Goal: Information Seeking & Learning: Learn about a topic

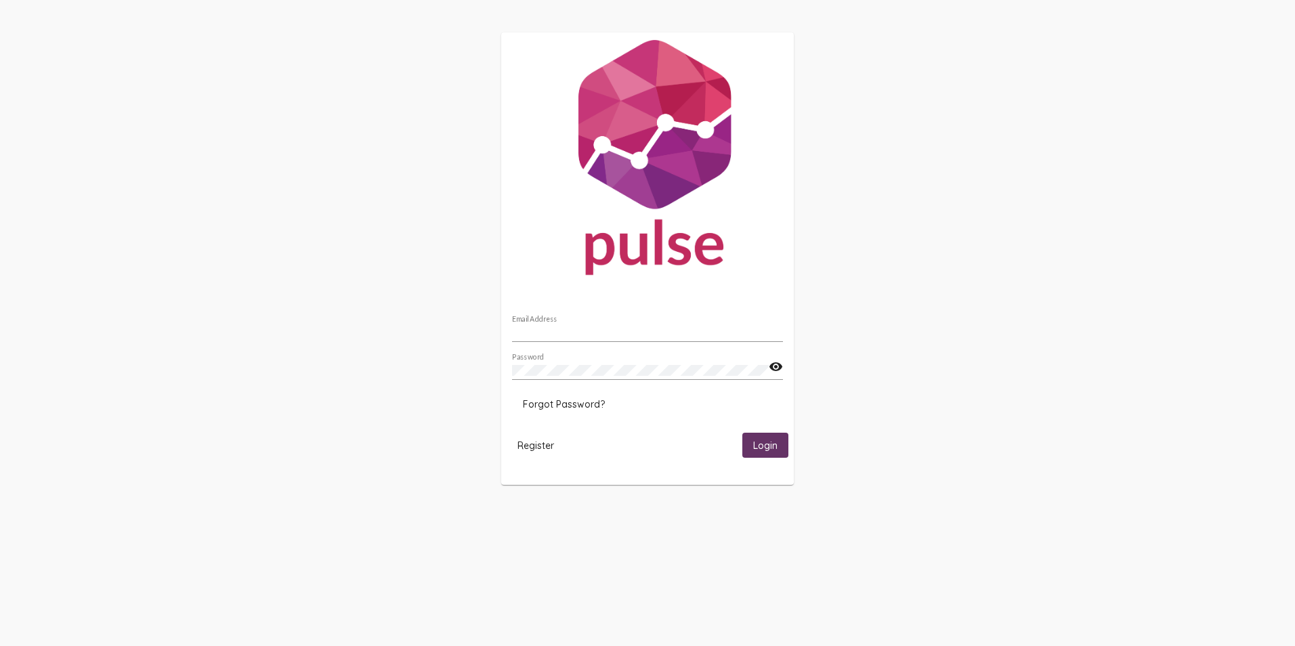
type input "[EMAIL_ADDRESS][DOMAIN_NAME]"
click at [766, 436] on button "Login" at bounding box center [765, 445] width 46 height 25
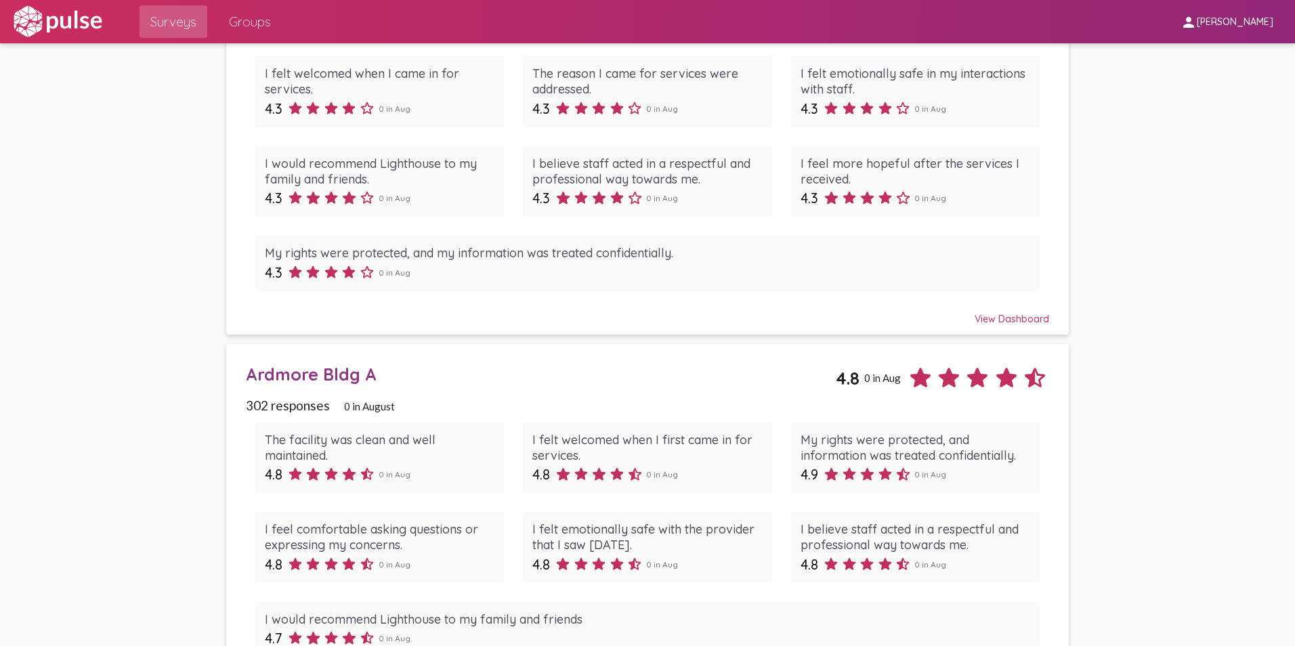
scroll to position [4335, 0]
click at [258, 28] on span "Groups" at bounding box center [250, 21] width 42 height 24
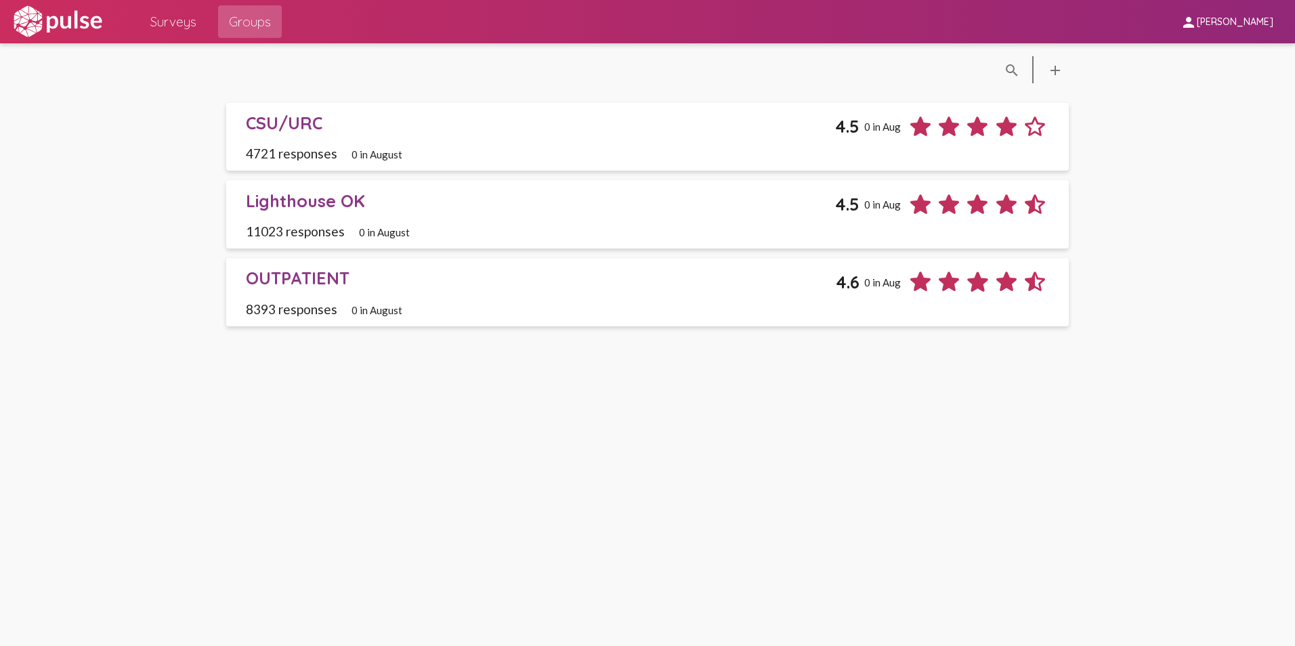
click at [320, 194] on div "Lighthouse OK" at bounding box center [541, 200] width 590 height 21
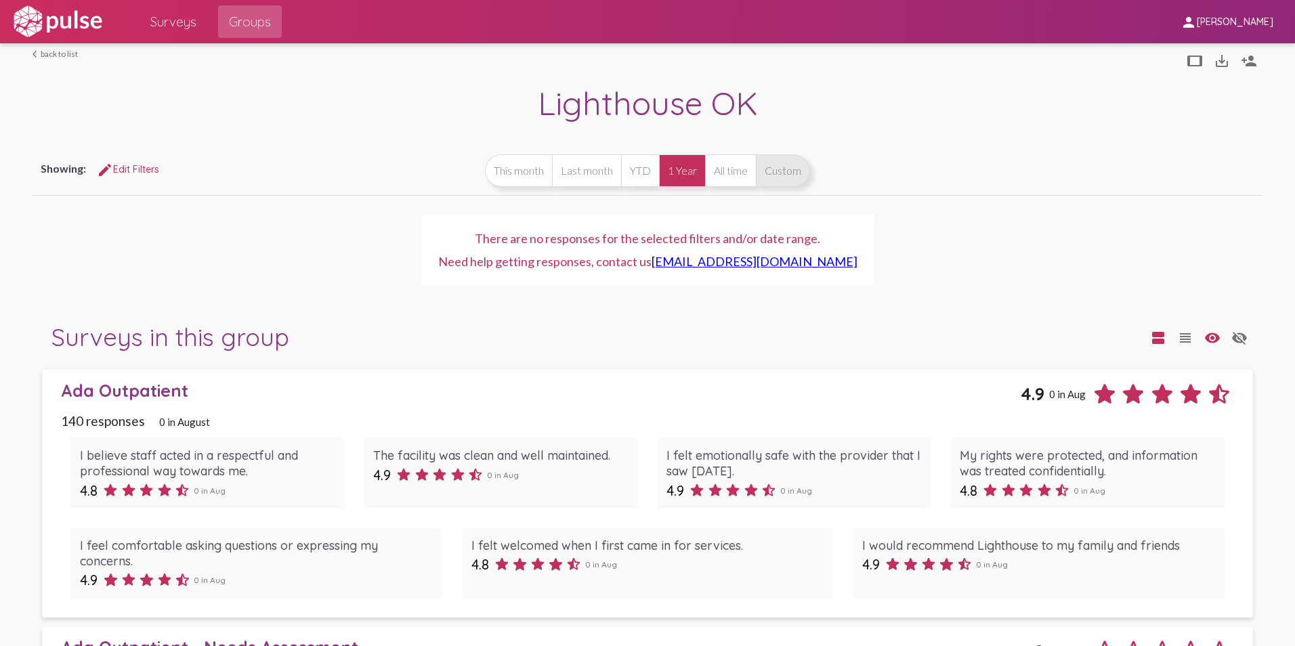
click at [782, 163] on button "Custom" at bounding box center [783, 170] width 54 height 33
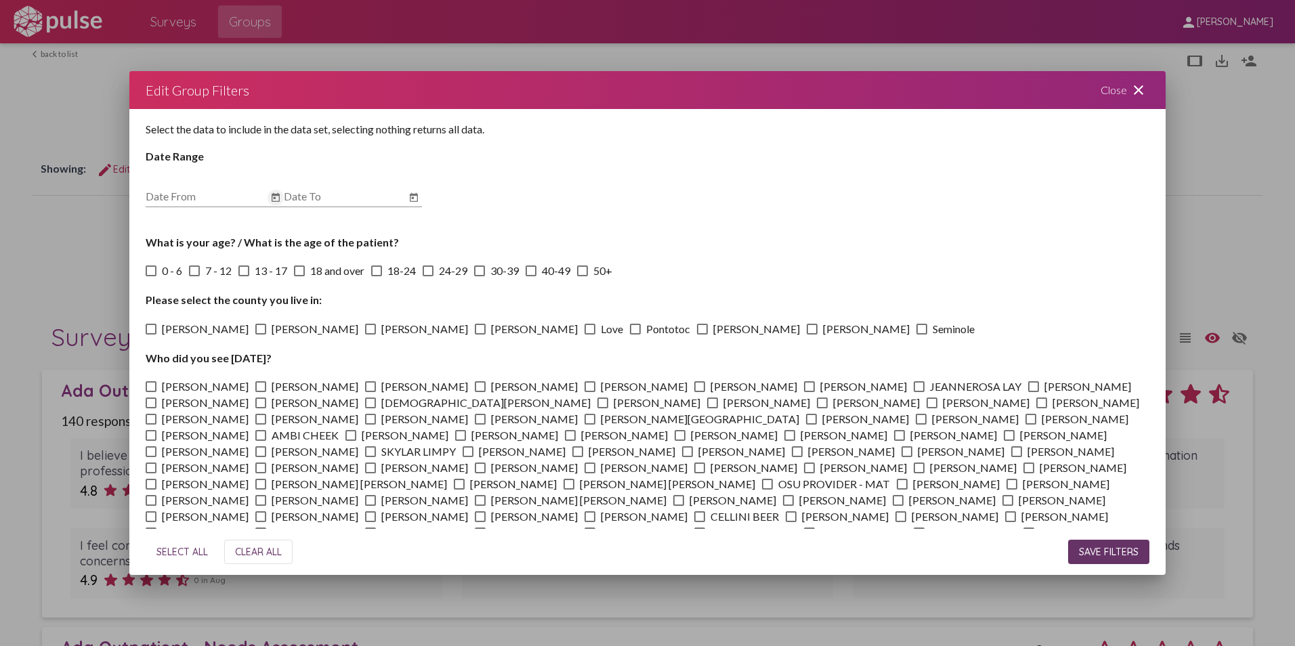
click at [272, 196] on icon "Open calendar" at bounding box center [276, 197] width 8 height 9
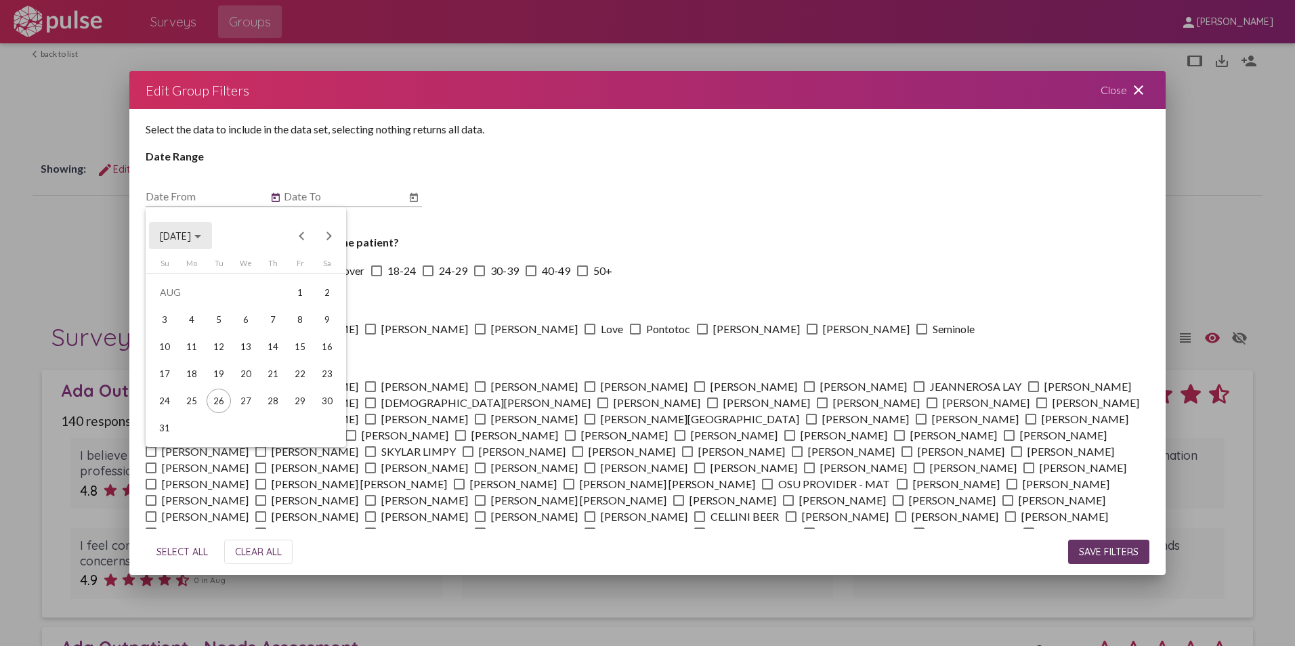
click at [201, 232] on span "[DATE]" at bounding box center [180, 236] width 41 height 12
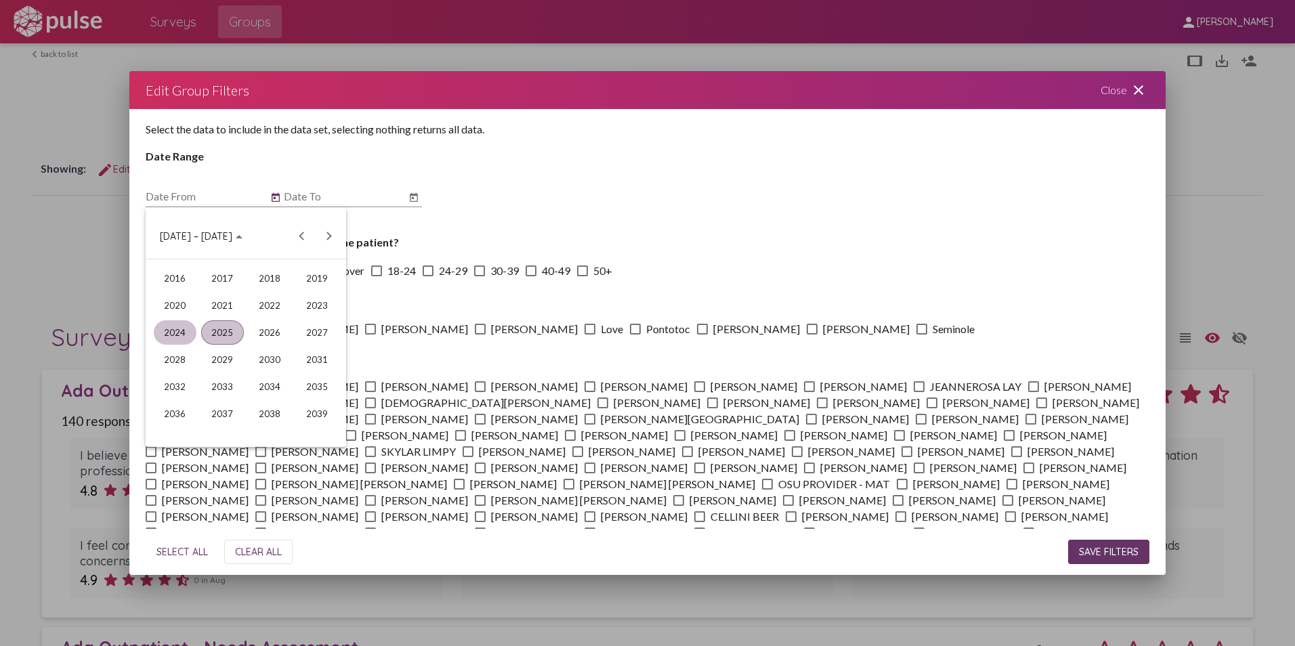
click at [181, 330] on div "2024" at bounding box center [175, 332] width 43 height 24
click at [269, 333] on div "[DATE]" at bounding box center [270, 332] width 43 height 24
click at [192, 320] on div "1" at bounding box center [191, 320] width 24 height 24
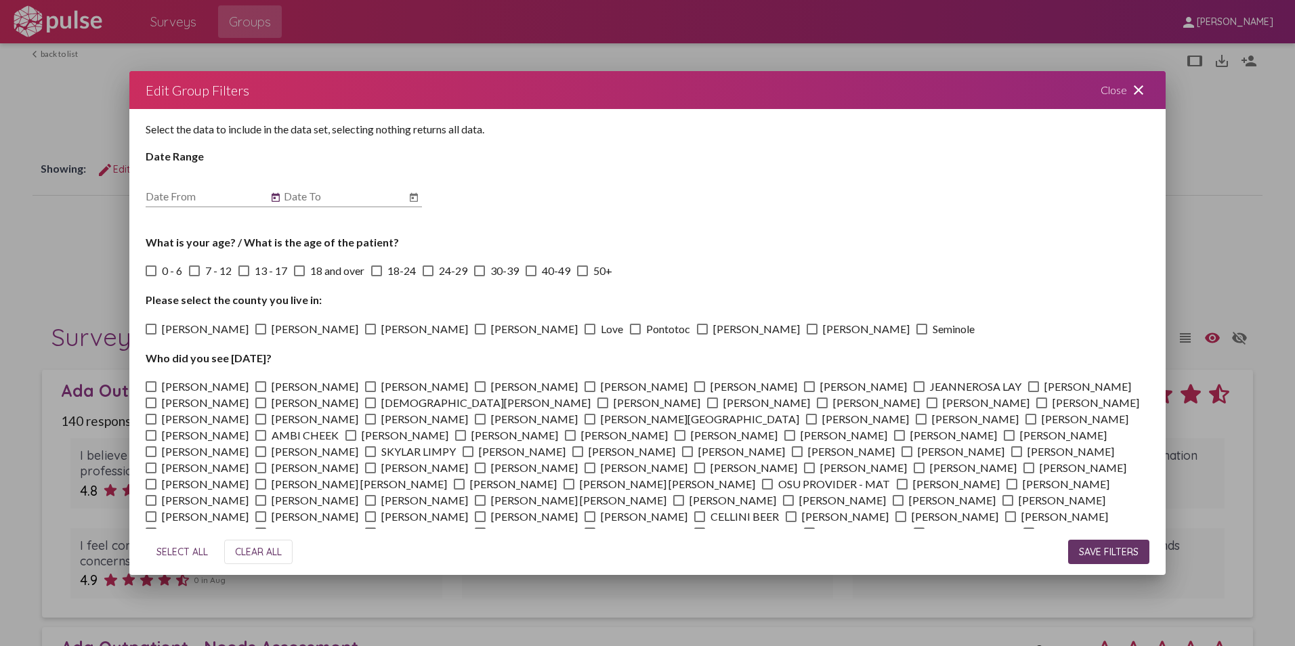
type input "[DATE]"
click at [408, 196] on icon "Open calendar" at bounding box center [413, 198] width 11 height 16
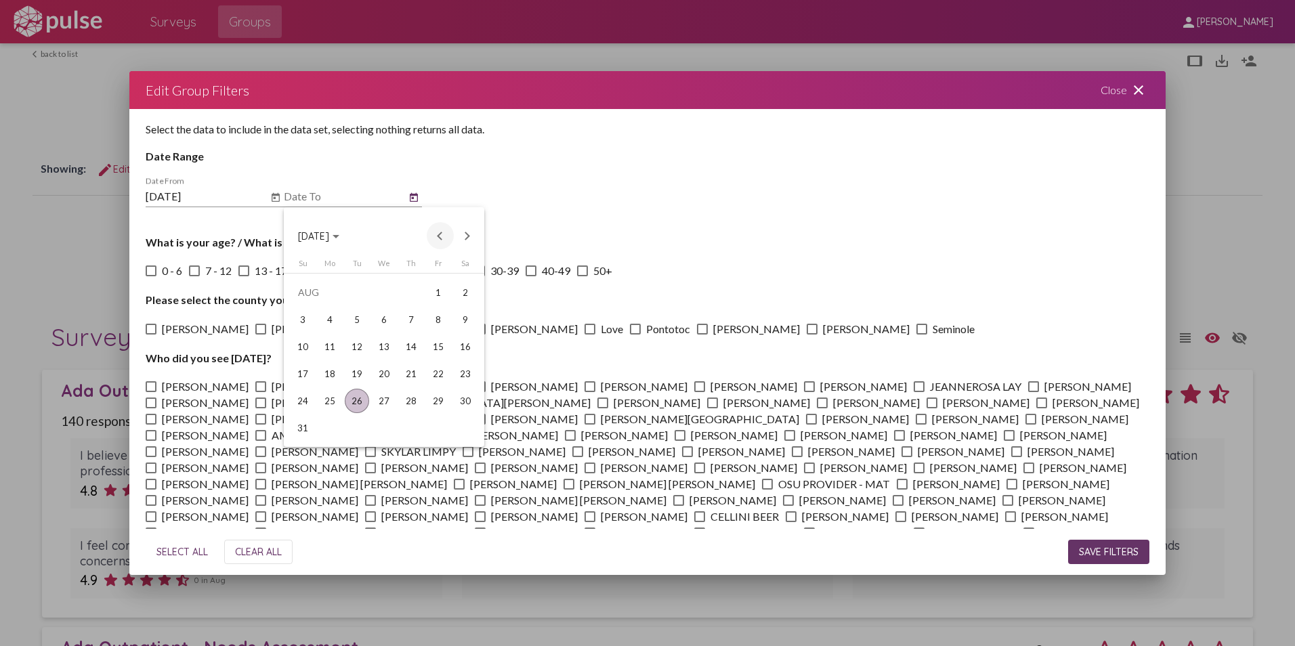
click at [439, 235] on button "Previous month" at bounding box center [440, 235] width 27 height 27
click at [420, 424] on div "31" at bounding box center [411, 428] width 24 height 24
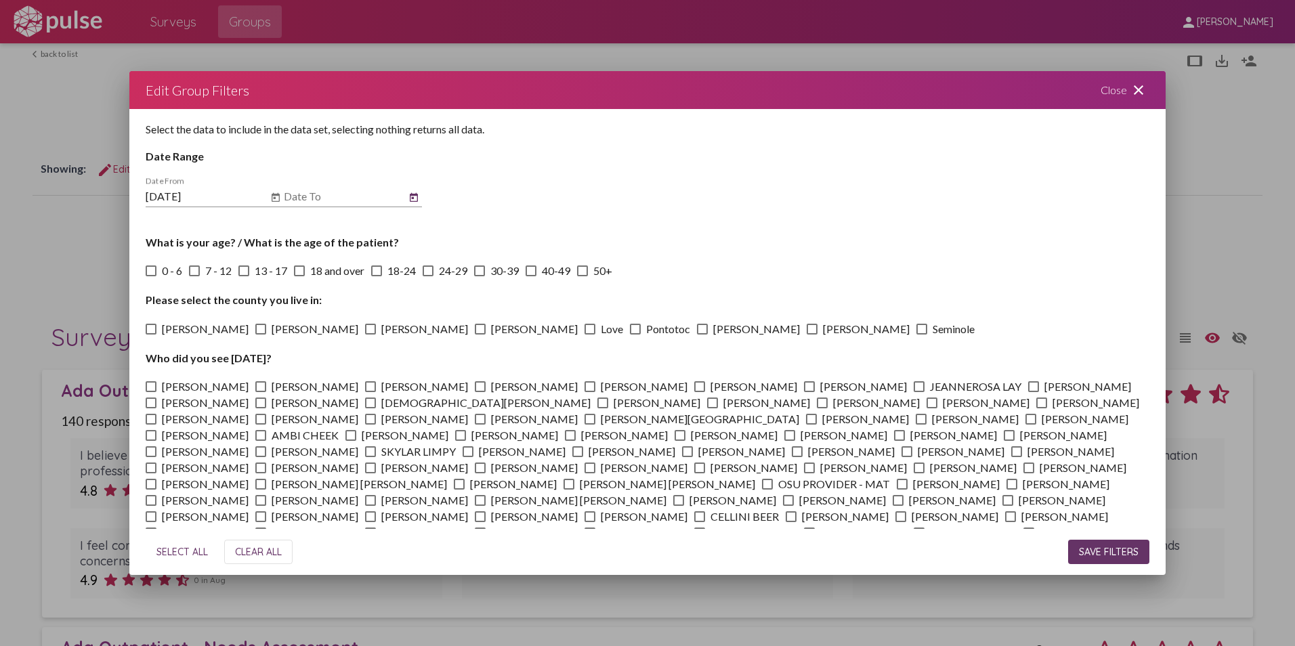
type input "[DATE]"
click at [1111, 549] on span "SAVE FILTERS" at bounding box center [1109, 552] width 60 height 12
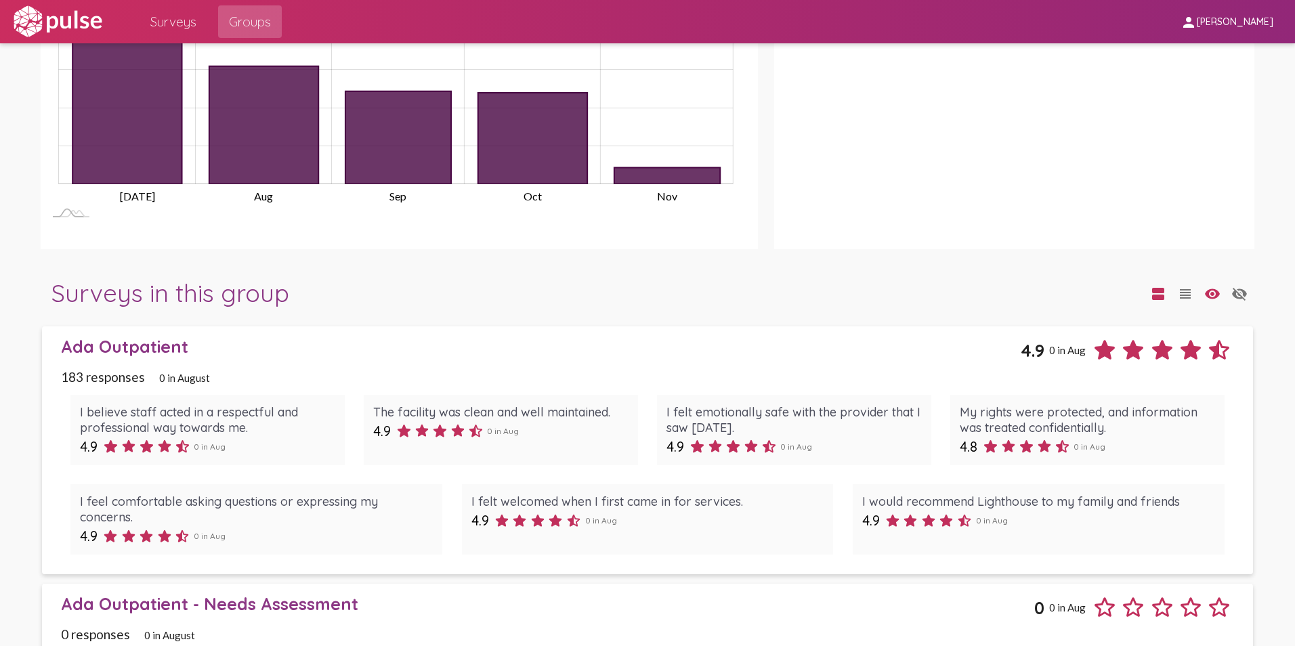
scroll to position [1001, 0]
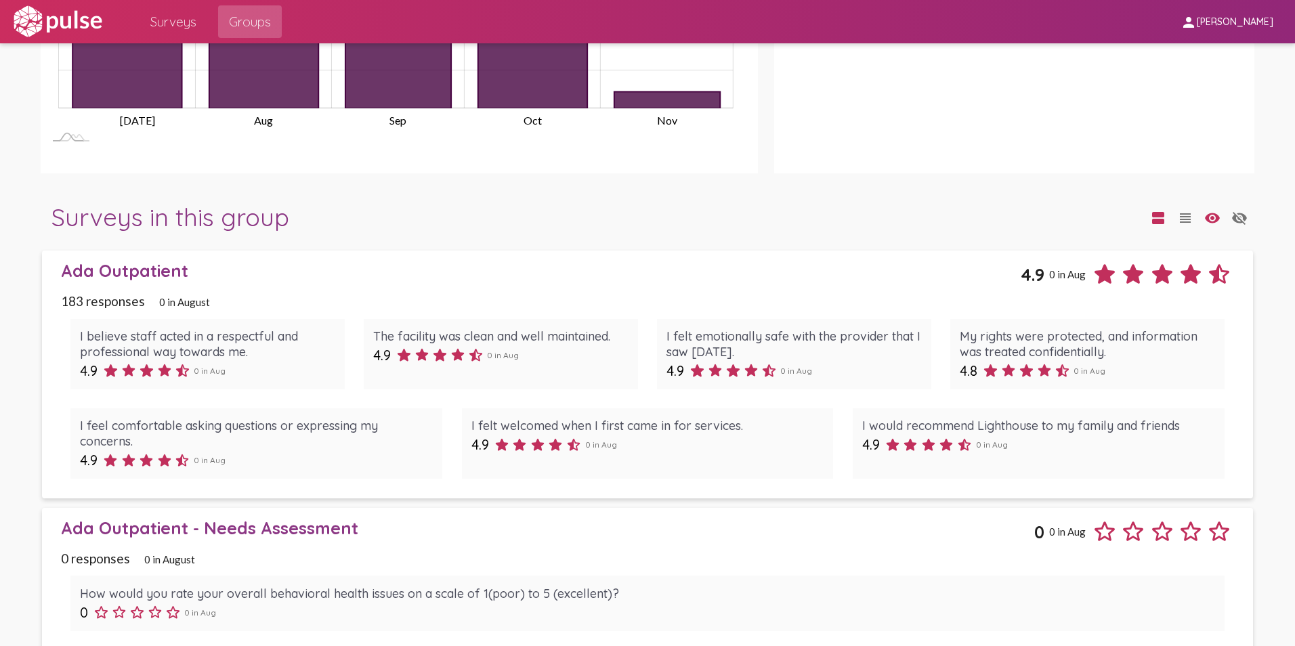
click at [124, 266] on div "Ada Outpatient" at bounding box center [541, 270] width 960 height 21
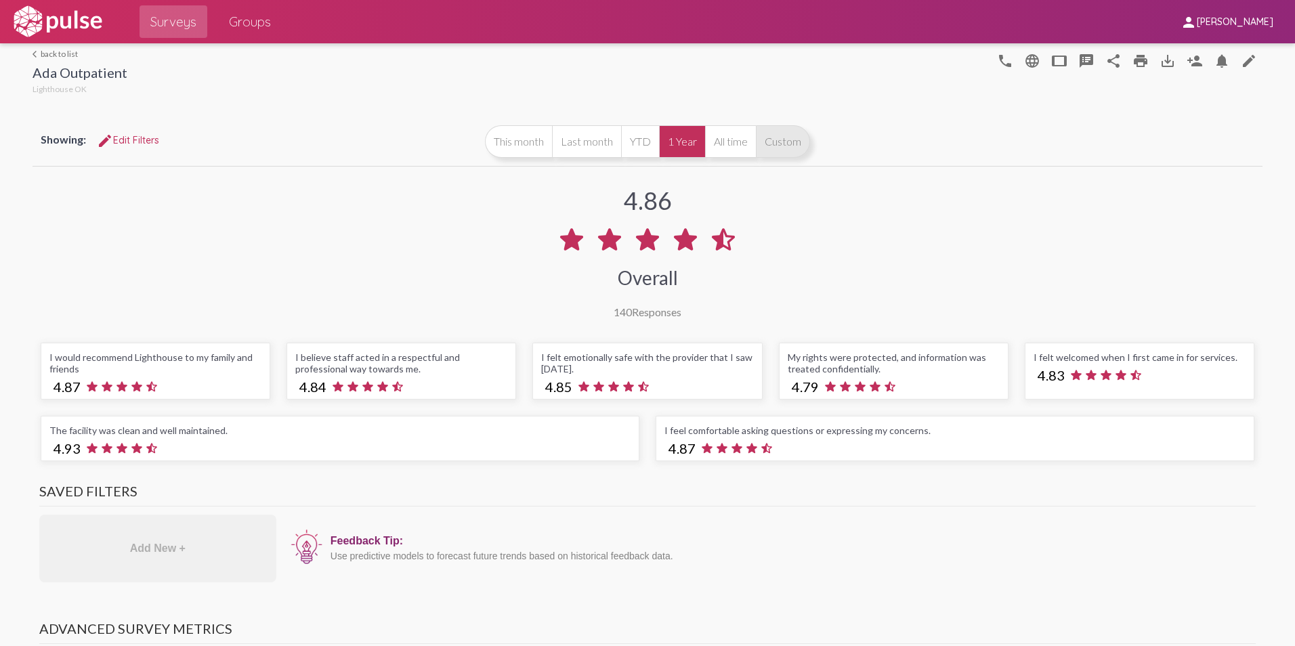
click at [779, 139] on button "Custom" at bounding box center [783, 141] width 54 height 33
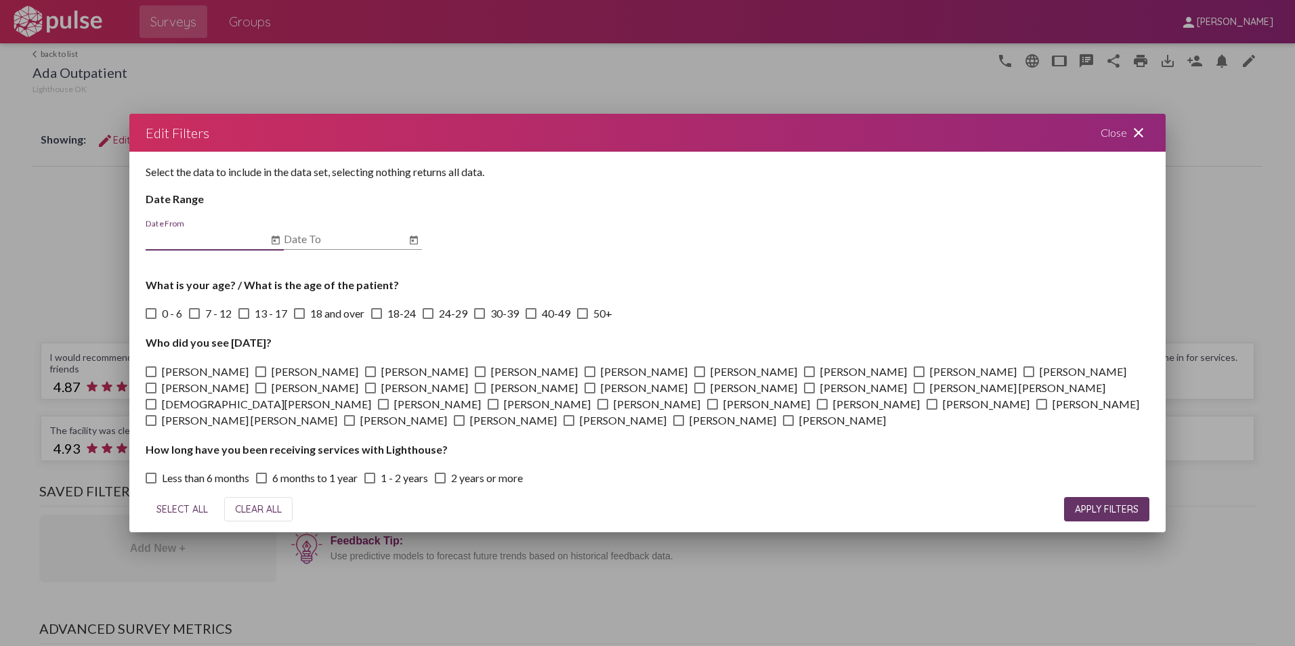
click at [1135, 127] on mat-icon "close" at bounding box center [1138, 133] width 16 height 16
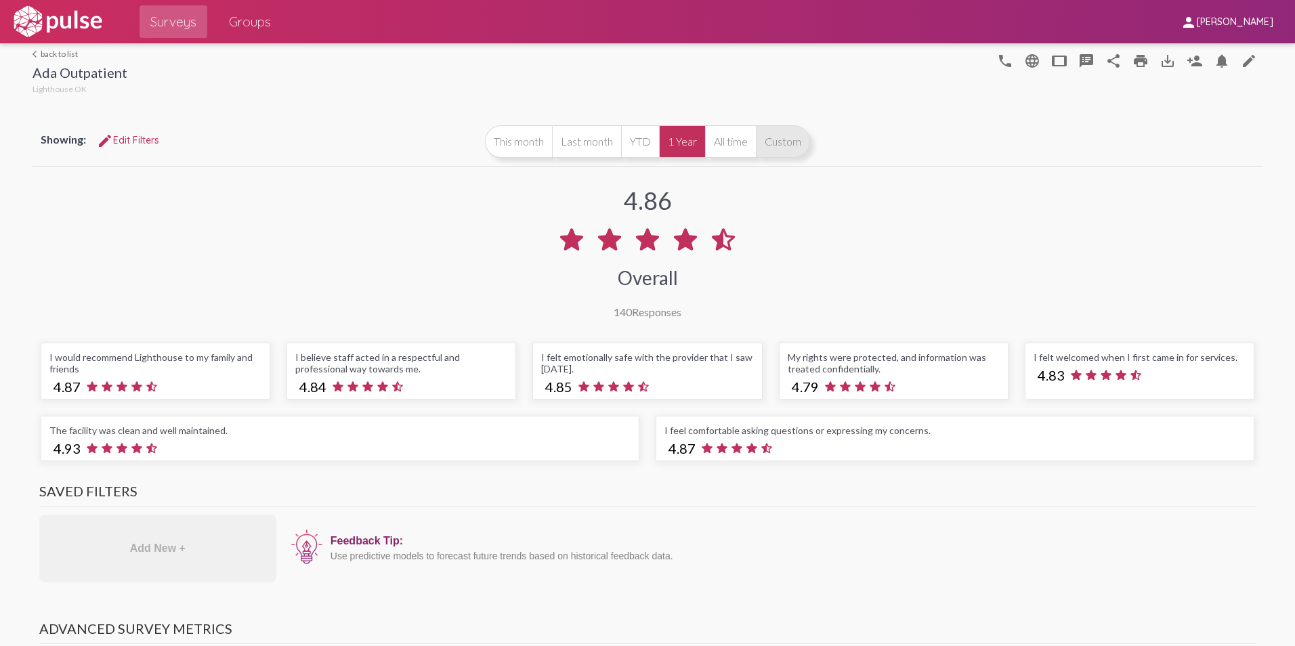
click at [774, 138] on button "Custom" at bounding box center [783, 141] width 54 height 33
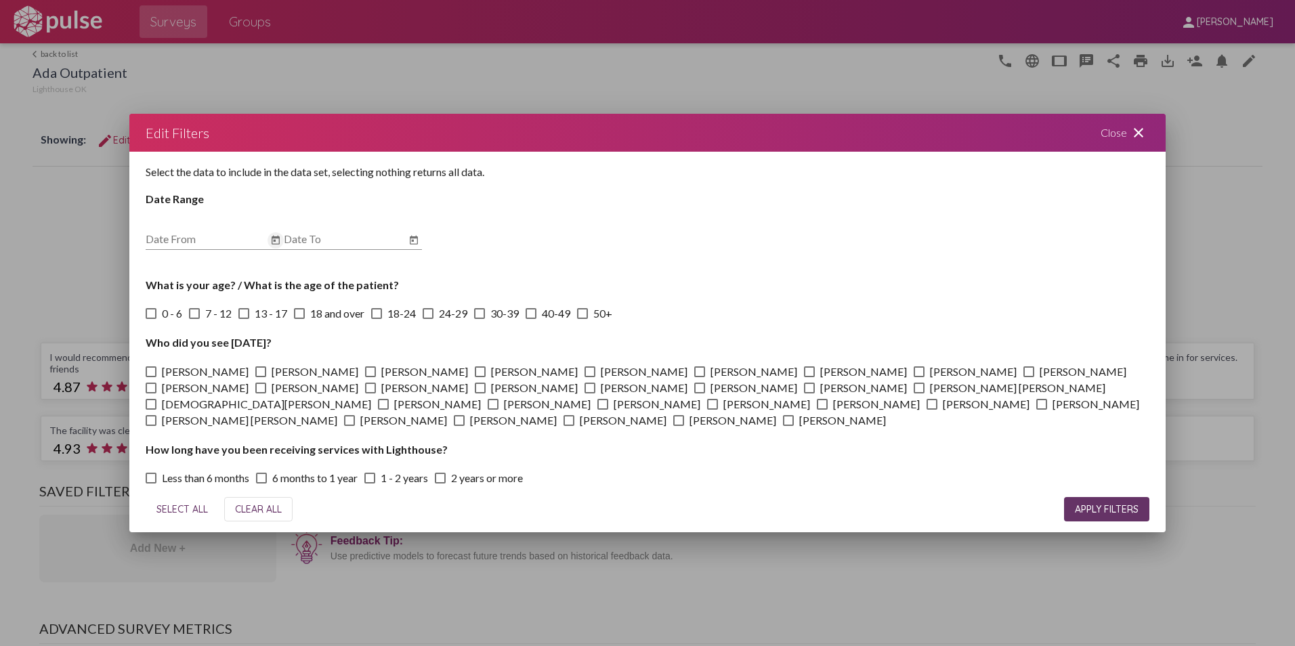
click at [280, 238] on icon "Open calendar" at bounding box center [275, 240] width 11 height 16
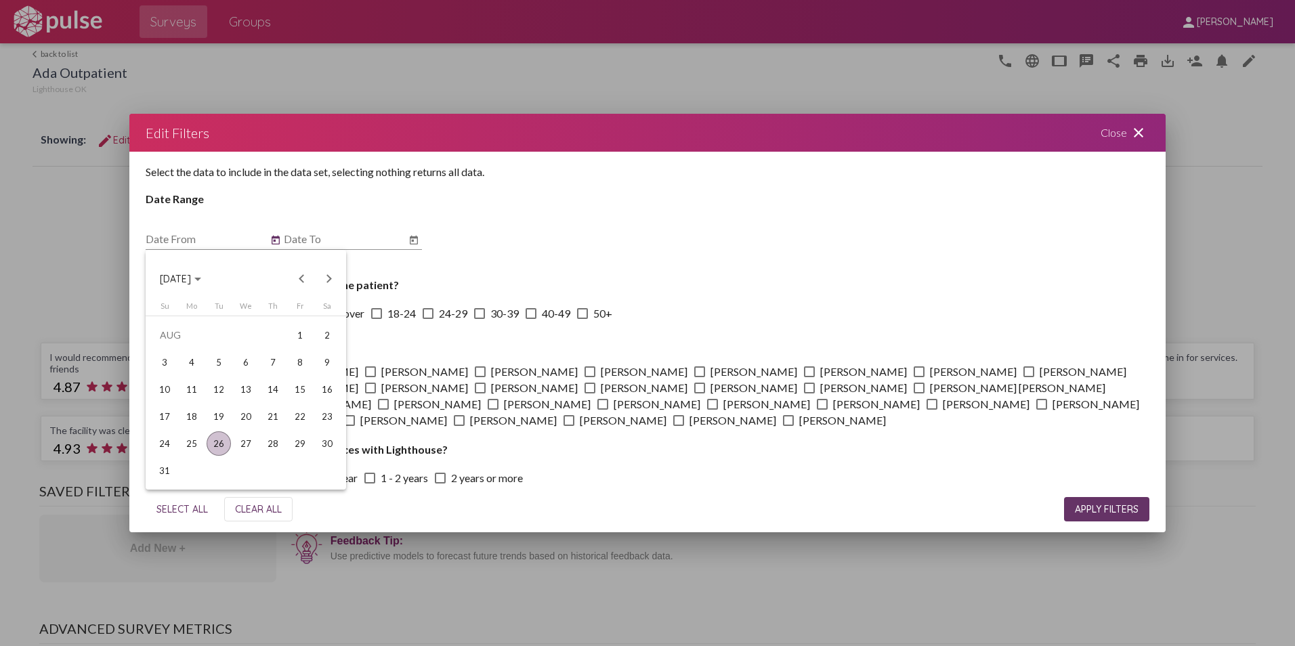
click at [201, 278] on div "Choose month and year" at bounding box center [197, 279] width 7 height 3
click at [180, 368] on div "2024" at bounding box center [175, 375] width 43 height 24
click at [267, 374] on div "[DATE]" at bounding box center [270, 375] width 43 height 24
click at [196, 358] on div "1" at bounding box center [191, 362] width 24 height 24
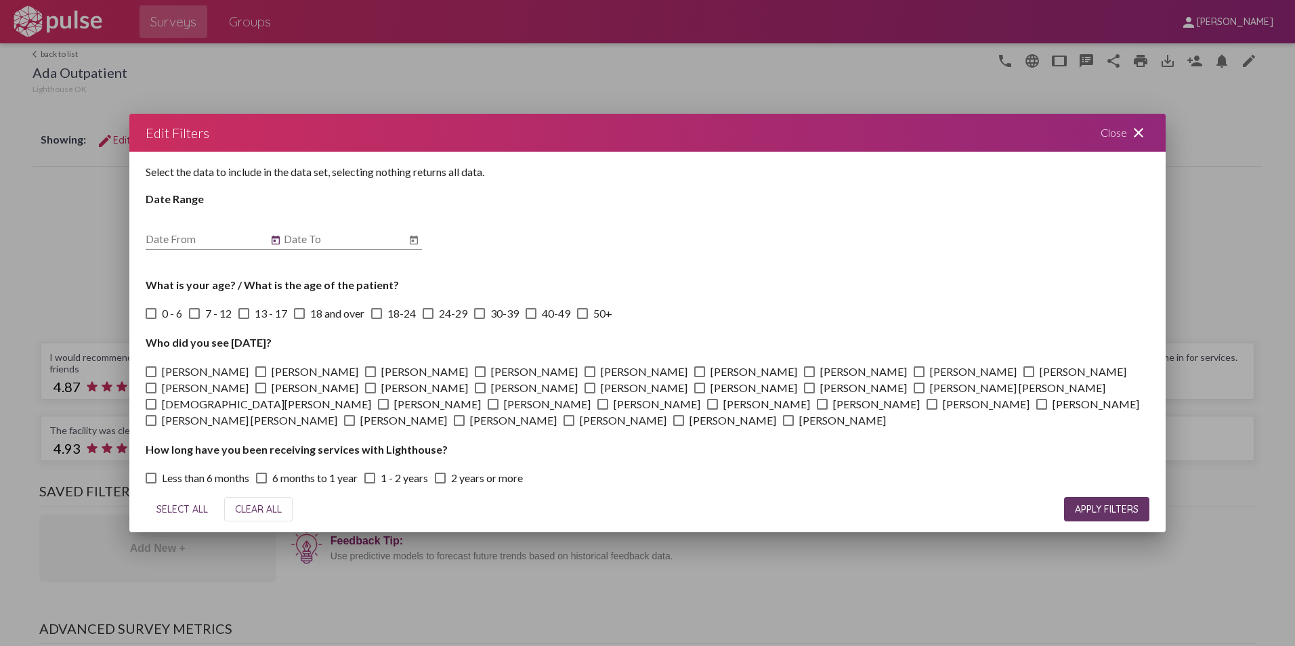
type input "[DATE]"
click at [411, 234] on icon "Open calendar" at bounding box center [413, 240] width 11 height 16
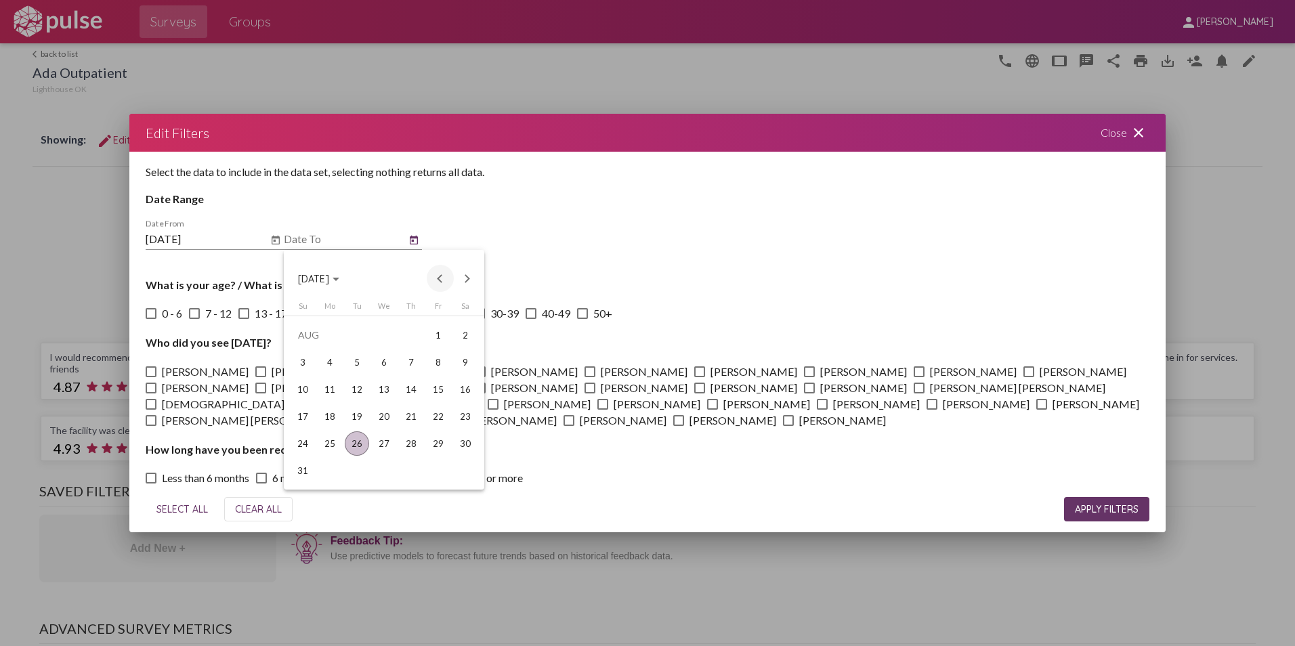
click at [438, 267] on button "Previous month" at bounding box center [440, 278] width 27 height 27
click at [417, 468] on div "31" at bounding box center [411, 471] width 24 height 24
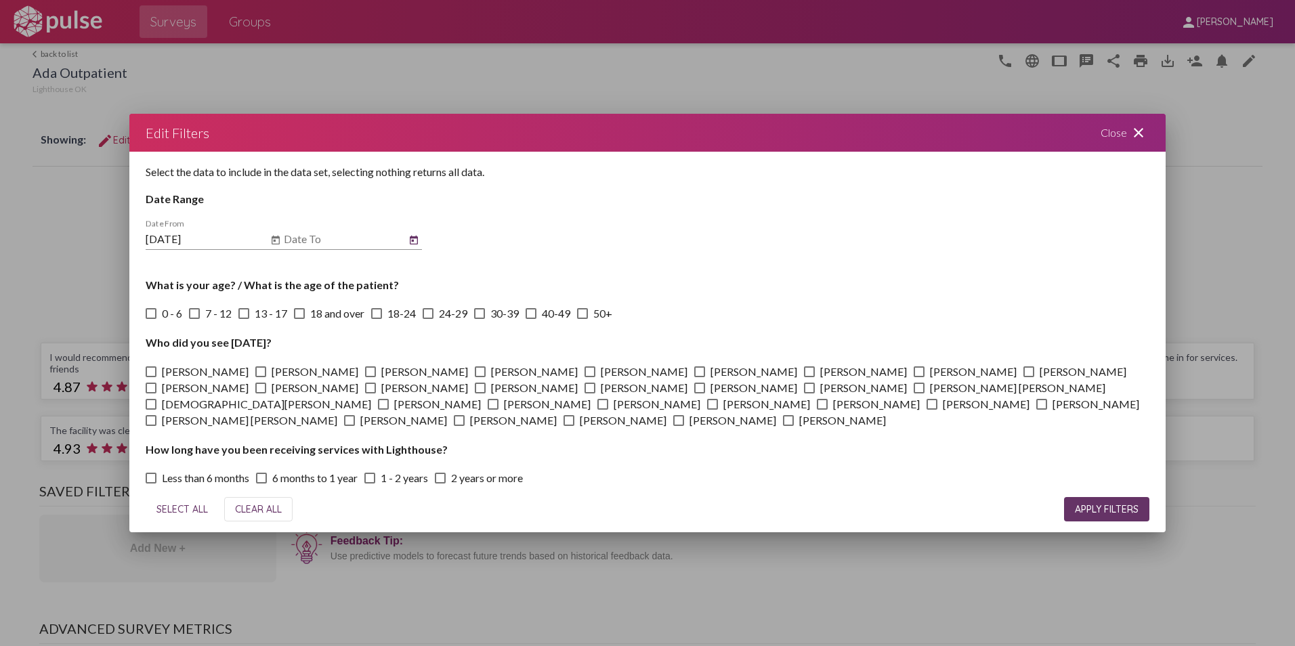
type input "[DATE]"
click at [1111, 501] on button "APPLY FILTERS" at bounding box center [1106, 509] width 85 height 24
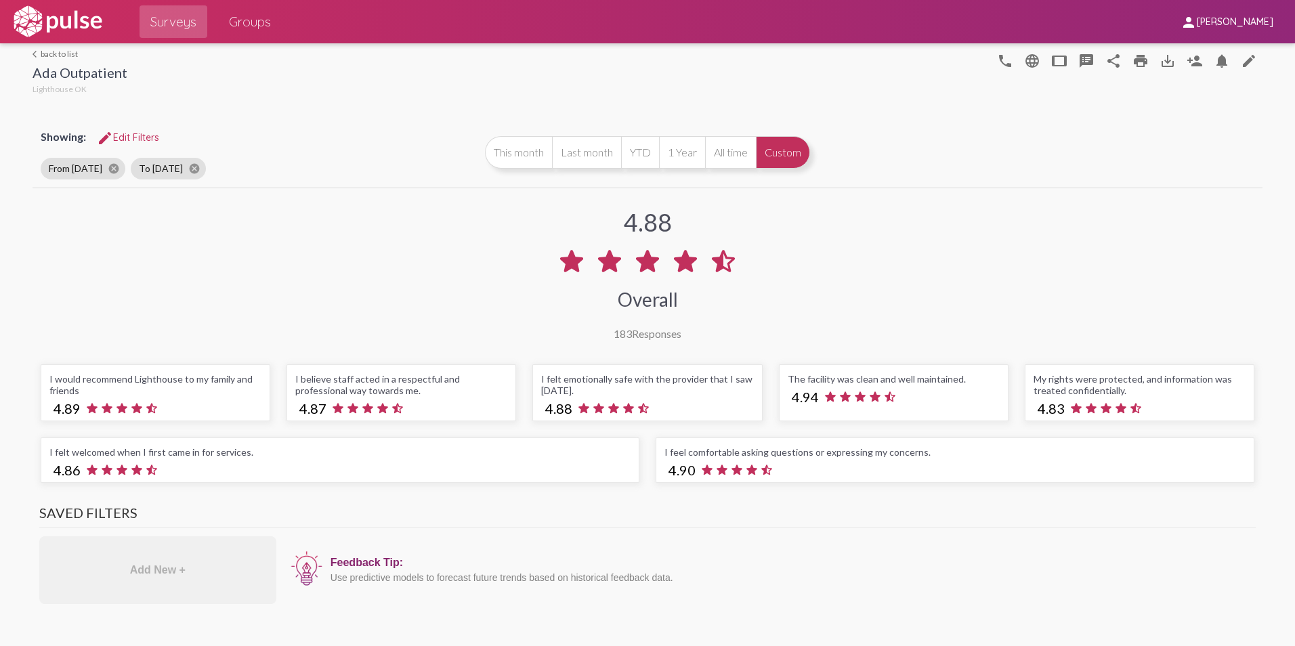
click at [49, 48] on div "arrow_back_ios back to list Ada Outpatient Lighthouse OK phone language tablet …" at bounding box center [648, 70] width 1230 height 54
click at [54, 52] on link "arrow_back_ios back to list" at bounding box center [80, 54] width 95 height 10
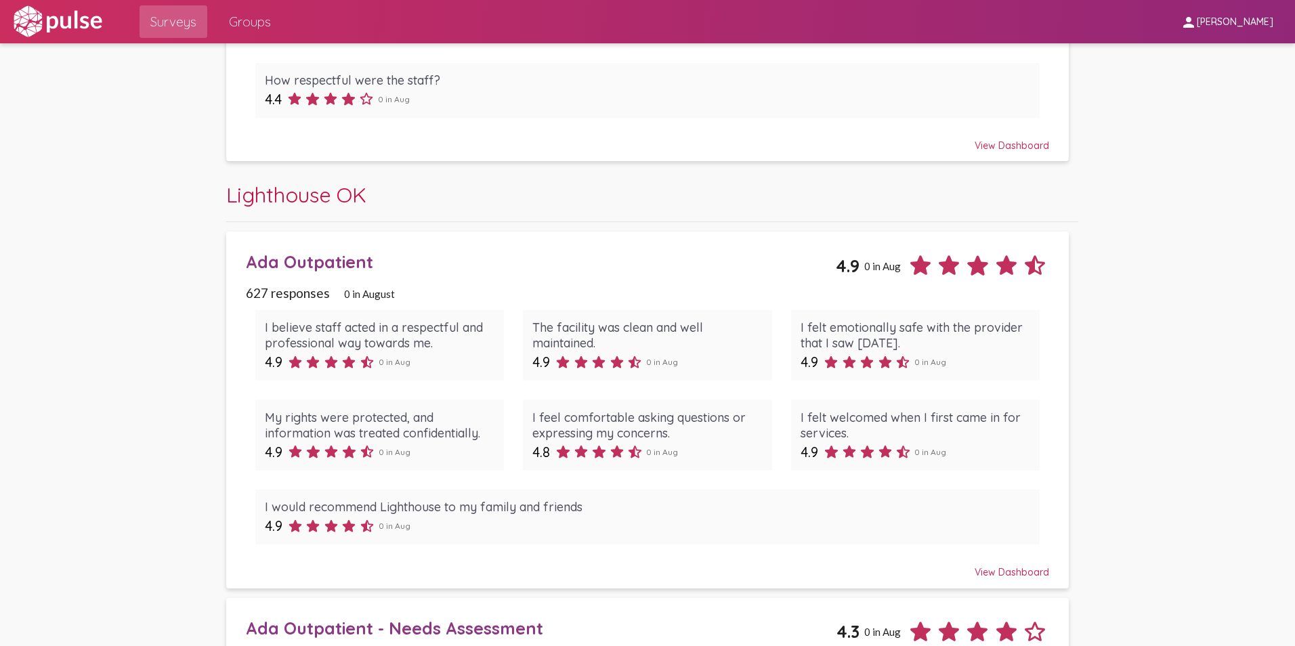
scroll to position [3454, 0]
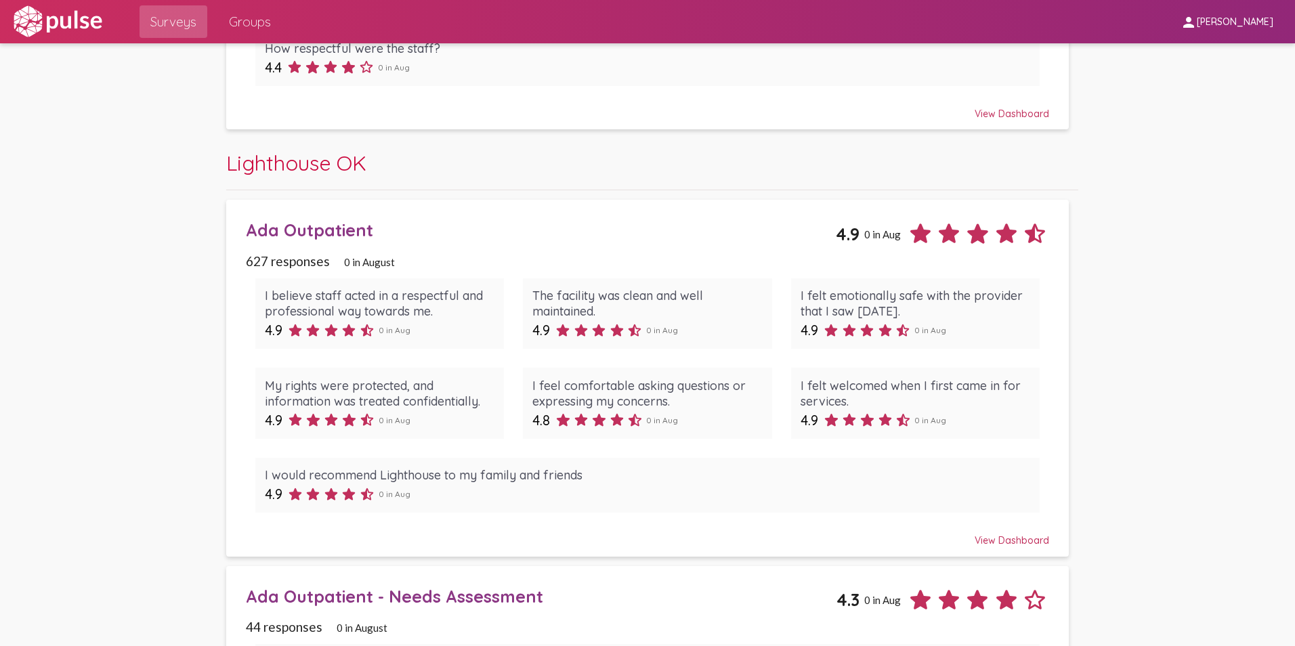
click at [296, 227] on div "Ada Outpatient" at bounding box center [541, 229] width 591 height 21
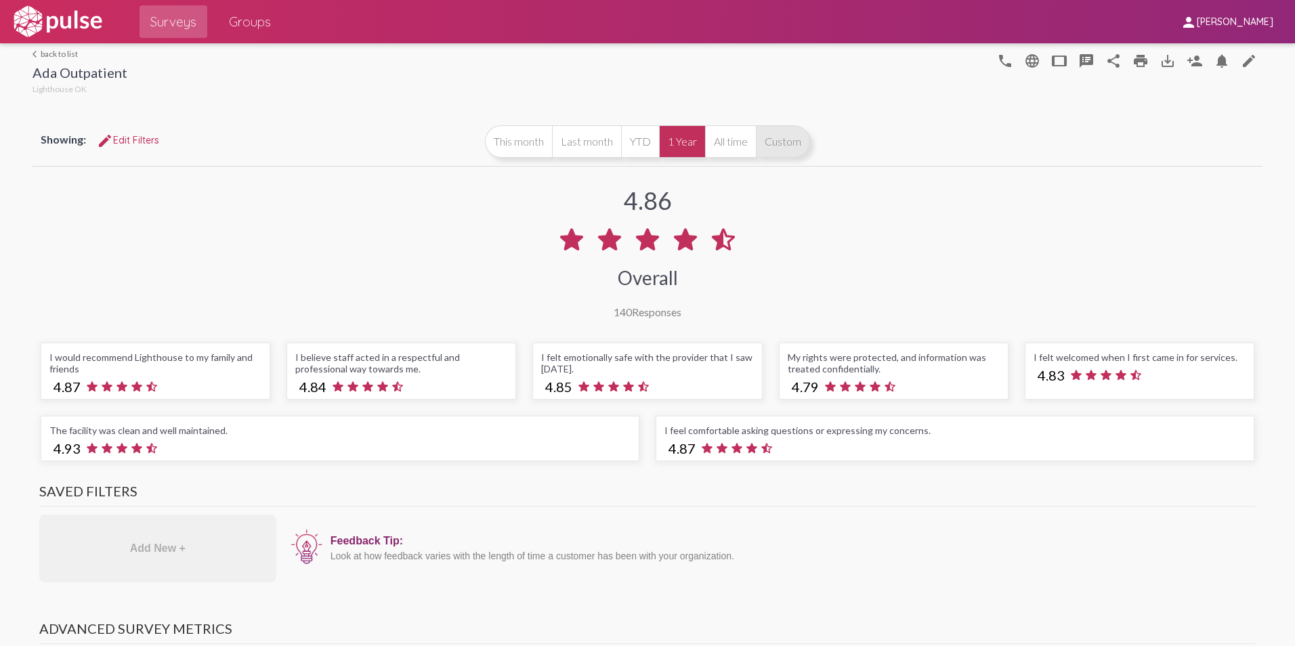
click at [789, 133] on button "Custom" at bounding box center [783, 141] width 54 height 33
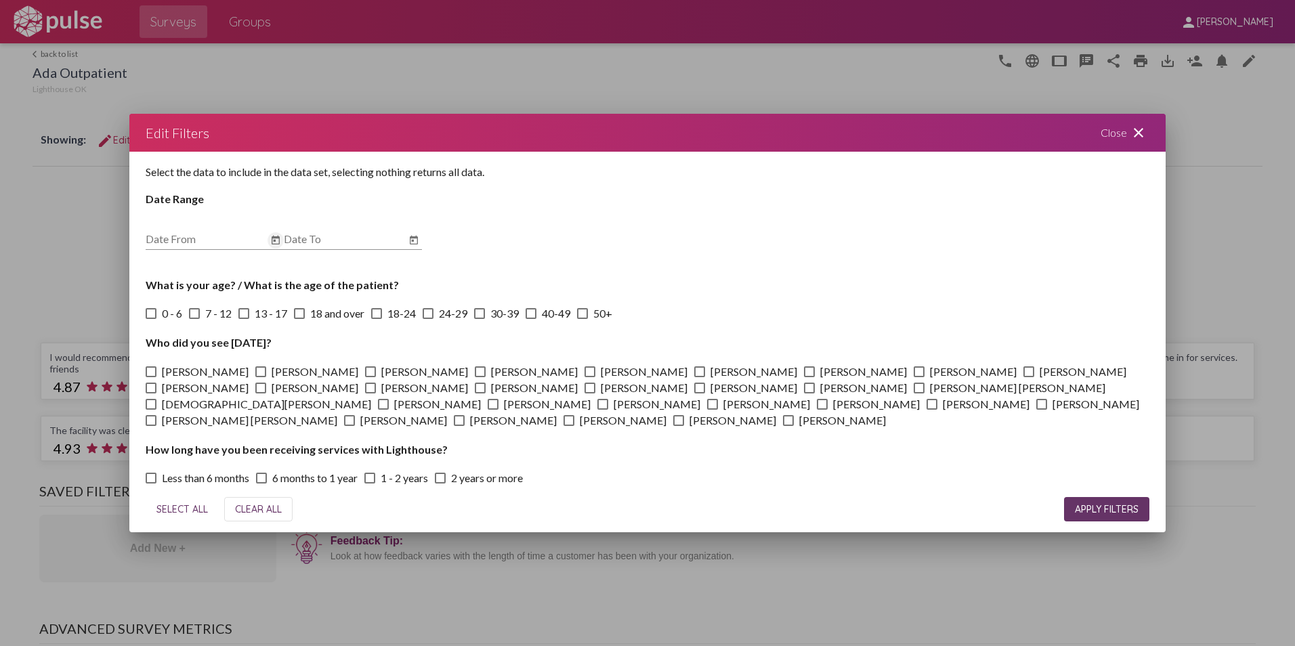
click at [271, 236] on icon "Open calendar" at bounding box center [275, 240] width 11 height 16
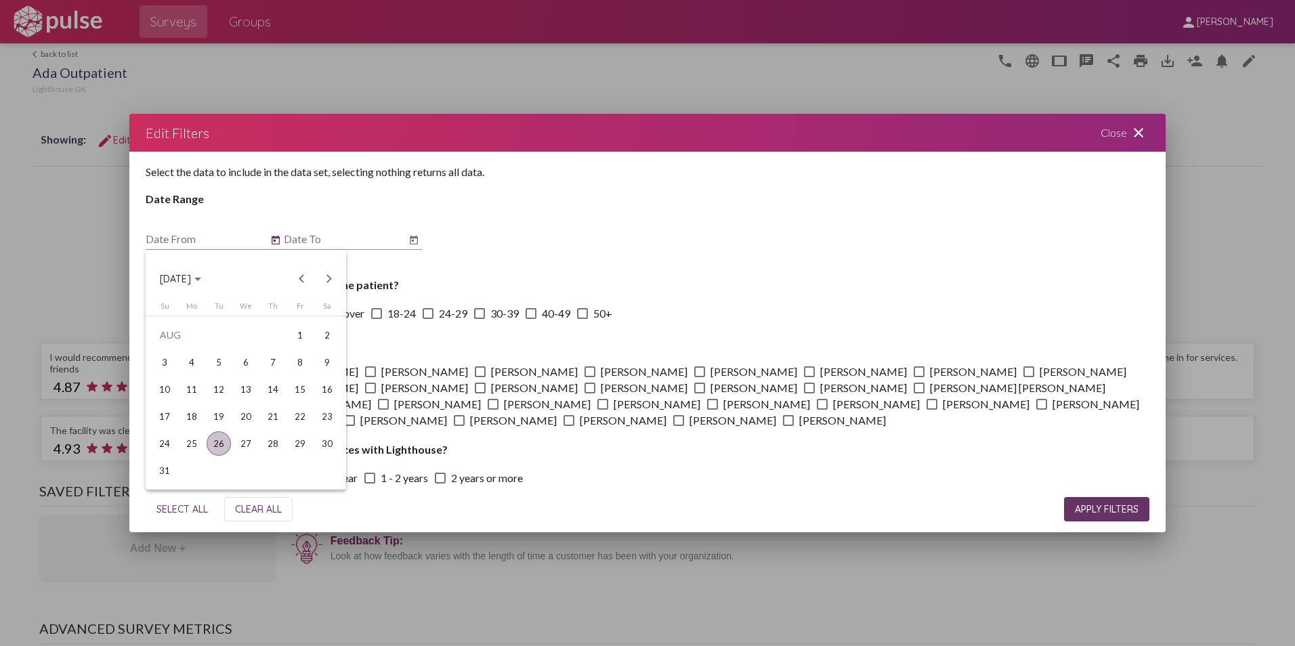
click at [201, 278] on div "Choose month and year" at bounding box center [197, 279] width 7 height 3
click at [177, 374] on div "2024" at bounding box center [175, 375] width 43 height 24
click at [268, 371] on div "[DATE]" at bounding box center [270, 375] width 43 height 24
click at [198, 356] on div "1" at bounding box center [191, 362] width 24 height 24
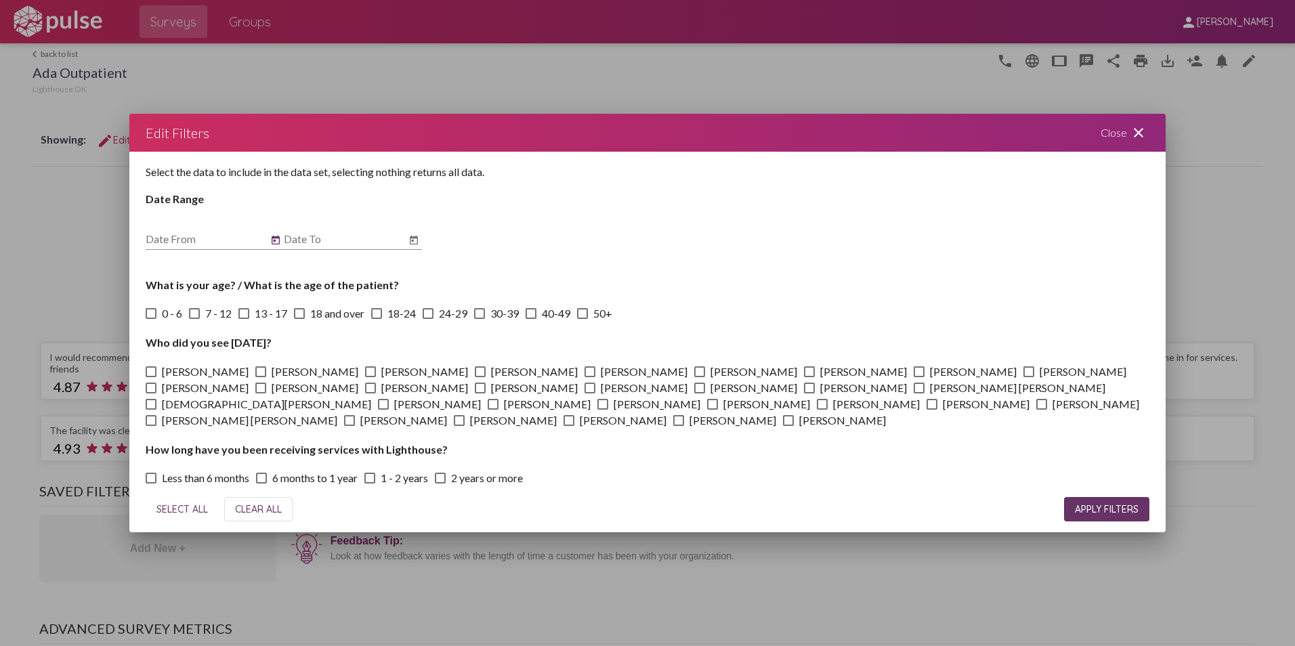
type input "[DATE]"
click at [412, 234] on icon "Open calendar" at bounding box center [413, 240] width 11 height 16
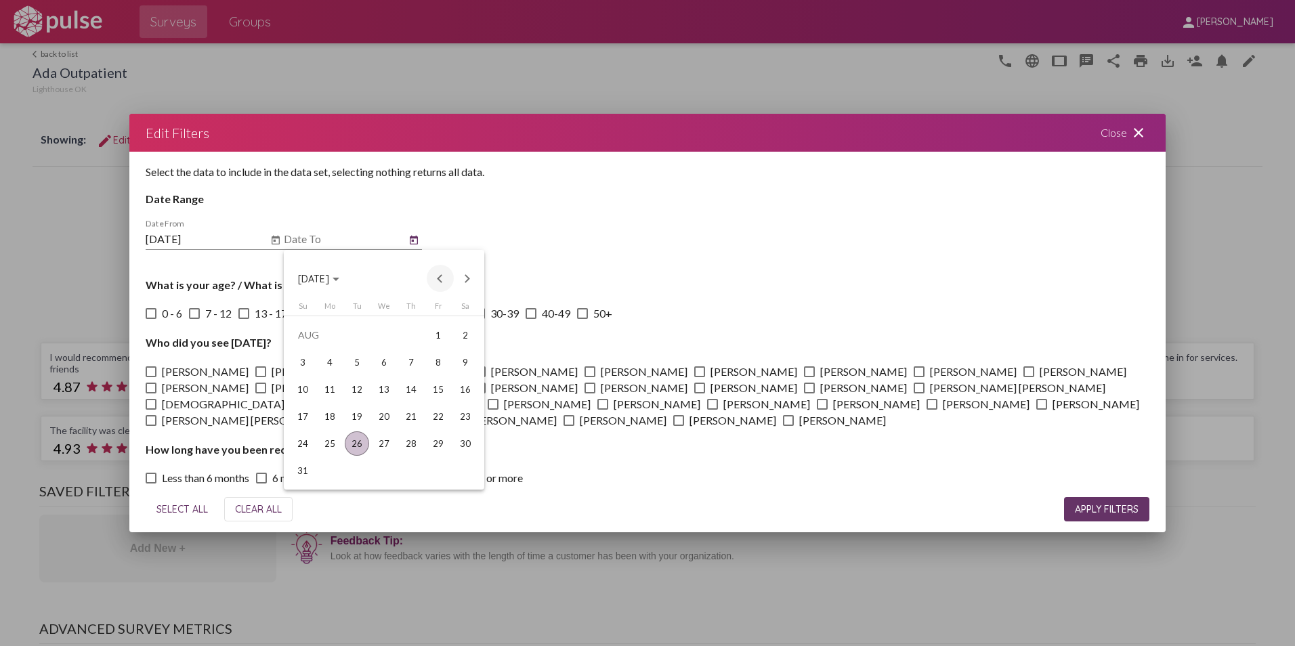
click at [440, 276] on button "Previous month" at bounding box center [440, 278] width 27 height 27
click at [410, 470] on div "31" at bounding box center [411, 471] width 24 height 24
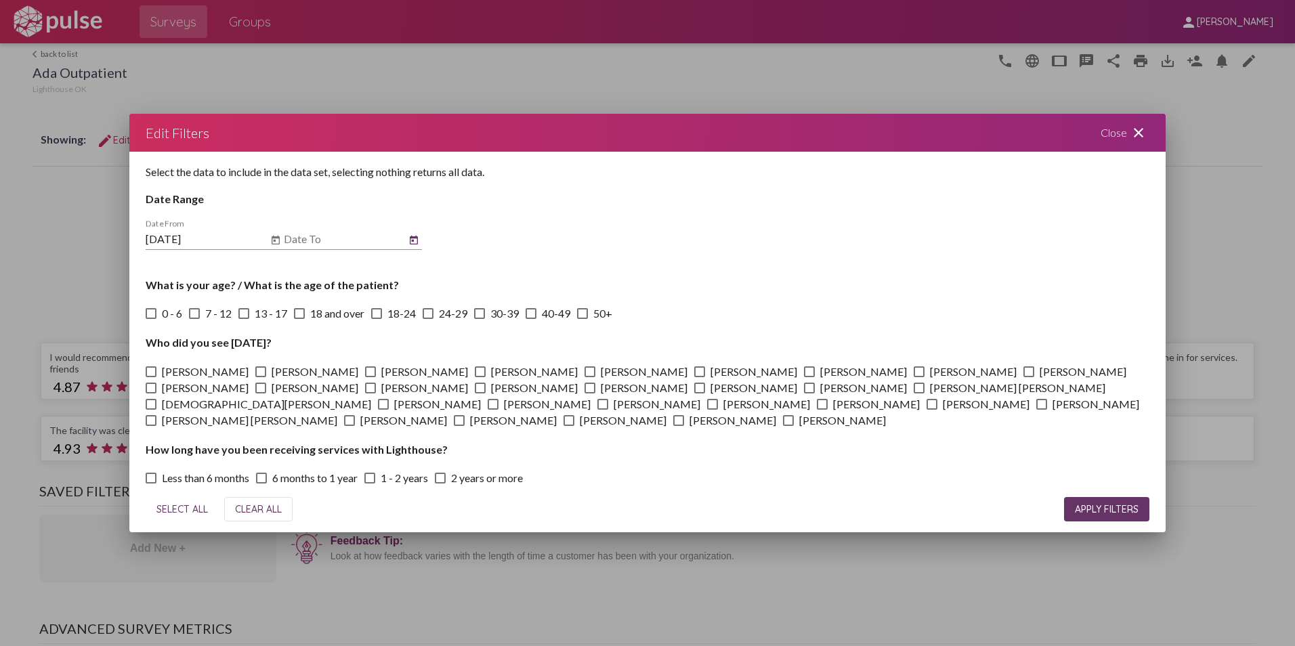
type input "[DATE]"
drag, startPoint x: 1109, startPoint y: 511, endPoint x: 1100, endPoint y: 503, distance: 12.5
click at [1110, 511] on span "APPLY FILTERS" at bounding box center [1107, 509] width 64 height 12
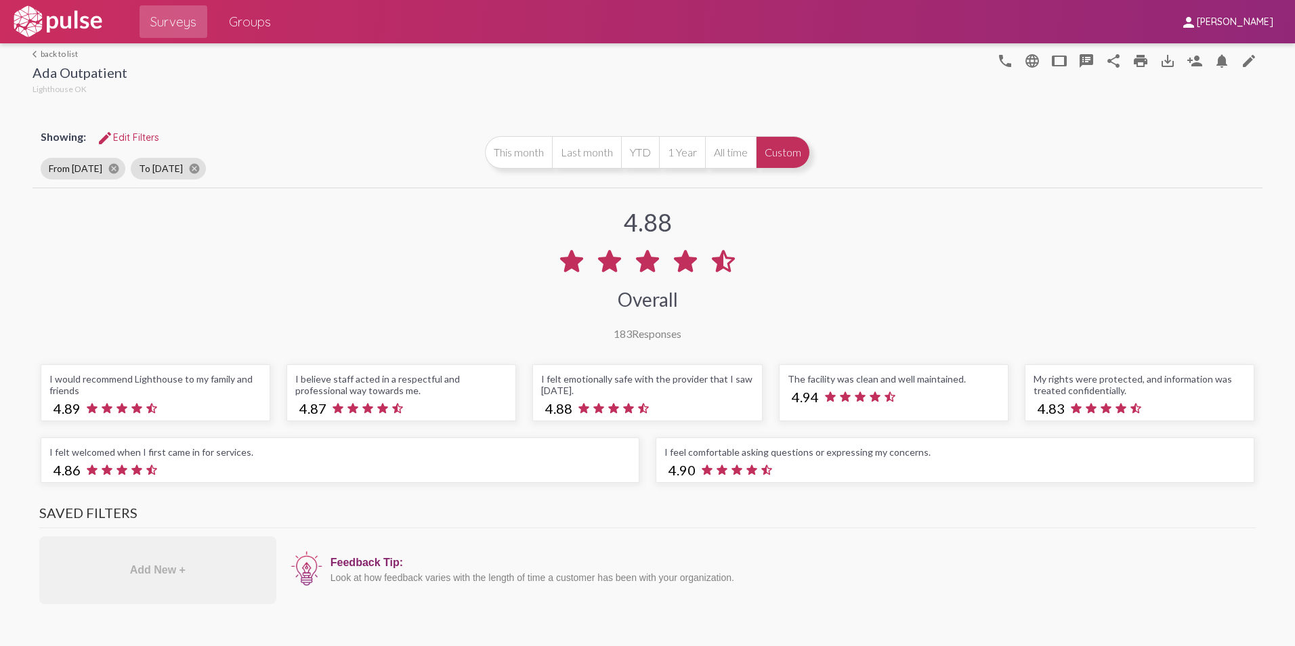
click at [45, 52] on link "arrow_back_ios back to list" at bounding box center [80, 54] width 95 height 10
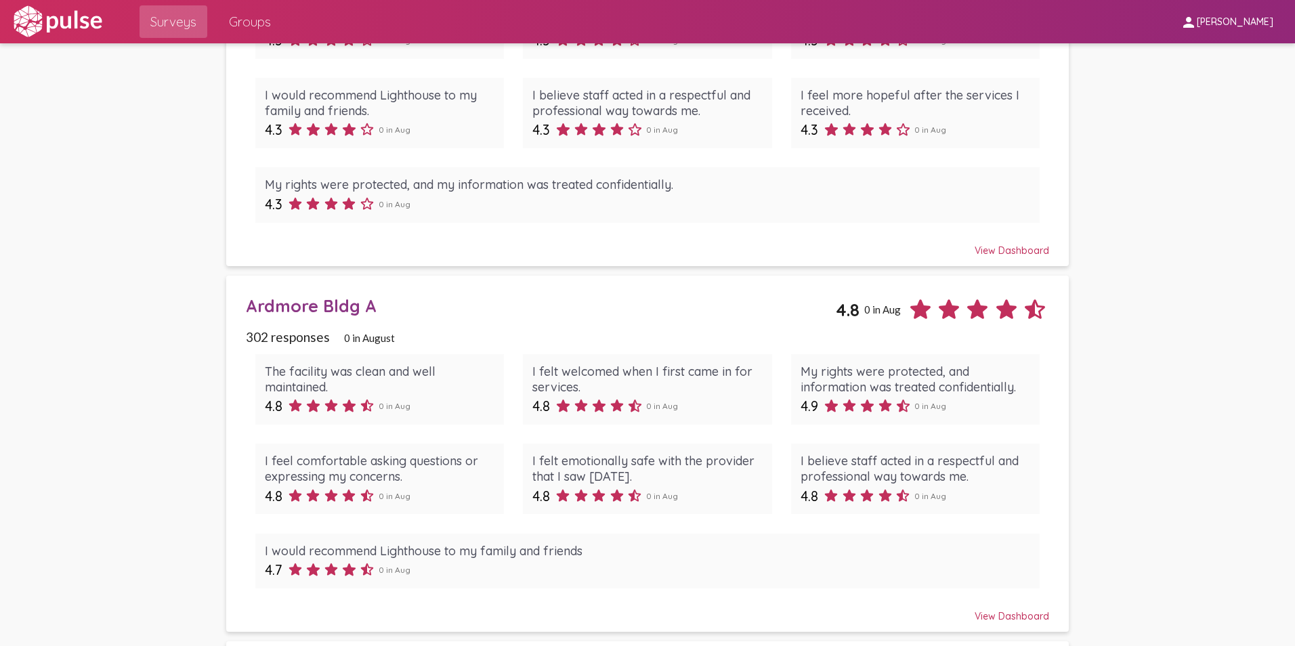
scroll to position [4470, 0]
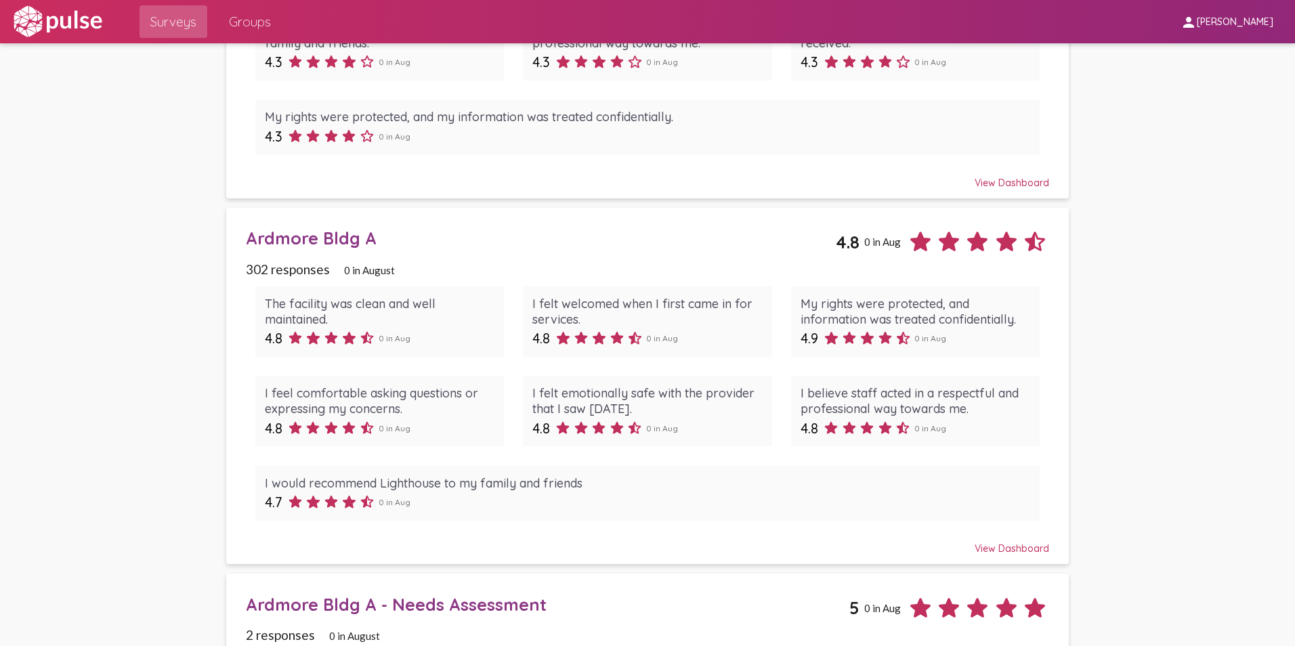
click at [323, 229] on div "Ardmore Bldg A" at bounding box center [541, 238] width 591 height 21
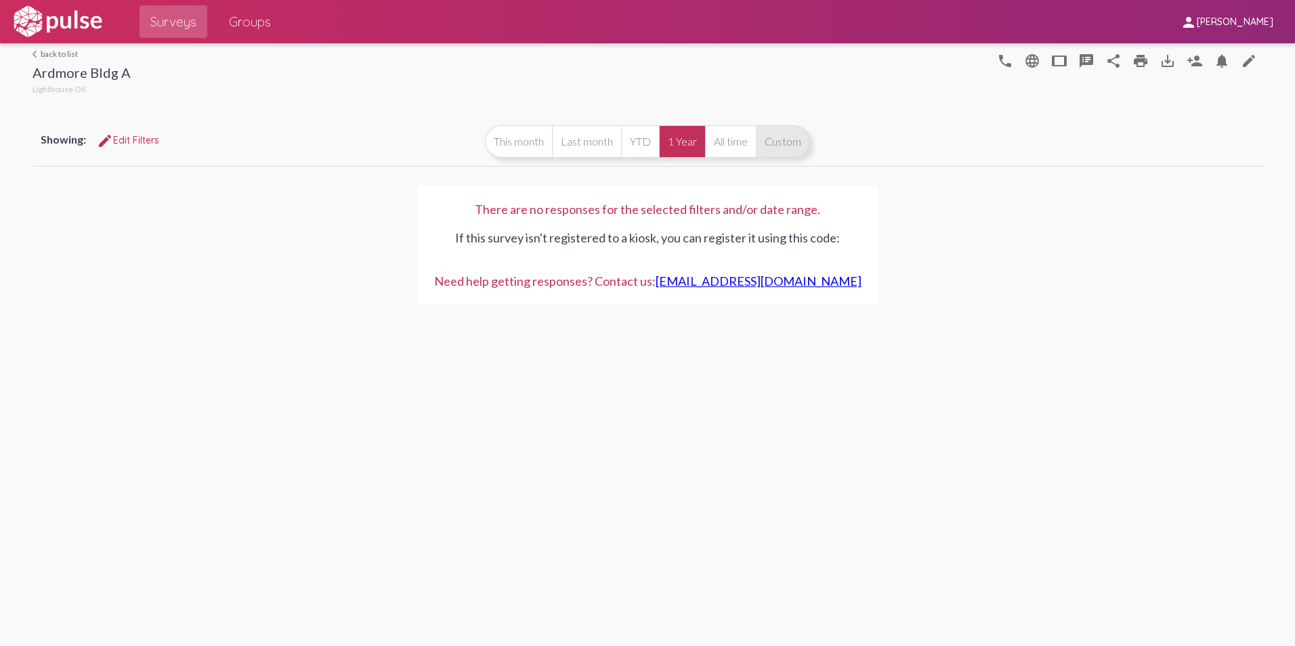
click at [784, 136] on button "Custom" at bounding box center [783, 141] width 54 height 33
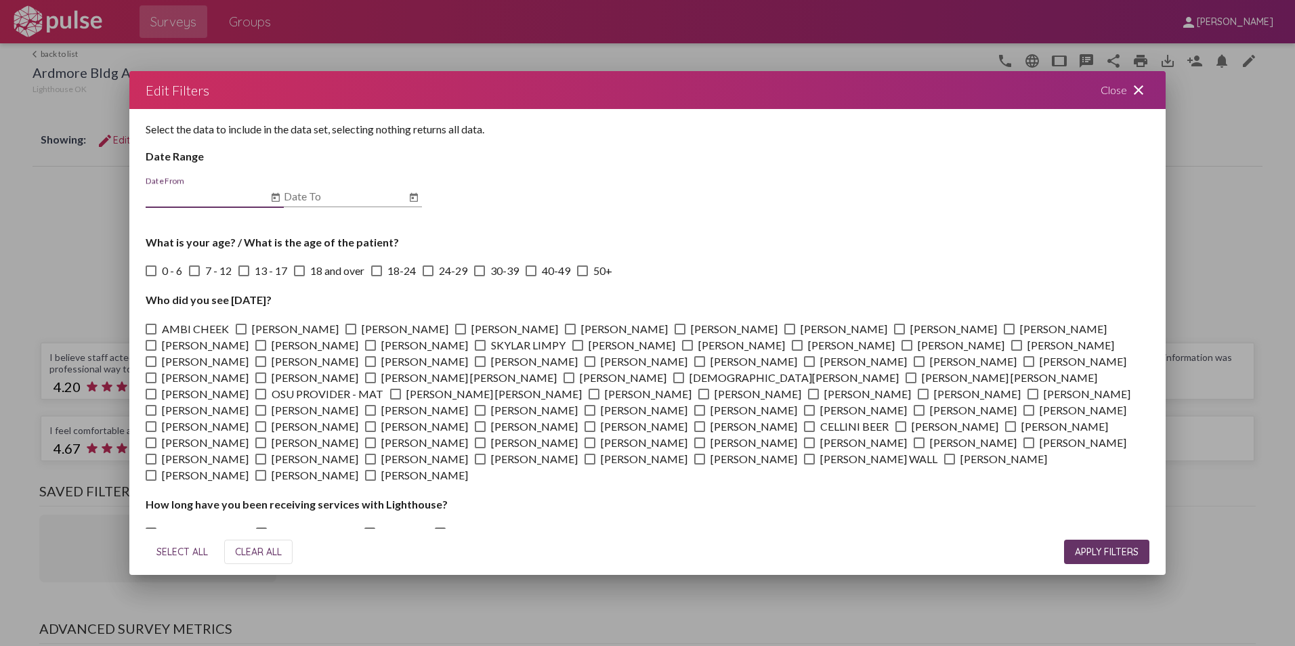
click at [276, 194] on icon "Open calendar" at bounding box center [275, 198] width 11 height 16
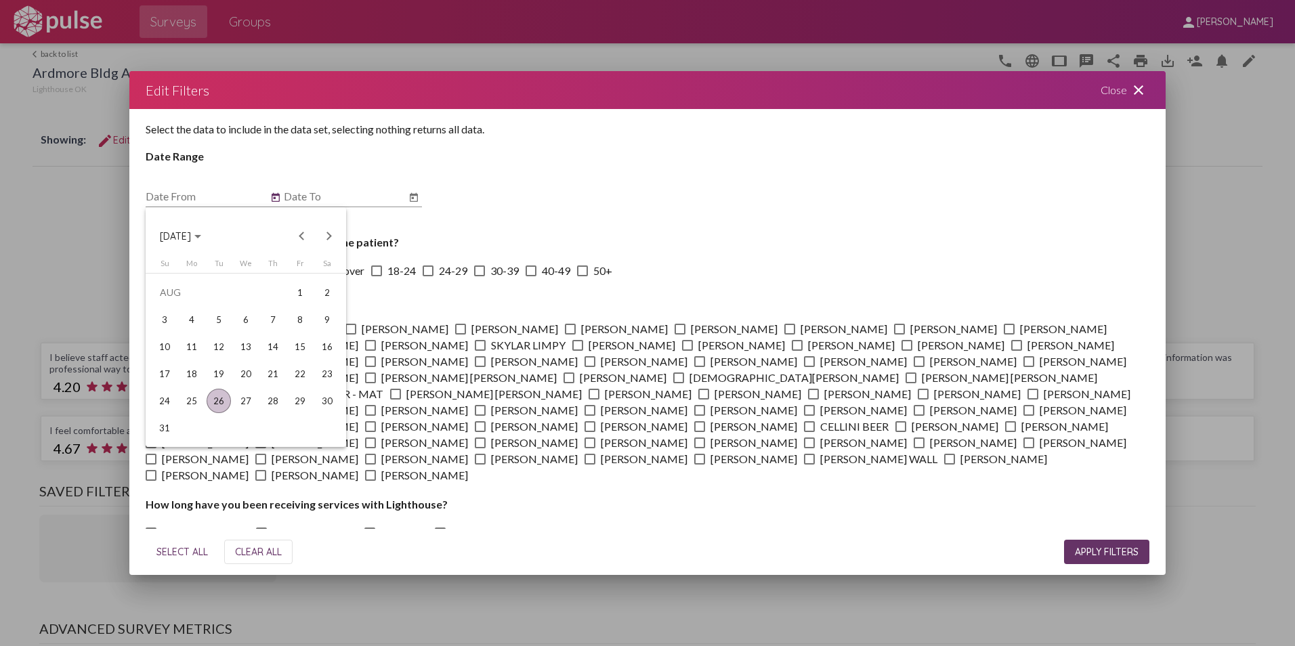
click at [201, 231] on span "[DATE]" at bounding box center [180, 236] width 41 height 12
click at [172, 333] on div "2024" at bounding box center [175, 332] width 43 height 24
click at [268, 327] on div "[DATE]" at bounding box center [270, 332] width 43 height 24
click at [189, 318] on div "1" at bounding box center [191, 320] width 24 height 24
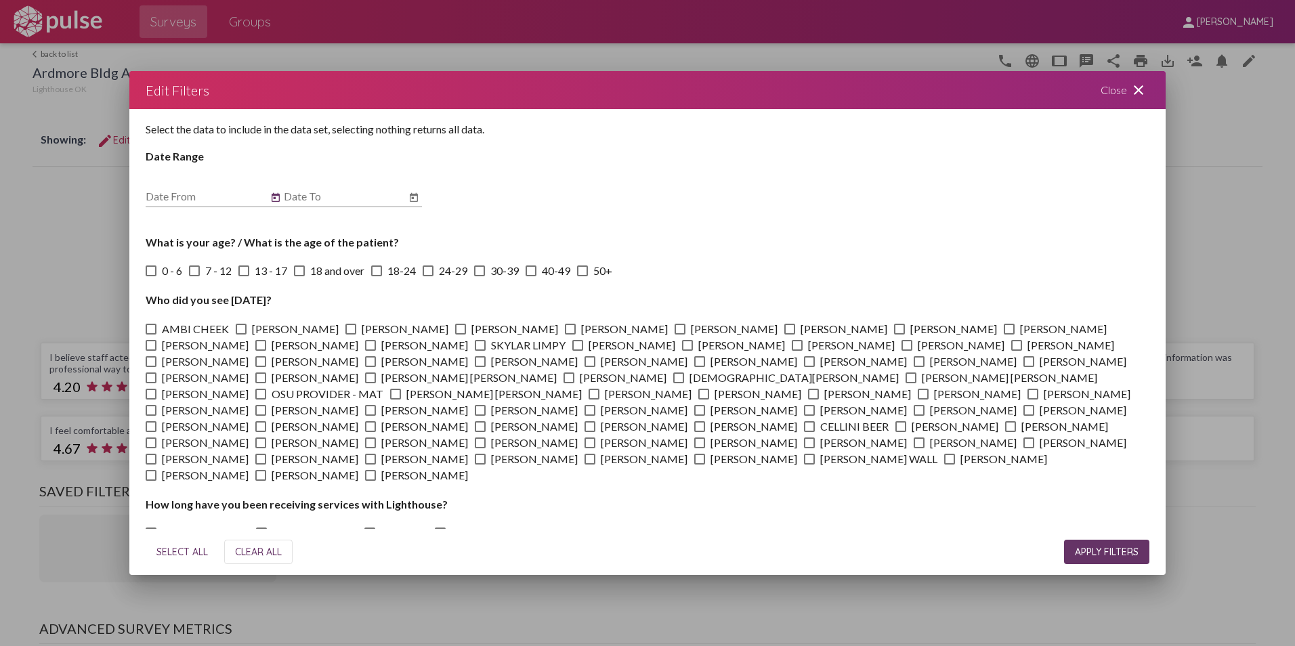
type input "[DATE]"
click at [418, 192] on icon "Open calendar" at bounding box center [413, 198] width 11 height 16
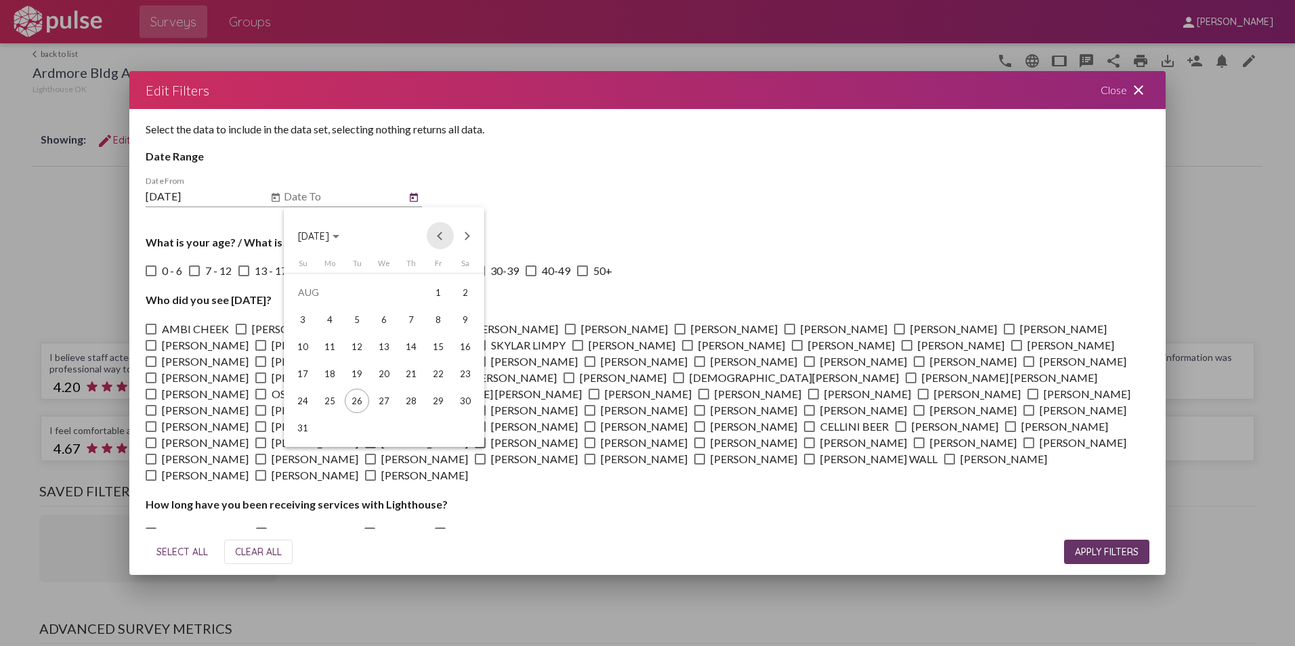
click at [439, 232] on button "Previous month" at bounding box center [440, 235] width 27 height 27
click at [418, 428] on div "31" at bounding box center [411, 428] width 24 height 24
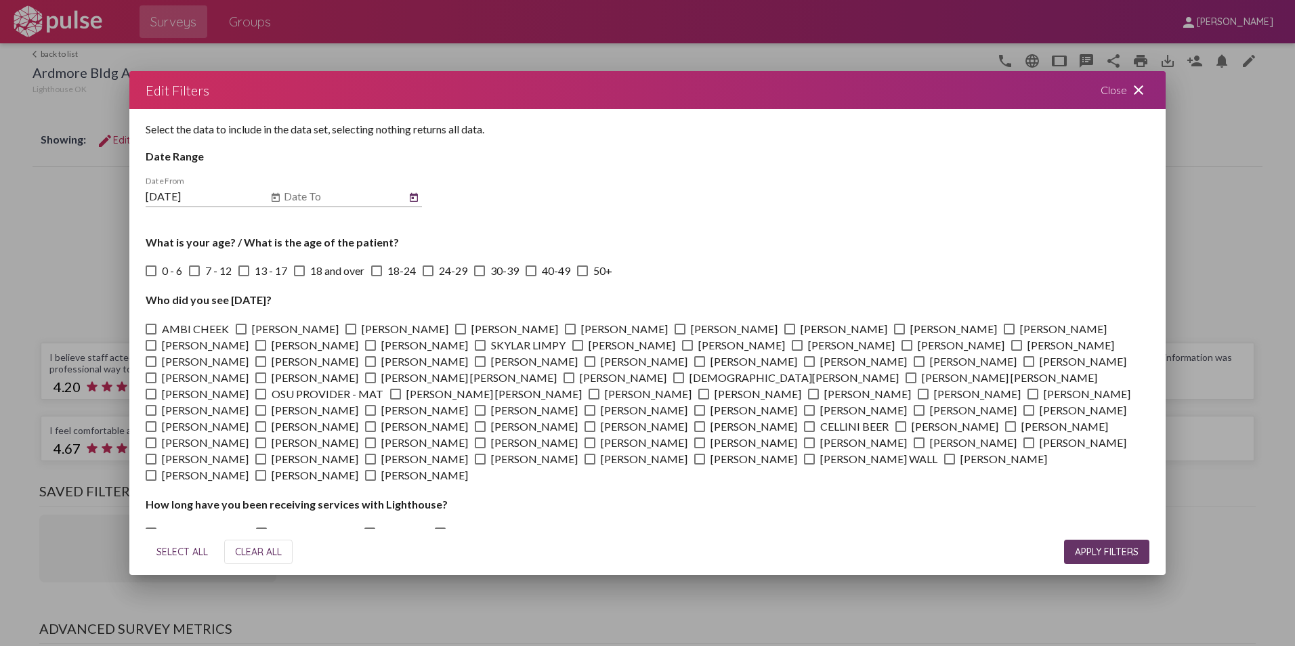
type input "[DATE]"
click at [1123, 543] on button "APPLY FILTERS" at bounding box center [1106, 552] width 85 height 24
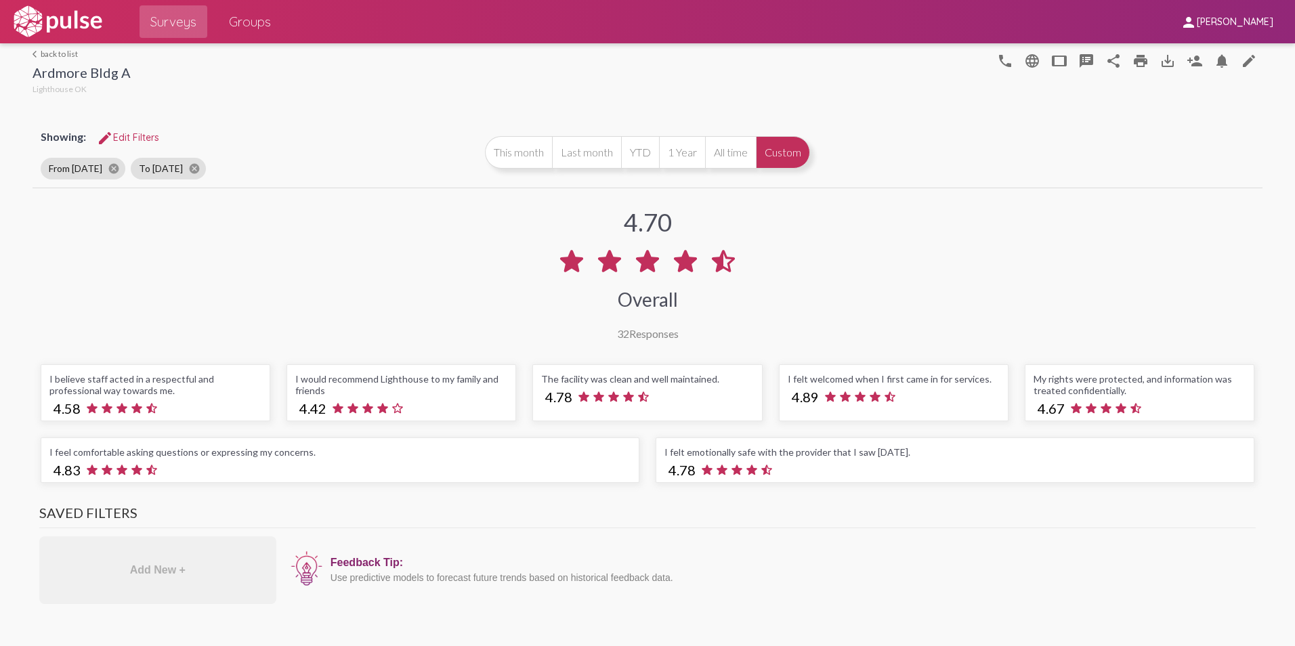
click at [47, 56] on link "arrow_back_ios back to list" at bounding box center [82, 54] width 98 height 10
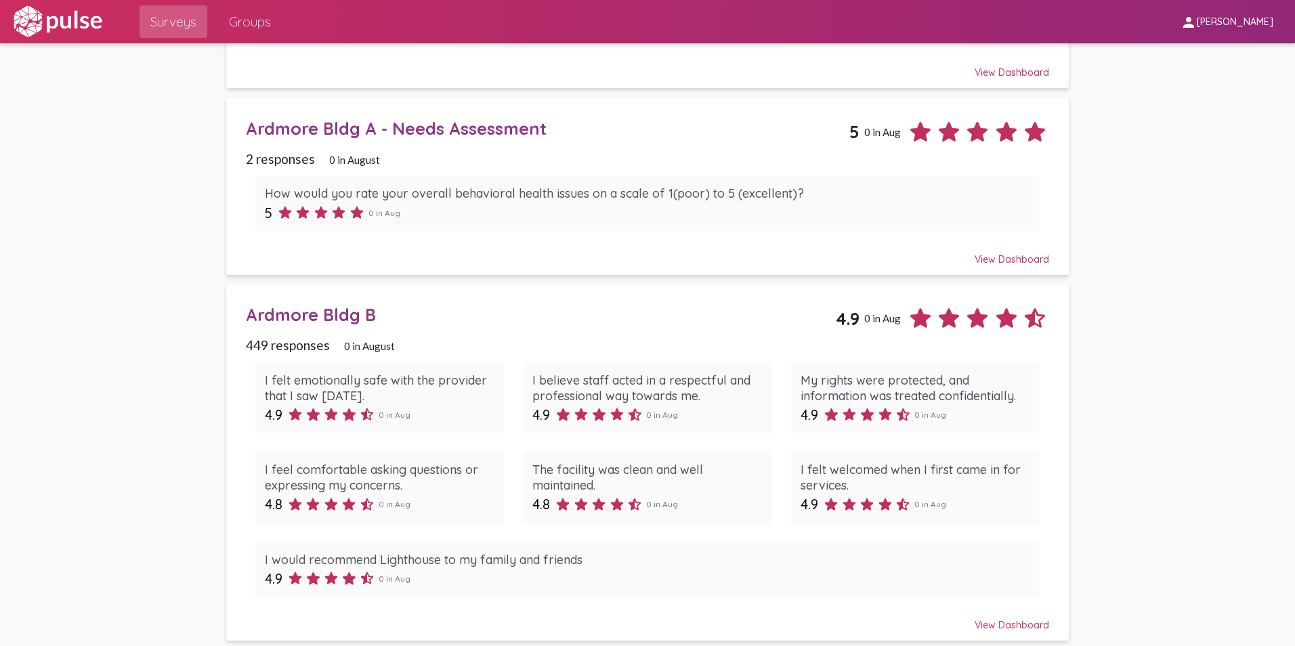
scroll to position [5080, 0]
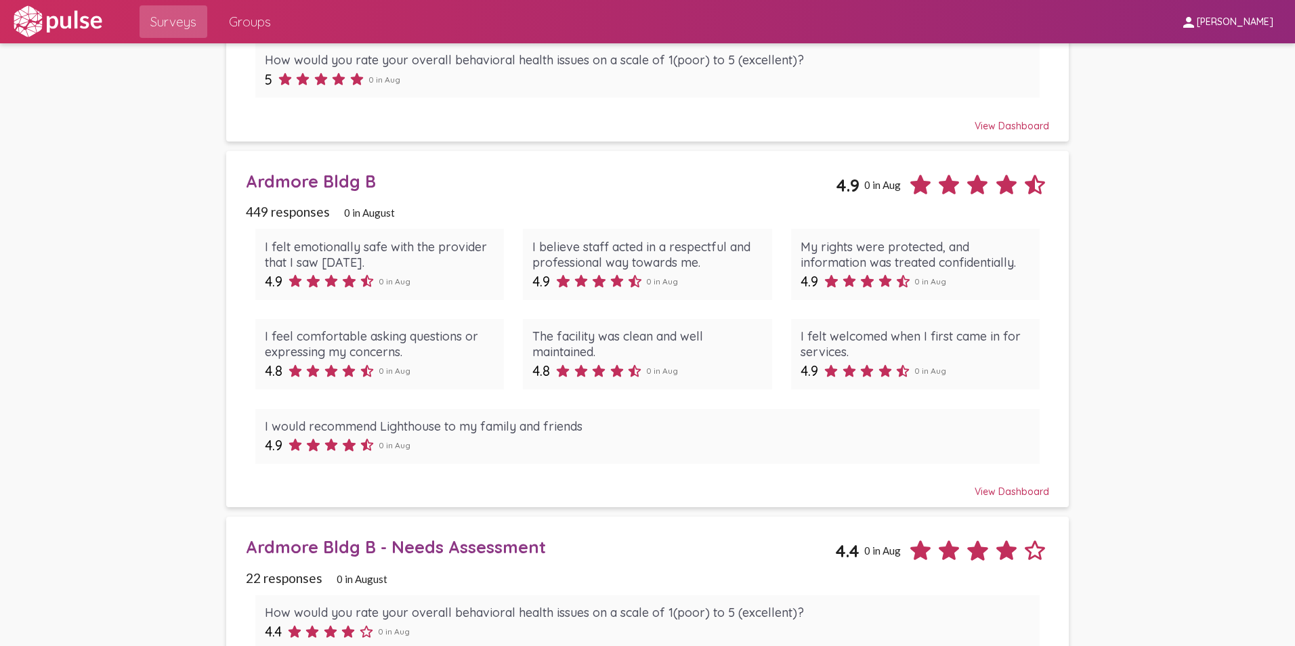
click at [326, 177] on div "Ardmore Bldg B" at bounding box center [541, 181] width 591 height 21
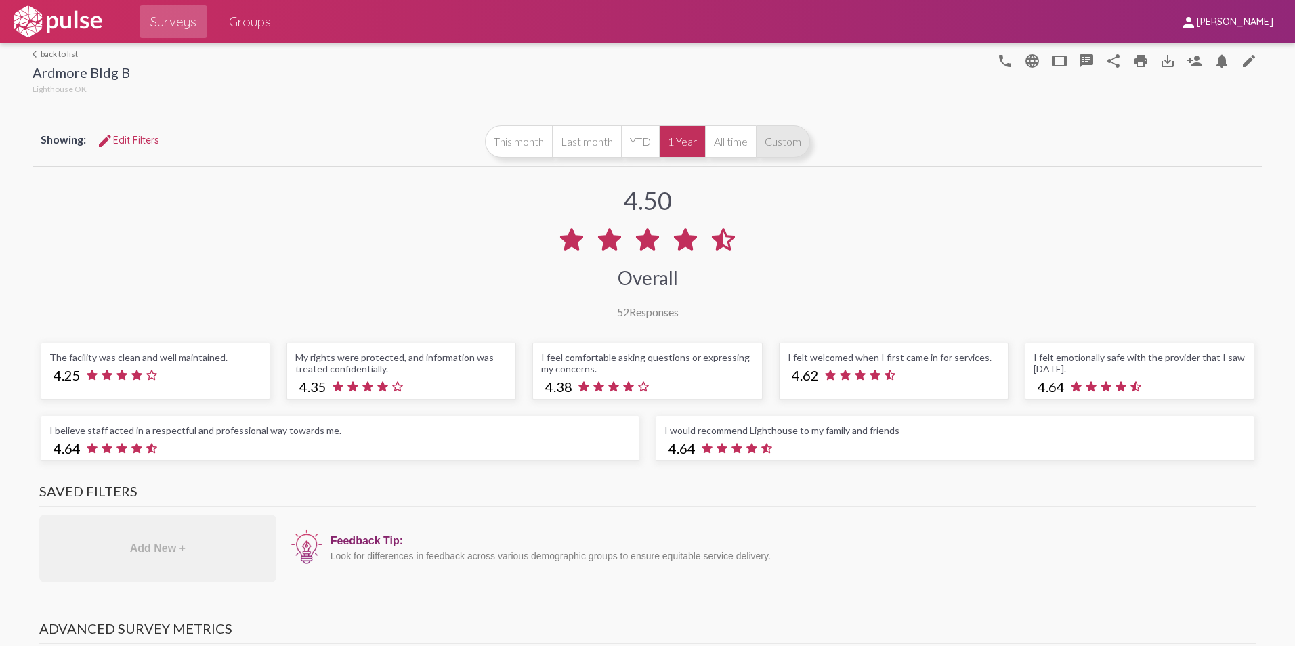
click at [788, 135] on button "Custom" at bounding box center [783, 141] width 54 height 33
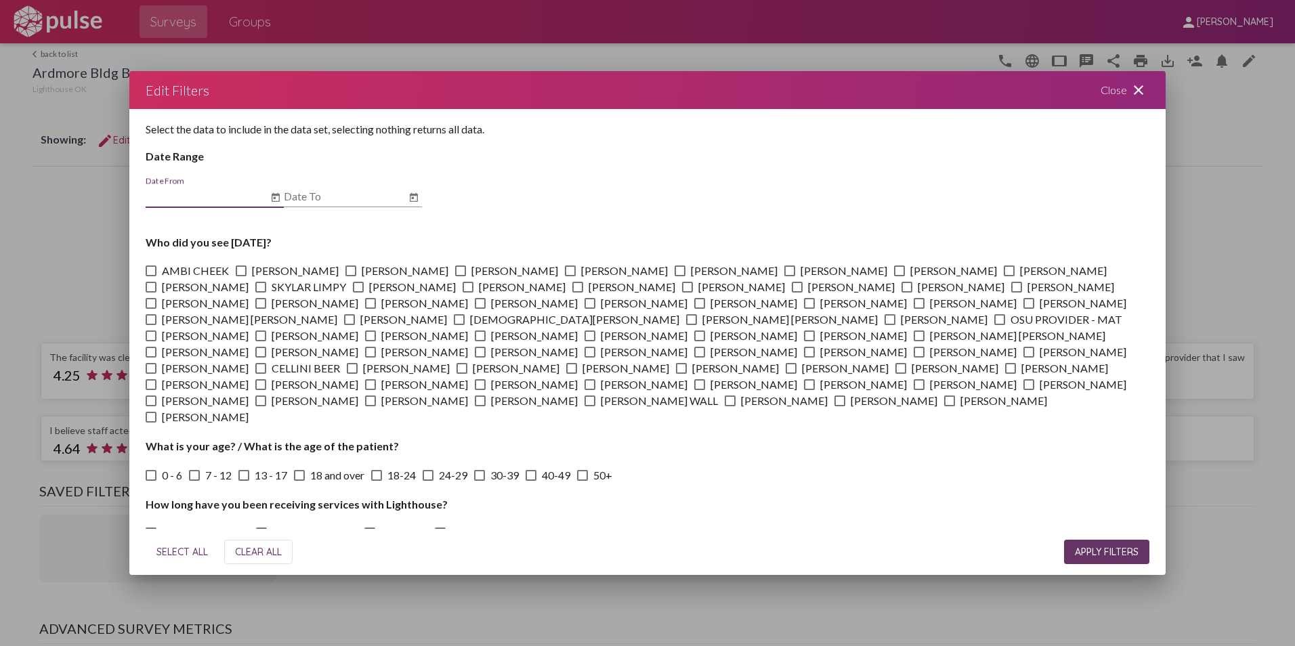
click at [274, 190] on icon "Open calendar" at bounding box center [275, 198] width 11 height 16
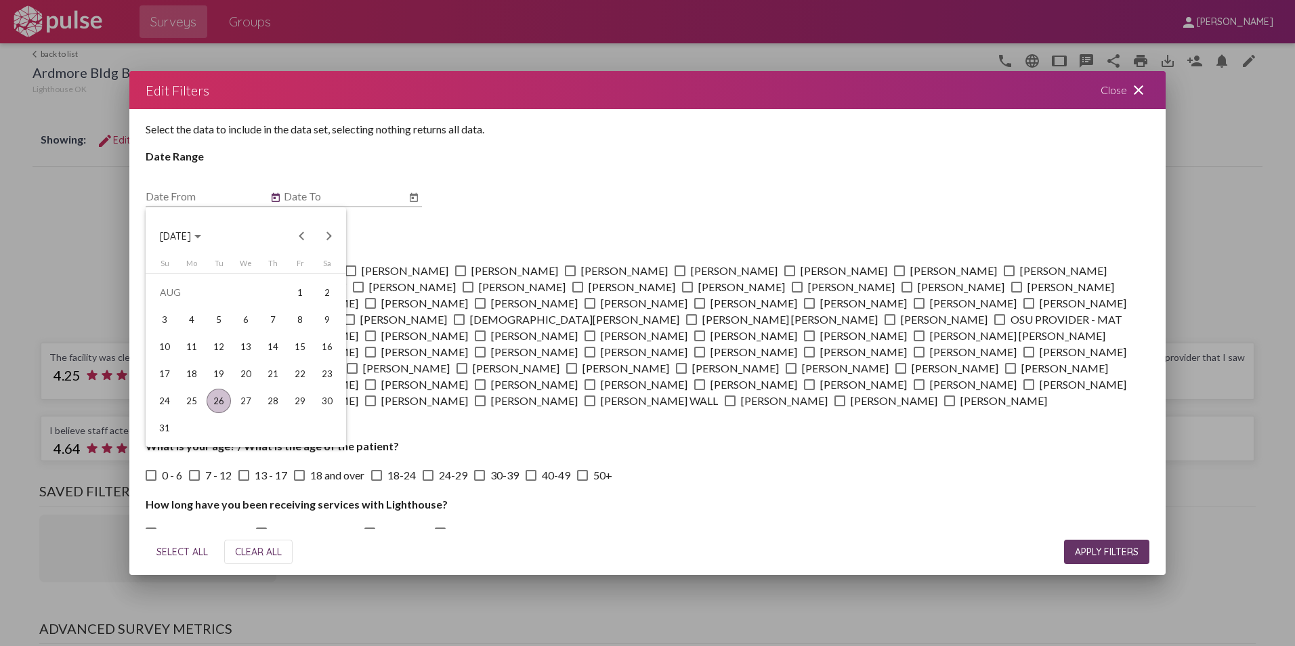
click at [201, 230] on span "[DATE]" at bounding box center [180, 236] width 41 height 12
click at [175, 322] on div "2024" at bounding box center [175, 332] width 43 height 24
click at [306, 232] on button "Previous year" at bounding box center [302, 235] width 27 height 27
click at [185, 232] on span "2023" at bounding box center [176, 236] width 33 height 12
click at [191, 238] on span "[DATE]" at bounding box center [175, 236] width 31 height 12
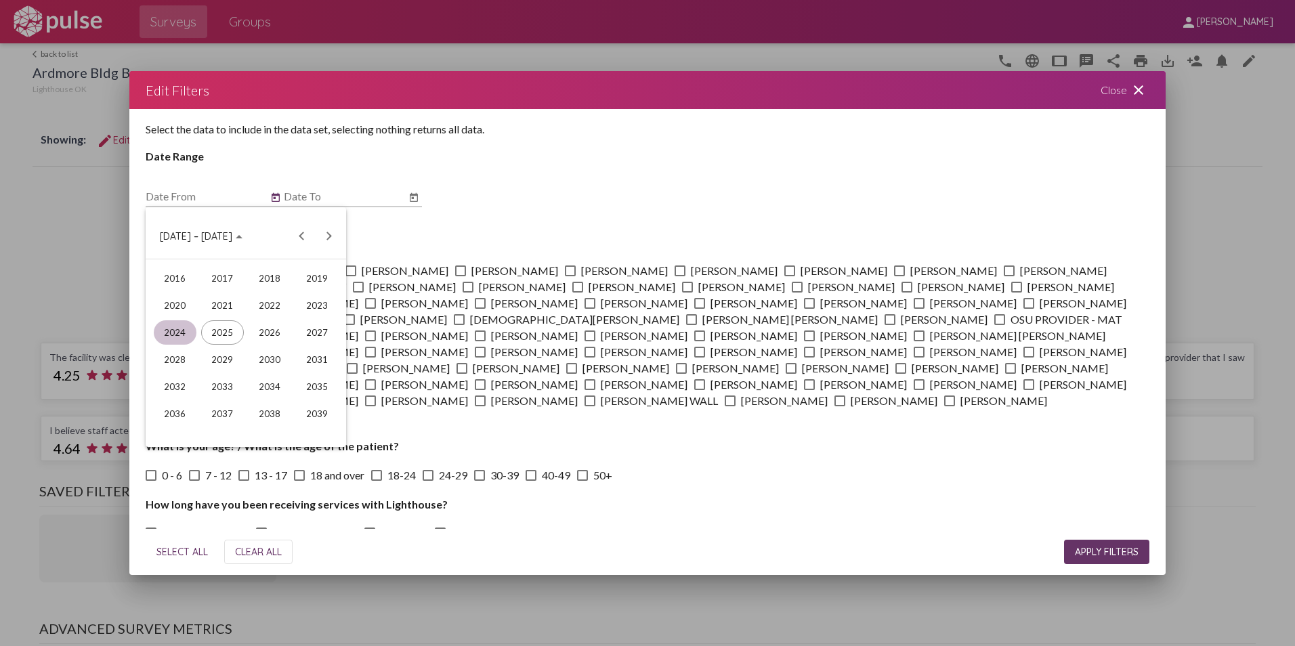
click at [188, 324] on div "2024" at bounding box center [175, 332] width 43 height 24
click at [277, 329] on div "[DATE]" at bounding box center [270, 332] width 43 height 24
click at [196, 320] on div "1" at bounding box center [191, 320] width 24 height 24
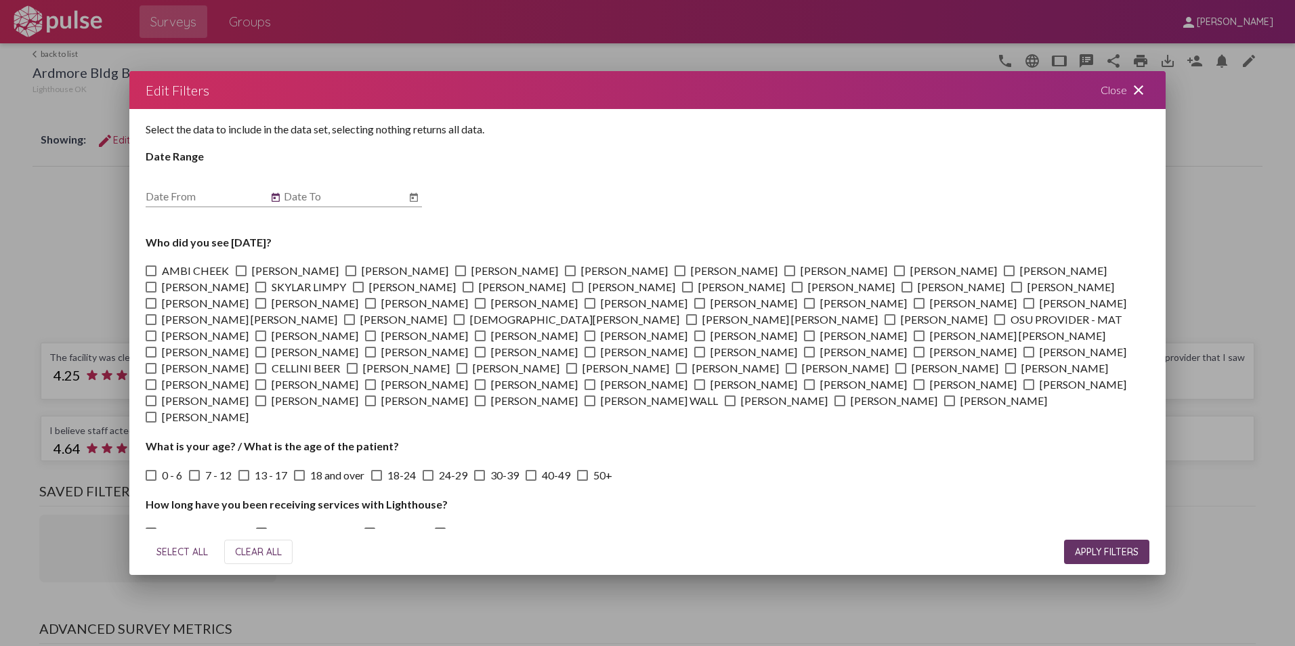
type input "[DATE]"
click at [415, 192] on icon "Open calendar" at bounding box center [413, 198] width 11 height 16
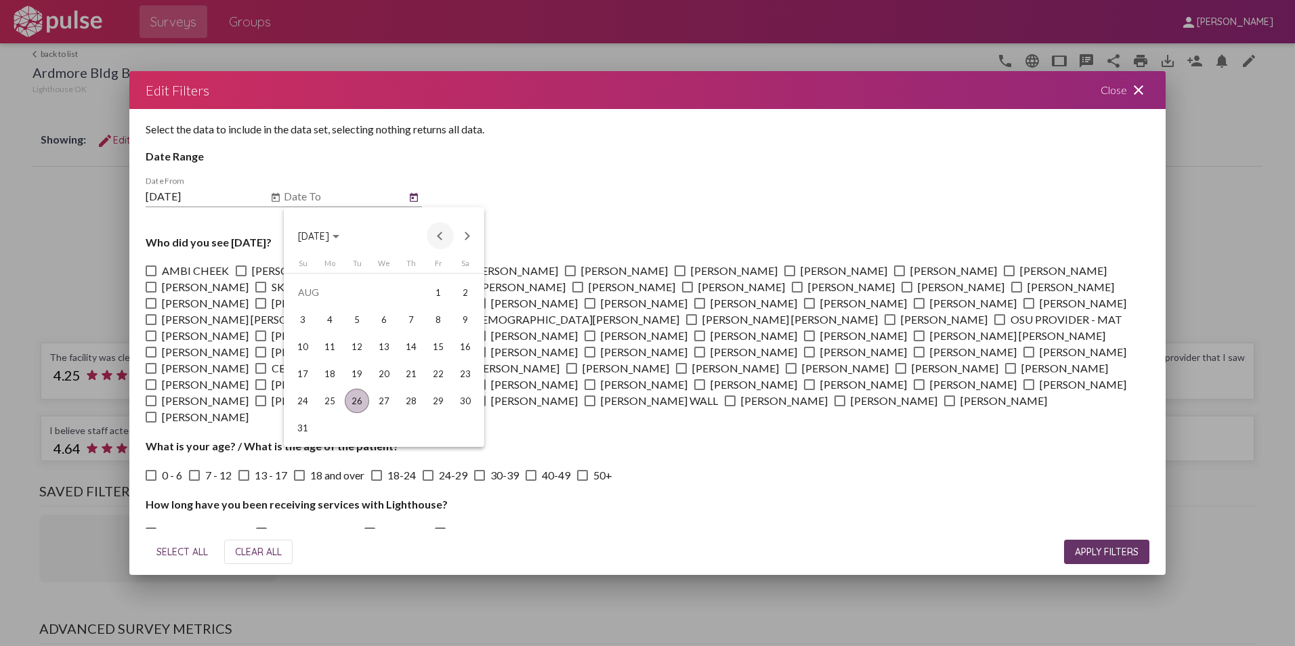
click at [442, 228] on button "Previous month" at bounding box center [440, 235] width 27 height 27
click at [412, 426] on div "31" at bounding box center [411, 428] width 24 height 24
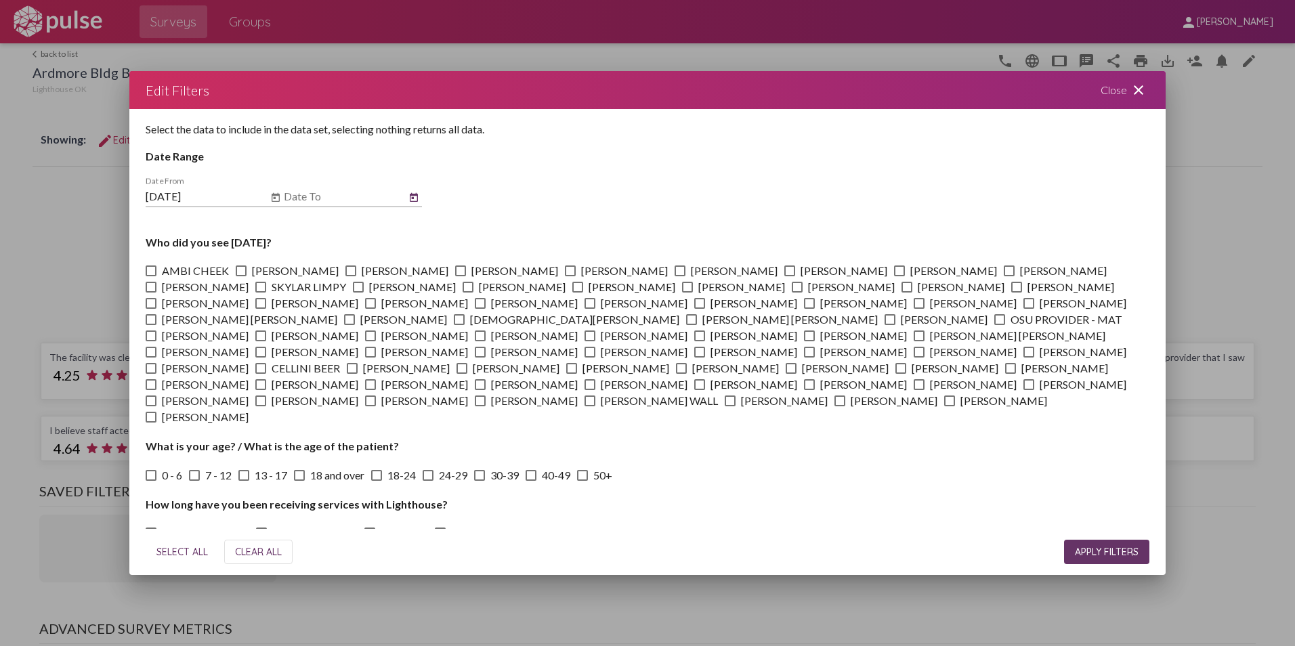
type input "[DATE]"
click at [1082, 547] on span "APPLY FILTERS" at bounding box center [1107, 552] width 64 height 12
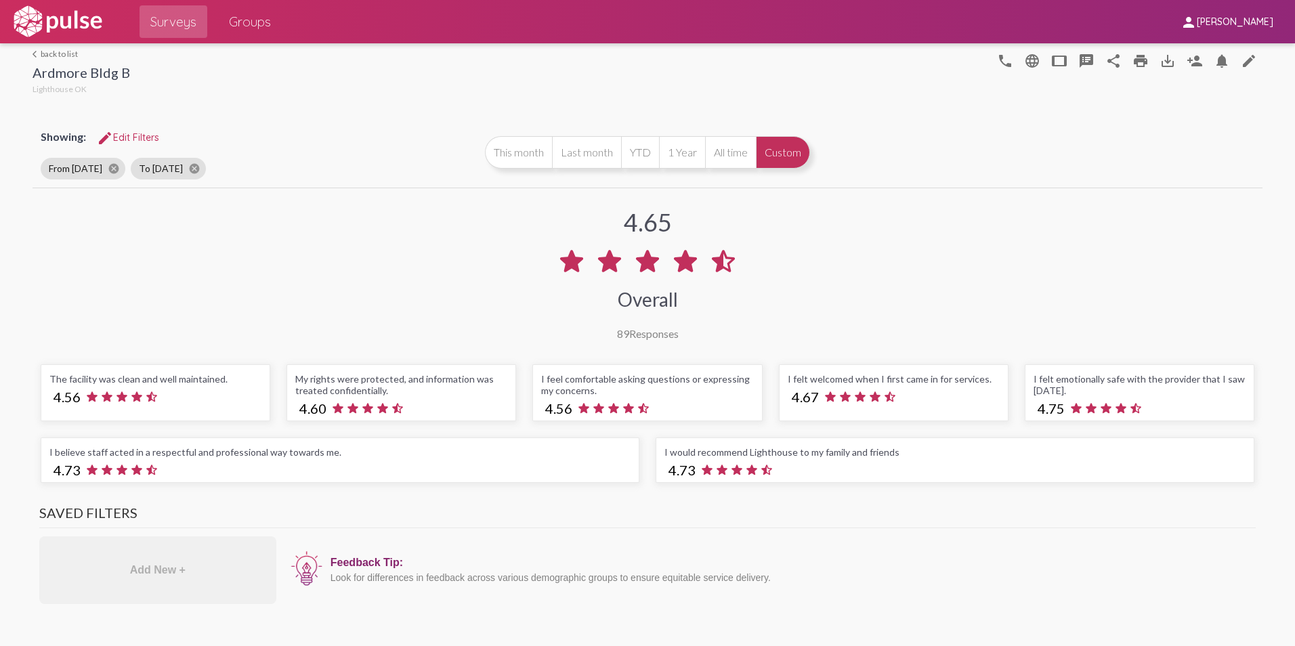
click at [54, 51] on link "arrow_back_ios back to list" at bounding box center [82, 54] width 98 height 10
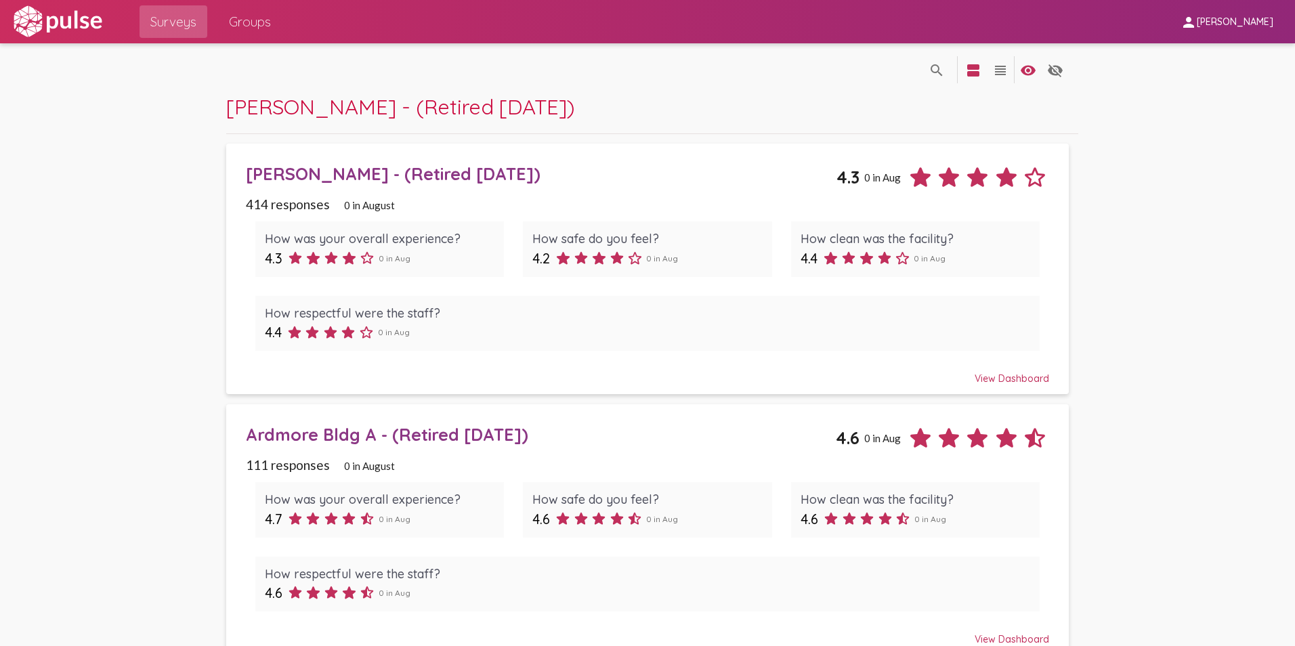
click at [251, 18] on span "Groups" at bounding box center [250, 21] width 42 height 24
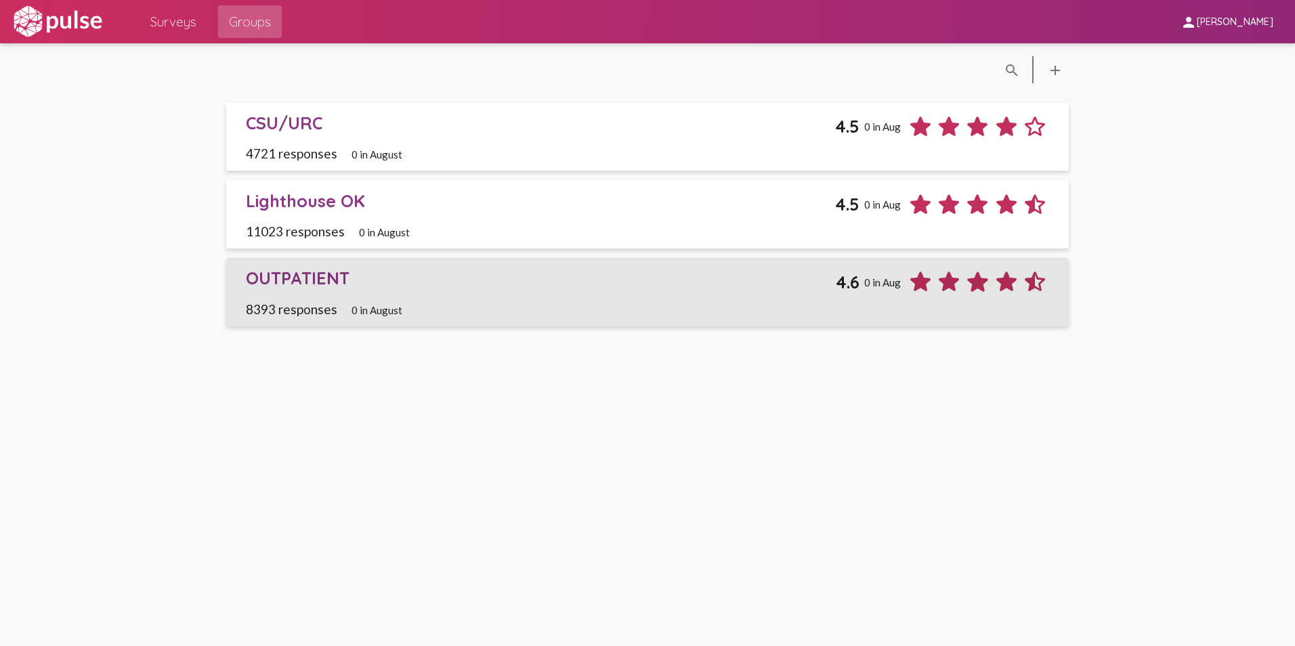
click at [310, 278] on div "OUTPATIENT" at bounding box center [541, 278] width 591 height 21
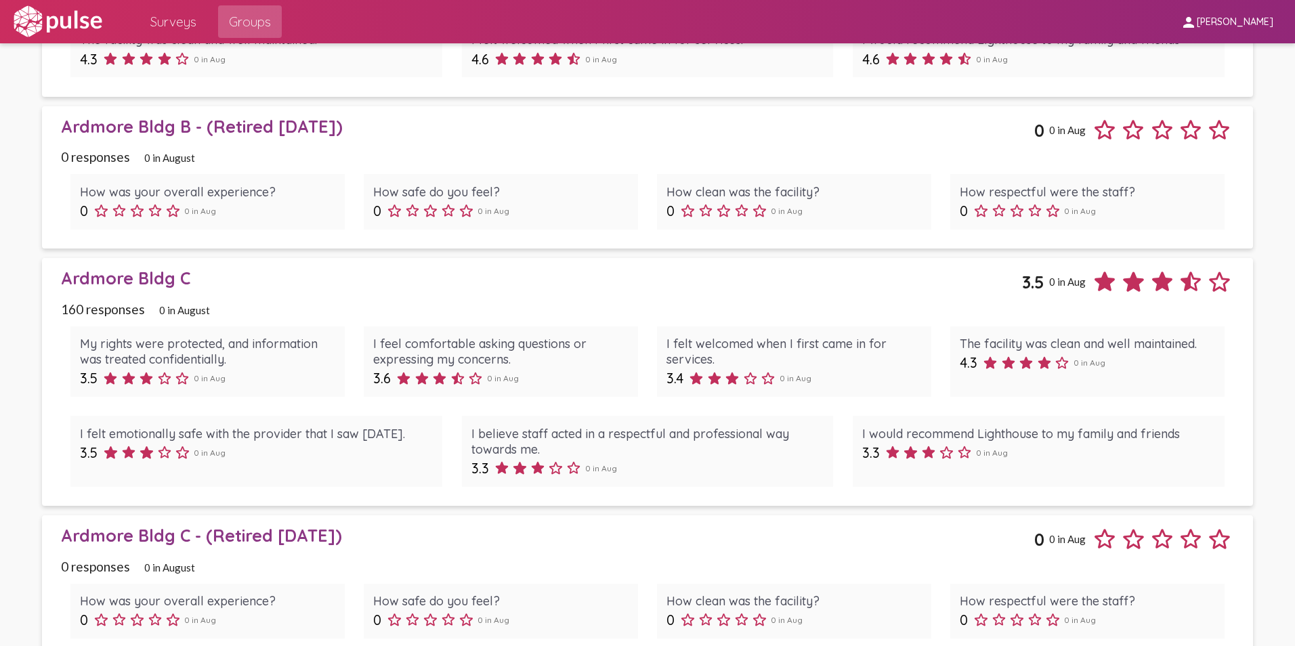
scroll to position [1355, 0]
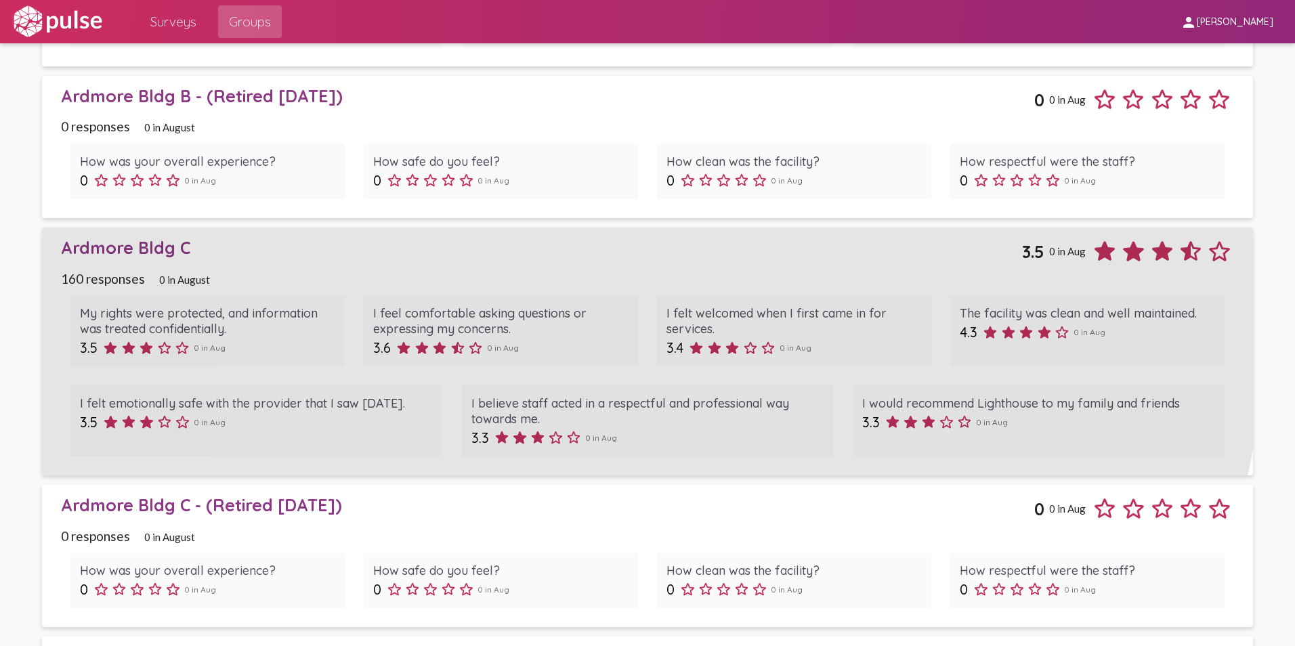
click at [150, 248] on div "Ardmore Bldg C" at bounding box center [541, 247] width 961 height 21
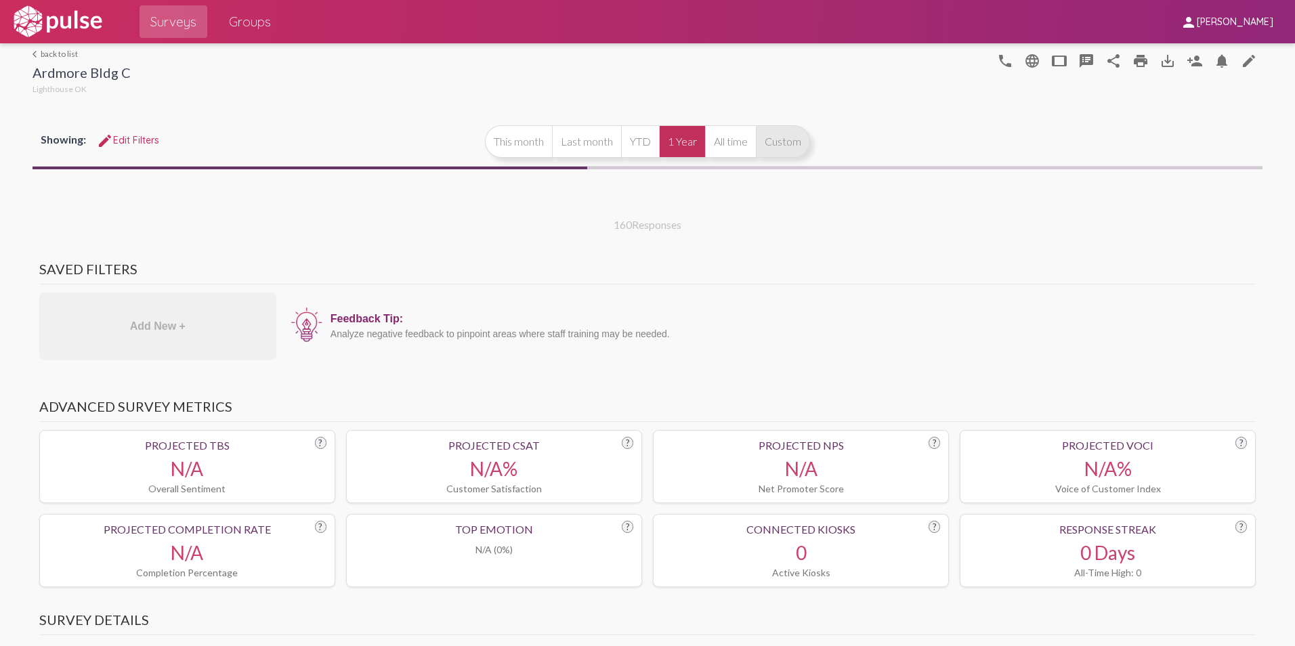
click at [769, 135] on button "Custom" at bounding box center [783, 141] width 54 height 33
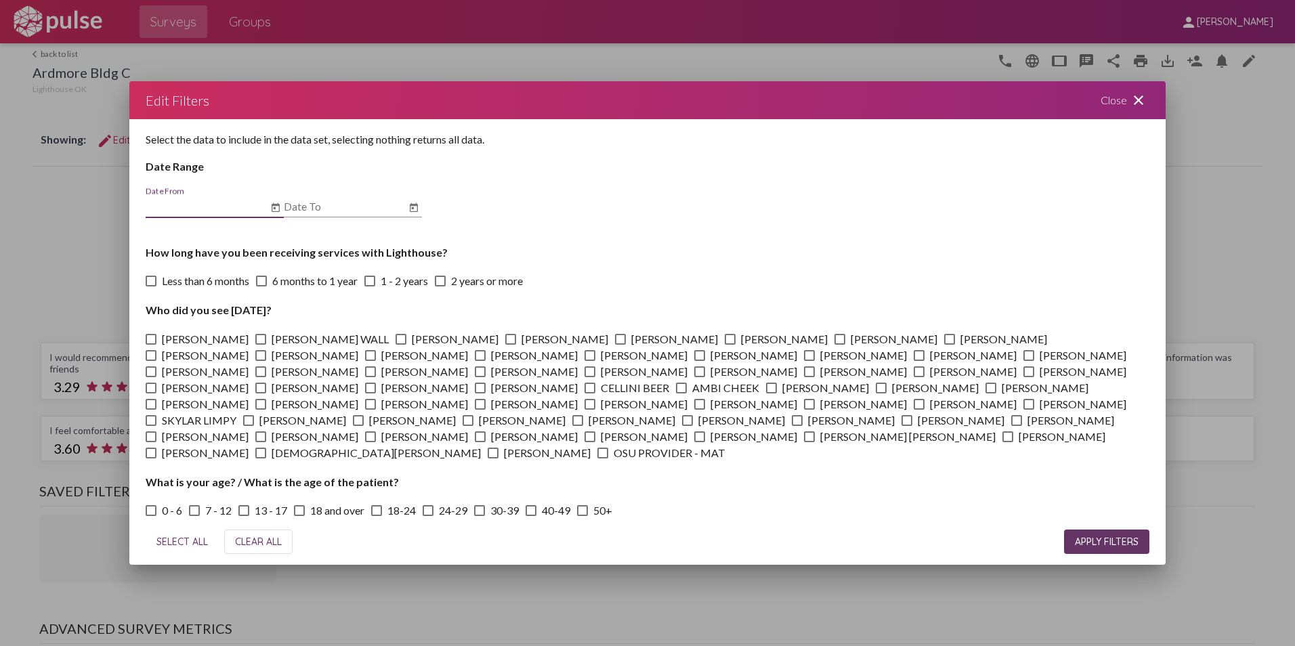
click at [278, 201] on icon "Open calendar" at bounding box center [275, 208] width 11 height 16
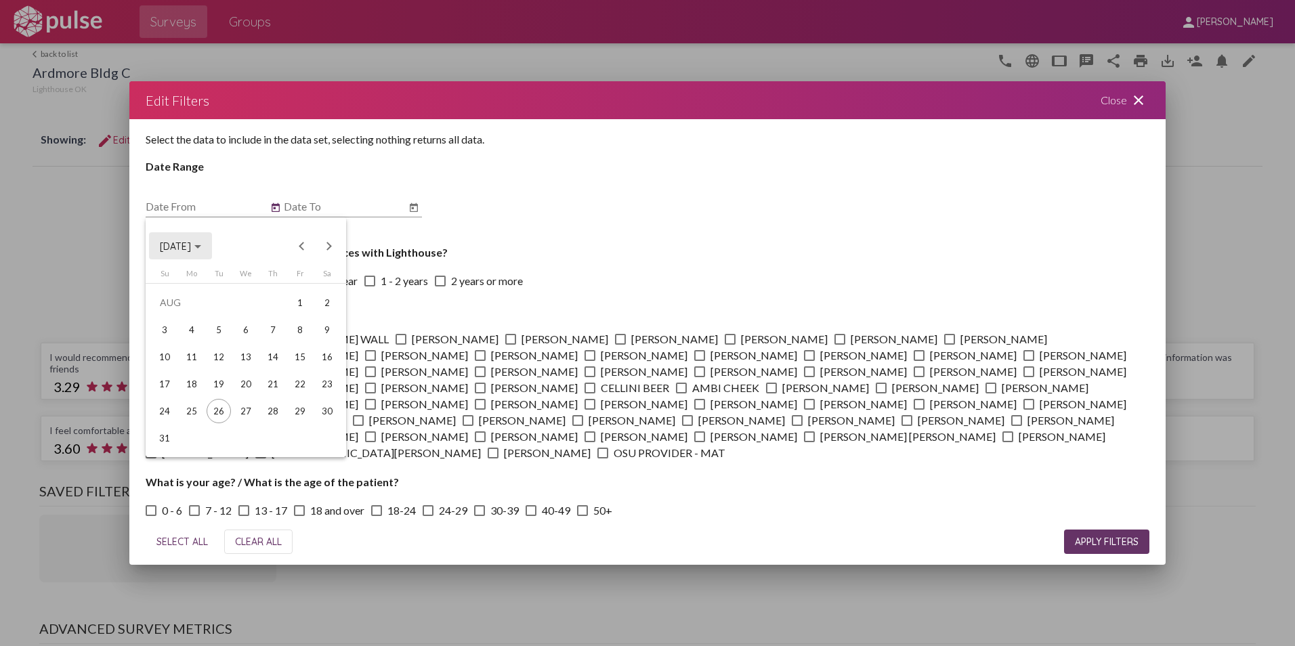
click at [201, 244] on span "[DATE]" at bounding box center [180, 246] width 41 height 12
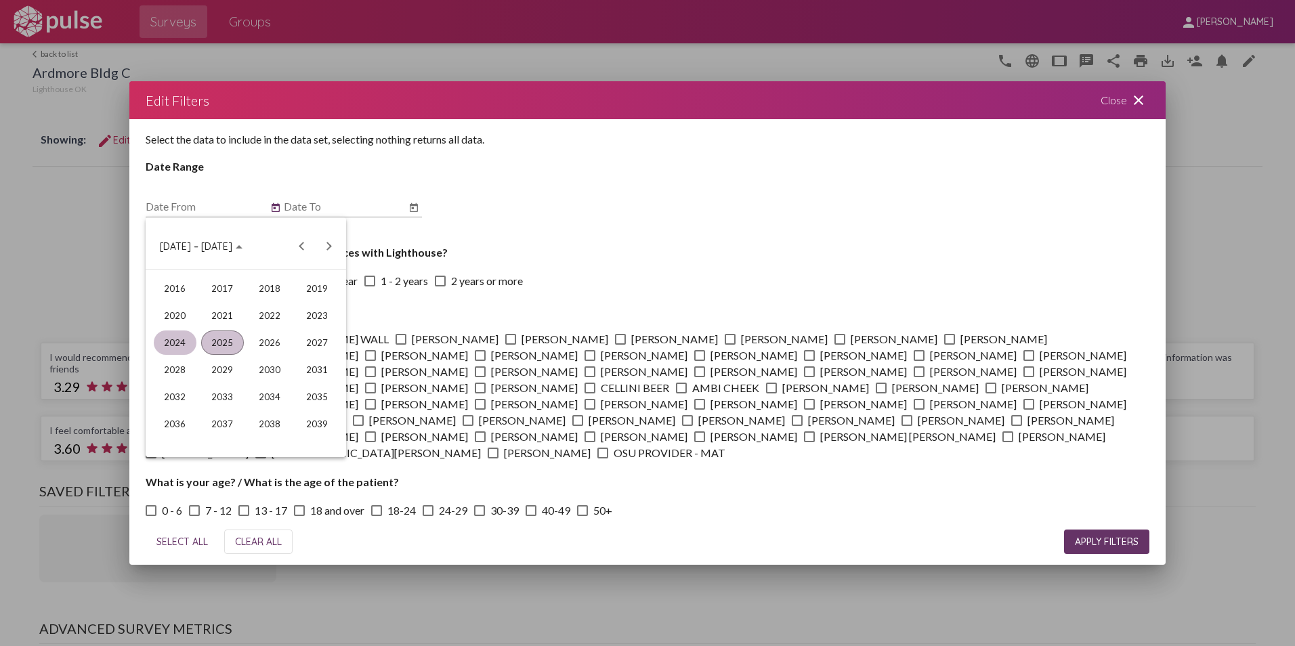
click at [177, 345] on div "2024" at bounding box center [175, 343] width 43 height 24
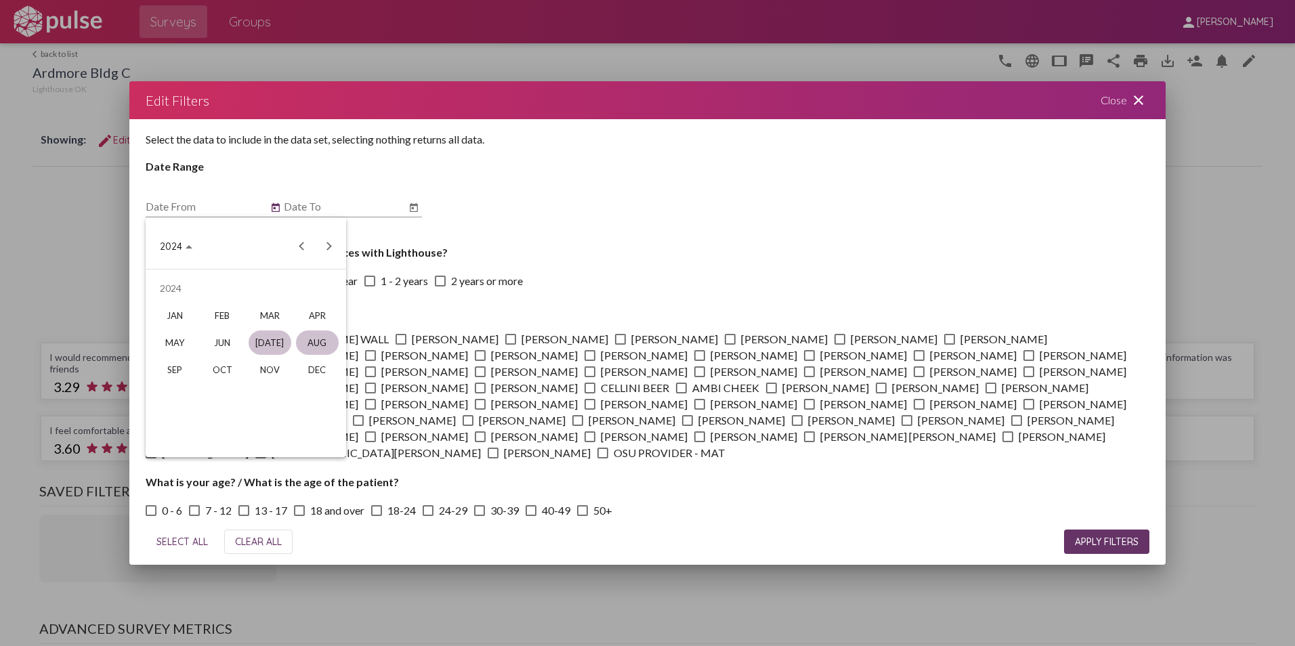
click at [274, 340] on div "[DATE]" at bounding box center [270, 343] width 43 height 24
click at [188, 331] on div "1" at bounding box center [191, 330] width 24 height 24
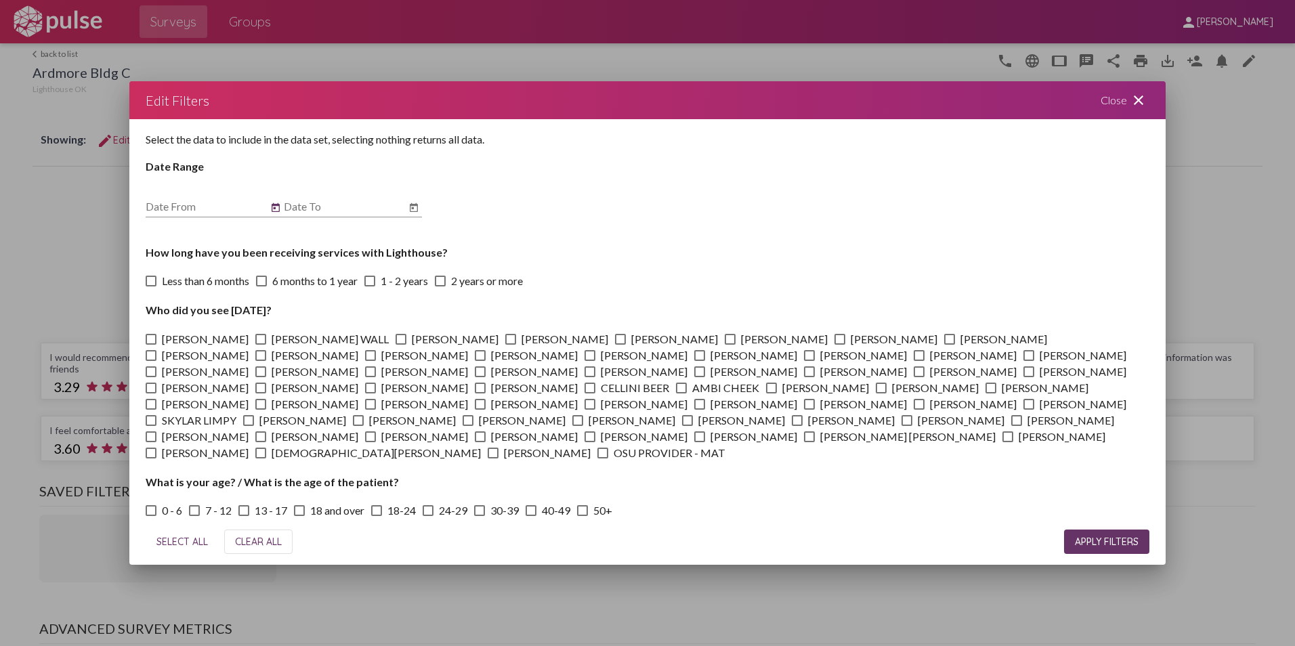
type input "[DATE]"
click at [418, 205] on icon "Open calendar" at bounding box center [413, 208] width 11 height 16
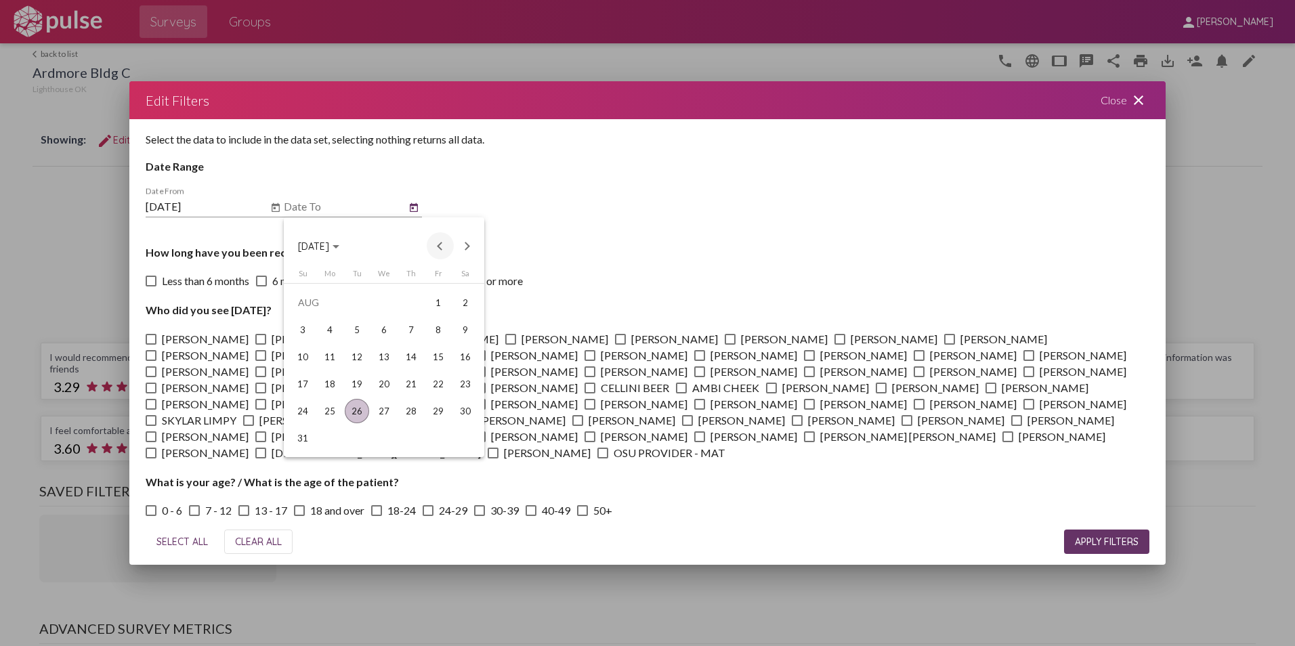
click at [438, 241] on button "Previous month" at bounding box center [440, 245] width 27 height 27
click at [421, 432] on div "31" at bounding box center [411, 438] width 24 height 24
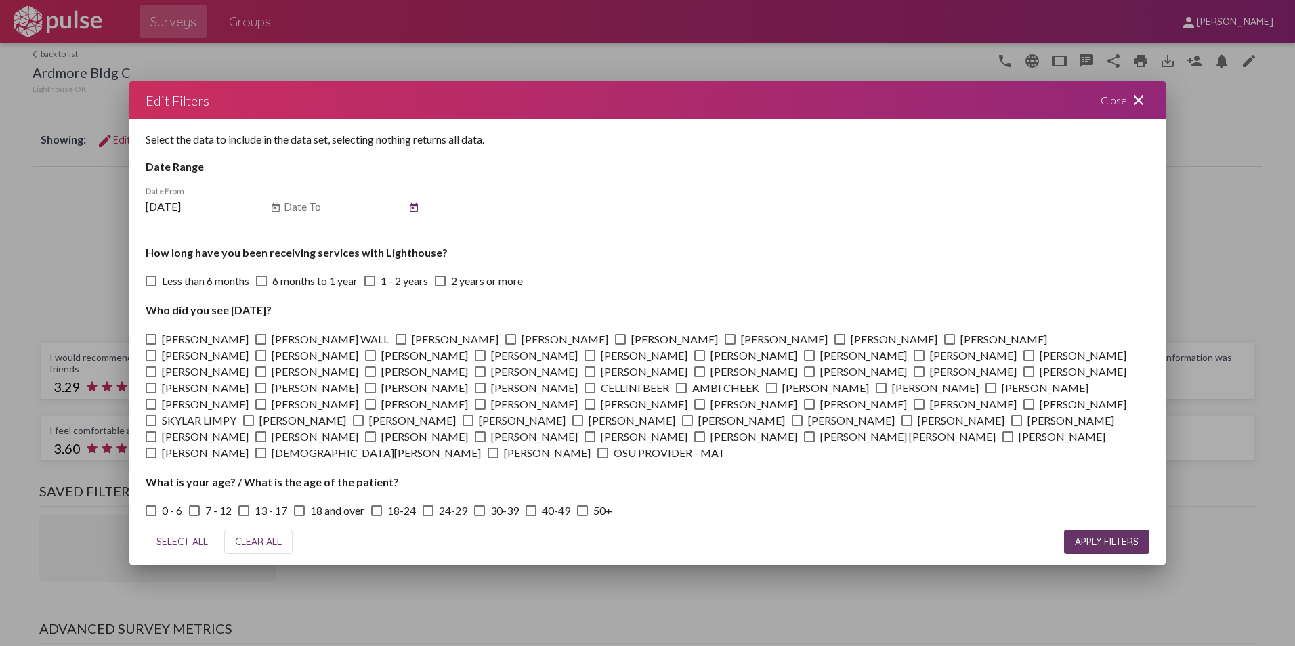
type input "[DATE]"
click at [1100, 542] on span "APPLY FILTERS" at bounding box center [1107, 542] width 64 height 12
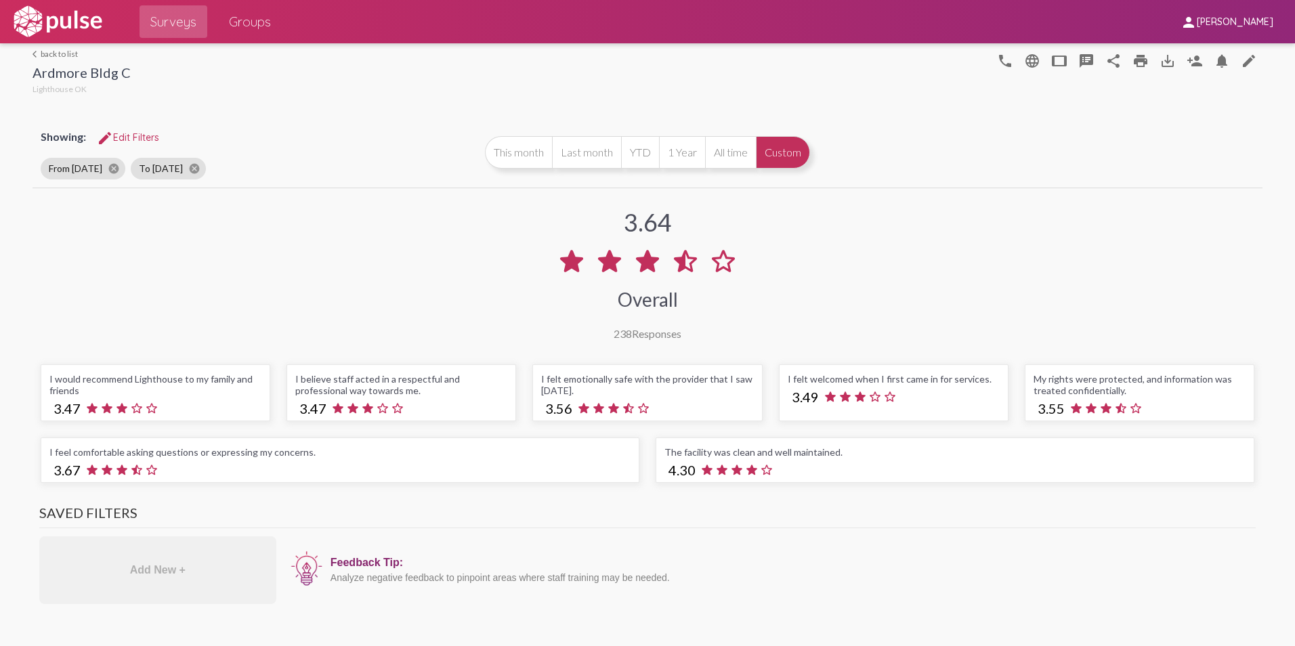
click at [253, 17] on span "Groups" at bounding box center [250, 21] width 42 height 24
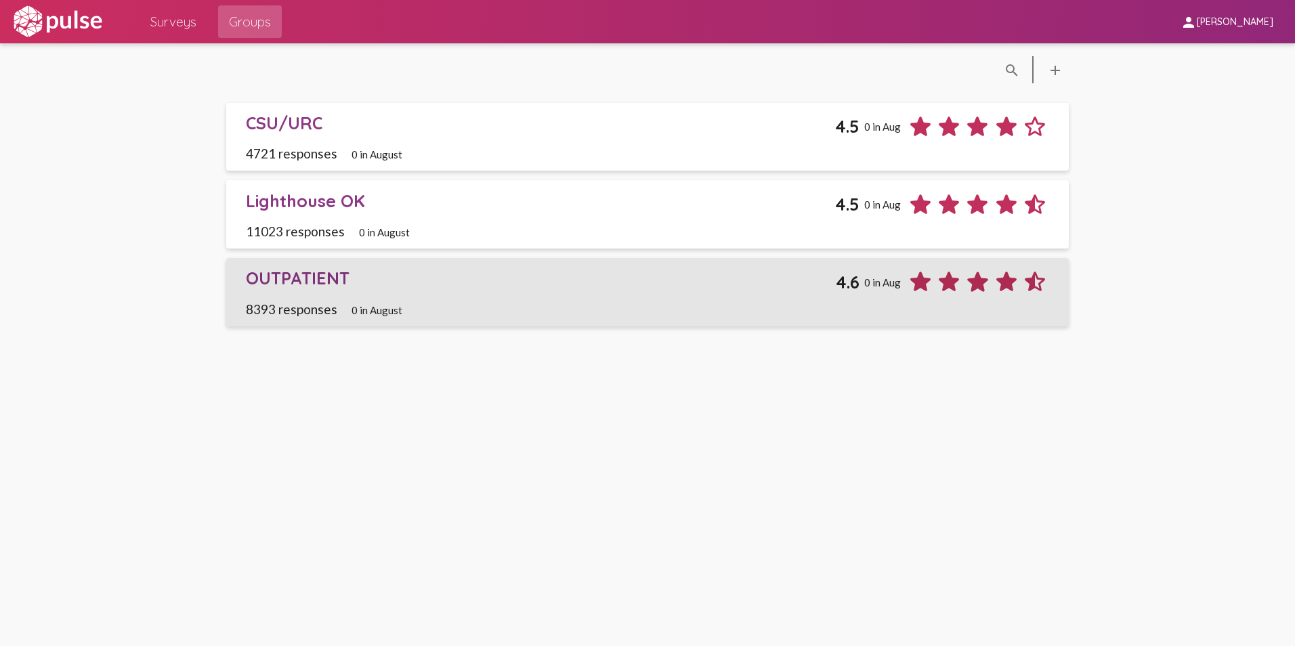
click at [317, 272] on div "OUTPATIENT" at bounding box center [541, 278] width 591 height 21
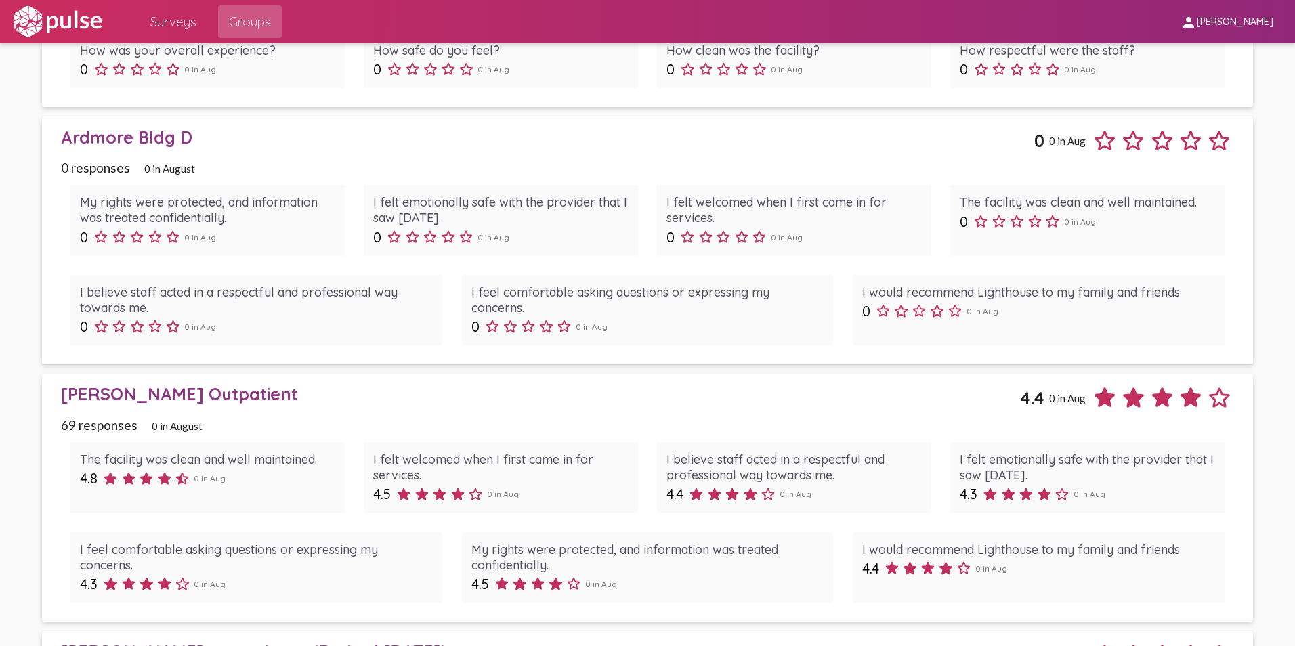
scroll to position [1896, 0]
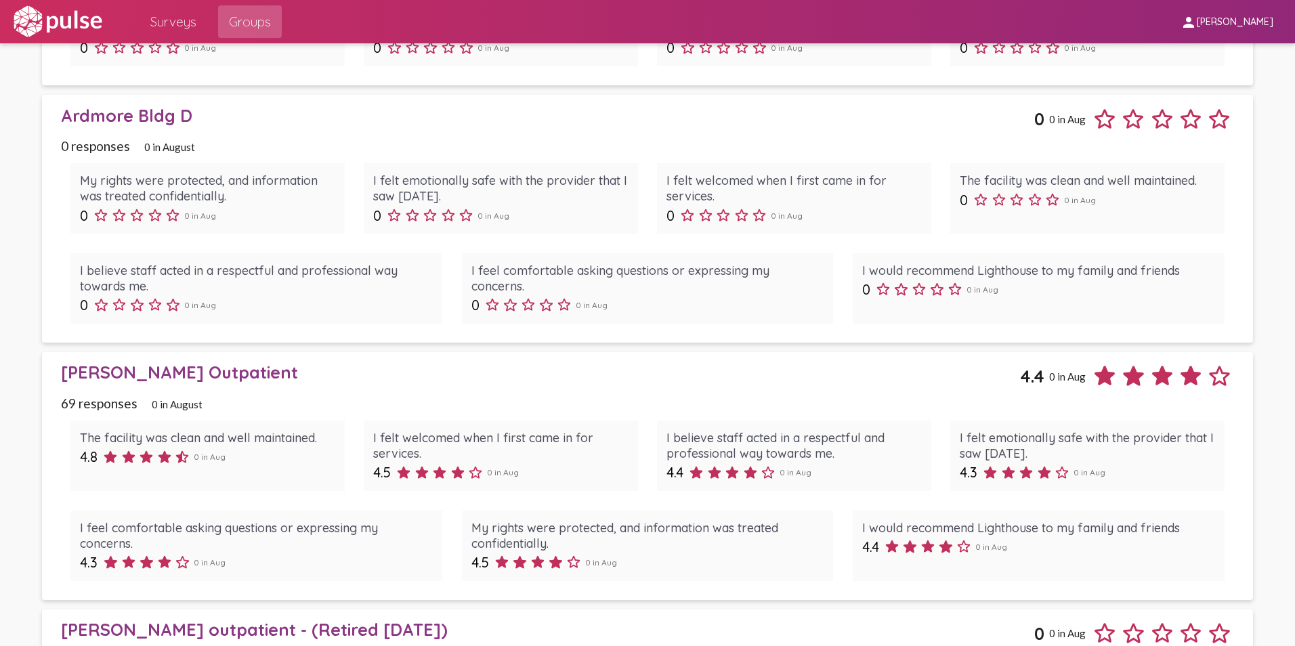
click at [188, 372] on div "[PERSON_NAME] Outpatient" at bounding box center [540, 372] width 959 height 21
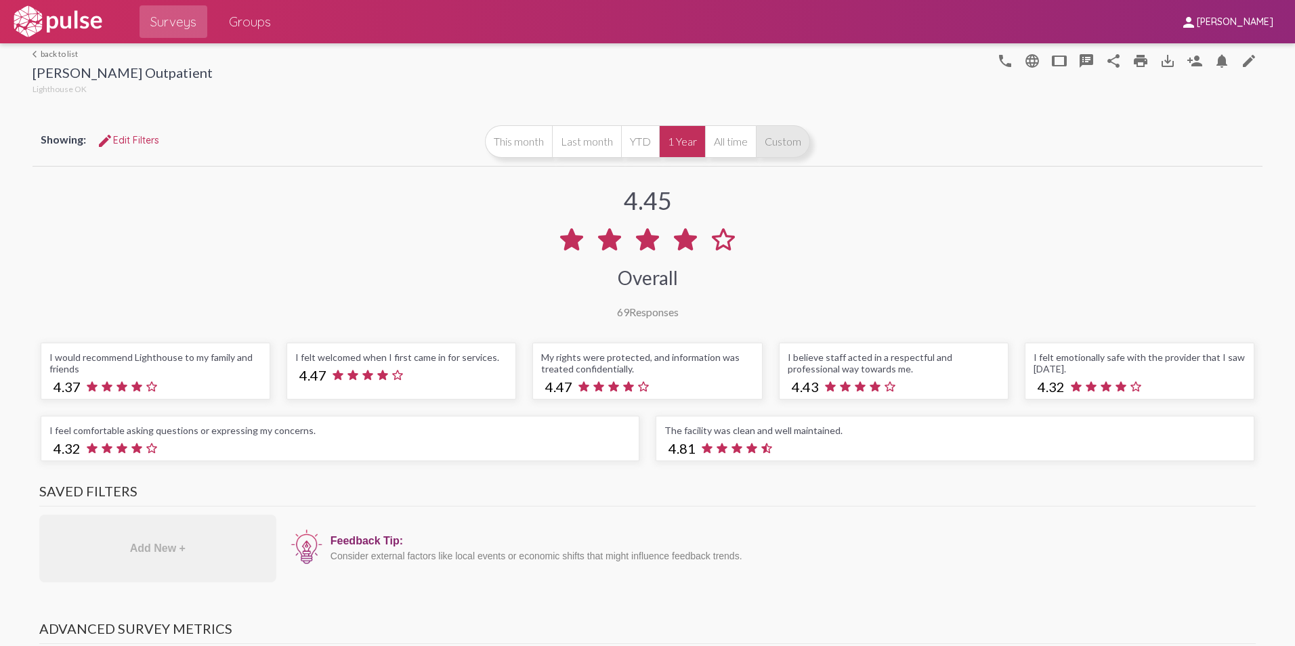
click at [776, 131] on button "Custom" at bounding box center [783, 141] width 54 height 33
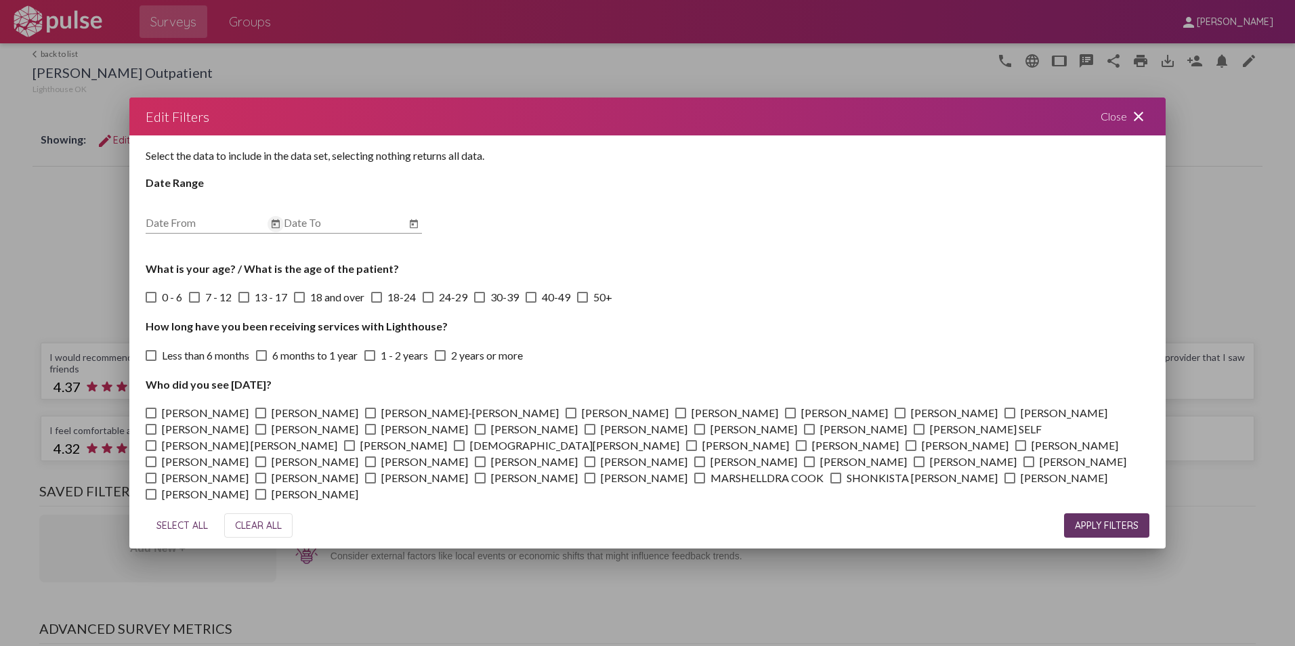
click at [276, 219] on icon "Open calendar" at bounding box center [275, 224] width 11 height 16
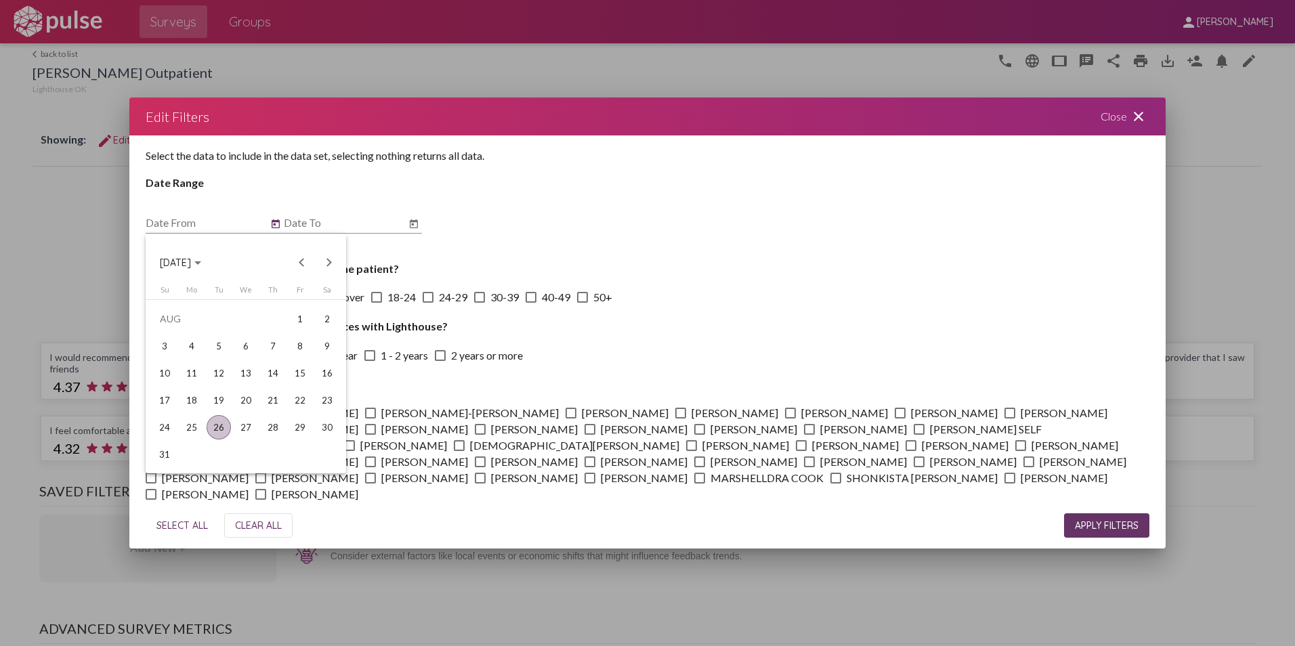
click at [201, 261] on div "Choose month and year" at bounding box center [197, 262] width 7 height 3
click at [179, 359] on div "2024" at bounding box center [175, 359] width 43 height 24
click at [276, 355] on div "[DATE]" at bounding box center [270, 359] width 43 height 24
click at [189, 341] on div "1" at bounding box center [191, 346] width 24 height 24
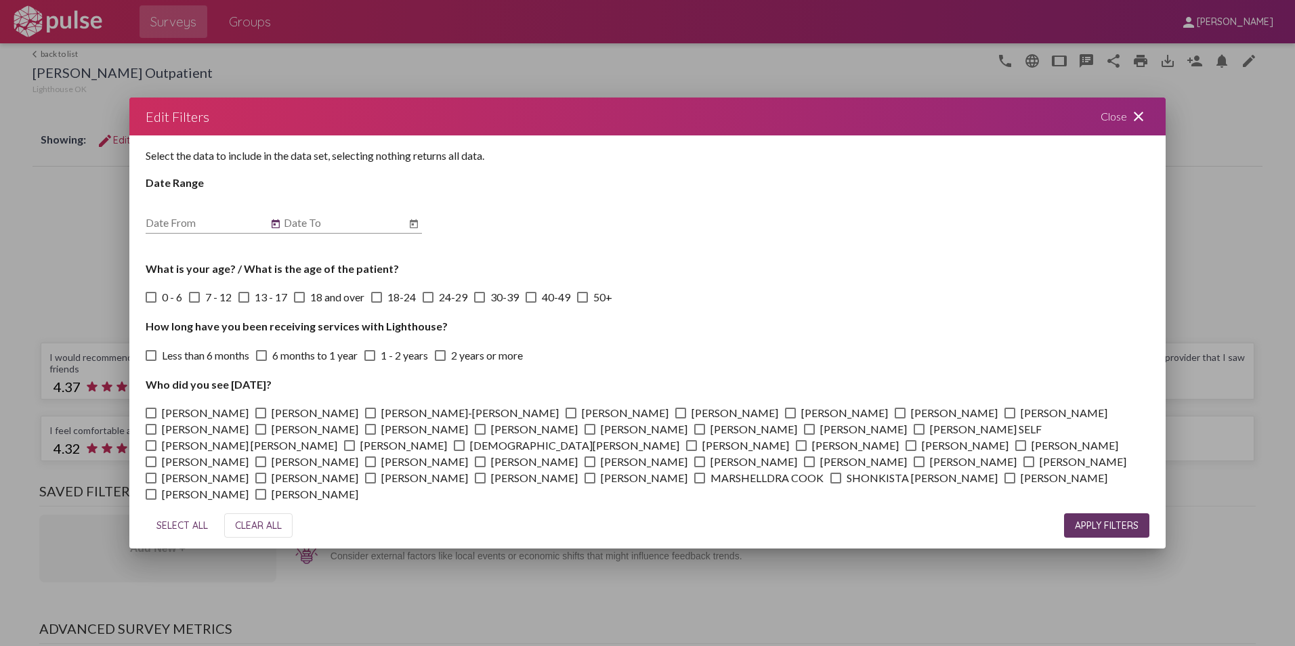
type input "[DATE]"
click at [417, 218] on icon "Open calendar" at bounding box center [413, 224] width 11 height 16
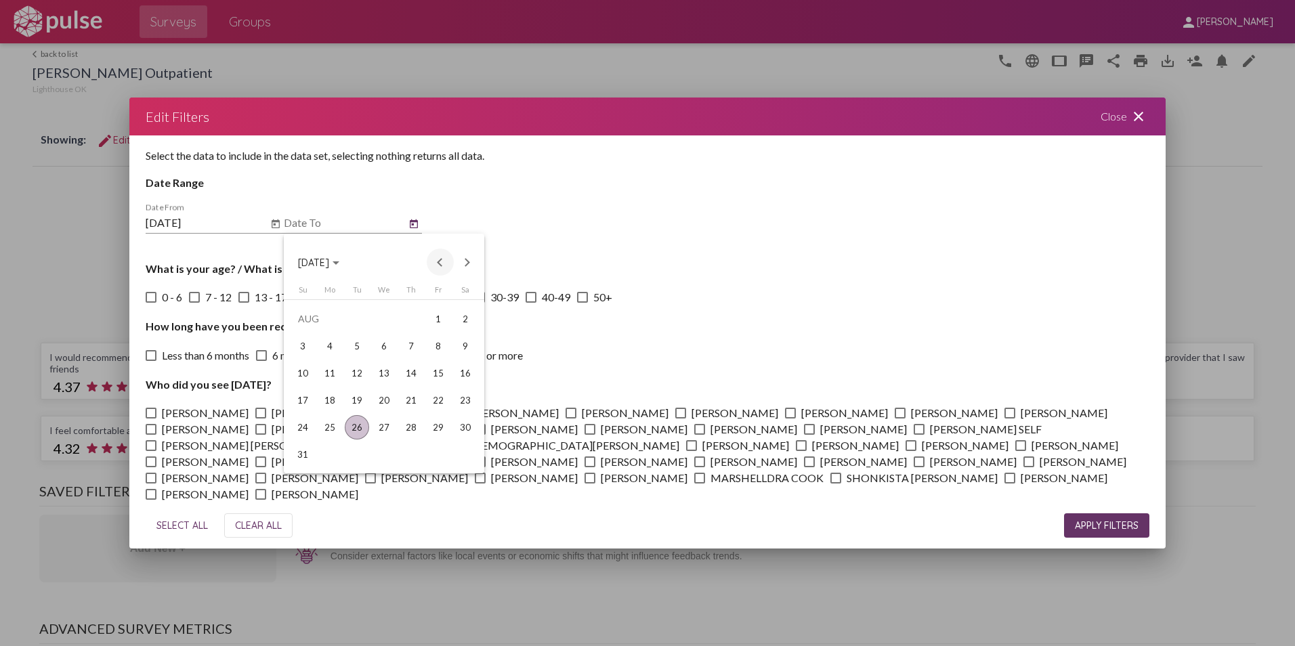
click at [442, 251] on button "Previous month" at bounding box center [440, 262] width 27 height 27
click at [419, 450] on div "31" at bounding box center [411, 454] width 24 height 24
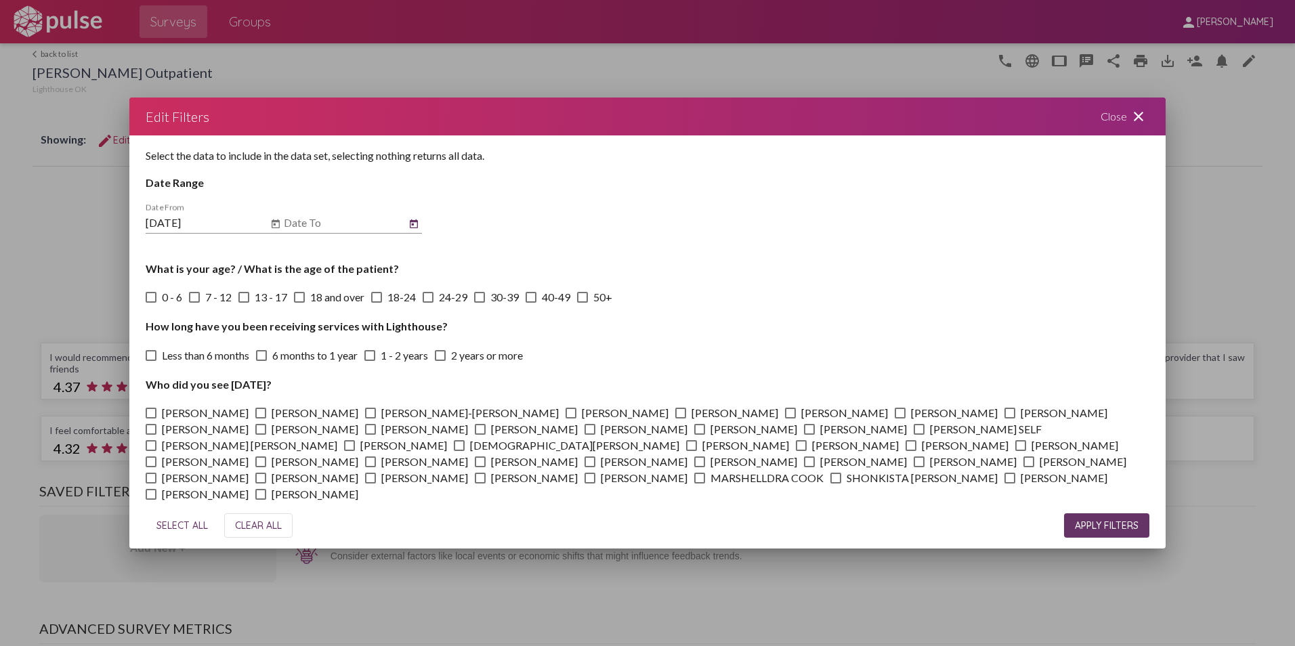
type input "[DATE]"
click at [1115, 524] on span "APPLY FILTERS" at bounding box center [1107, 526] width 64 height 12
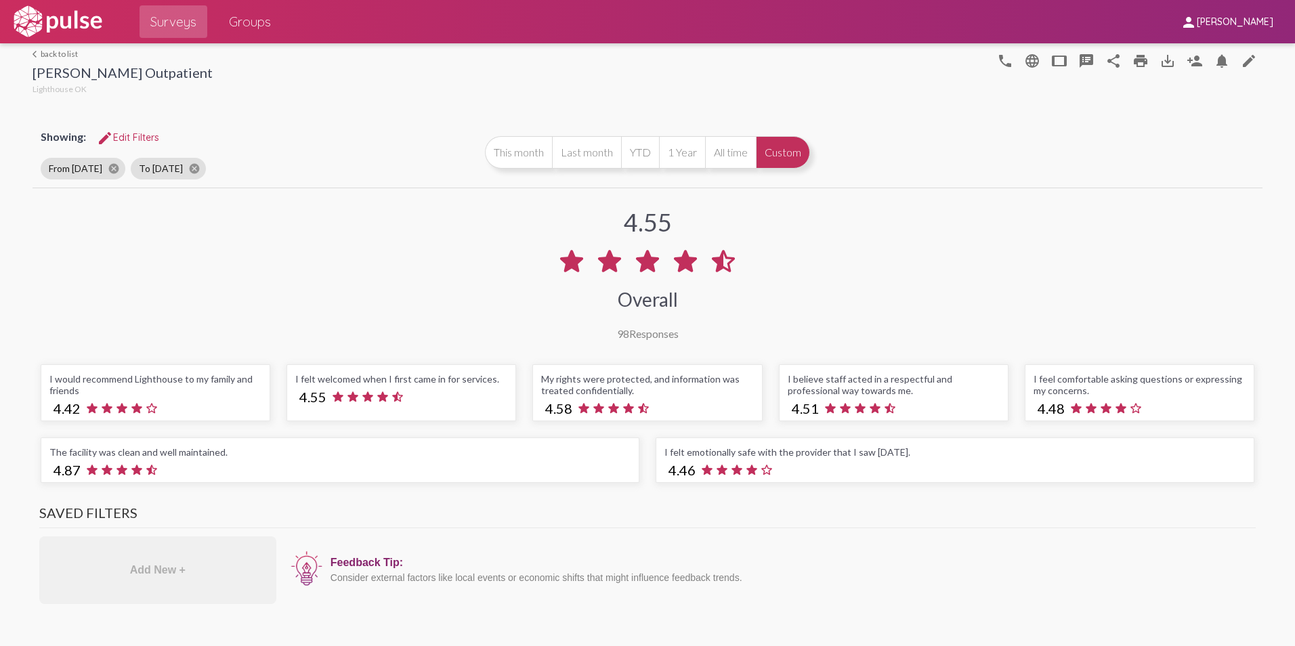
click at [241, 22] on span "Groups" at bounding box center [250, 21] width 42 height 24
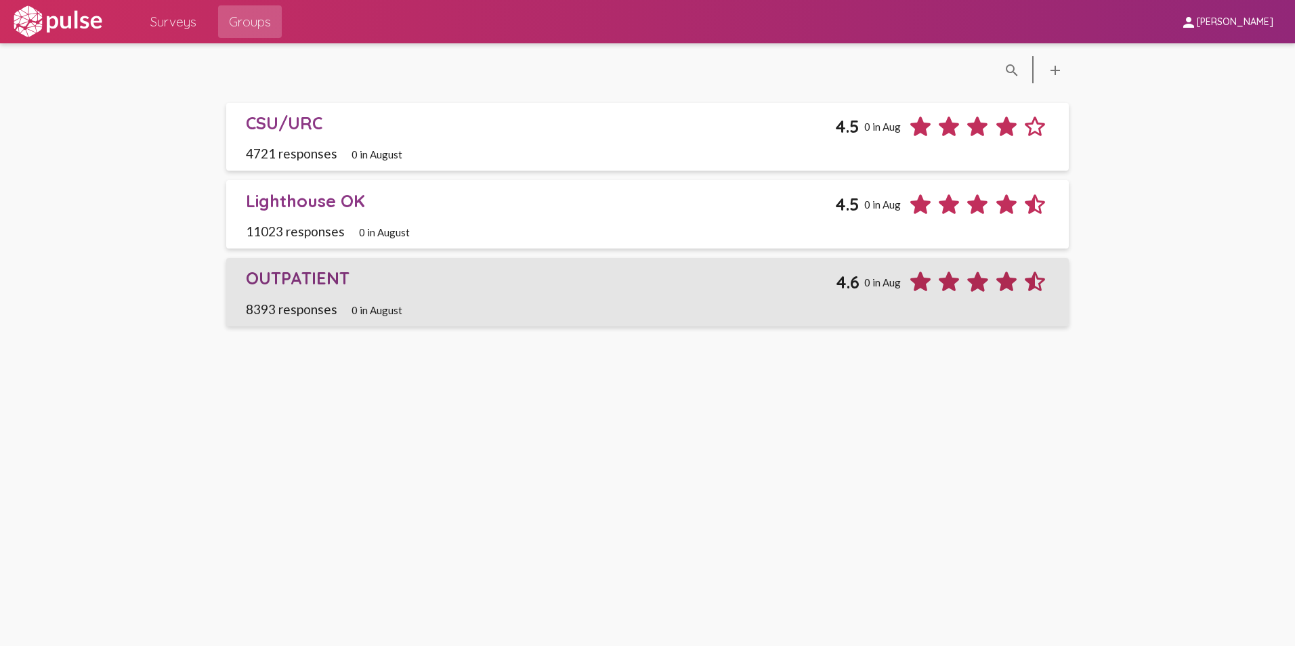
click at [286, 277] on div "OUTPATIENT" at bounding box center [541, 278] width 591 height 21
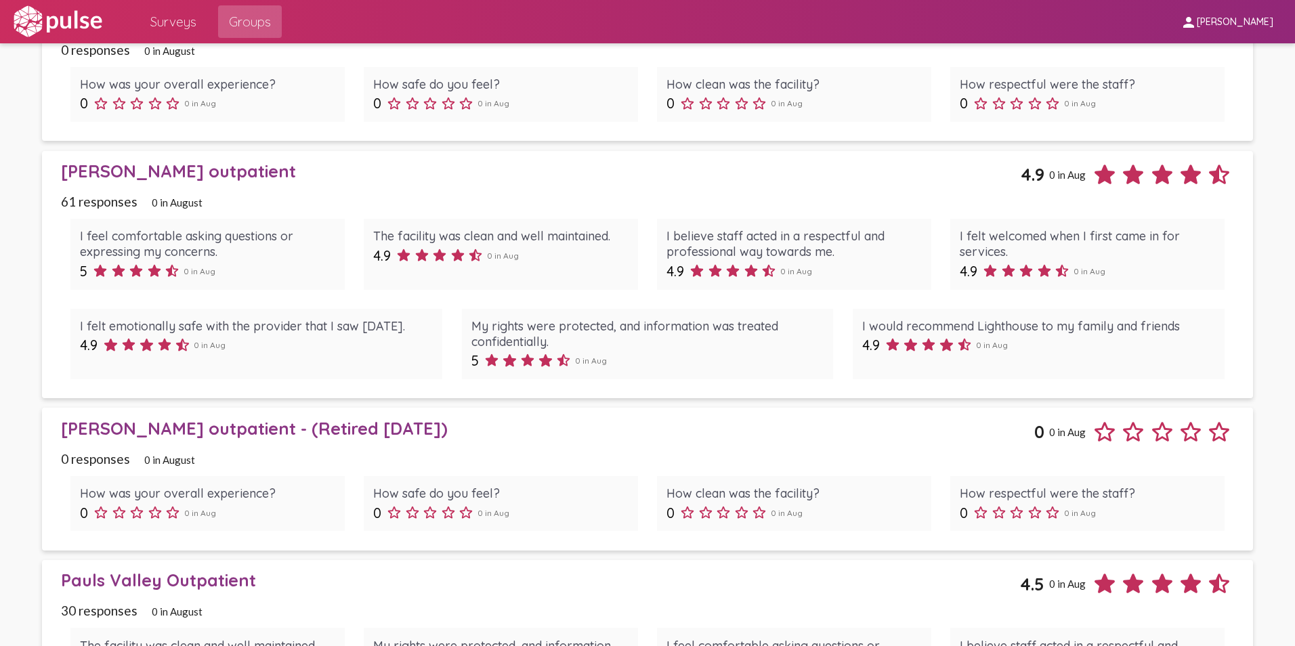
scroll to position [2506, 0]
click at [144, 168] on div "[PERSON_NAME] outpatient" at bounding box center [541, 172] width 960 height 21
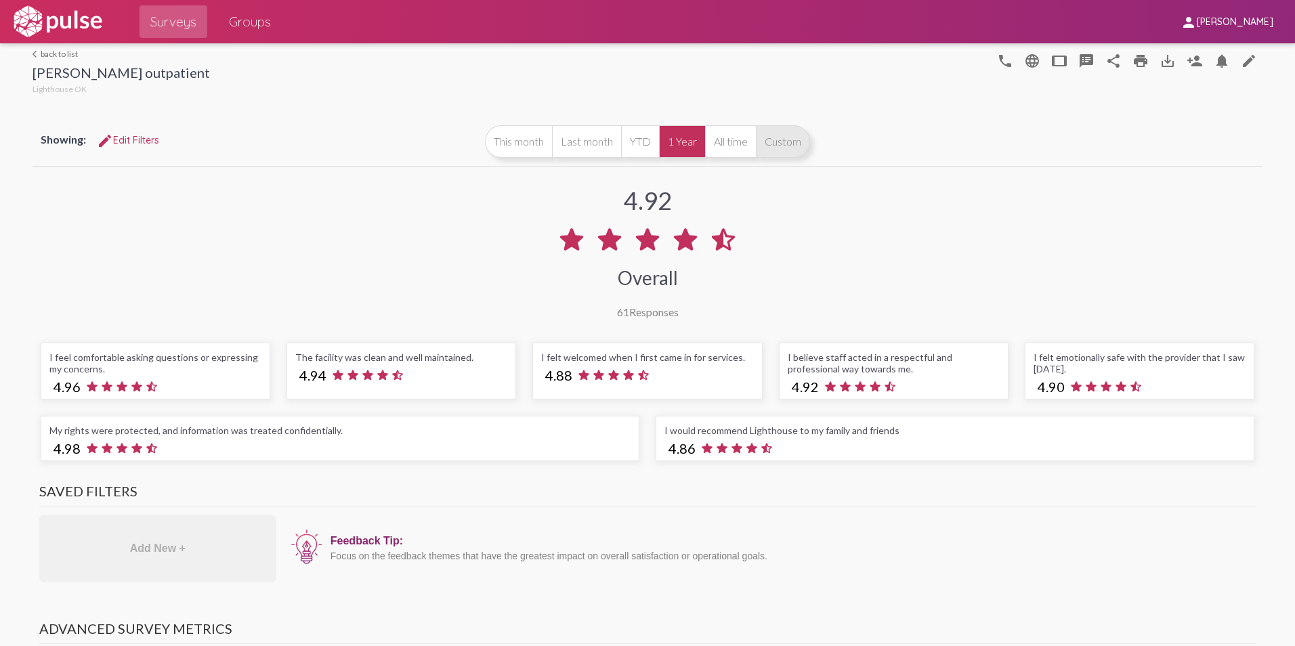
click at [786, 133] on button "Custom" at bounding box center [783, 141] width 54 height 33
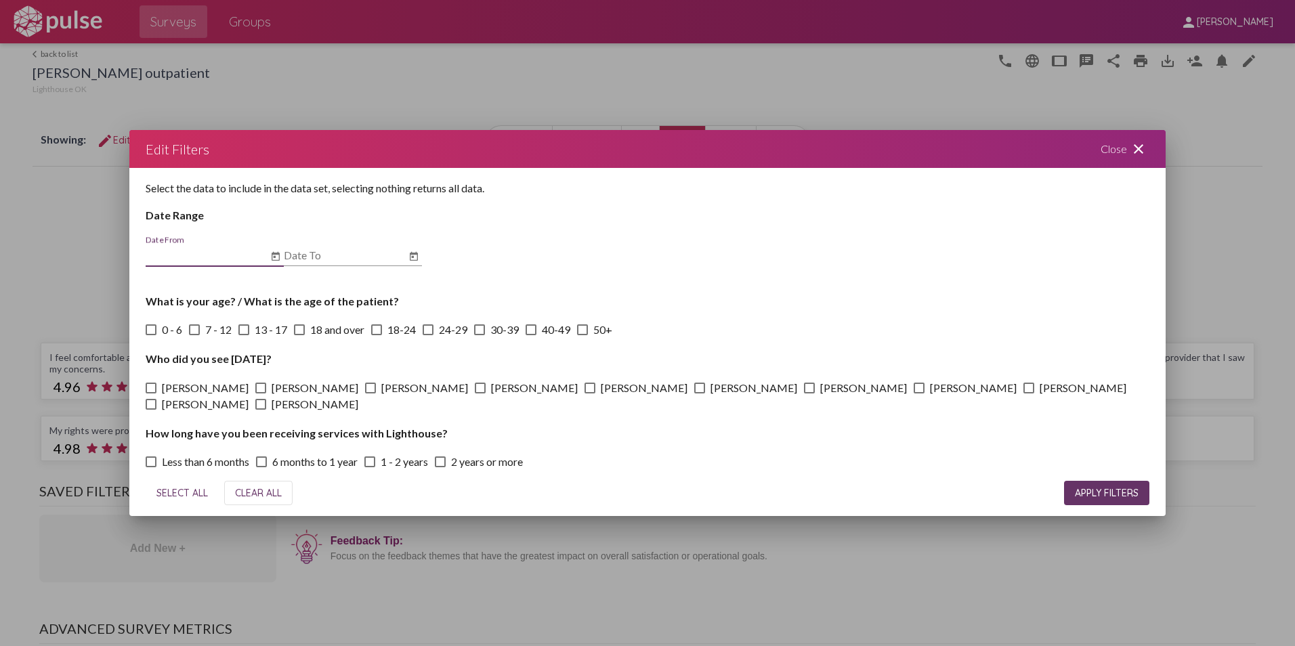
click at [276, 253] on icon "Open calendar" at bounding box center [276, 256] width 8 height 9
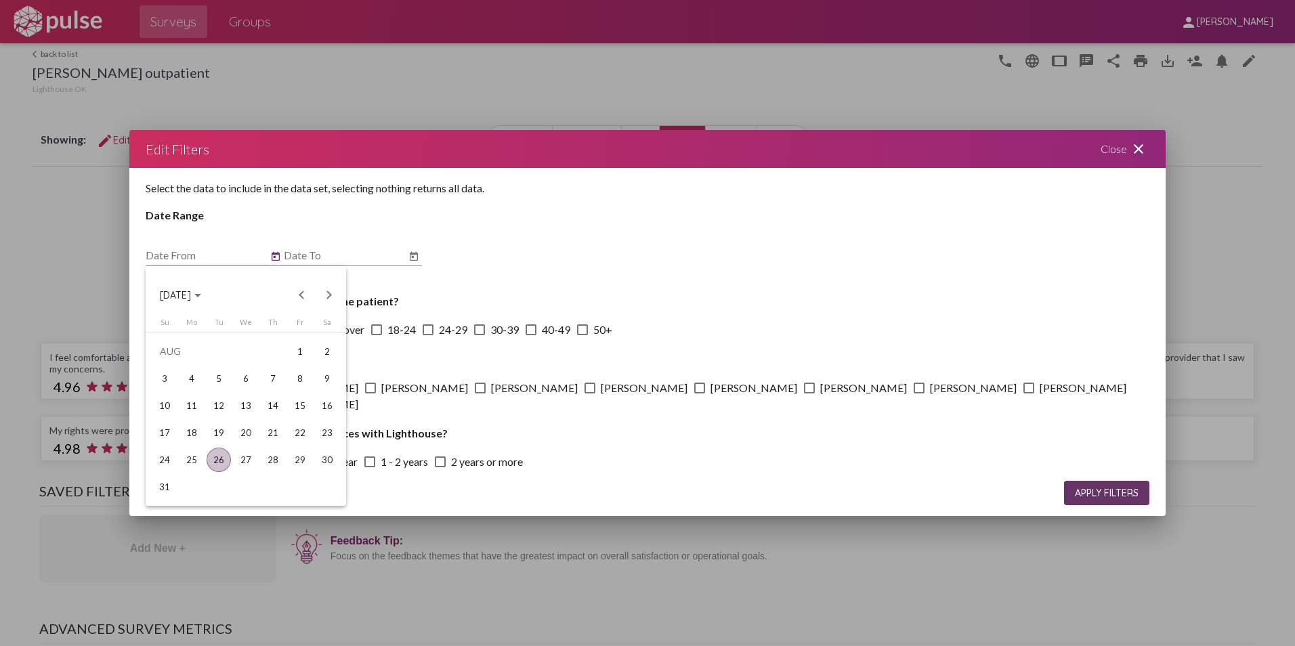
click at [191, 294] on span "[DATE]" at bounding box center [175, 295] width 31 height 12
click at [175, 394] on div "2024" at bounding box center [175, 391] width 43 height 24
click at [278, 396] on div "[DATE]" at bounding box center [270, 391] width 43 height 24
click at [190, 379] on div "1" at bounding box center [191, 378] width 24 height 24
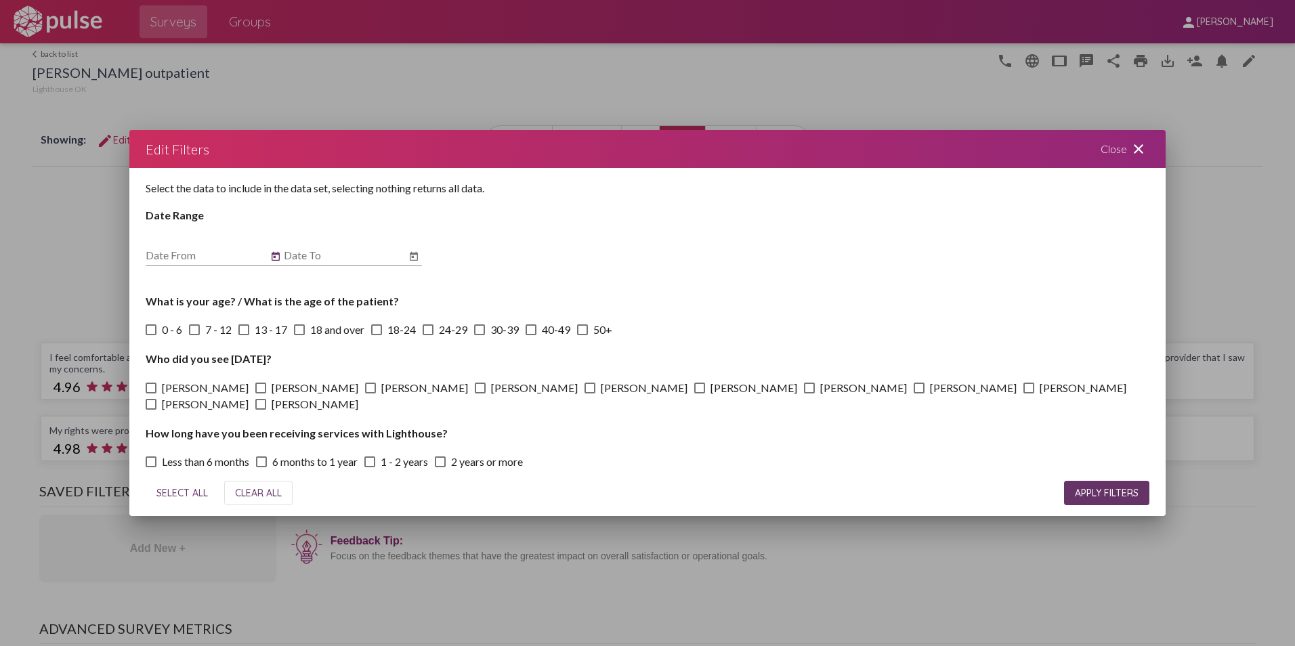
type input "[DATE]"
click at [413, 253] on icon "Open calendar" at bounding box center [413, 257] width 11 height 16
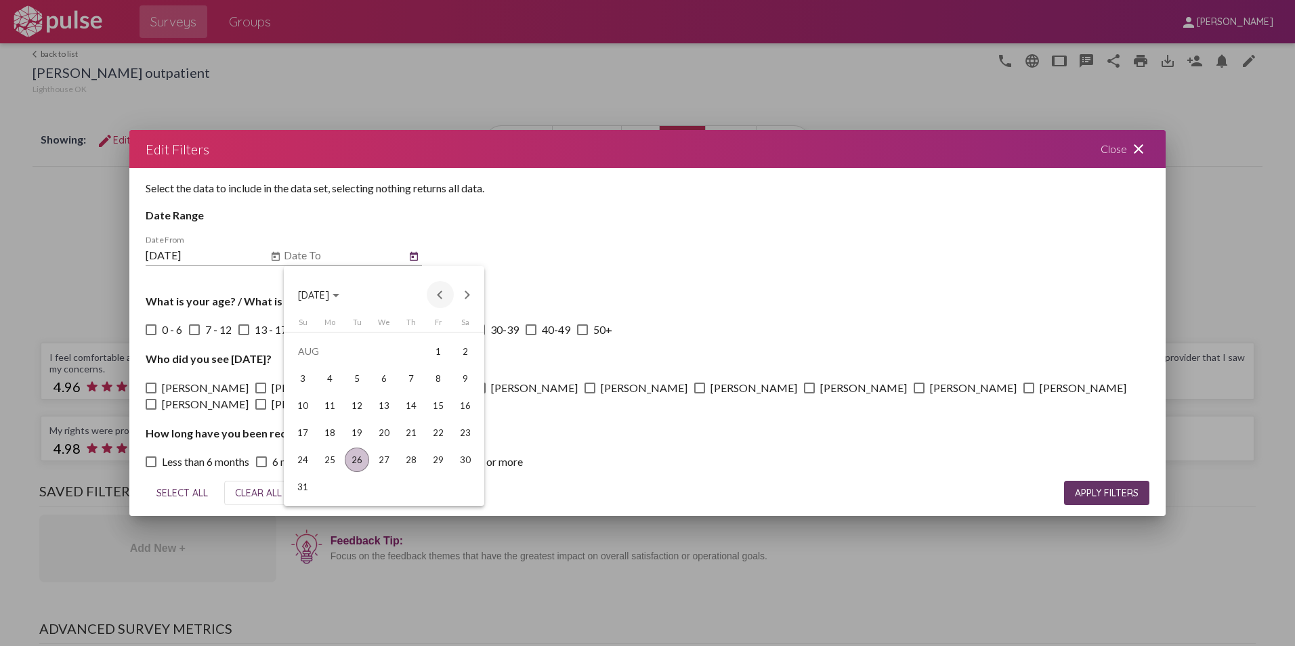
click at [439, 293] on button "Previous month" at bounding box center [440, 294] width 27 height 27
click at [414, 484] on div "31" at bounding box center [411, 487] width 24 height 24
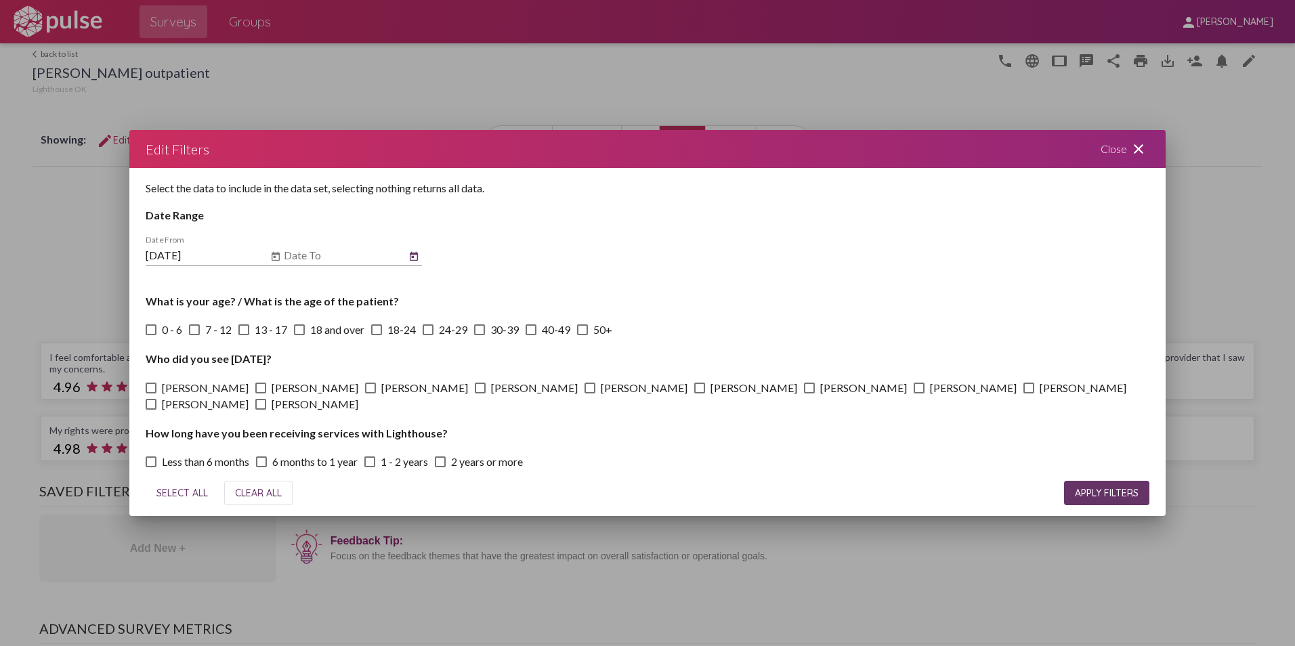
type input "[DATE]"
click at [1120, 493] on span "APPLY FILTERS" at bounding box center [1107, 493] width 64 height 12
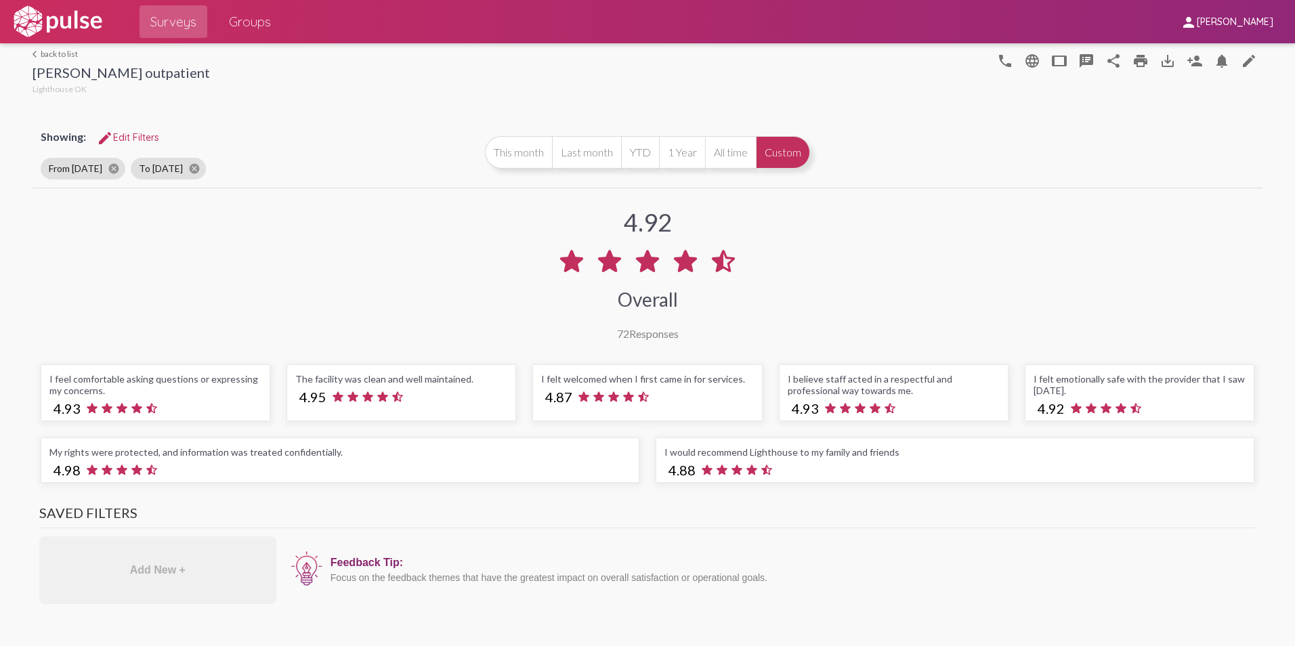
click at [260, 15] on span "Groups" at bounding box center [250, 21] width 42 height 24
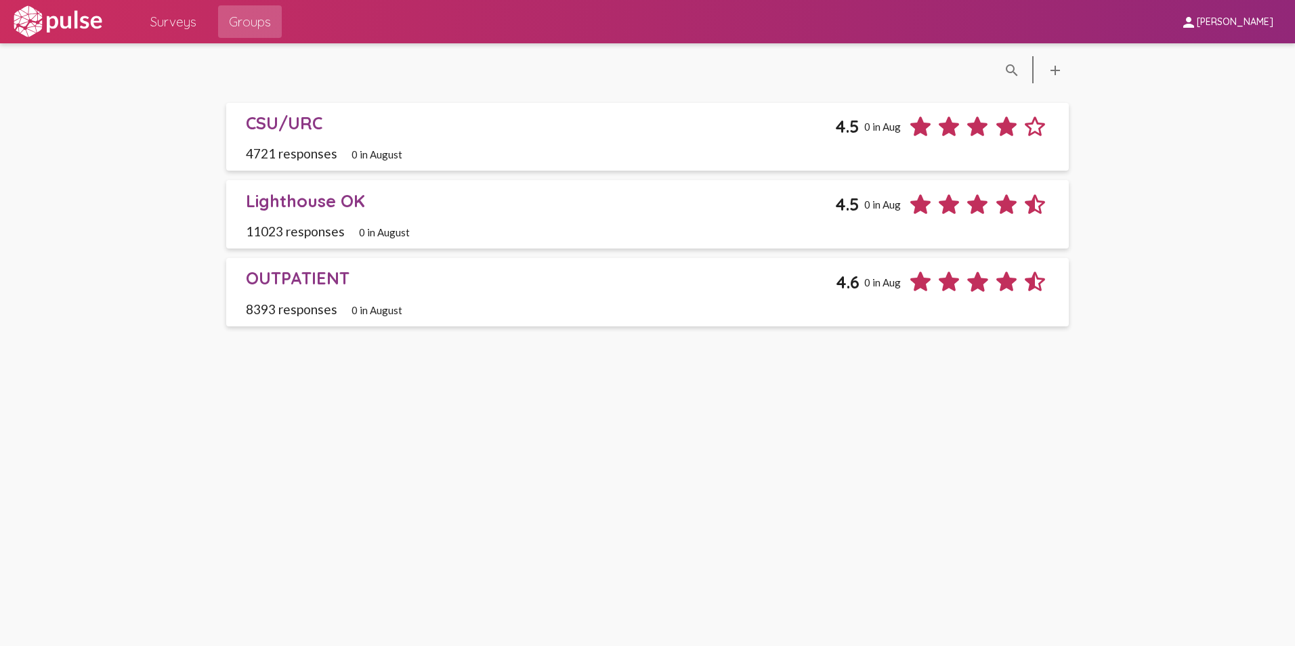
click at [314, 273] on div "OUTPATIENT" at bounding box center [541, 278] width 591 height 21
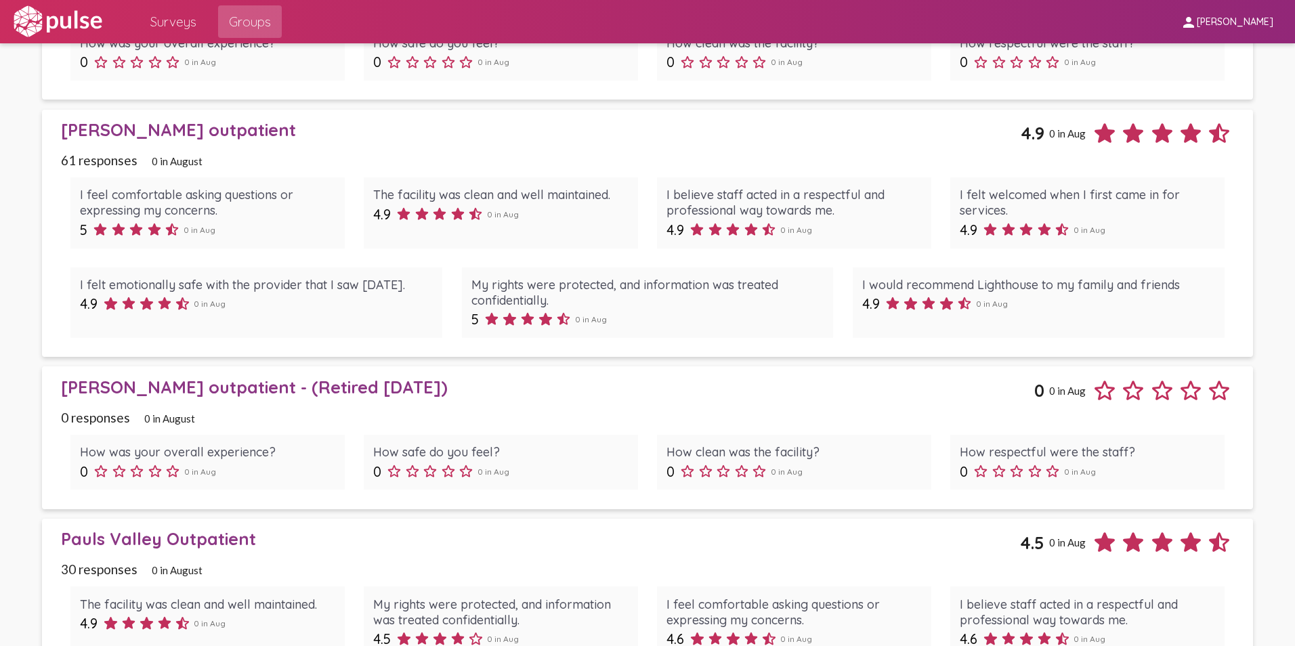
scroll to position [2777, 0]
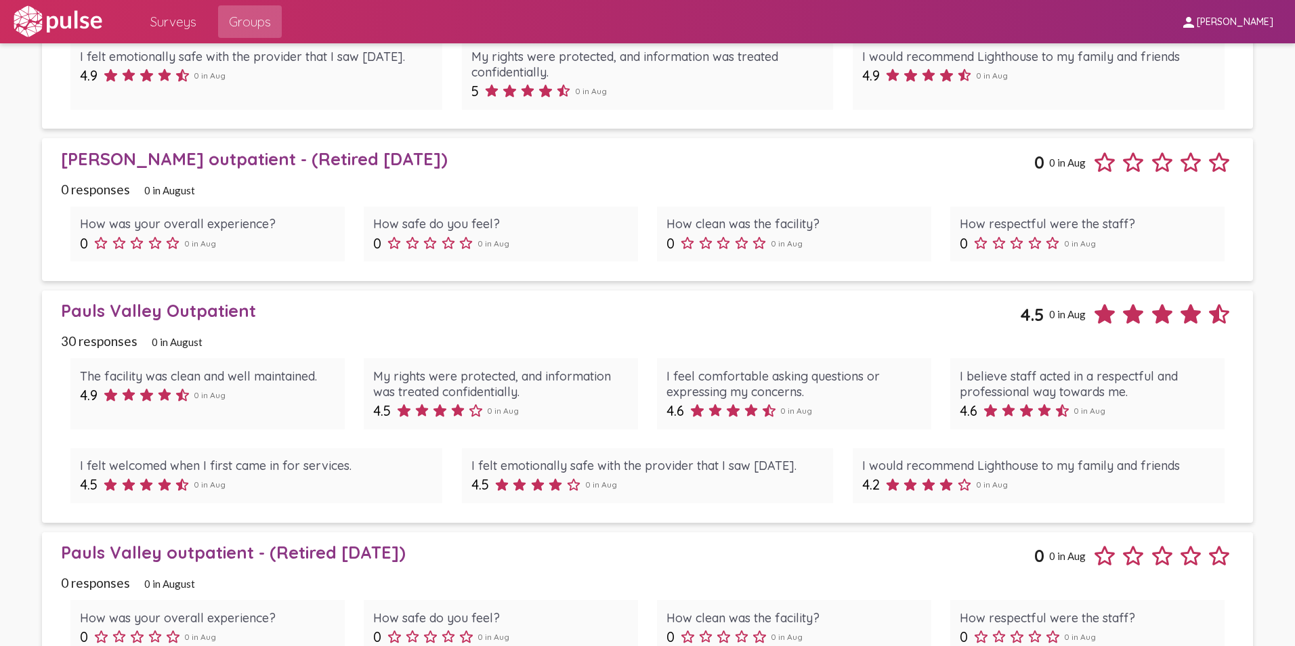
click at [142, 306] on div "Pauls Valley Outpatient" at bounding box center [540, 310] width 959 height 21
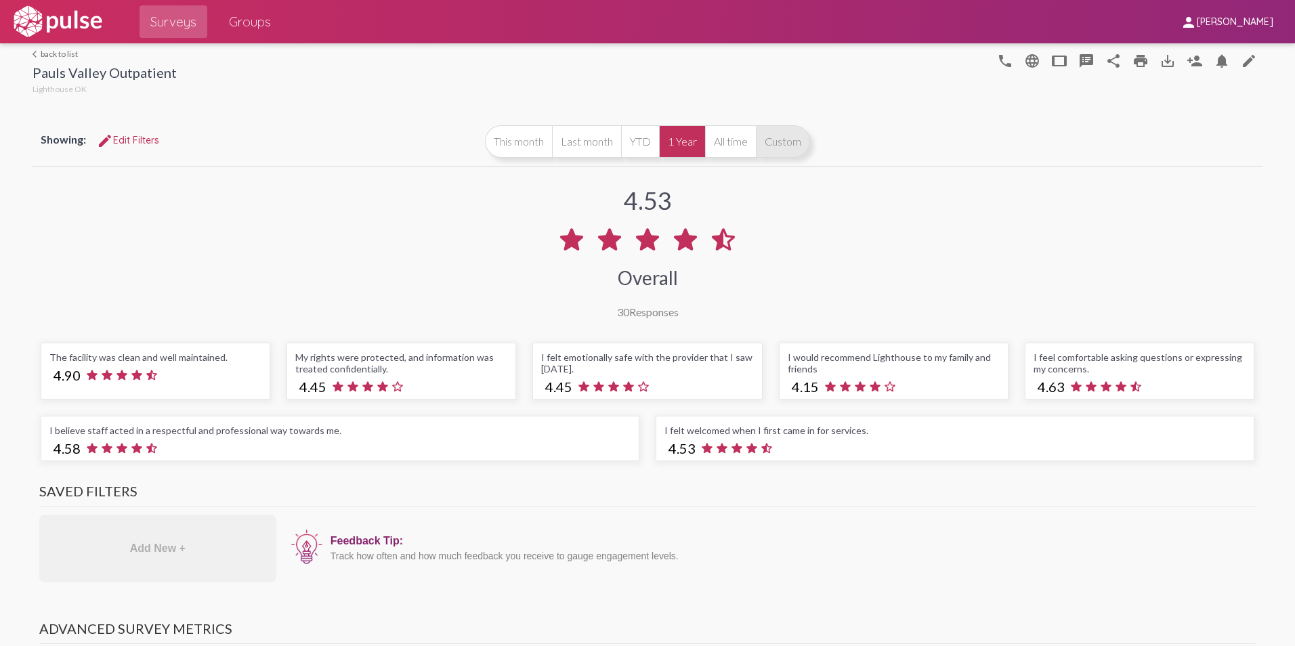
click at [774, 133] on button "Custom" at bounding box center [783, 141] width 54 height 33
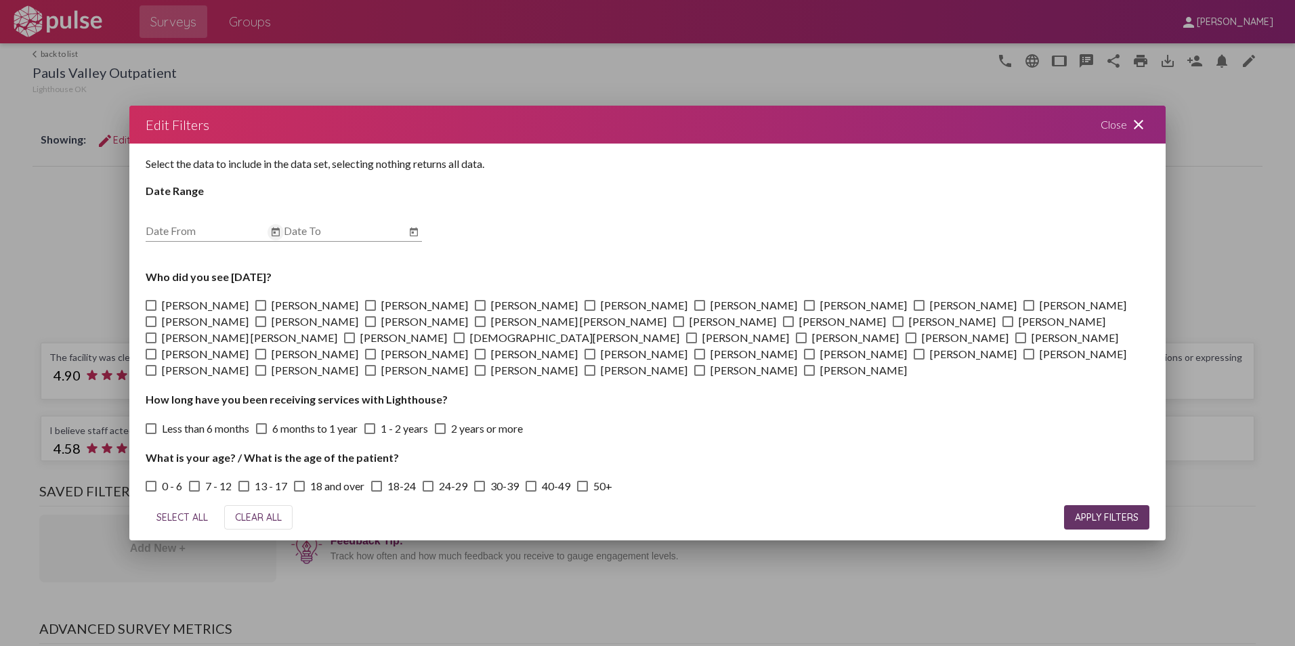
click at [273, 224] on icon "Open calendar" at bounding box center [275, 232] width 11 height 16
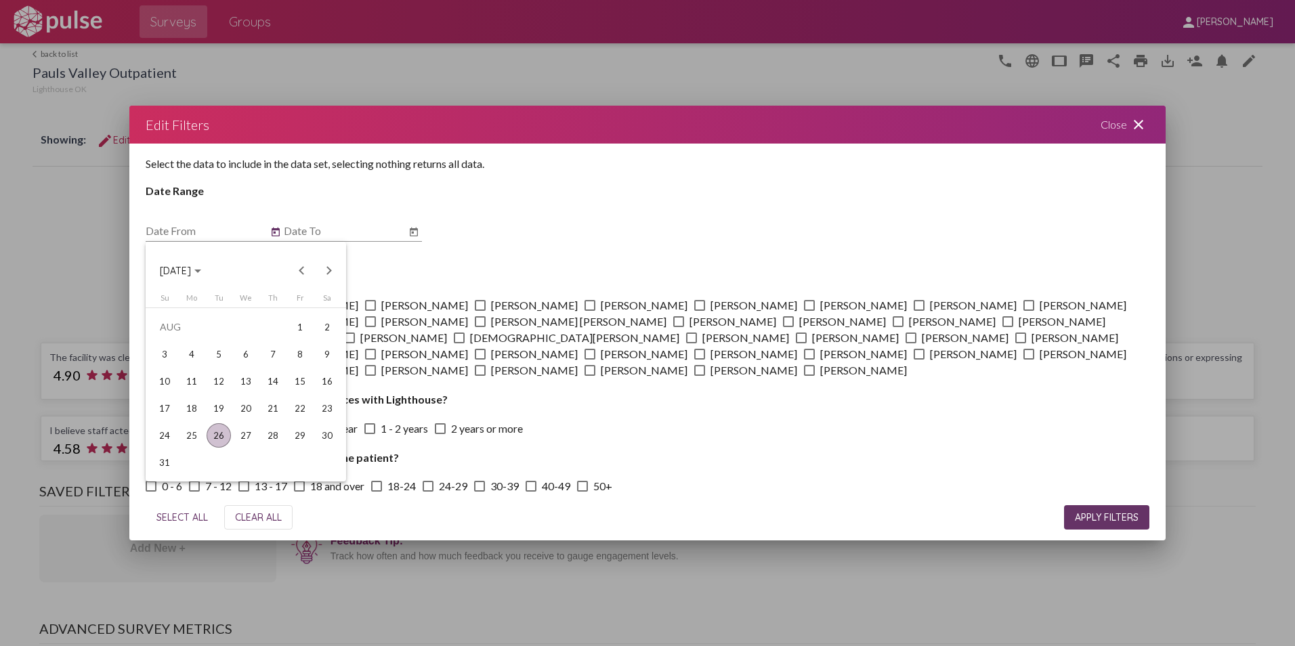
click at [186, 266] on span "[DATE]" at bounding box center [175, 271] width 31 height 12
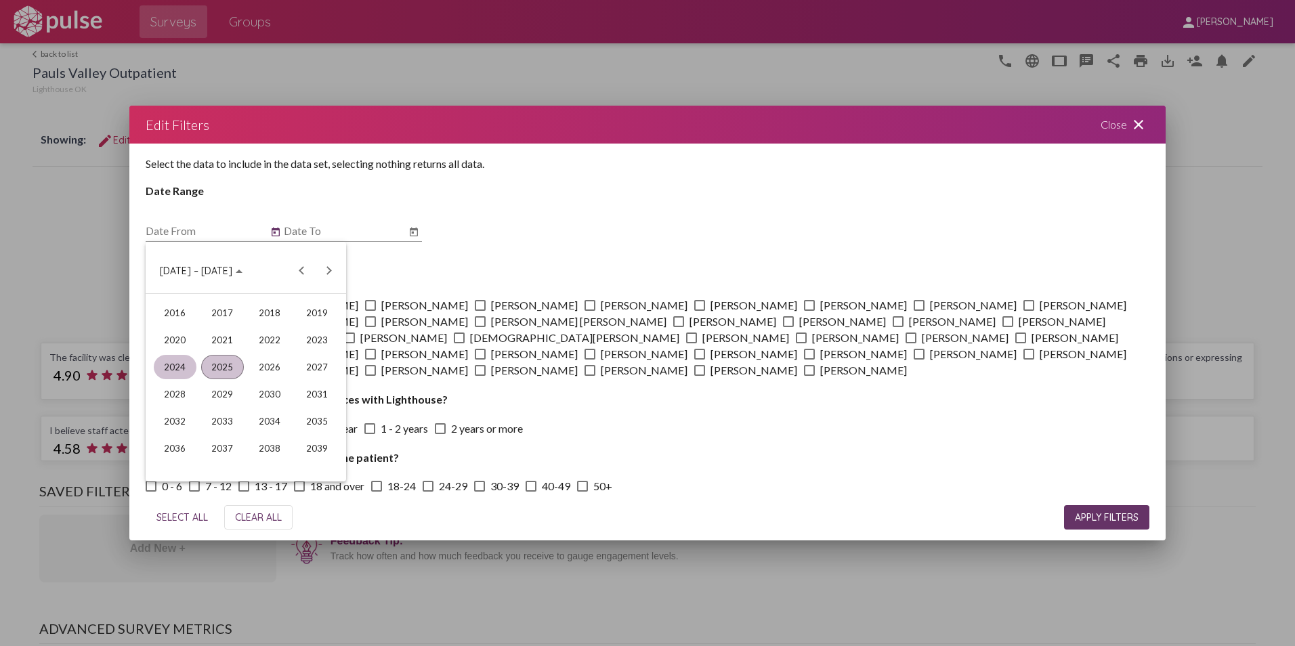
click at [184, 363] on div "2024" at bounding box center [175, 367] width 43 height 24
click at [269, 379] on div "[DATE]" at bounding box center [270, 367] width 43 height 24
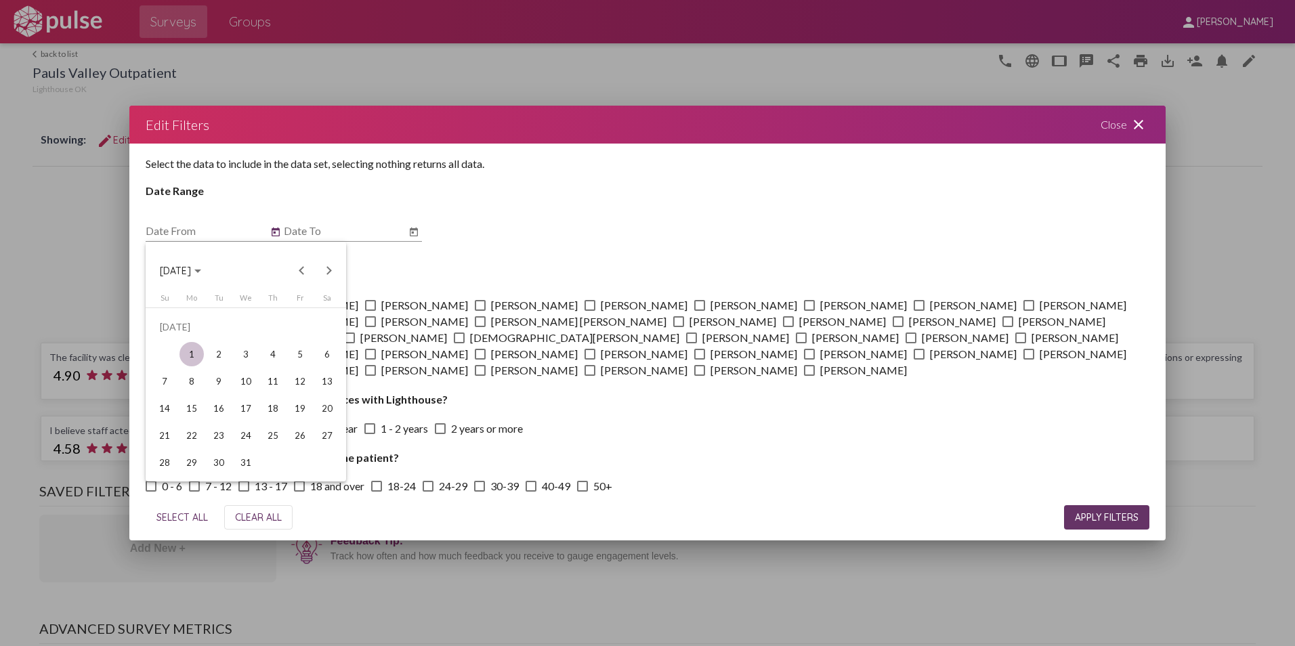
click at [188, 347] on div "1" at bounding box center [191, 354] width 24 height 24
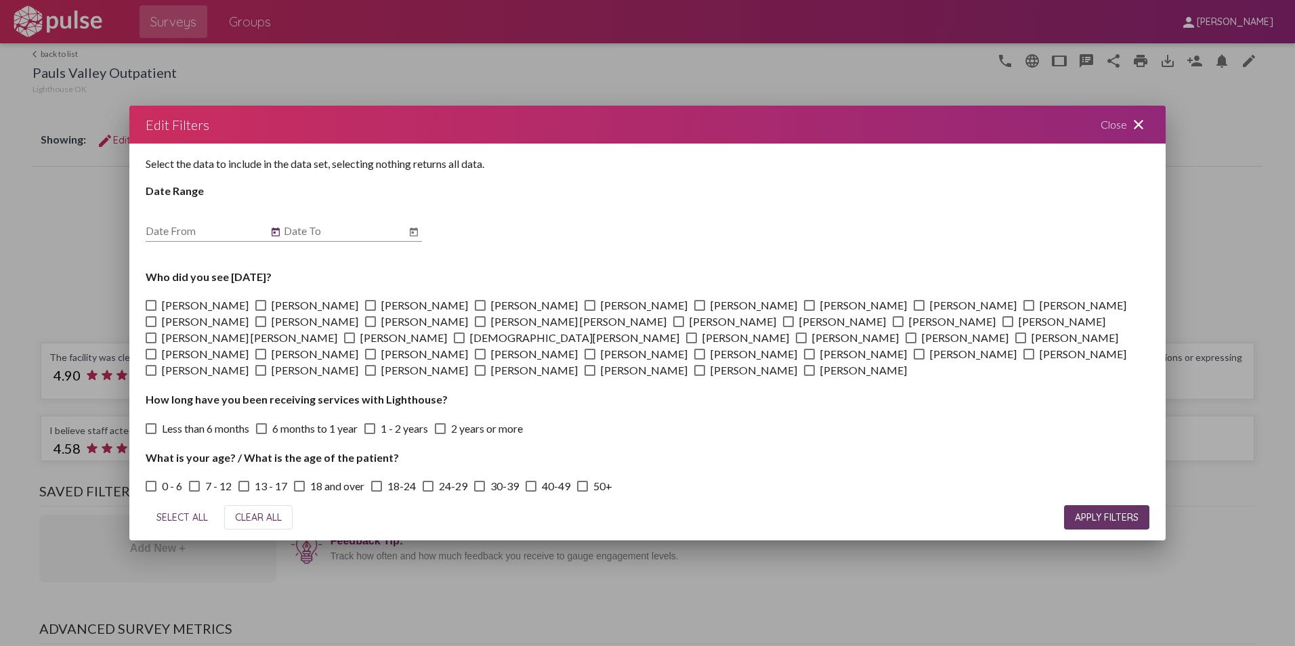
type input "[DATE]"
click at [419, 226] on icon "Open calendar" at bounding box center [413, 232] width 11 height 16
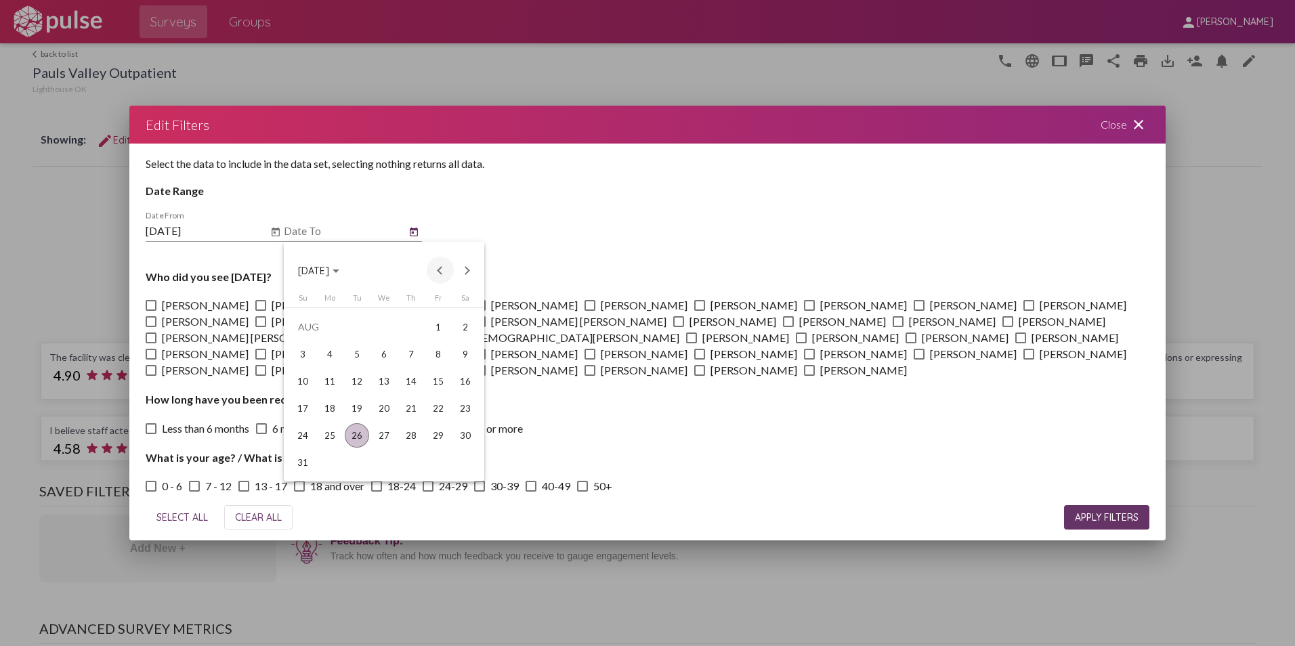
click at [448, 270] on button "Previous month" at bounding box center [440, 270] width 27 height 27
click at [415, 463] on div "31" at bounding box center [411, 462] width 24 height 24
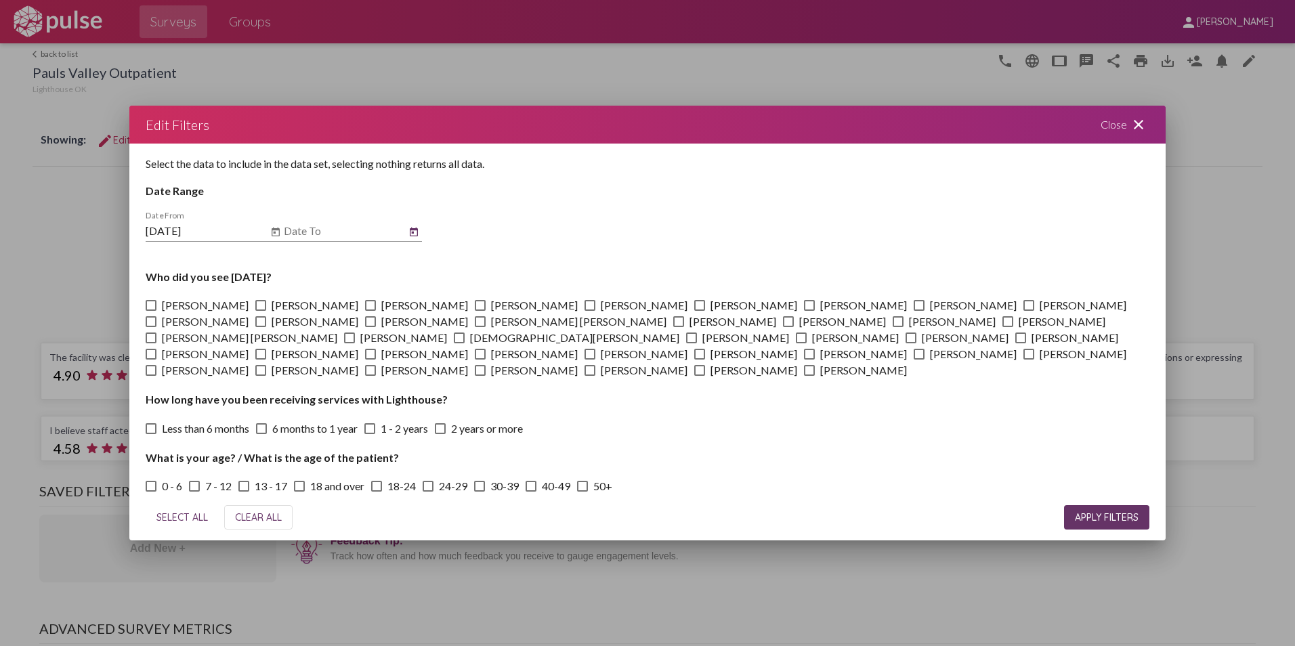
type input "[DATE]"
click at [1078, 515] on span "APPLY FILTERS" at bounding box center [1107, 517] width 64 height 12
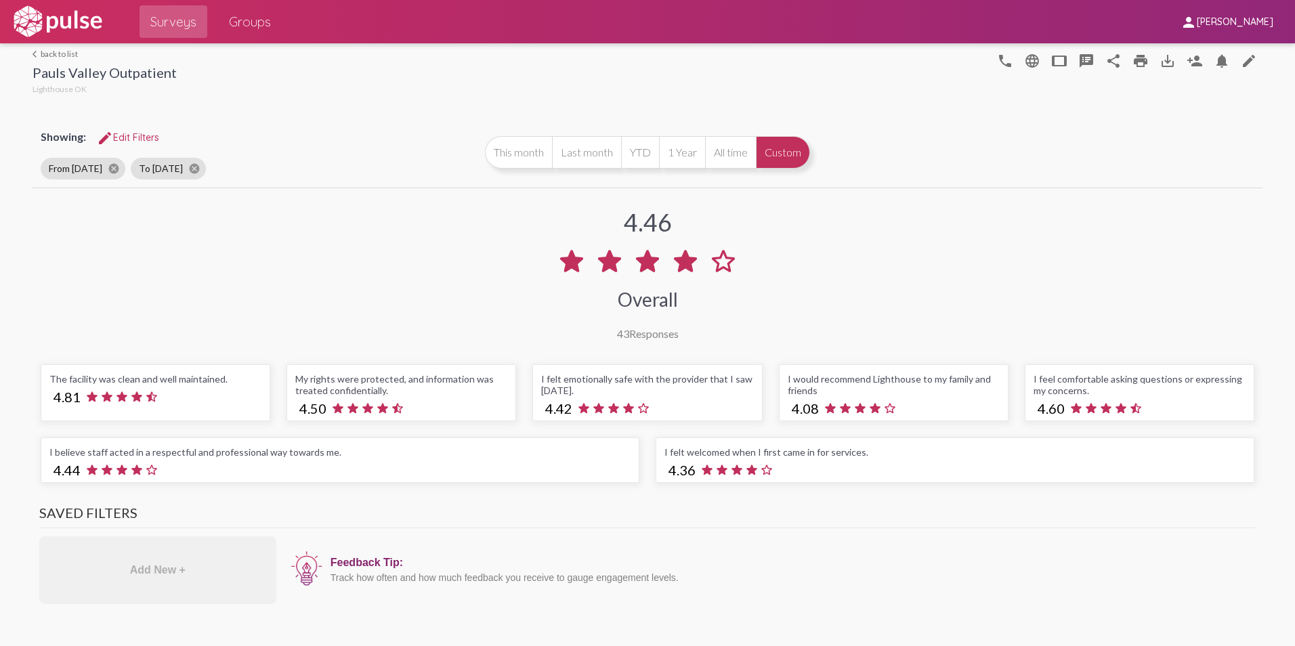
click at [253, 24] on span "Groups" at bounding box center [250, 21] width 42 height 24
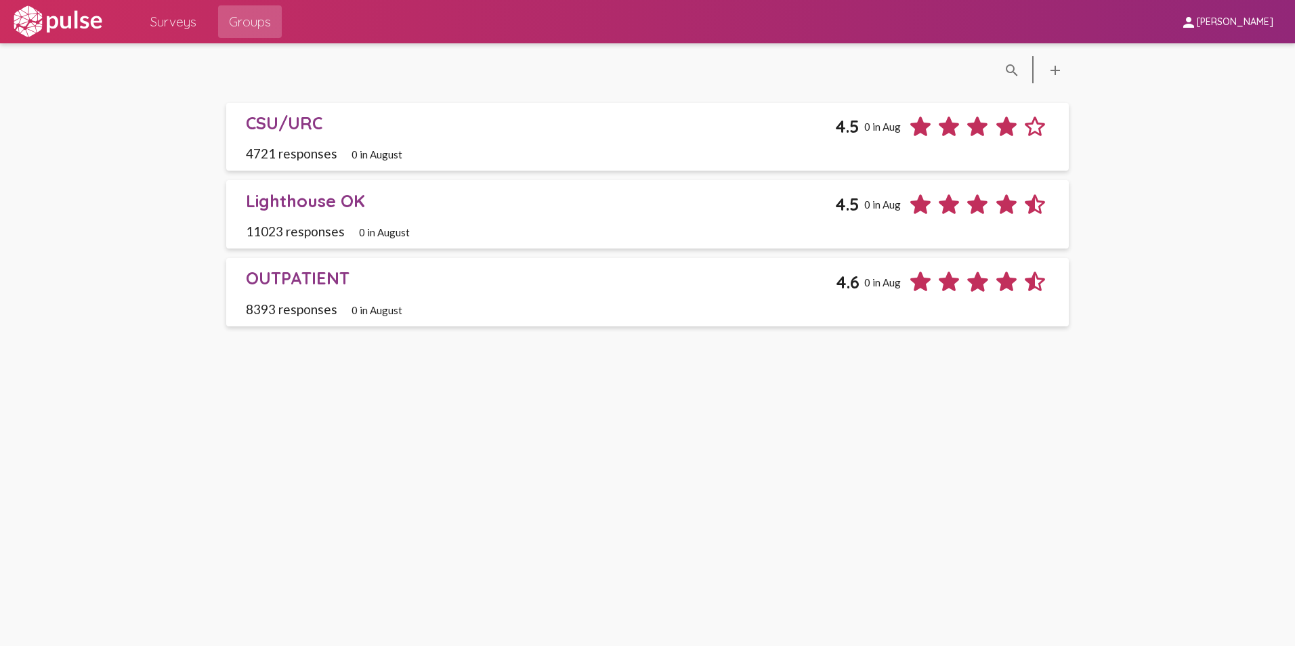
click at [302, 273] on div "OUTPATIENT" at bounding box center [541, 278] width 591 height 21
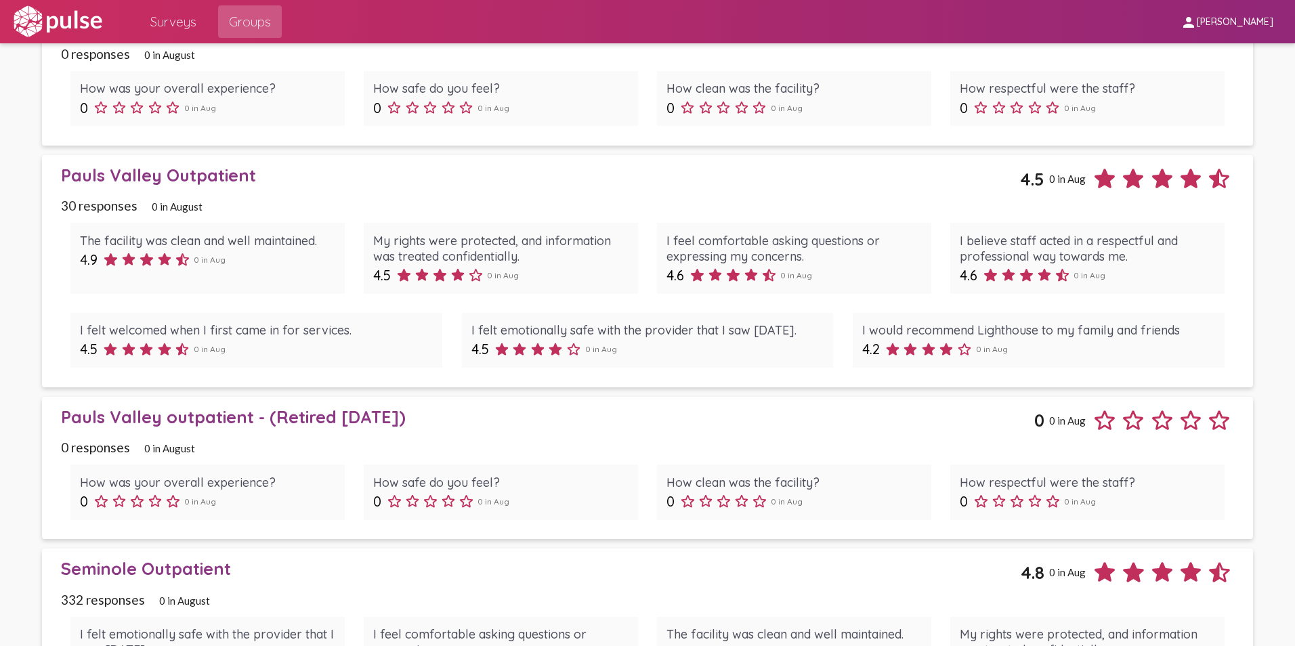
scroll to position [2980, 0]
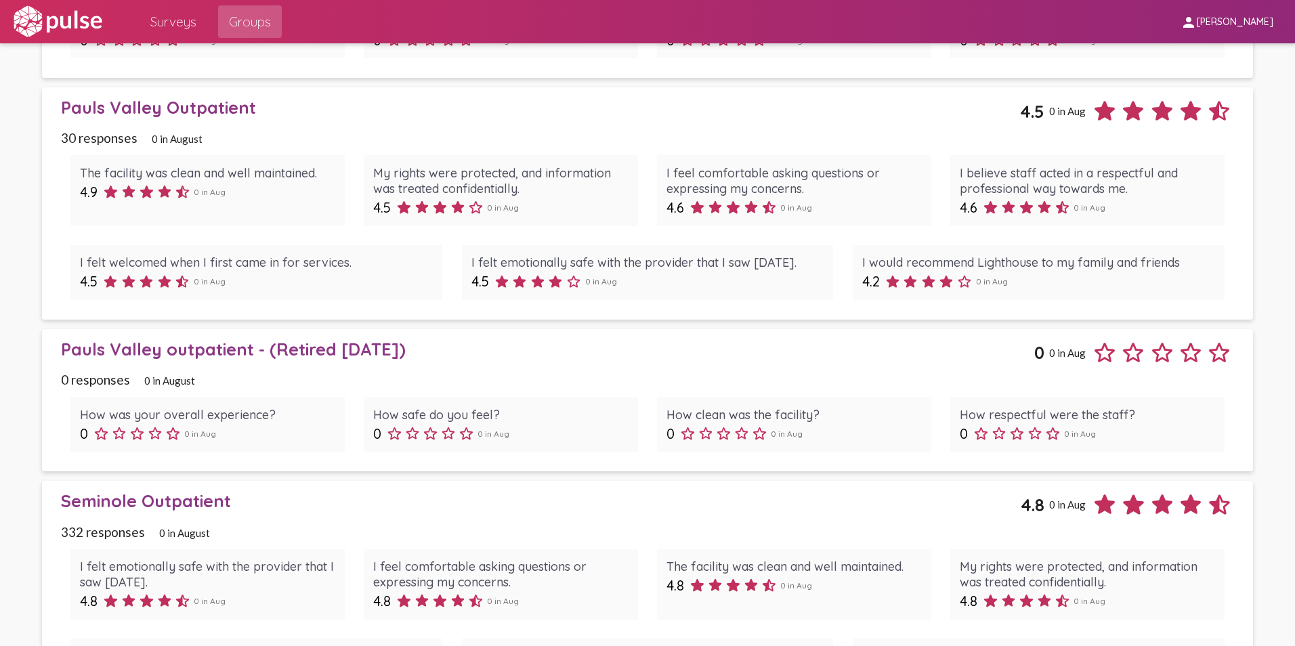
click at [184, 505] on div "Seminole Outpatient" at bounding box center [541, 500] width 960 height 21
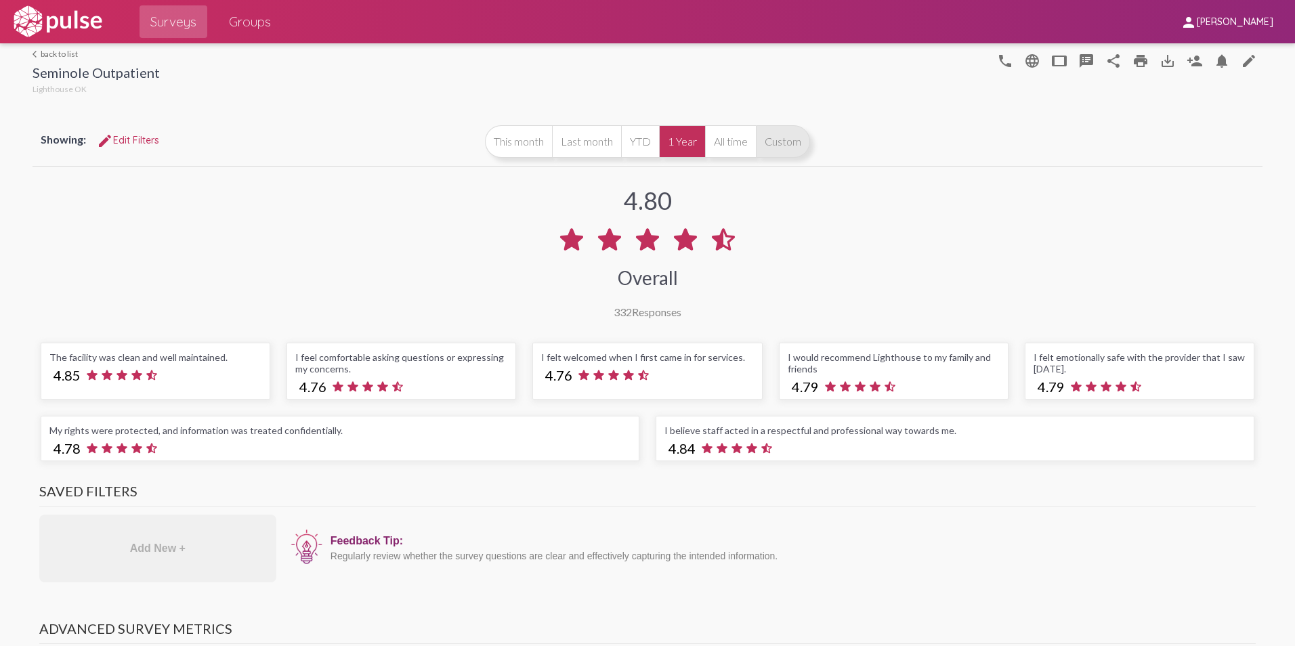
click at [790, 141] on button "Custom" at bounding box center [783, 141] width 54 height 33
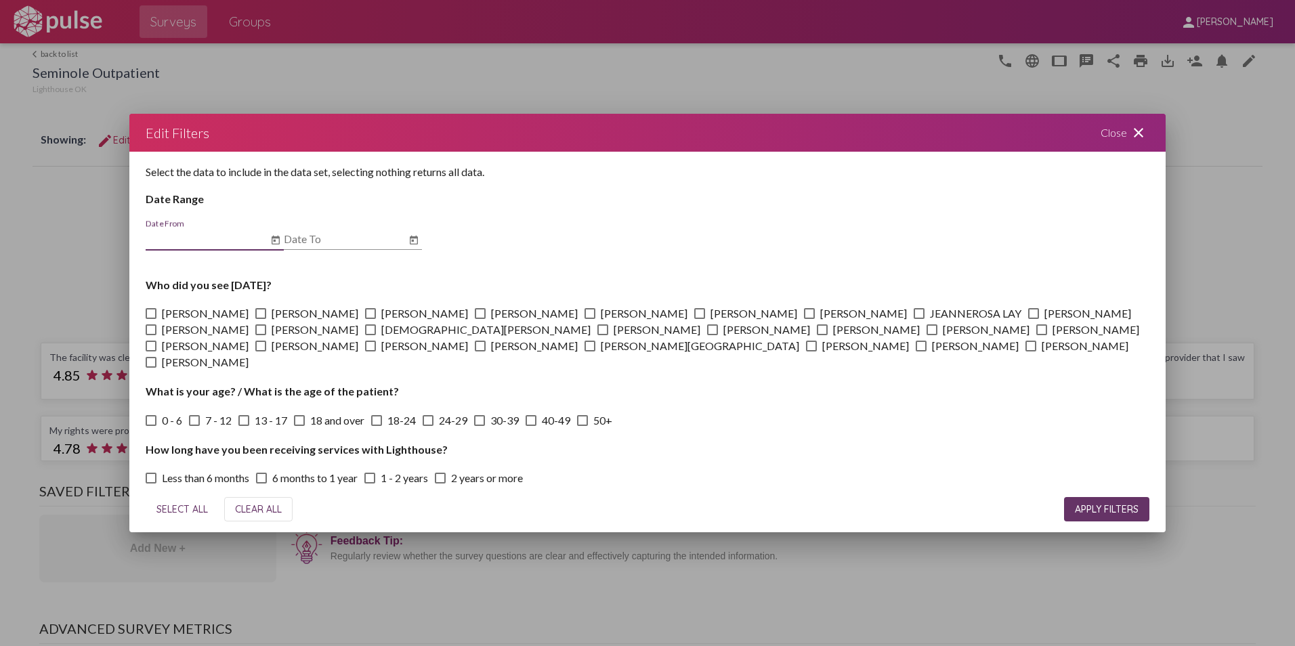
click at [274, 242] on icon "Open calendar" at bounding box center [276, 240] width 8 height 9
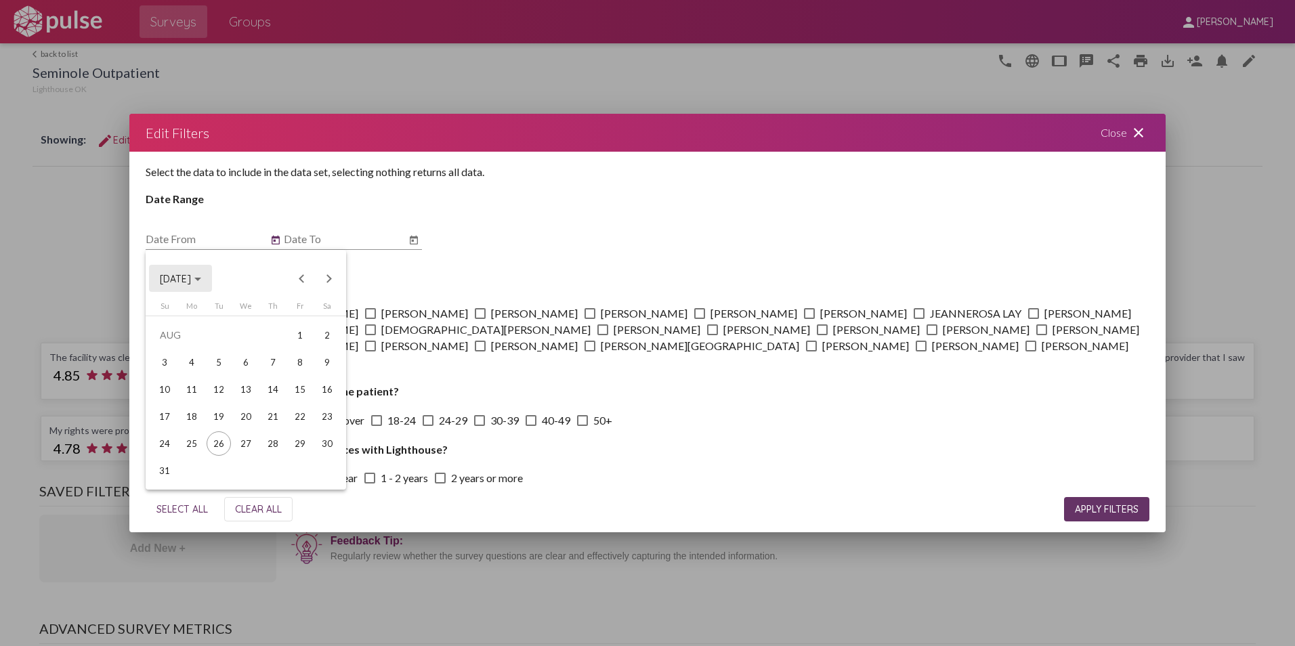
click at [191, 277] on span "[DATE]" at bounding box center [175, 279] width 31 height 12
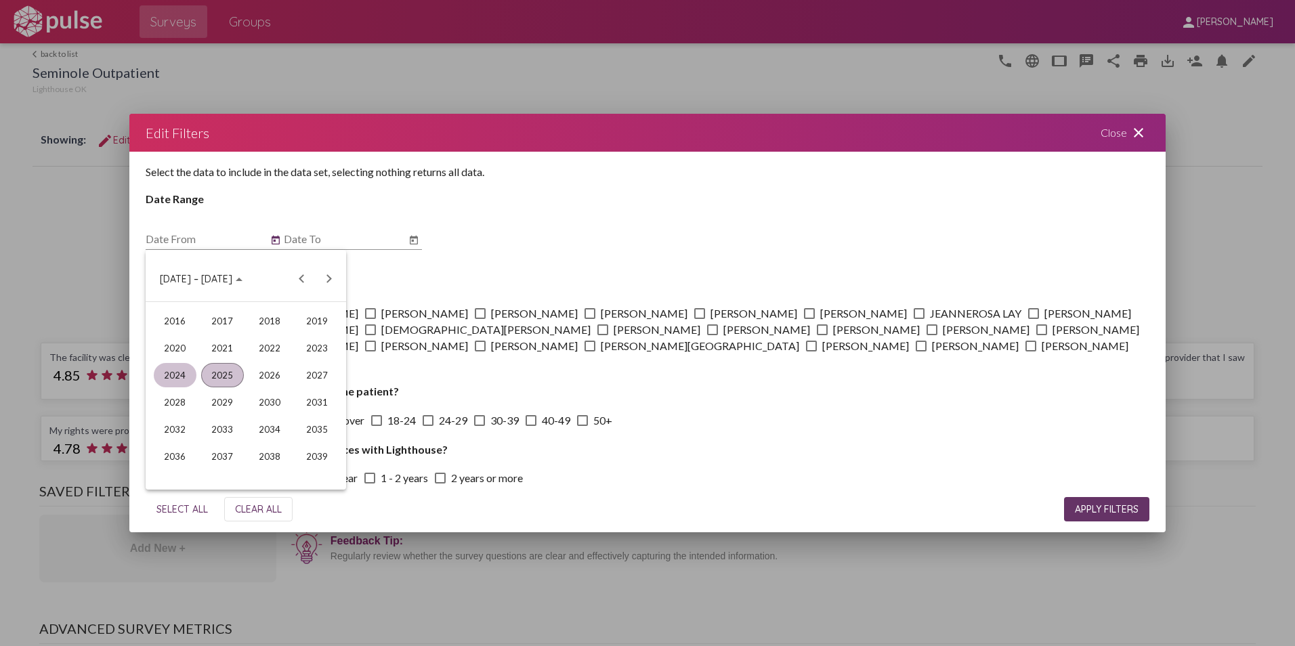
click at [182, 383] on div "2024" at bounding box center [175, 375] width 43 height 24
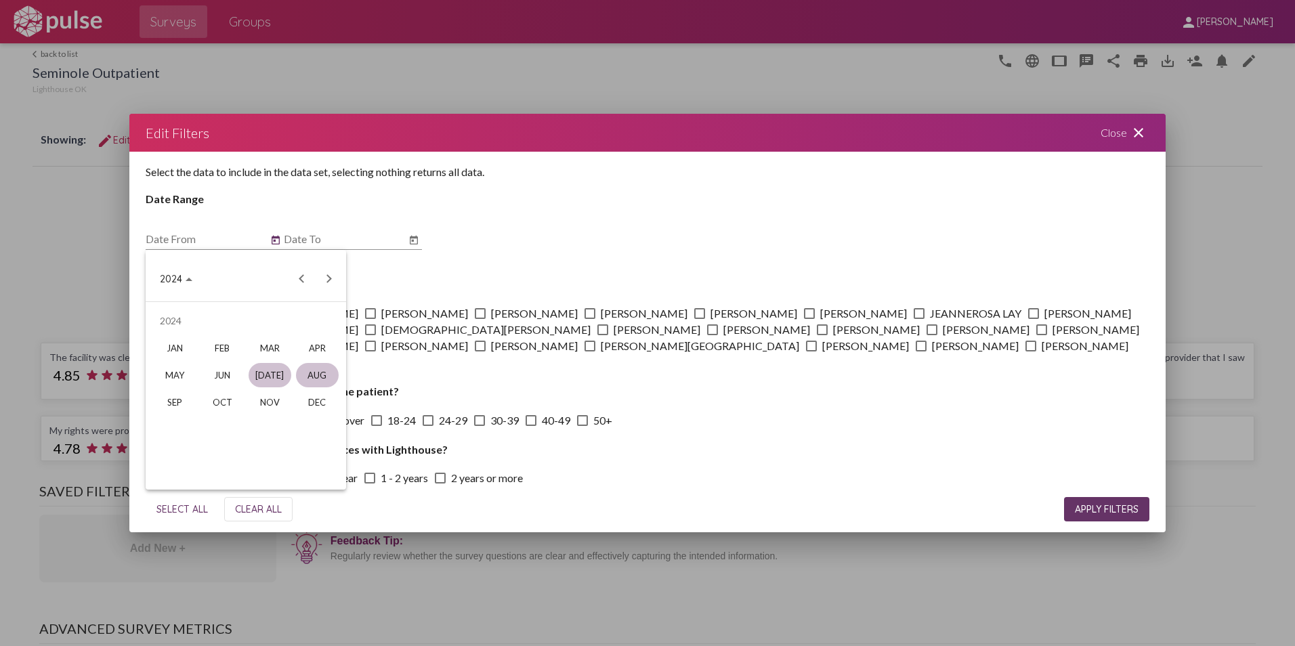
click at [269, 365] on div "[DATE]" at bounding box center [270, 375] width 43 height 24
click at [197, 356] on div "1" at bounding box center [191, 362] width 24 height 24
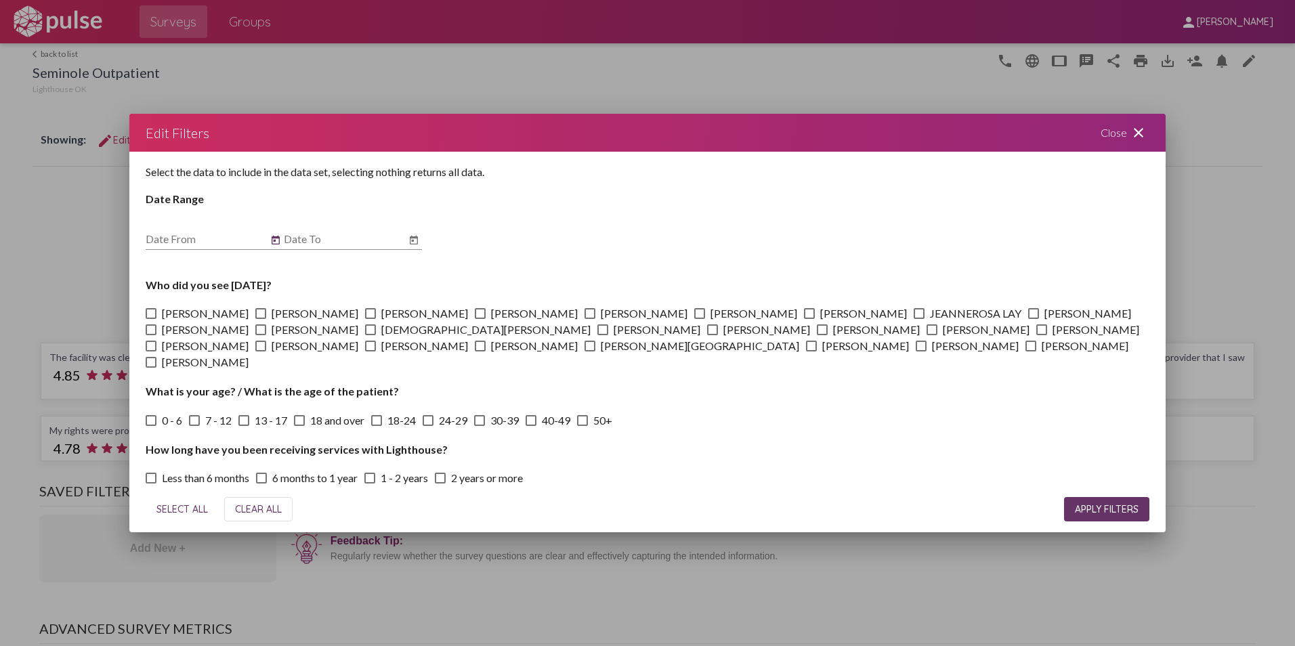
type input "[DATE]"
click at [418, 230] on div "Date To" at bounding box center [353, 234] width 138 height 30
click at [415, 233] on icon "Open calendar" at bounding box center [413, 240] width 11 height 16
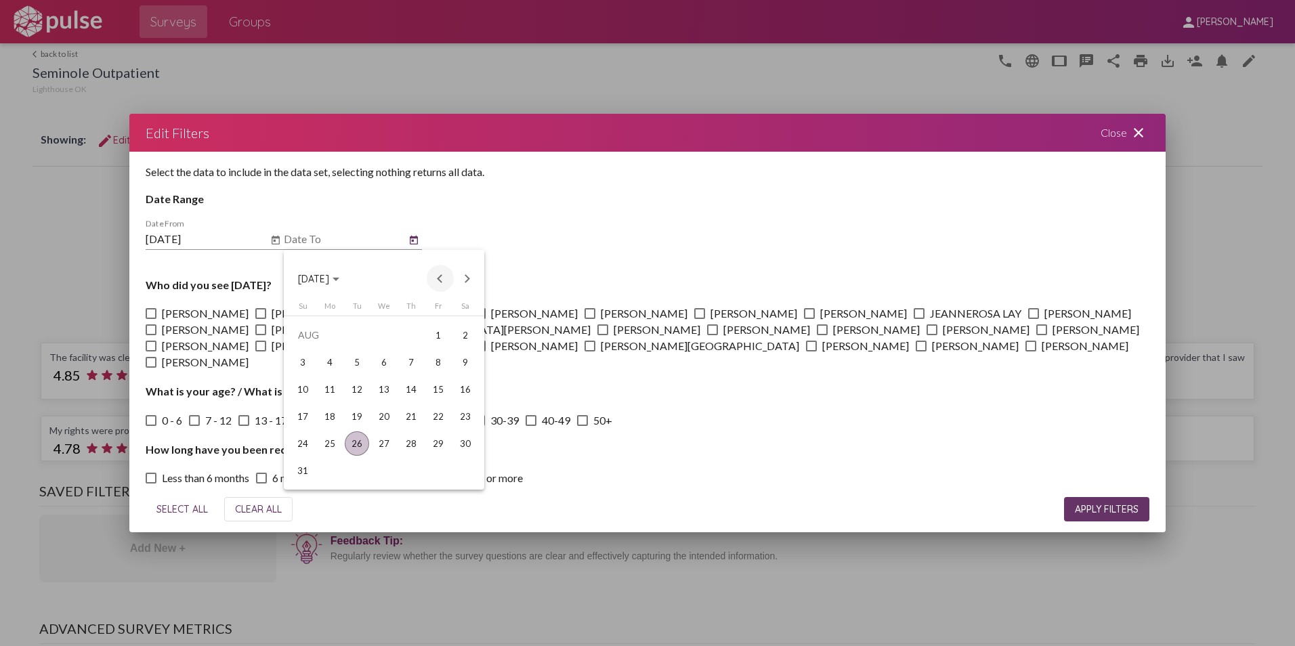
click at [436, 274] on button "Previous month" at bounding box center [440, 278] width 27 height 27
click at [421, 462] on td "31" at bounding box center [411, 470] width 27 height 27
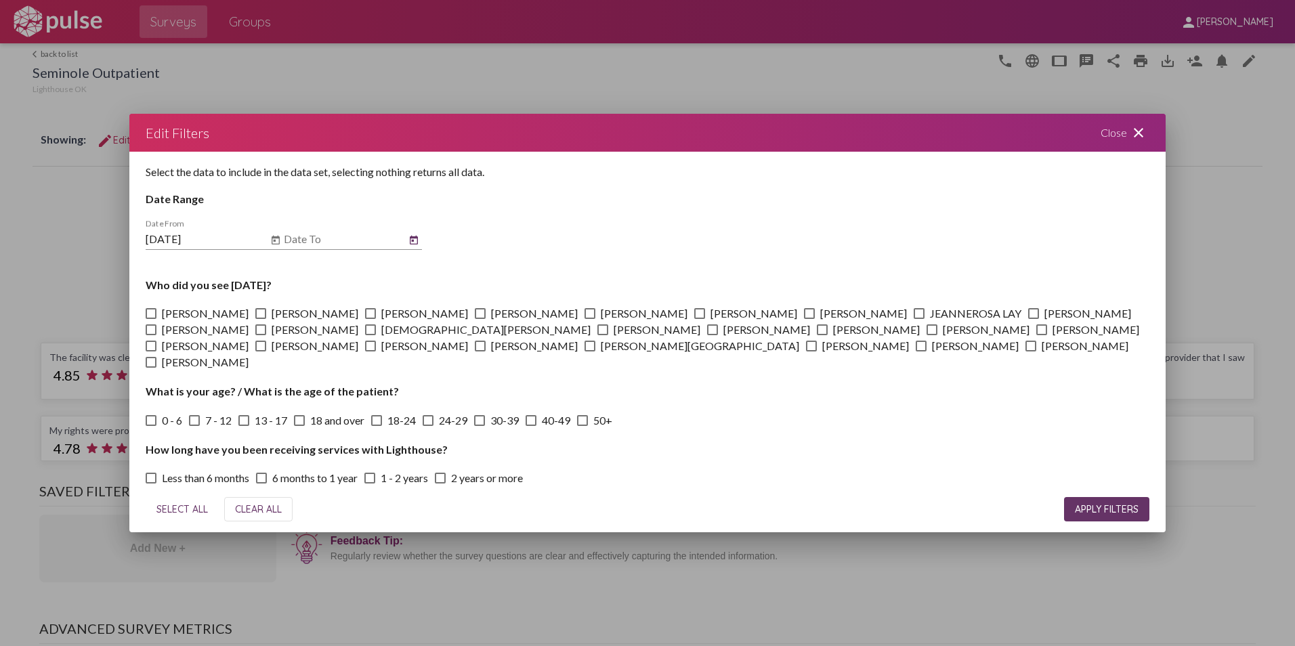
type input "[DATE]"
click at [1107, 503] on button "APPLY FILTERS" at bounding box center [1106, 509] width 85 height 24
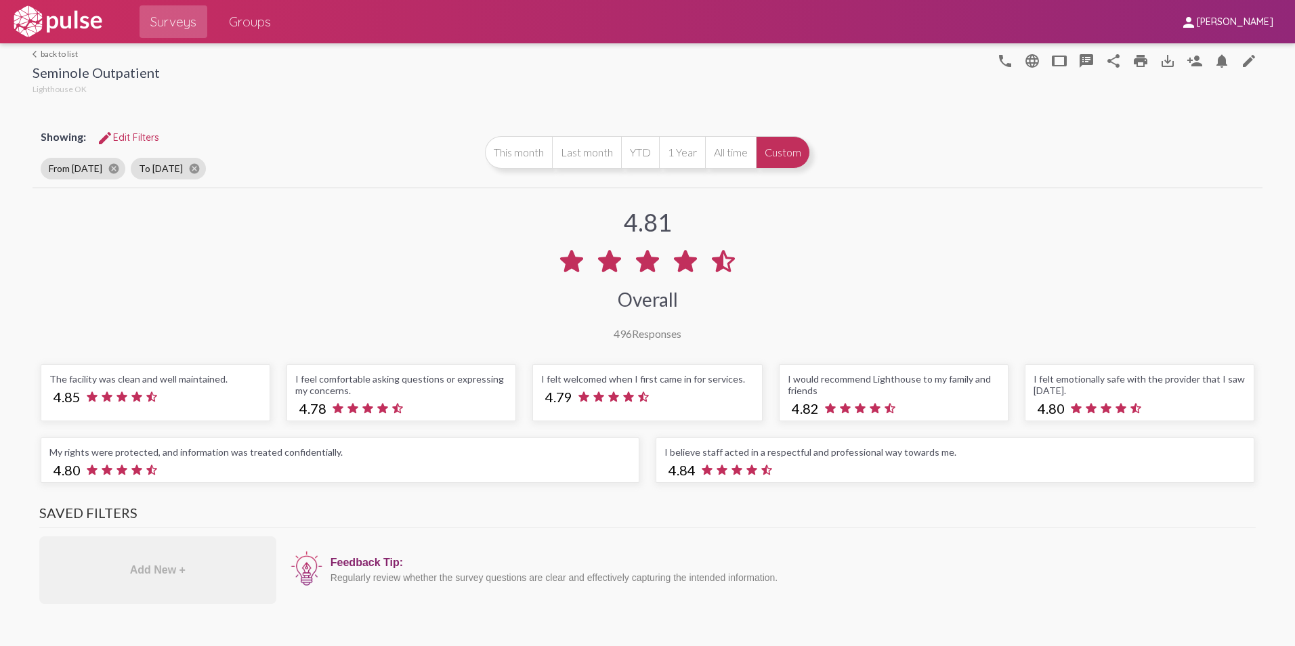
click at [249, 18] on span "Groups" at bounding box center [250, 21] width 42 height 24
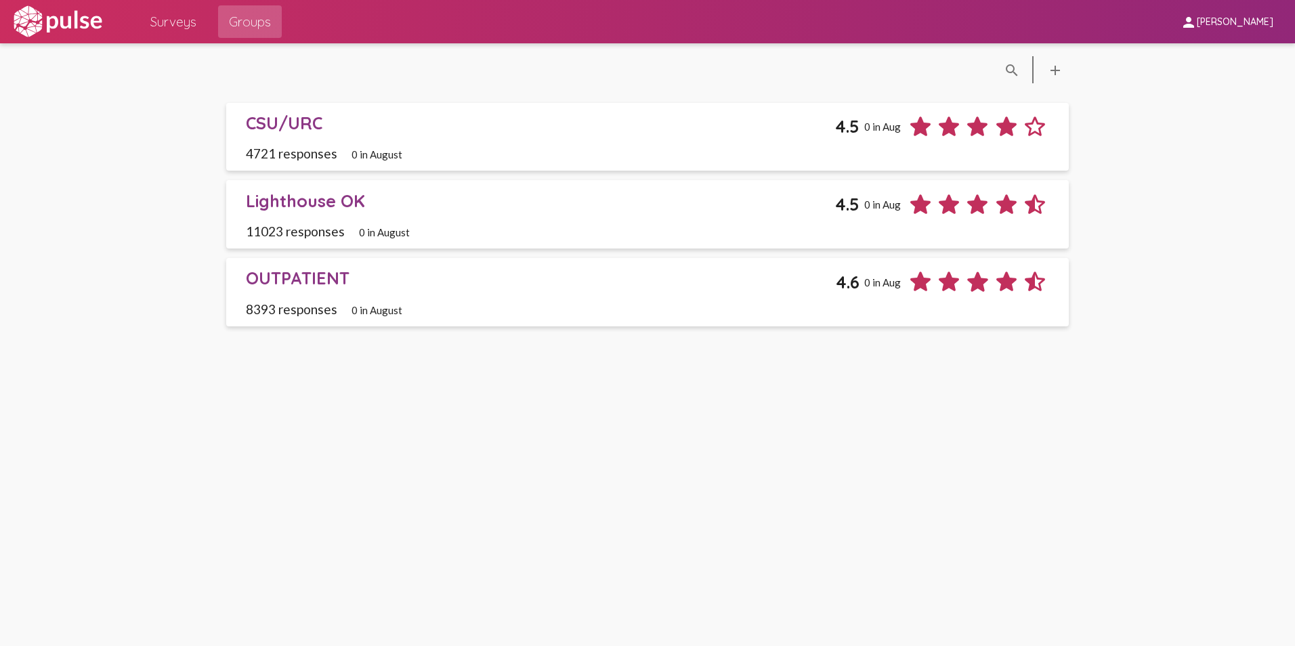
click at [299, 269] on div "OUTPATIENT" at bounding box center [541, 278] width 591 height 21
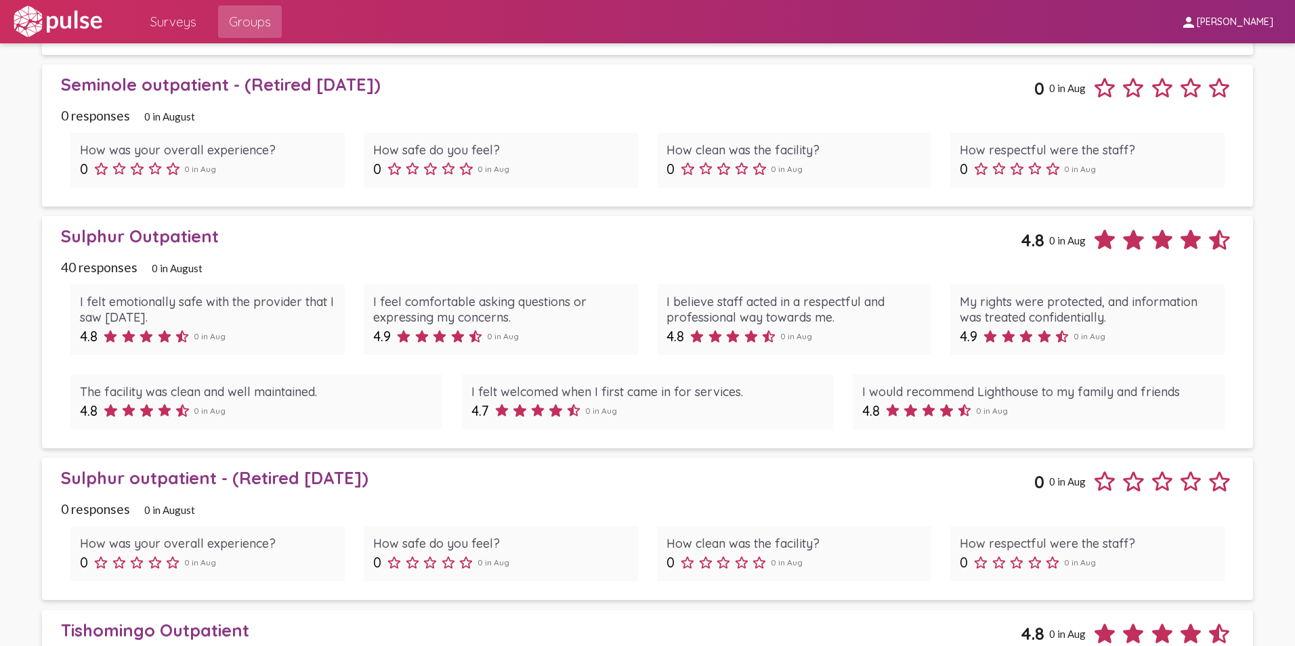
scroll to position [3658, 0]
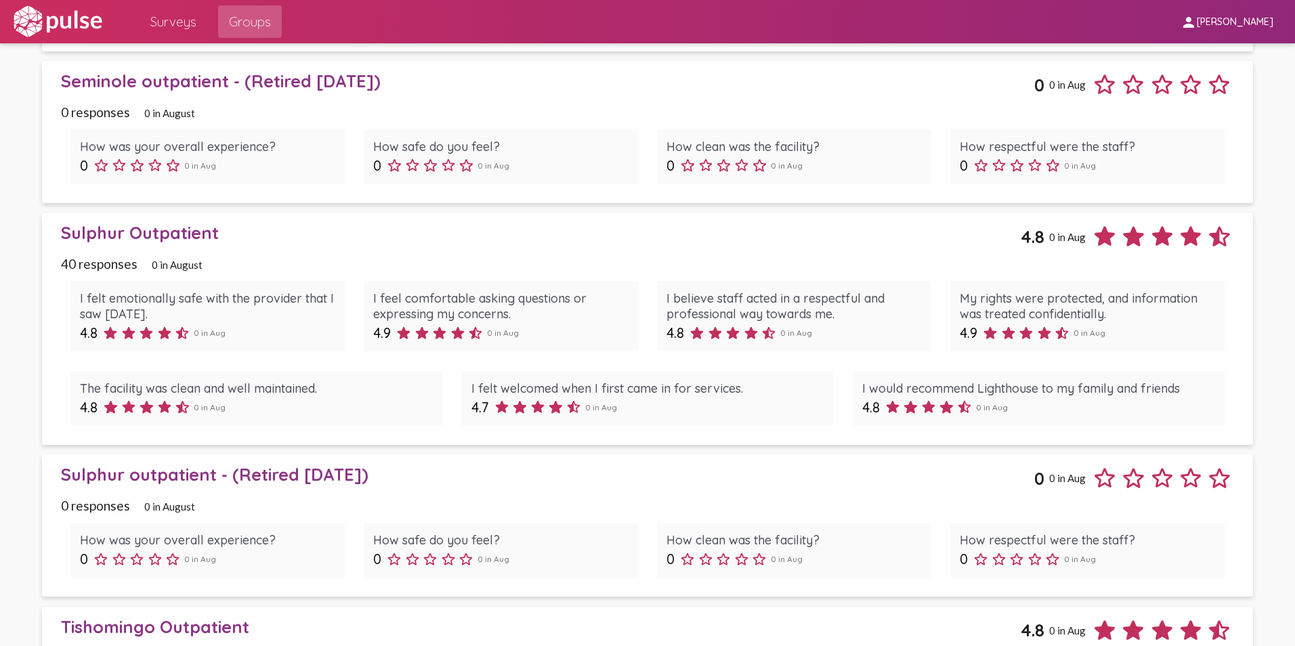
click at [129, 228] on div "Sulphur Outpatient" at bounding box center [541, 232] width 960 height 21
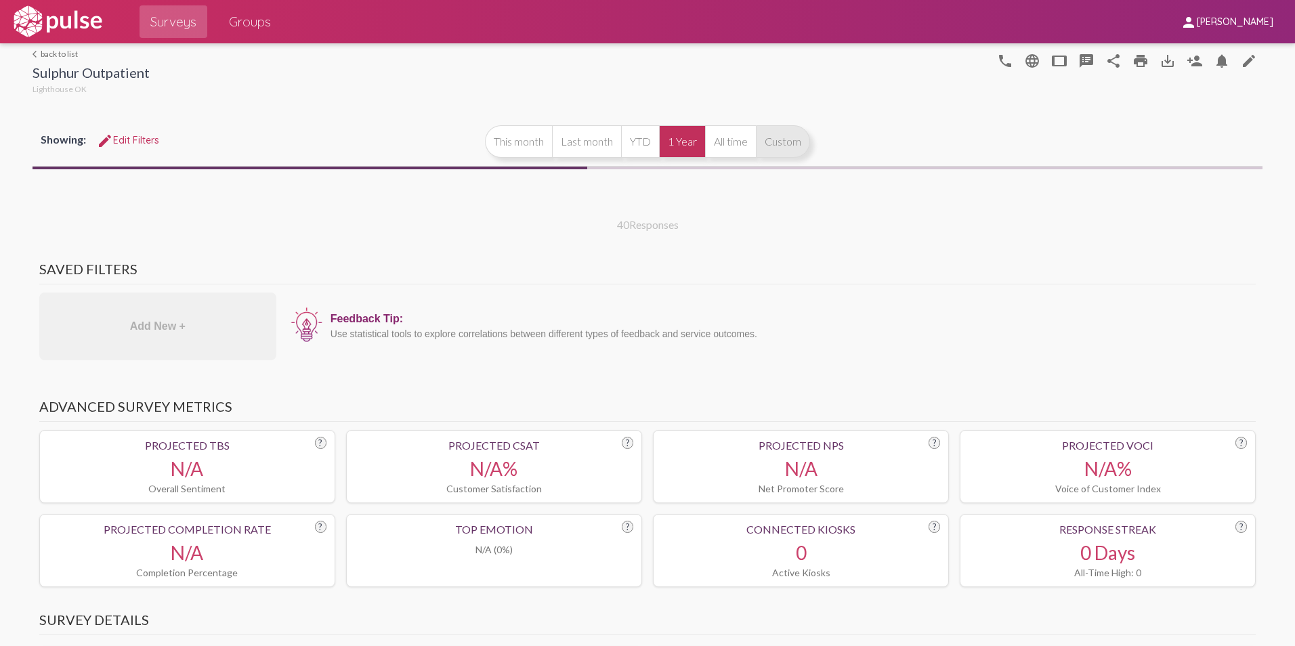
click at [780, 137] on button "Custom" at bounding box center [783, 141] width 54 height 33
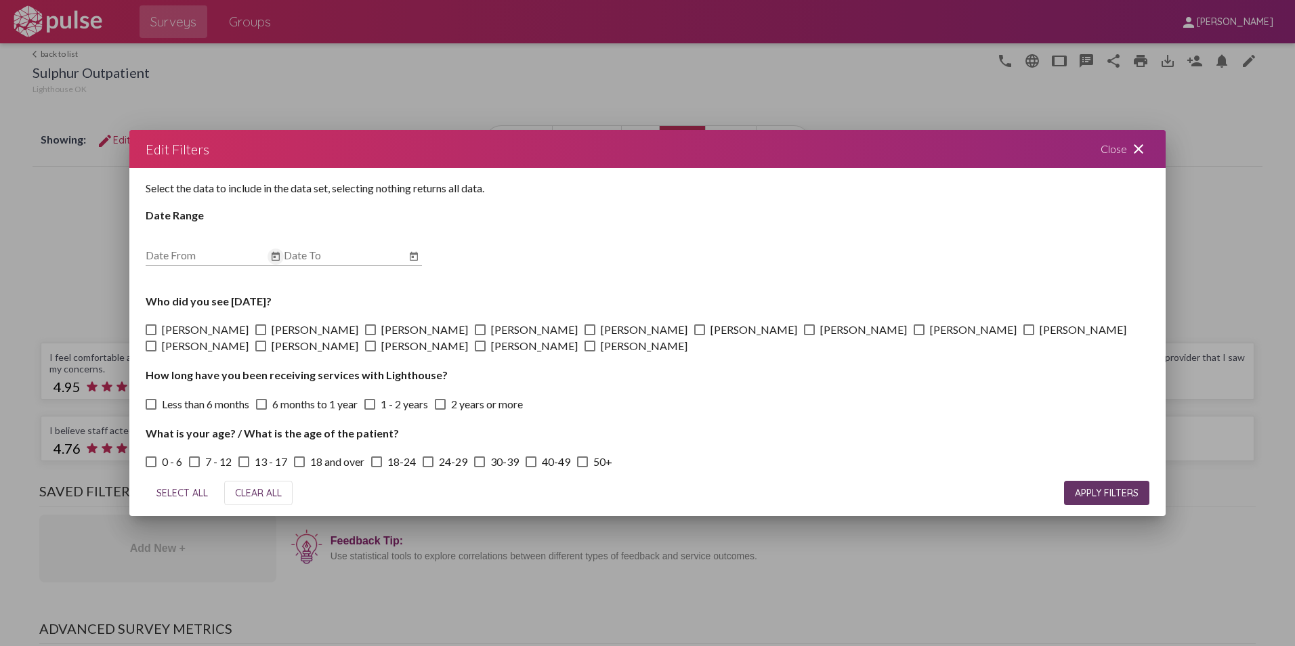
click at [276, 253] on icon "Open calendar" at bounding box center [275, 257] width 11 height 16
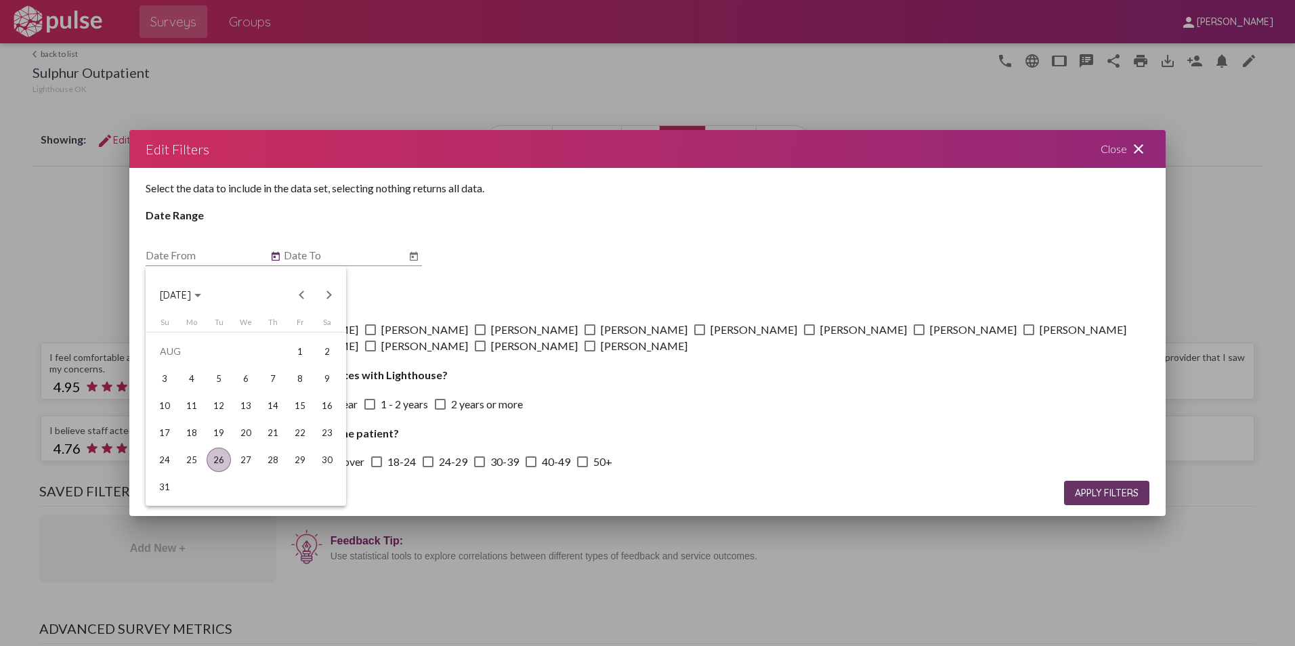
click at [191, 296] on span "[DATE]" at bounding box center [175, 295] width 31 height 12
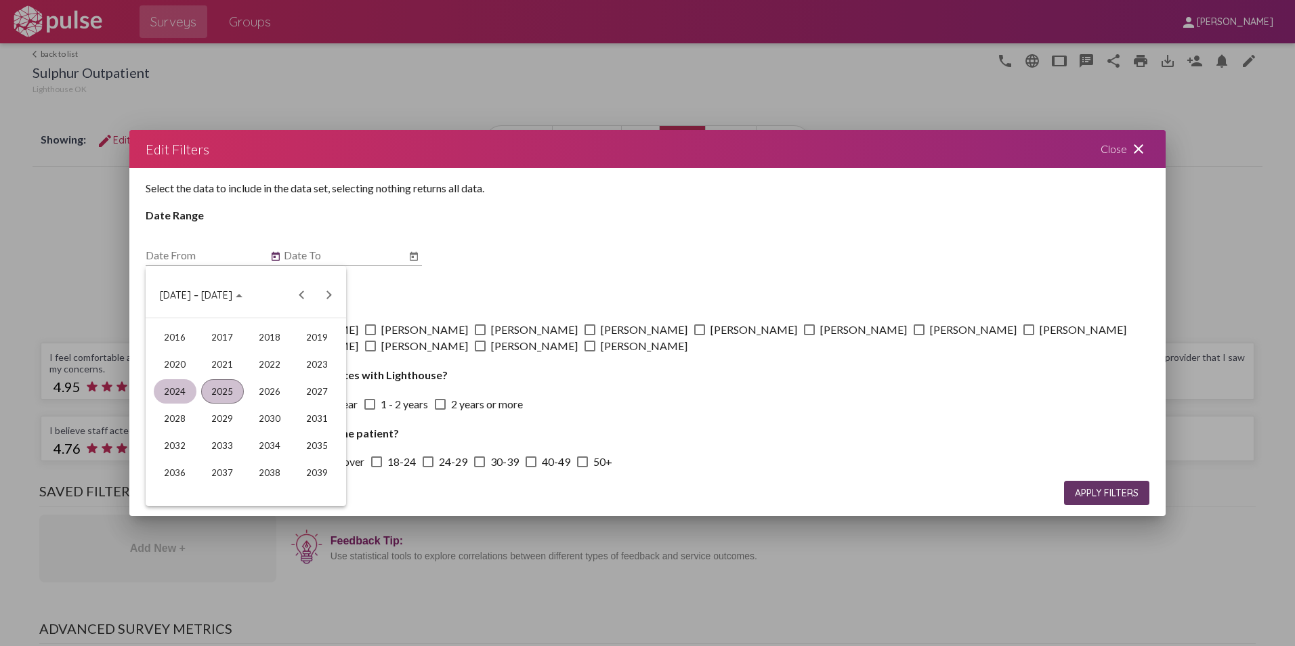
click at [179, 391] on div "2024" at bounding box center [175, 391] width 43 height 24
click at [273, 392] on div "[DATE]" at bounding box center [270, 391] width 43 height 24
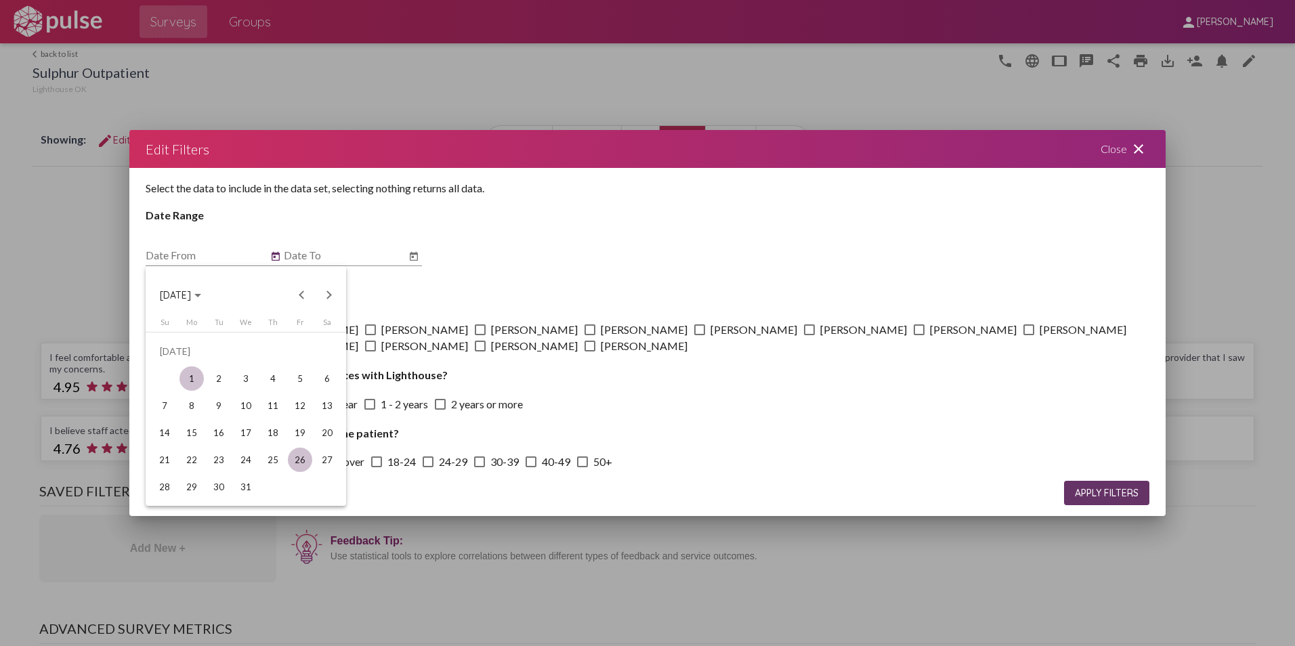
click at [191, 379] on div "1" at bounding box center [191, 378] width 24 height 24
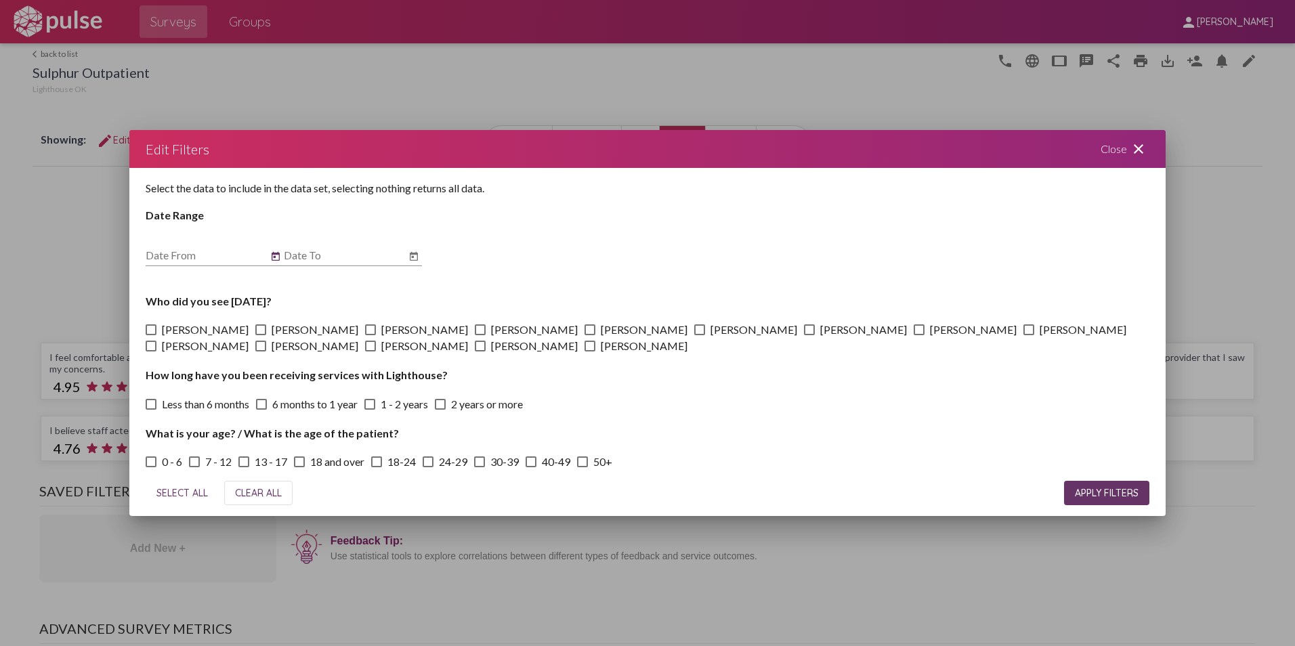
type input "[DATE]"
click at [418, 249] on icon "Open calendar" at bounding box center [413, 257] width 11 height 16
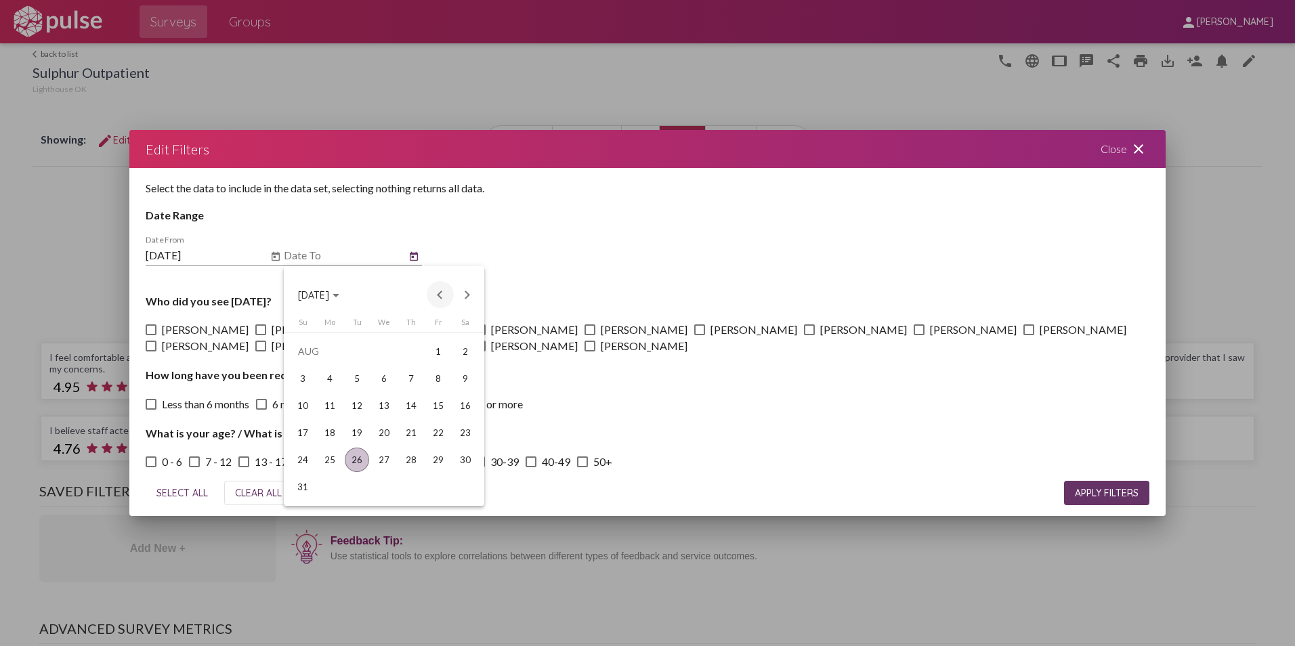
click at [440, 290] on button "Previous month" at bounding box center [440, 294] width 27 height 27
click at [412, 486] on div "31" at bounding box center [411, 487] width 24 height 24
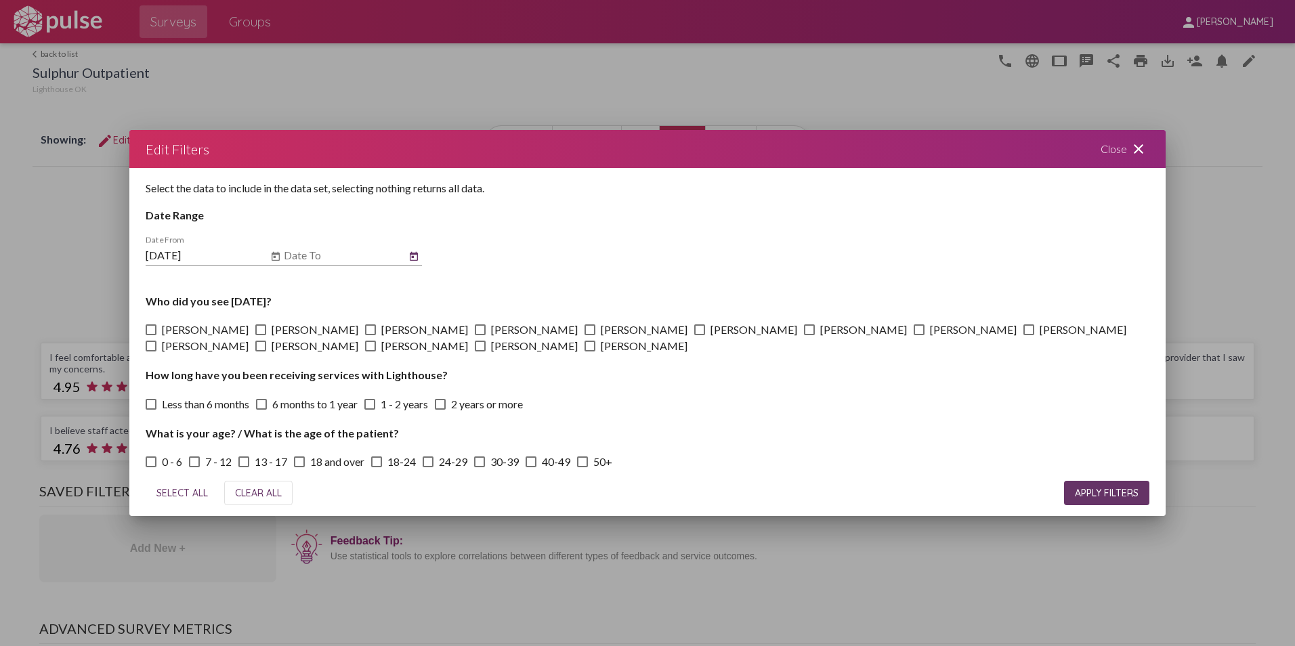
type input "[DATE]"
click at [1107, 485] on button "APPLY FILTERS" at bounding box center [1106, 493] width 85 height 24
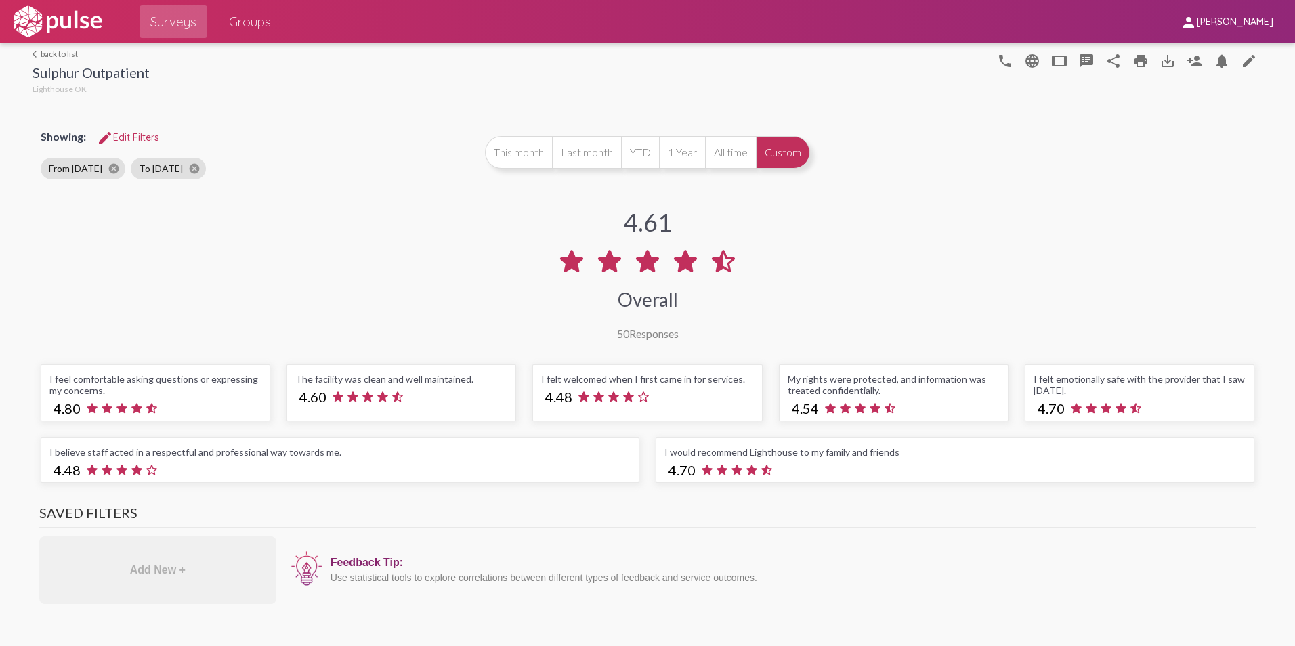
click at [253, 18] on span "Groups" at bounding box center [250, 21] width 42 height 24
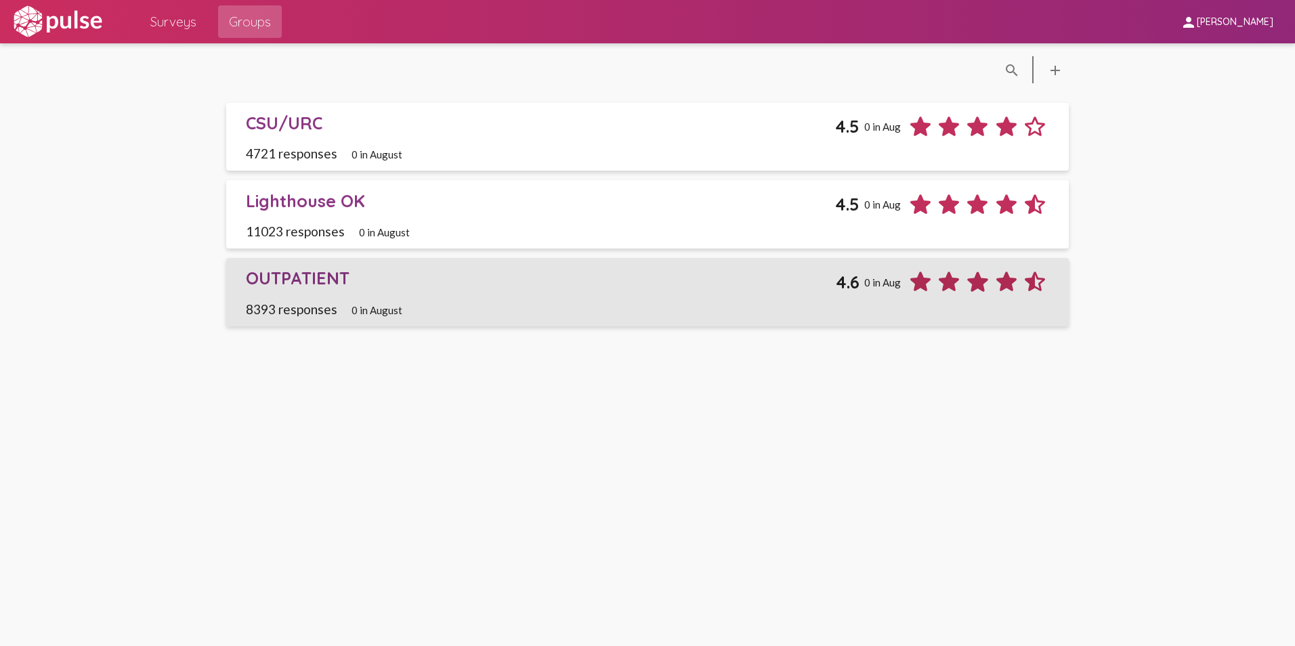
click at [296, 272] on div "OUTPATIENT" at bounding box center [541, 278] width 591 height 21
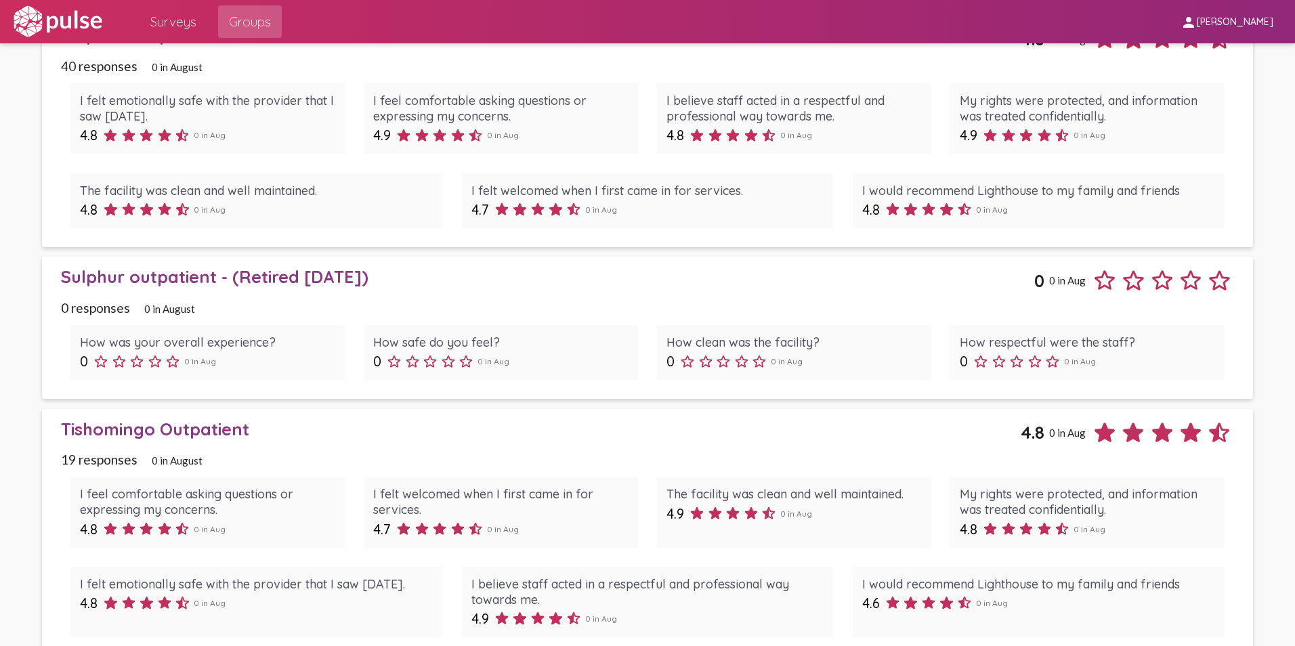
scroll to position [3996, 0]
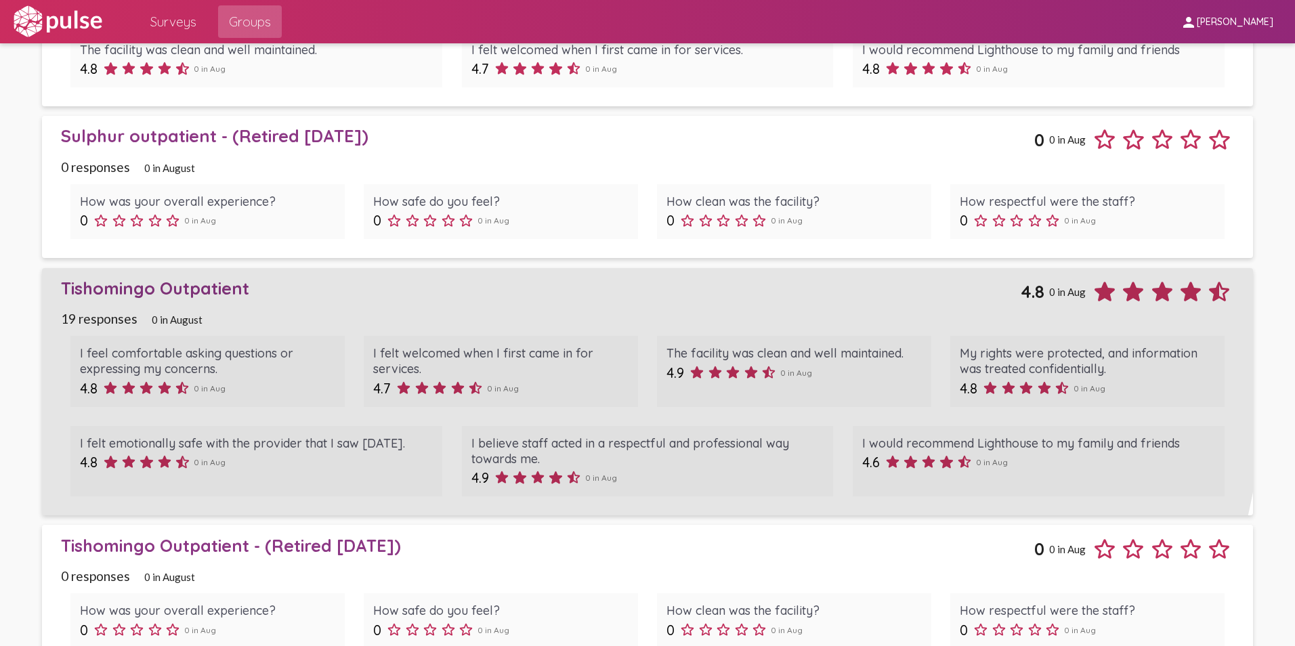
click at [212, 286] on div "Tishomingo Outpatient" at bounding box center [541, 288] width 960 height 21
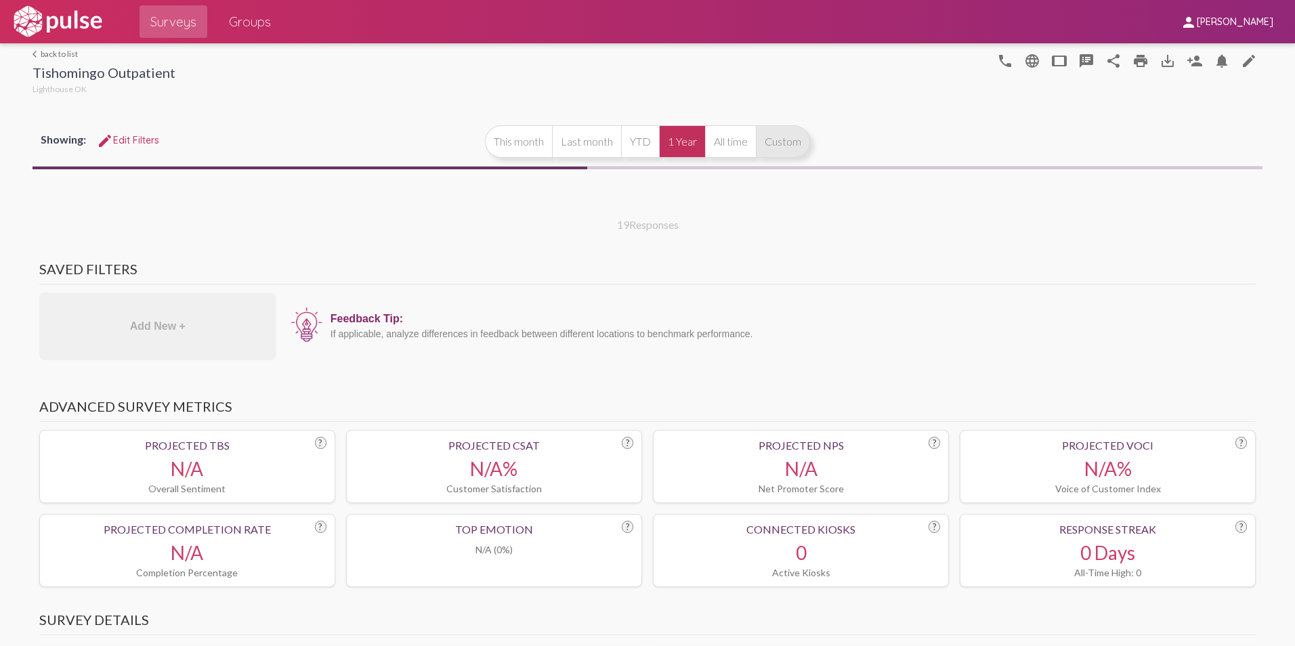
click at [782, 137] on button "Custom" at bounding box center [783, 141] width 54 height 33
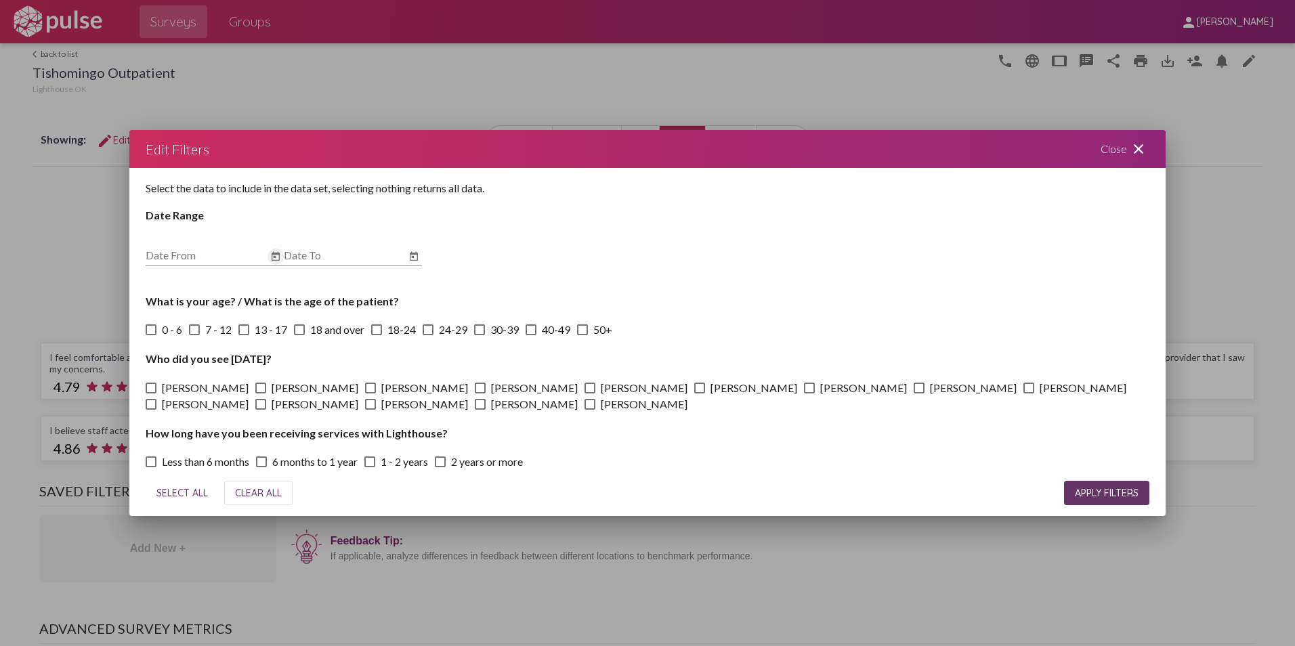
click at [277, 253] on icon "Open calendar" at bounding box center [276, 256] width 8 height 9
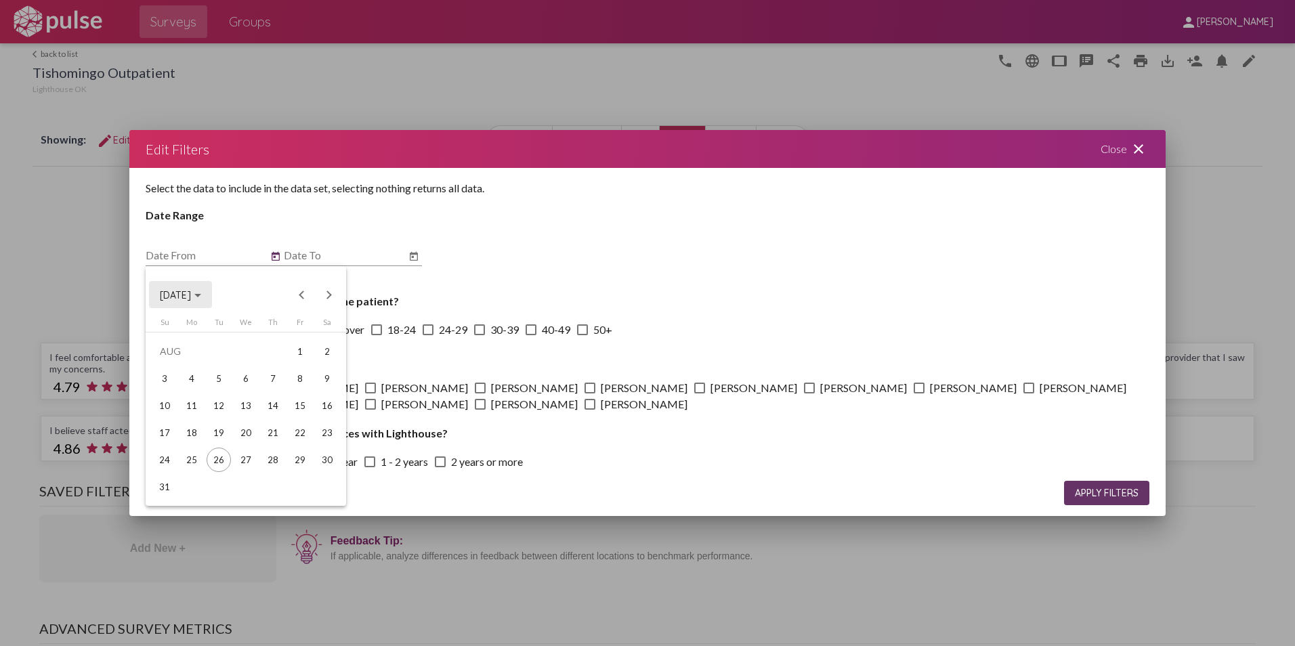
click at [201, 294] on span "[DATE]" at bounding box center [180, 295] width 41 height 12
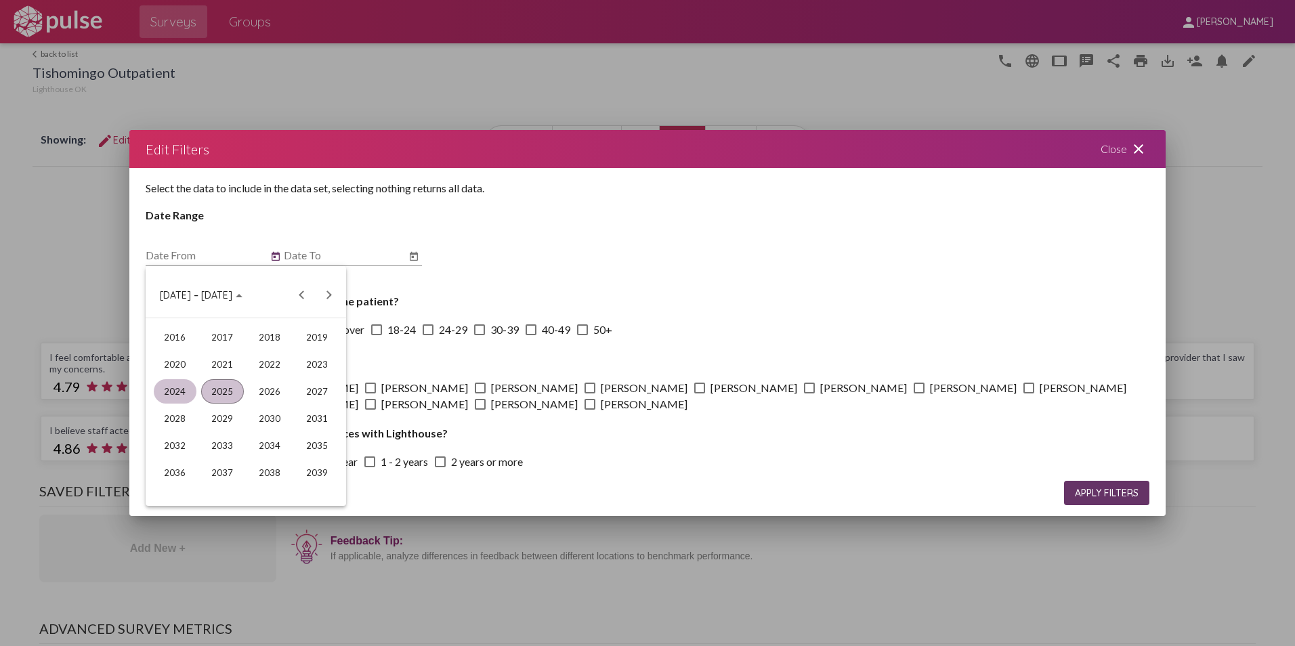
click at [176, 392] on div "2024" at bounding box center [175, 391] width 43 height 24
click at [262, 383] on div "[DATE]" at bounding box center [270, 391] width 43 height 24
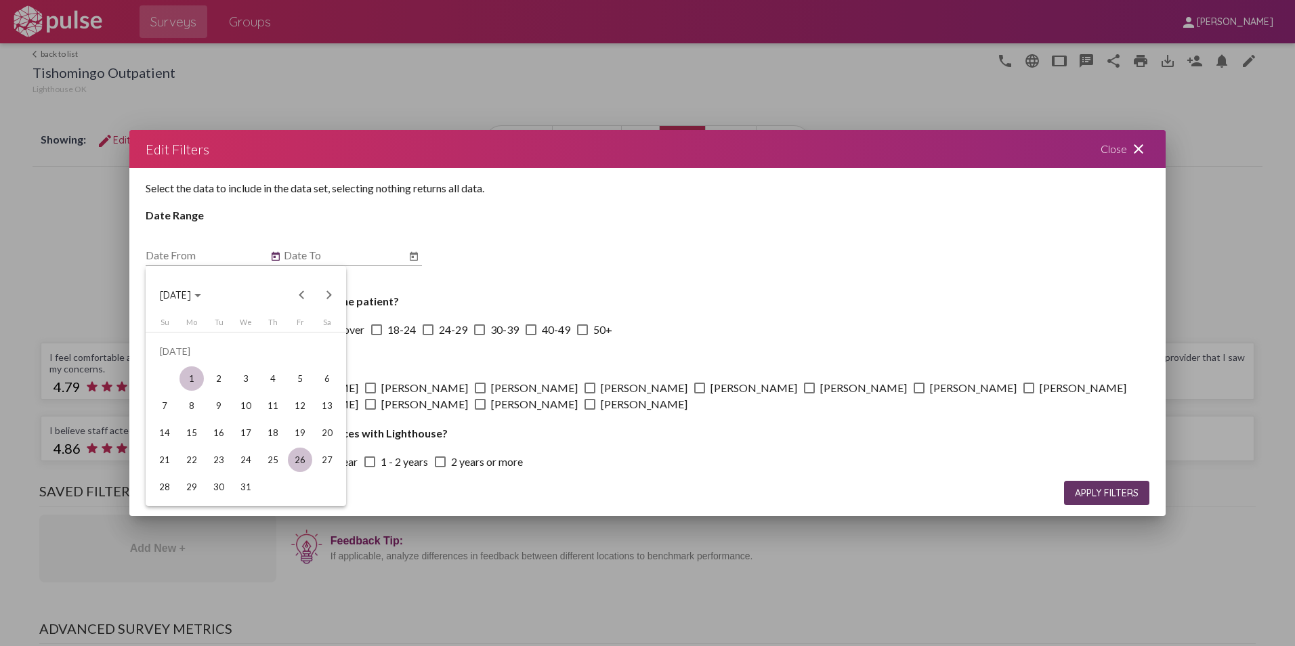
click at [190, 385] on div "1" at bounding box center [191, 378] width 24 height 24
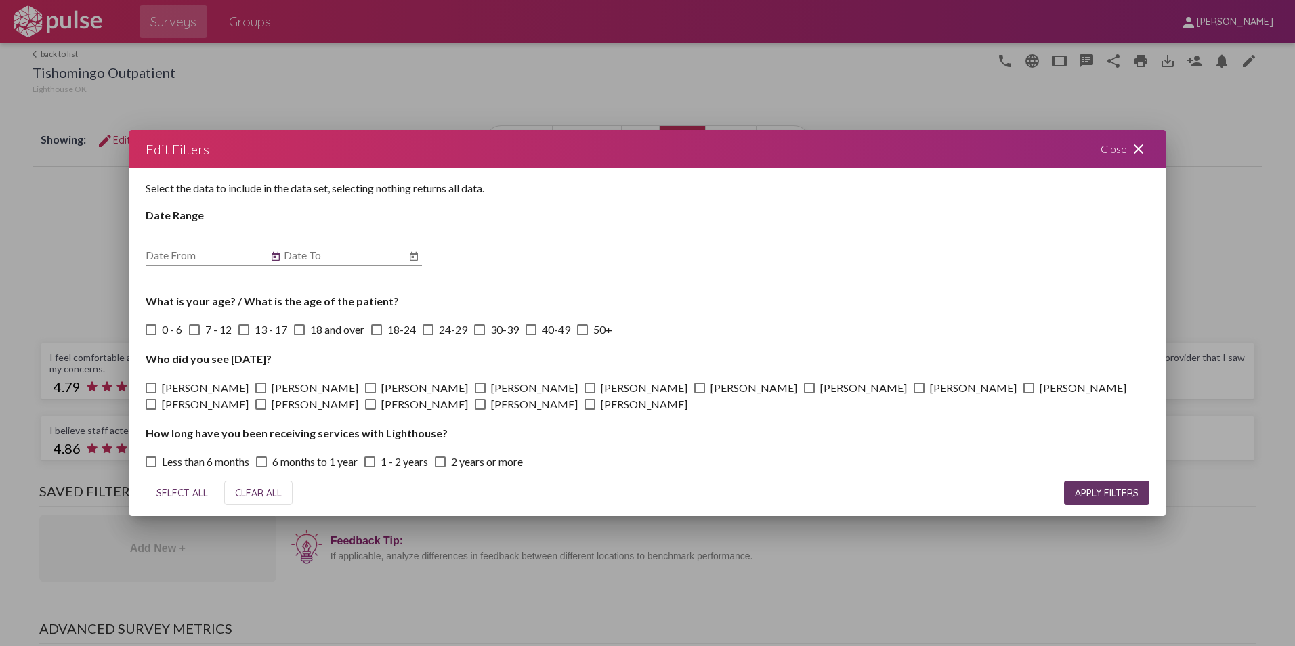
type input "[DATE]"
click at [408, 252] on button "Open calendar" at bounding box center [414, 257] width 16 height 16
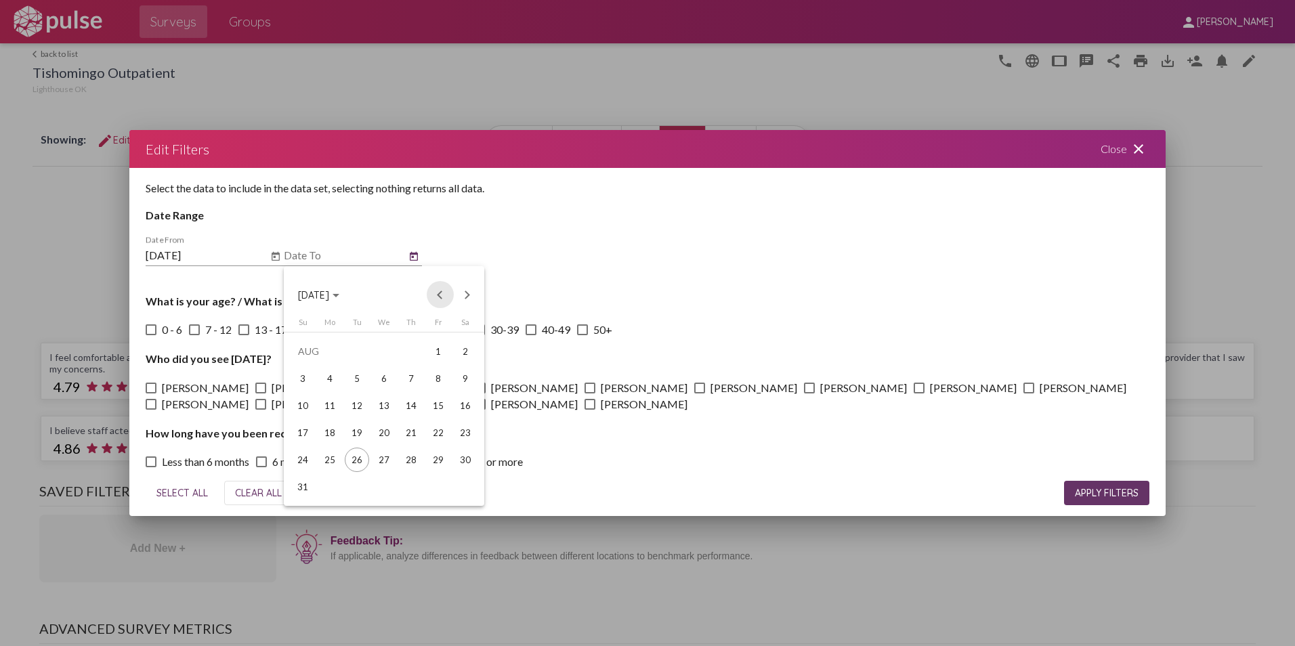
click at [439, 289] on button "Previous month" at bounding box center [440, 294] width 27 height 27
click at [407, 490] on div "31" at bounding box center [411, 487] width 24 height 24
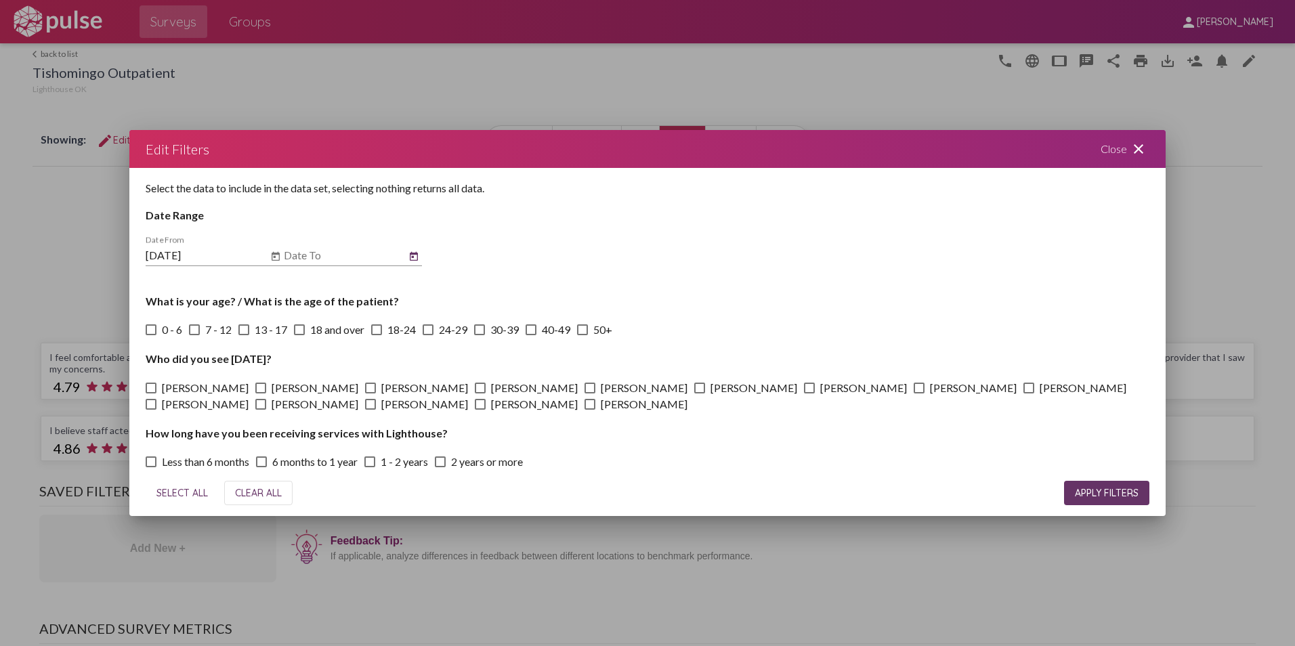
type input "[DATE]"
click at [1129, 490] on span "APPLY FILTERS" at bounding box center [1107, 493] width 64 height 12
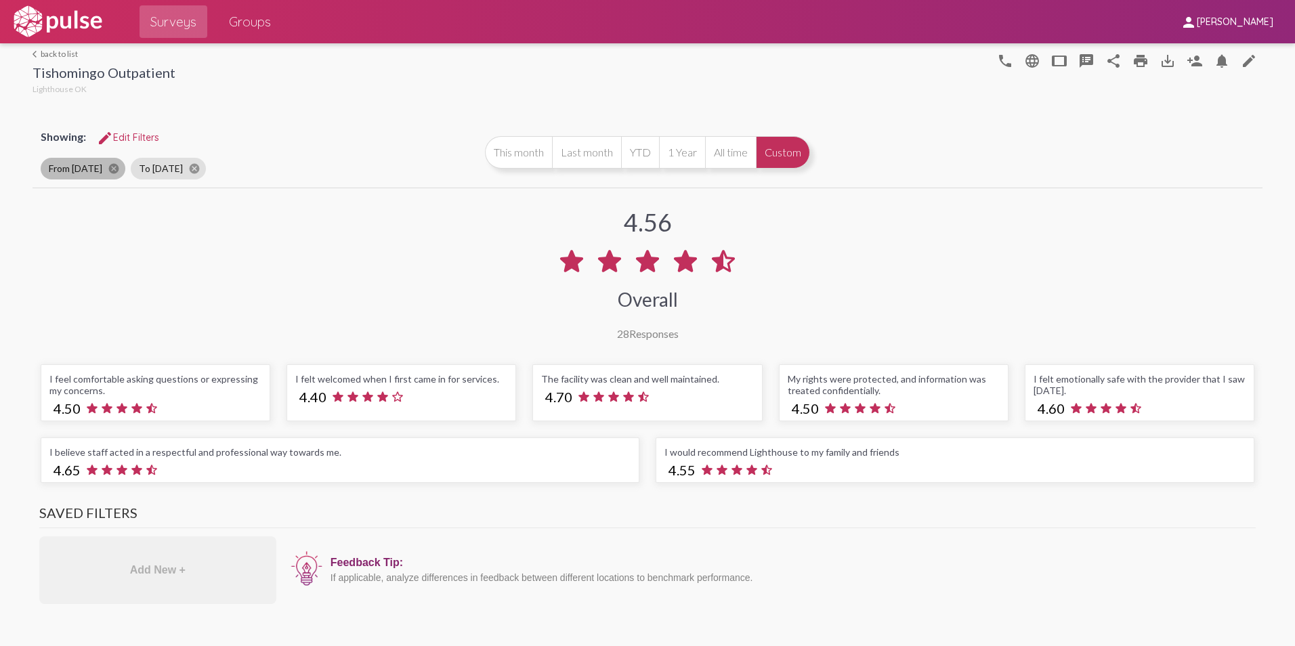
click at [93, 162] on mat-chip "From [DATE] cancel" at bounding box center [83, 169] width 85 height 22
click at [118, 124] on div "Showing: edit Edit Filters From [DATE] cancel To [DATE] cancel This month Last …" at bounding box center [648, 152] width 1230 height 70
click at [123, 132] on span "edit Edit Filters" at bounding box center [128, 137] width 62 height 12
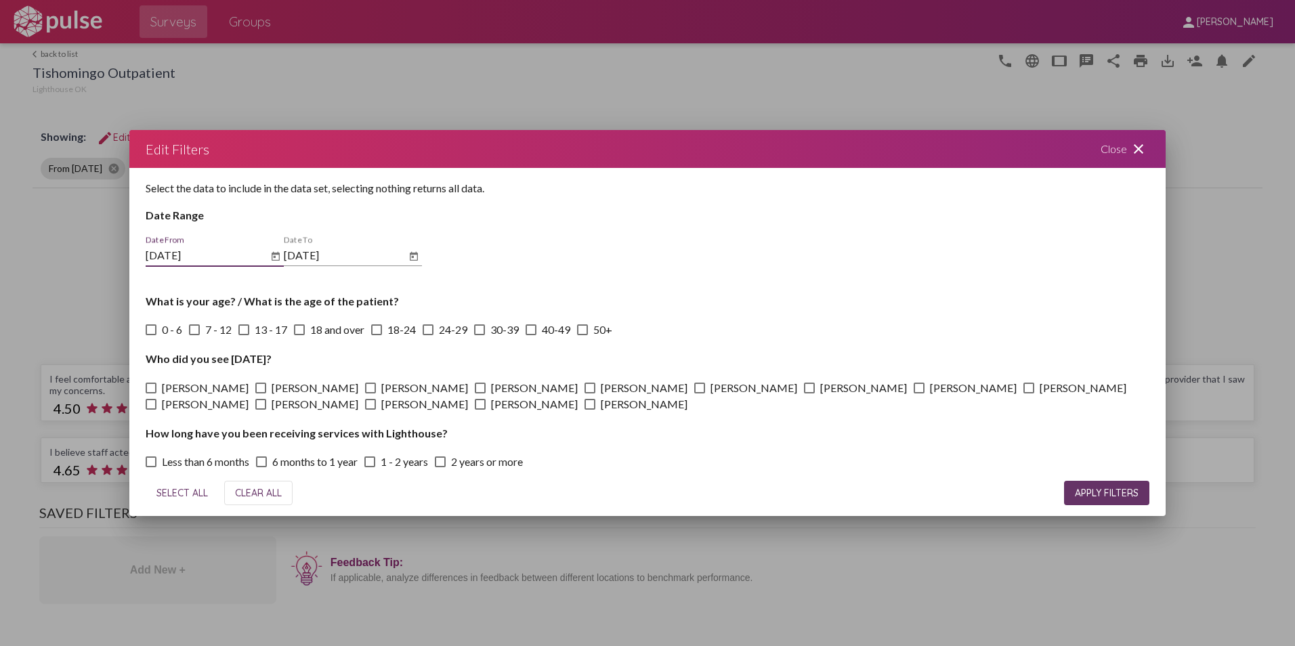
click at [277, 256] on icon "Open calendar" at bounding box center [275, 257] width 11 height 16
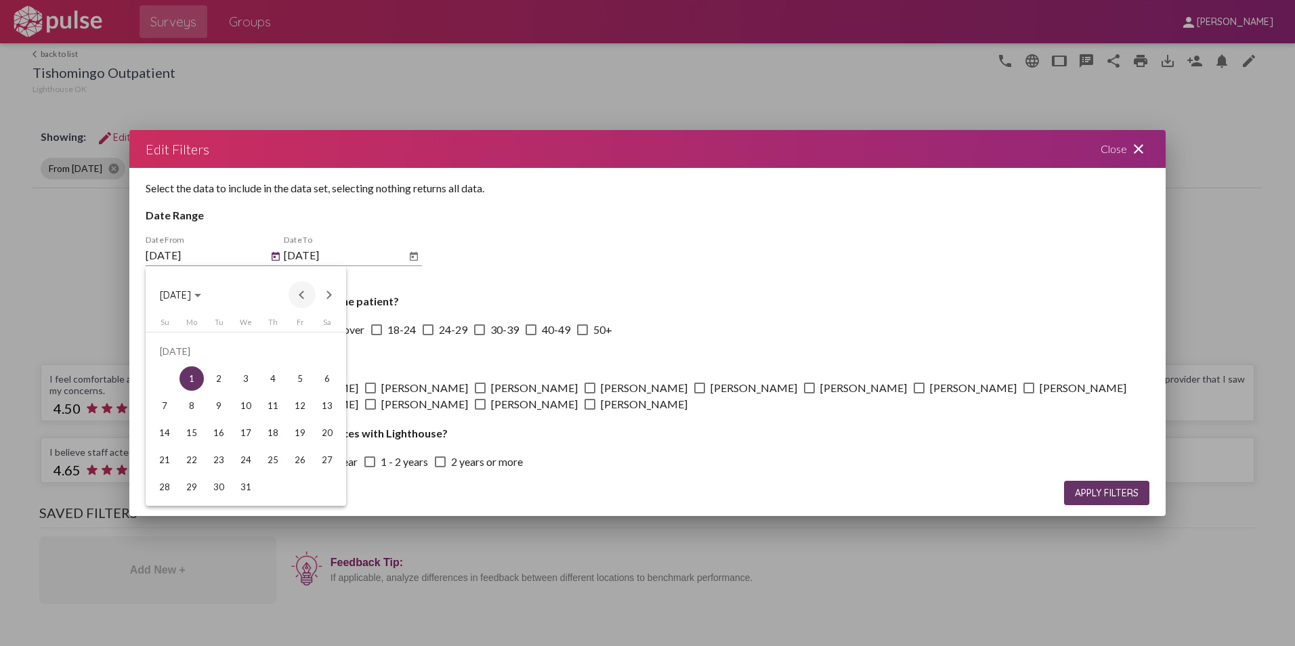
click at [305, 294] on button "Previous month" at bounding box center [302, 294] width 27 height 27
click at [324, 352] on div "1" at bounding box center [327, 351] width 24 height 24
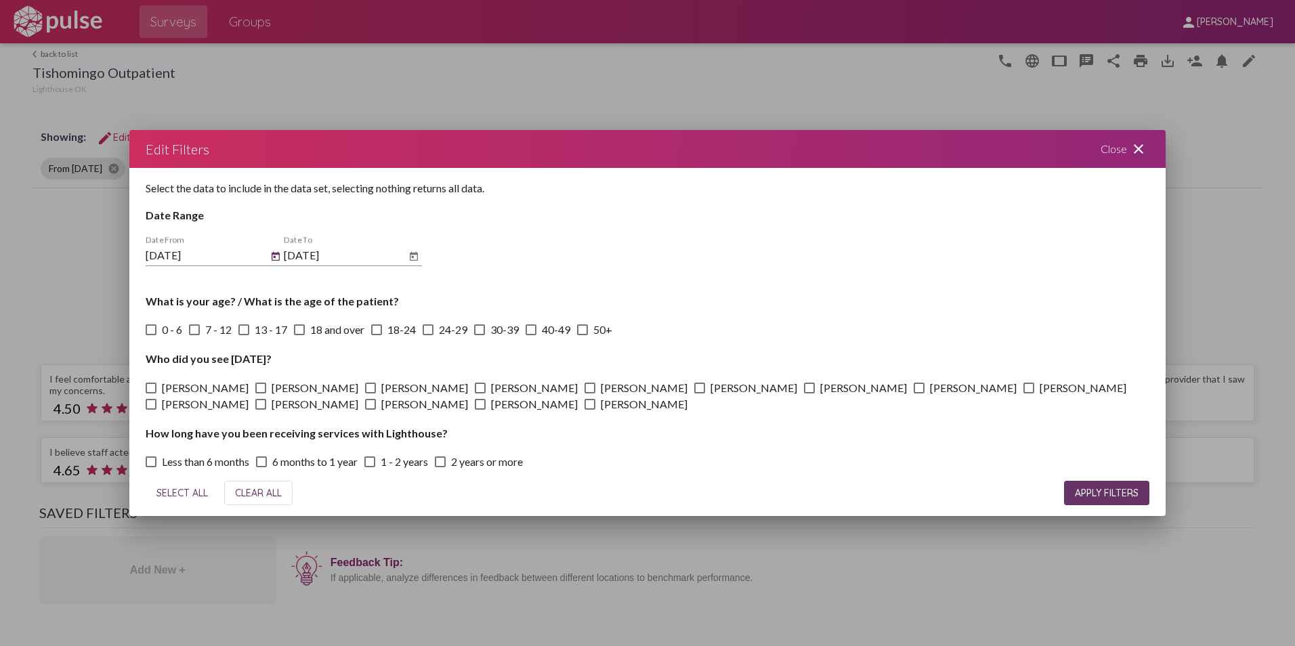
type input "[DATE]"
click at [1097, 488] on span "APPLY FILTERS" at bounding box center [1107, 493] width 64 height 12
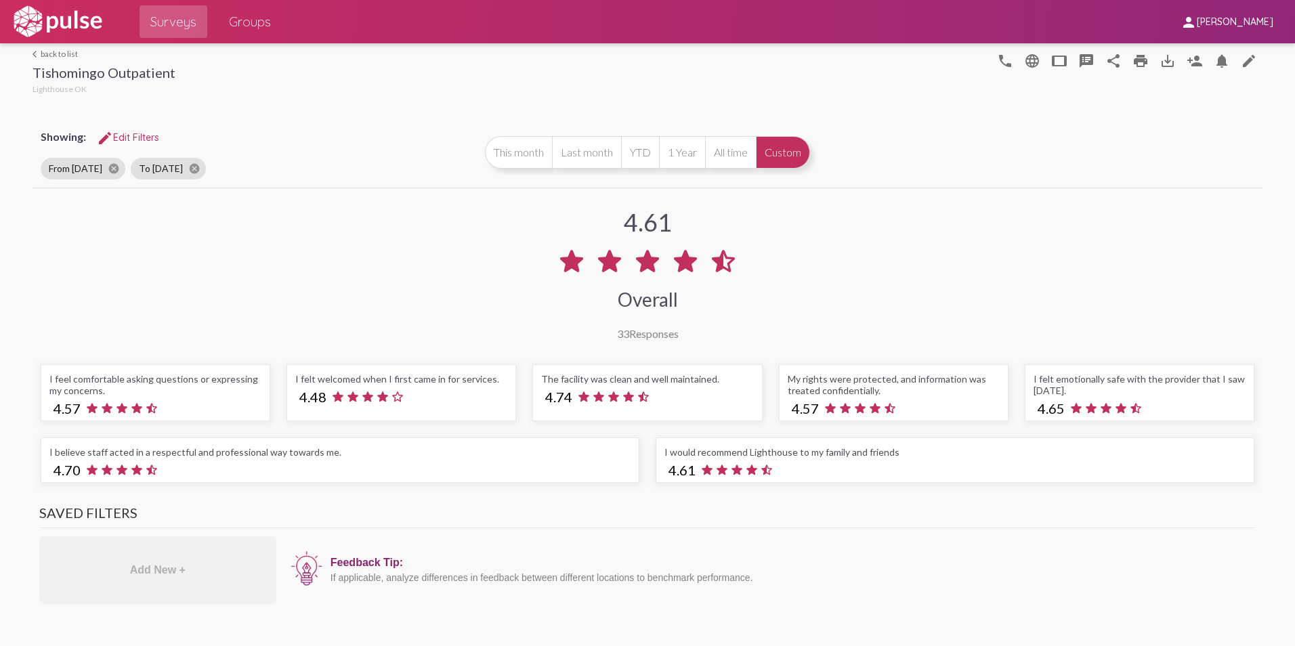
click at [255, 22] on span "Groups" at bounding box center [250, 21] width 42 height 24
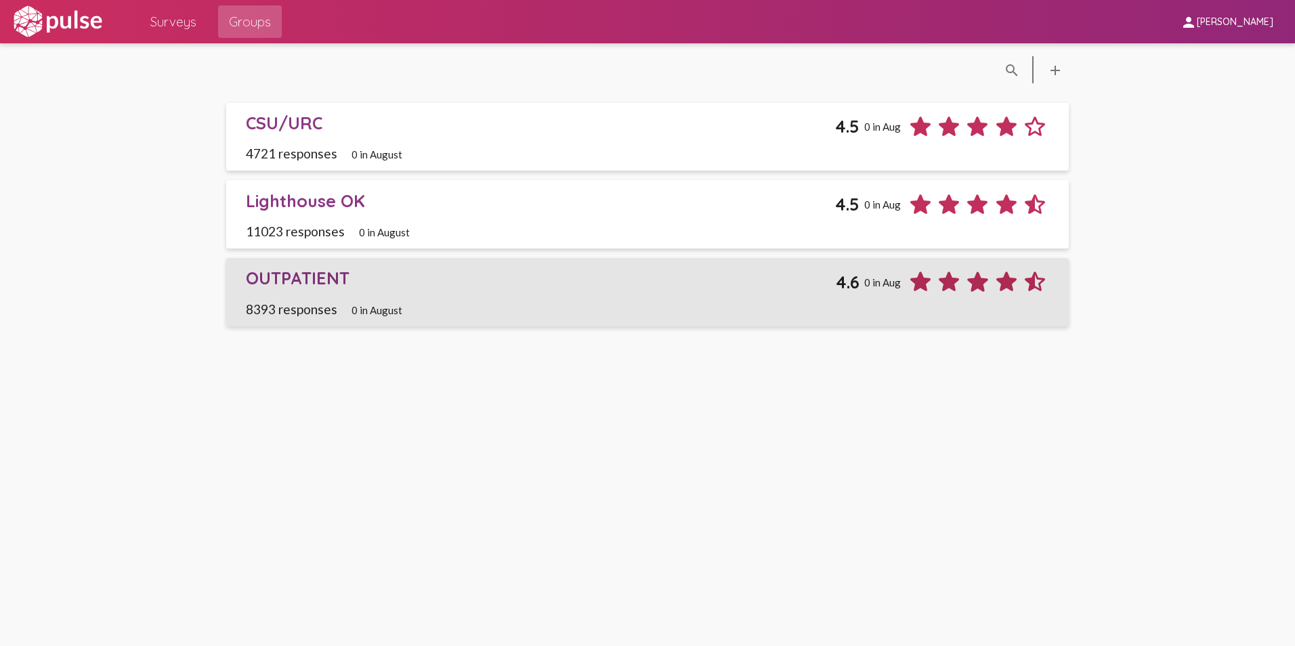
click at [268, 270] on div "OUTPATIENT" at bounding box center [541, 278] width 591 height 21
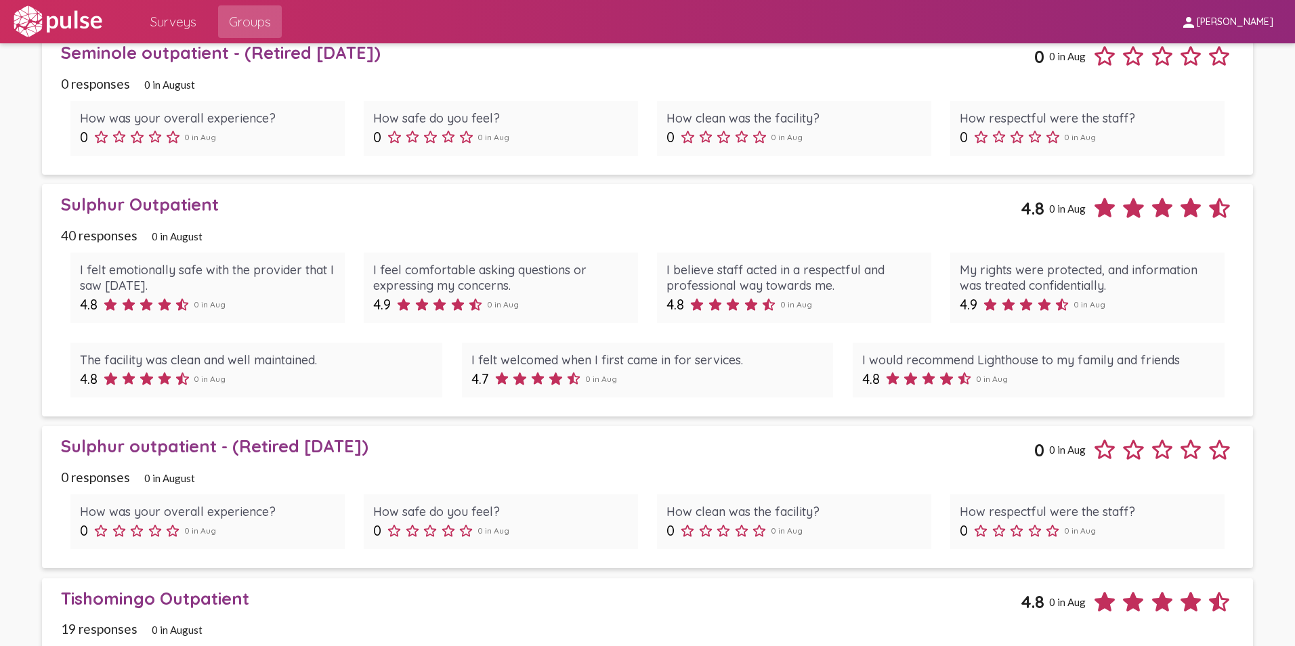
scroll to position [3613, 0]
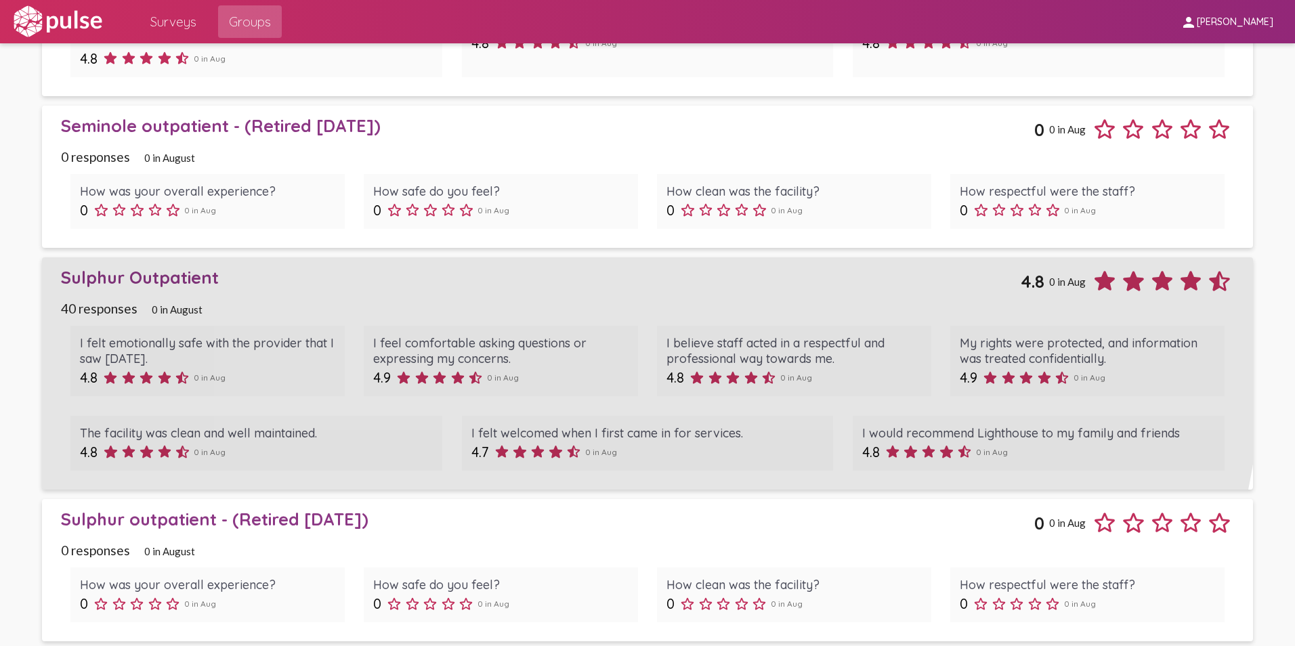
click at [138, 270] on div "Sulphur Outpatient" at bounding box center [541, 277] width 960 height 21
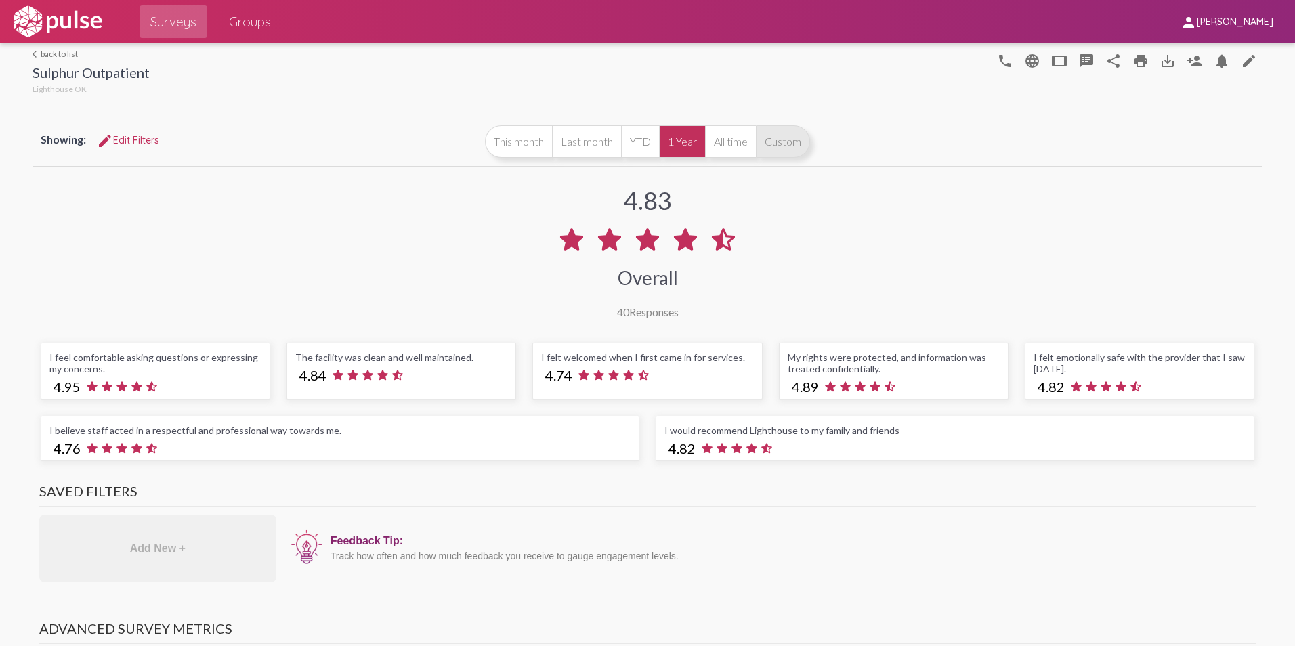
click at [765, 135] on button "Custom" at bounding box center [783, 141] width 54 height 33
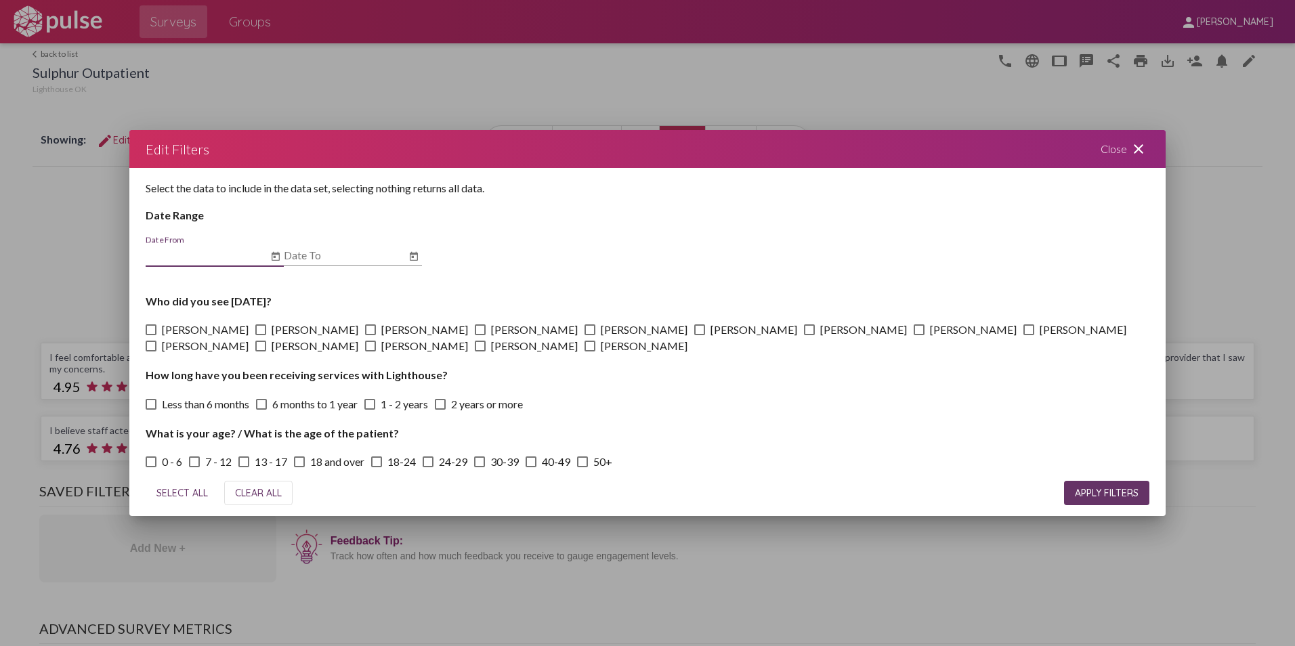
click at [272, 247] on div "Date From" at bounding box center [215, 251] width 138 height 30
click at [278, 259] on icon "Open calendar" at bounding box center [275, 257] width 11 height 16
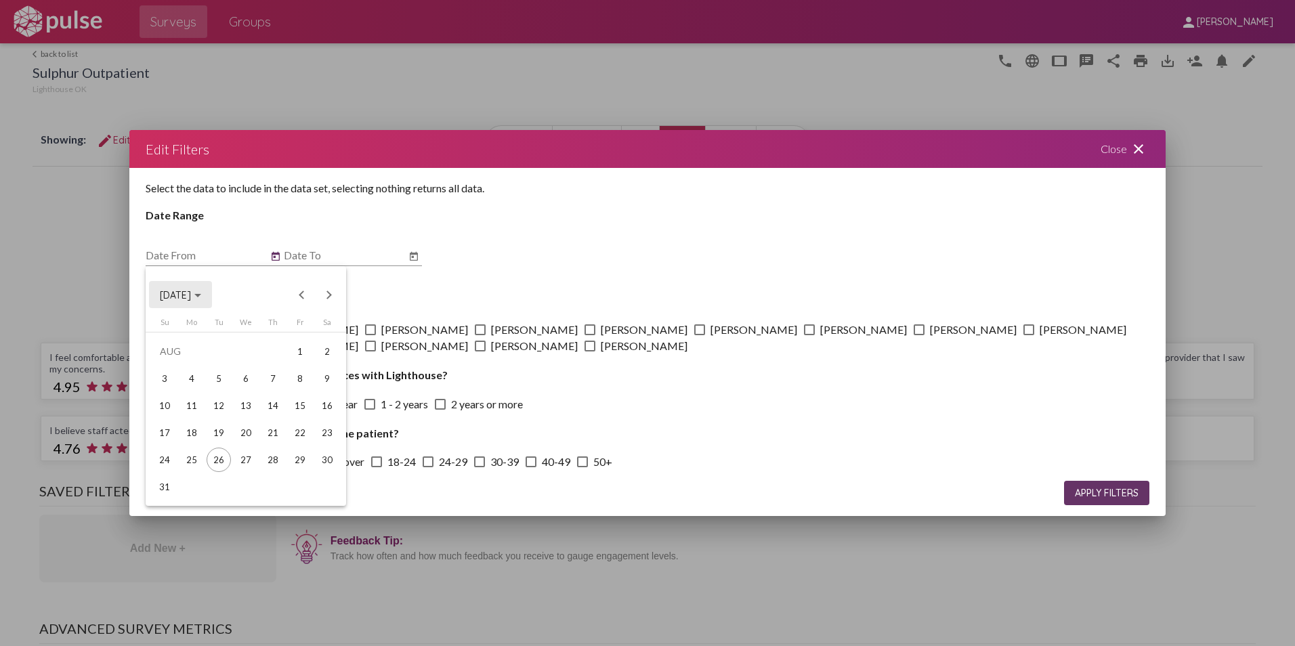
click at [187, 294] on span "[DATE]" at bounding box center [175, 295] width 31 height 12
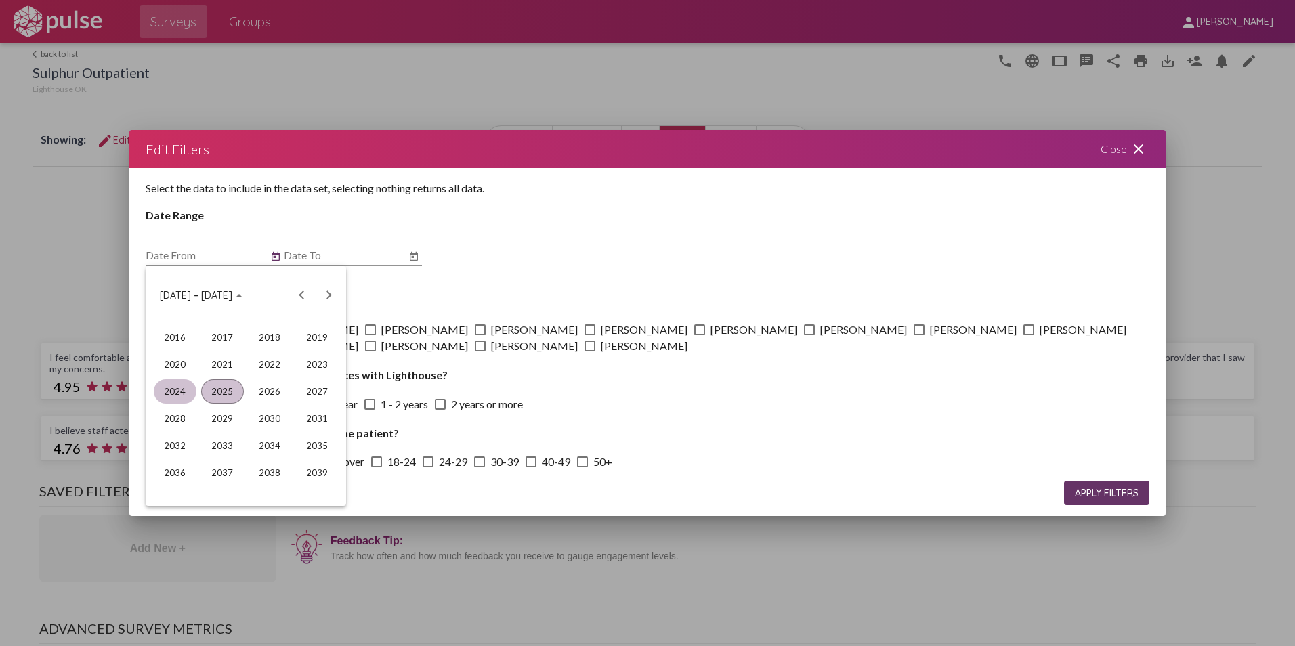
click at [175, 391] on div "2024" at bounding box center [175, 391] width 43 height 24
click at [231, 389] on div "JUN" at bounding box center [222, 391] width 43 height 24
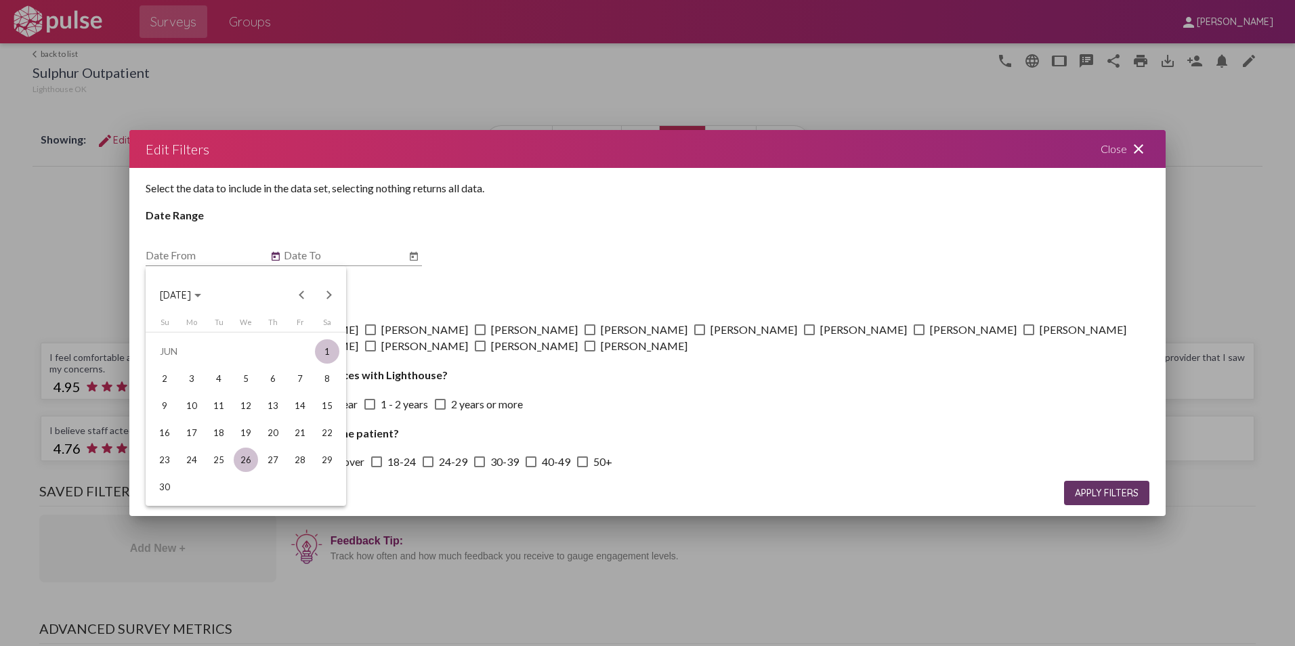
click at [338, 350] on div "1" at bounding box center [327, 351] width 24 height 24
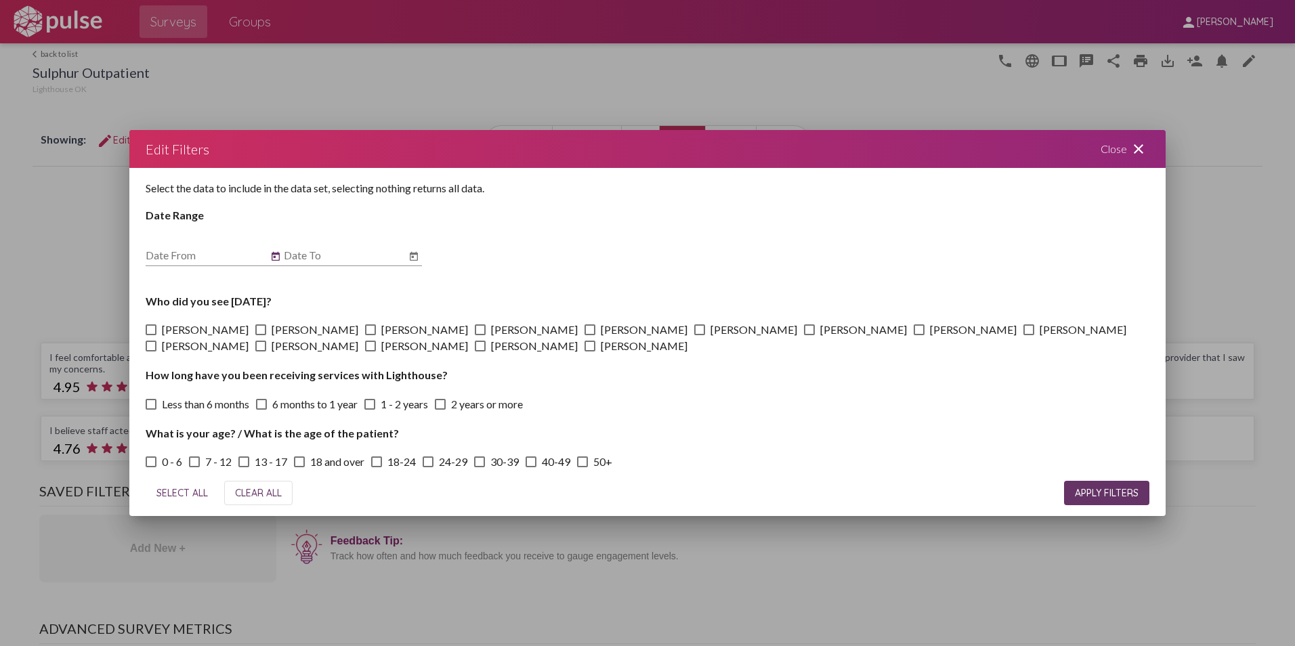
type input "[DATE]"
click at [416, 251] on icon "Open calendar" at bounding box center [413, 257] width 11 height 16
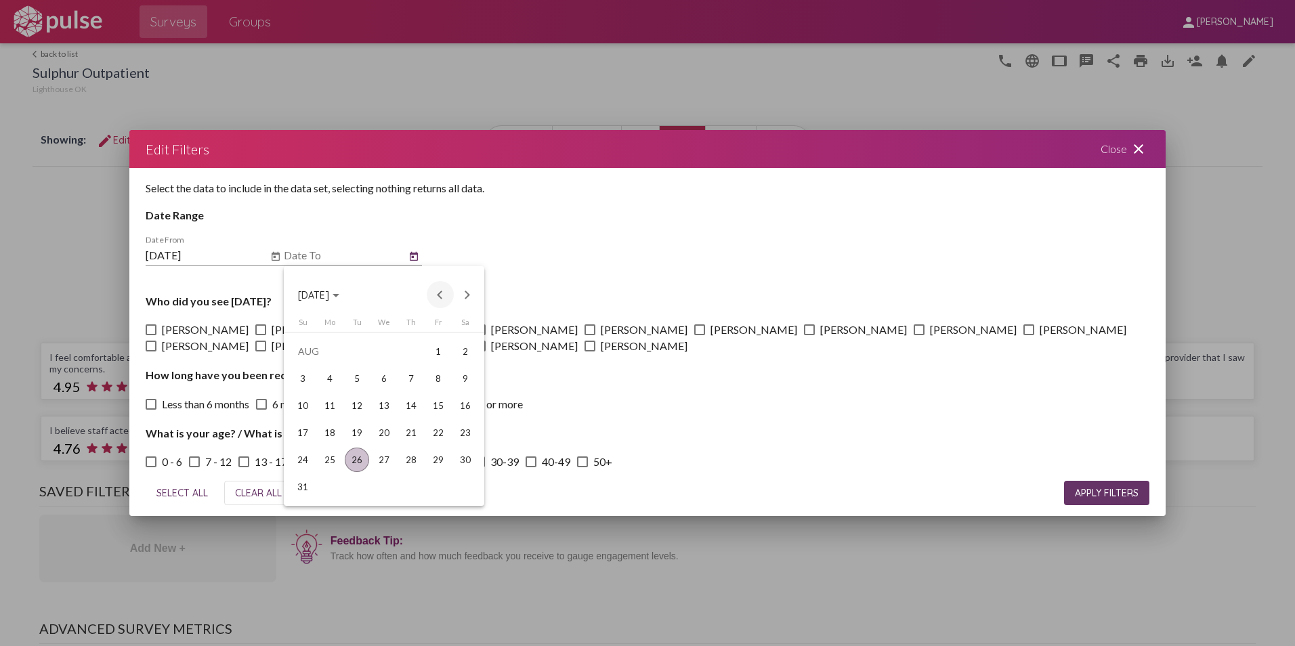
click at [440, 293] on button "Previous month" at bounding box center [440, 294] width 27 height 27
click at [415, 484] on div "31" at bounding box center [411, 487] width 24 height 24
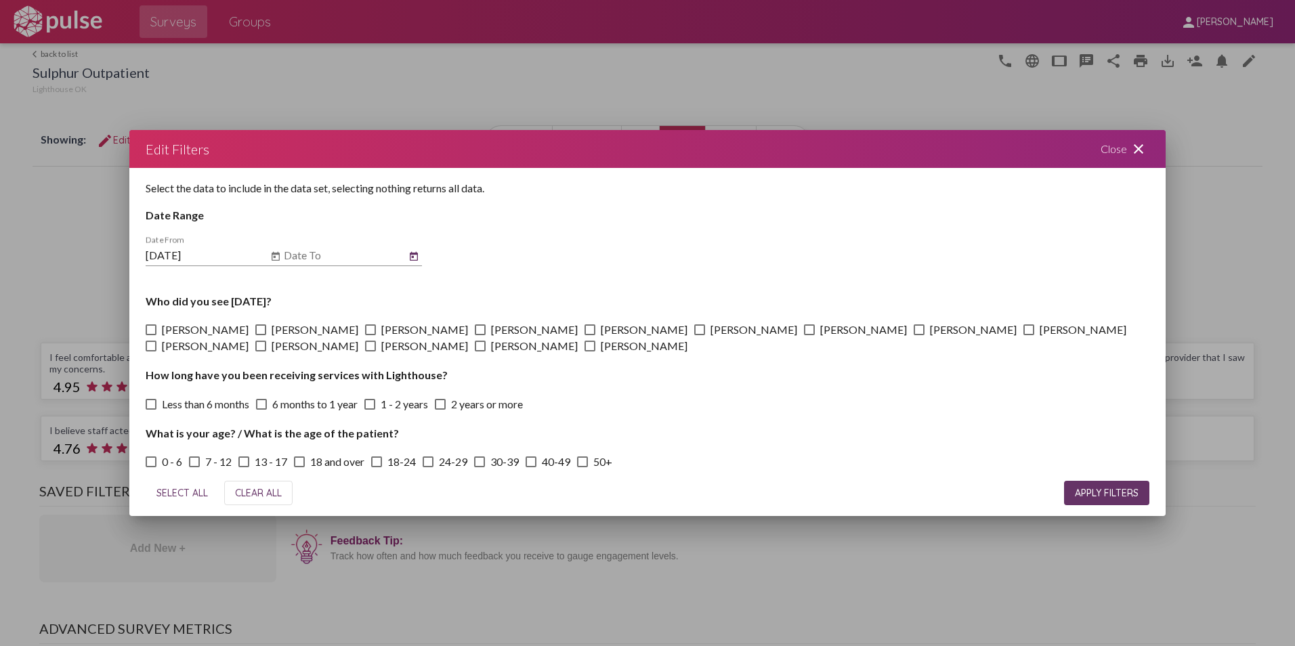
type input "[DATE]"
click at [1107, 489] on span "APPLY FILTERS" at bounding box center [1107, 493] width 64 height 12
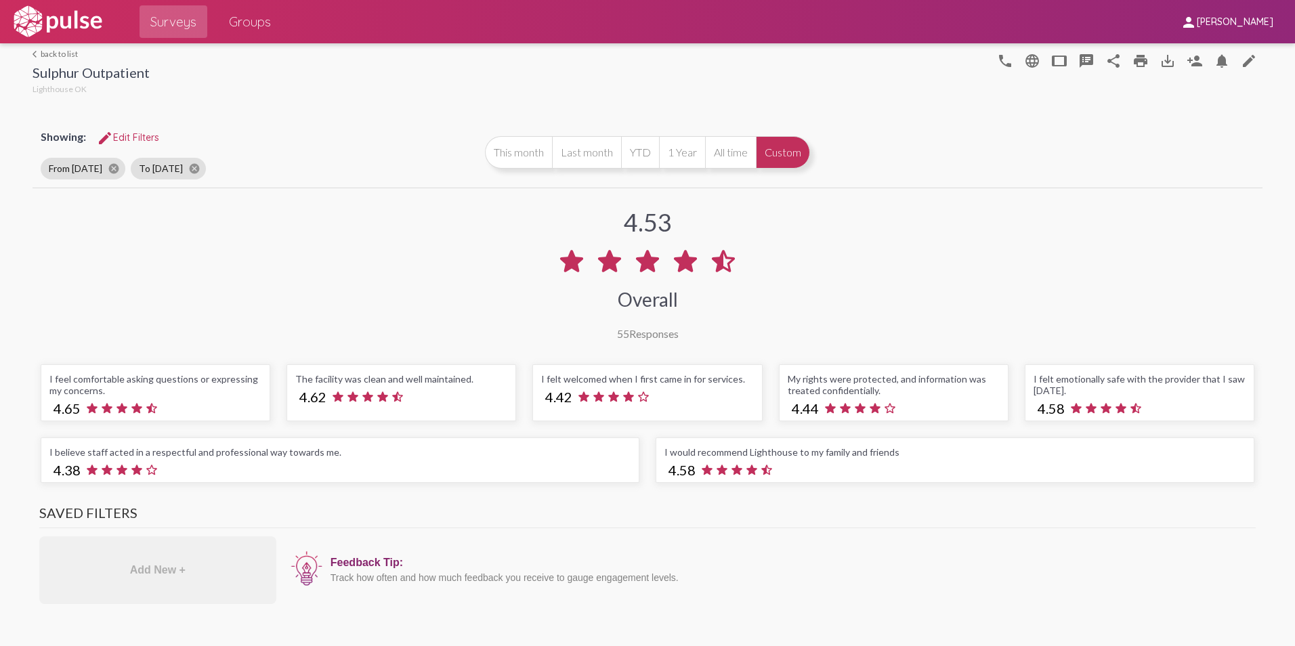
click at [245, 12] on span "Groups" at bounding box center [250, 21] width 42 height 24
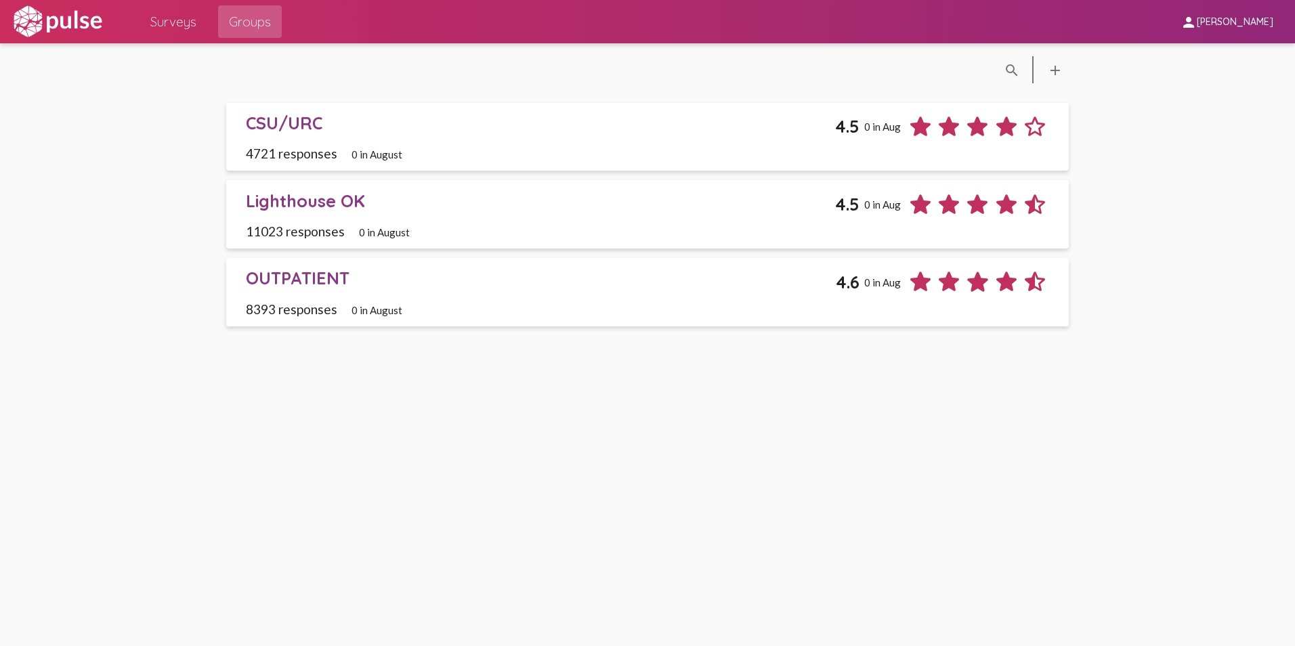
click at [295, 270] on div "OUTPATIENT" at bounding box center [541, 278] width 591 height 21
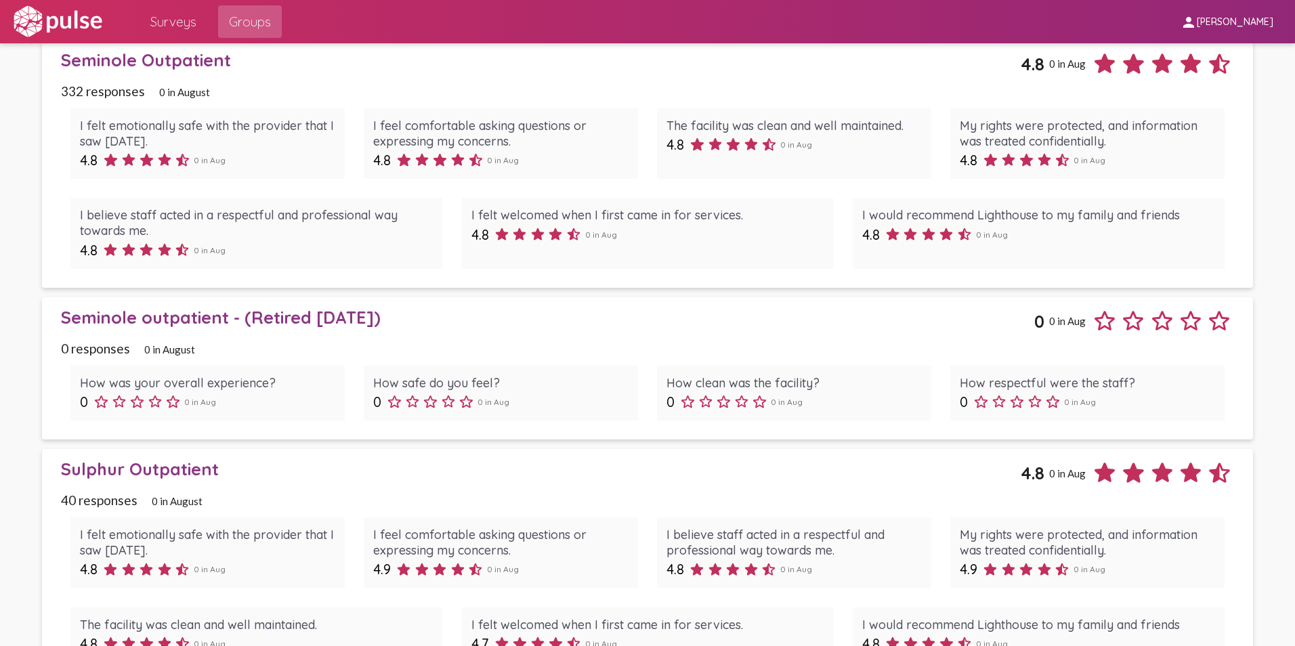
scroll to position [3342, 0]
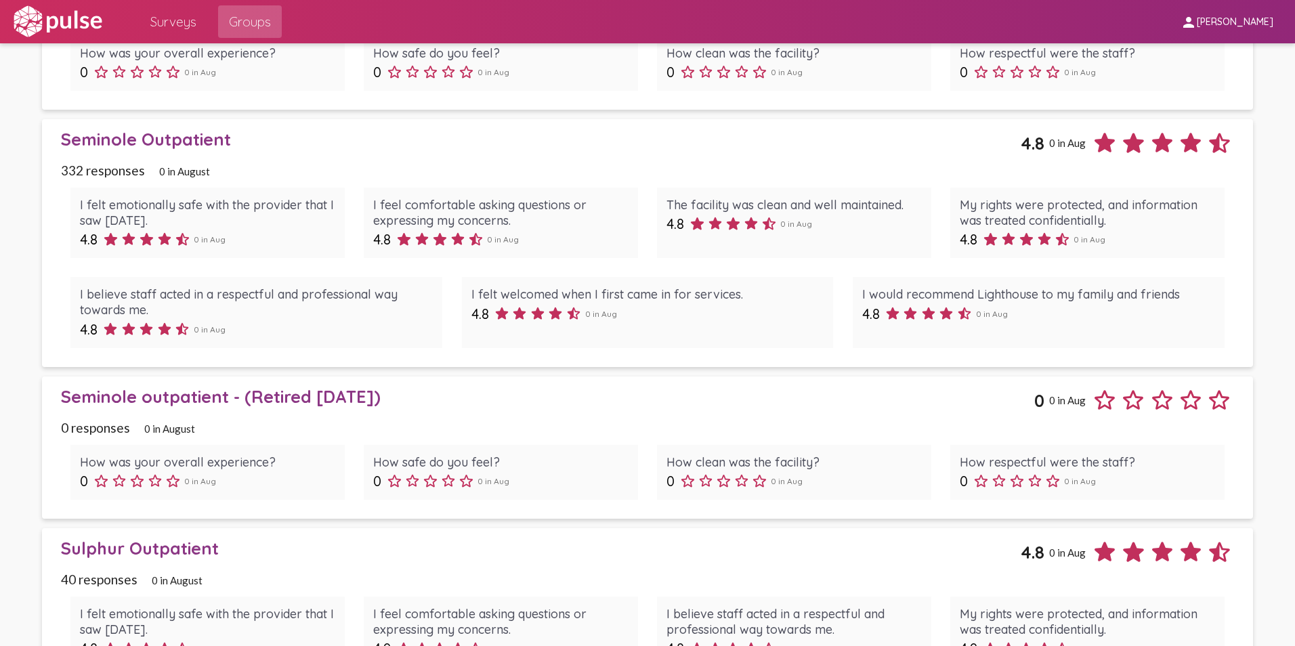
click at [194, 125] on link "Seminole Outpatient 4.8 0 in Aug 332 responses 0 in August I felt emotionally s…" at bounding box center [647, 243] width 1211 height 248
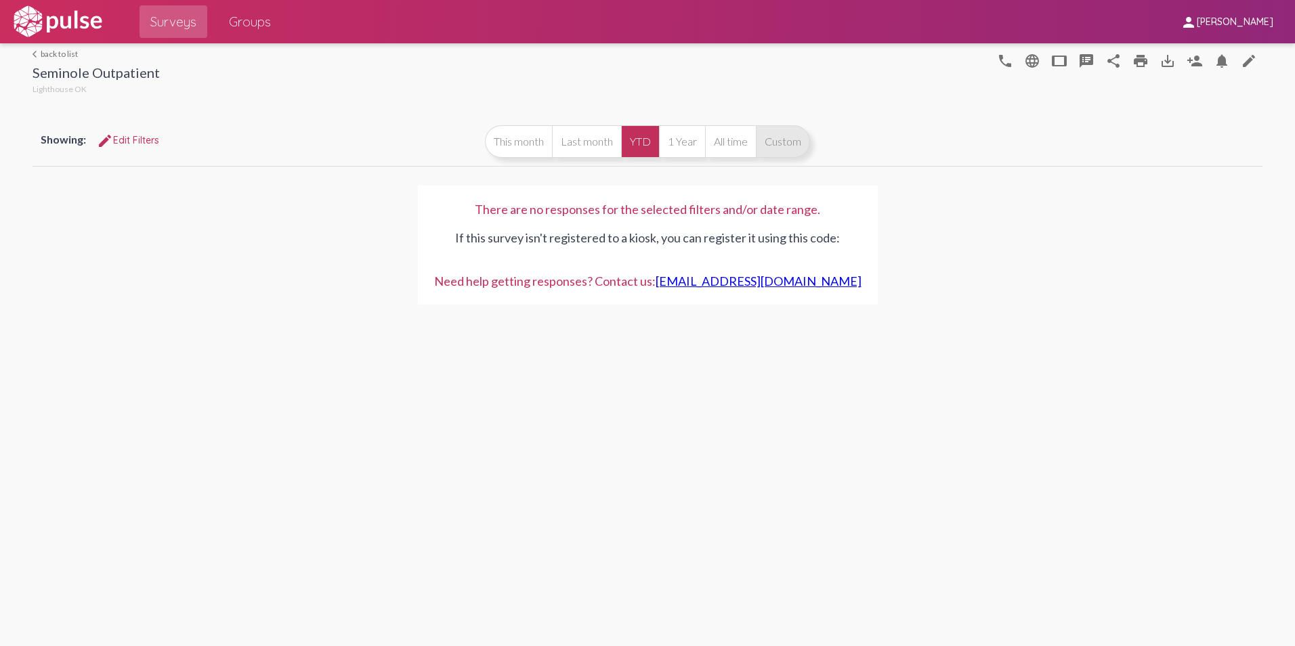
click at [791, 131] on button "Custom" at bounding box center [783, 141] width 54 height 33
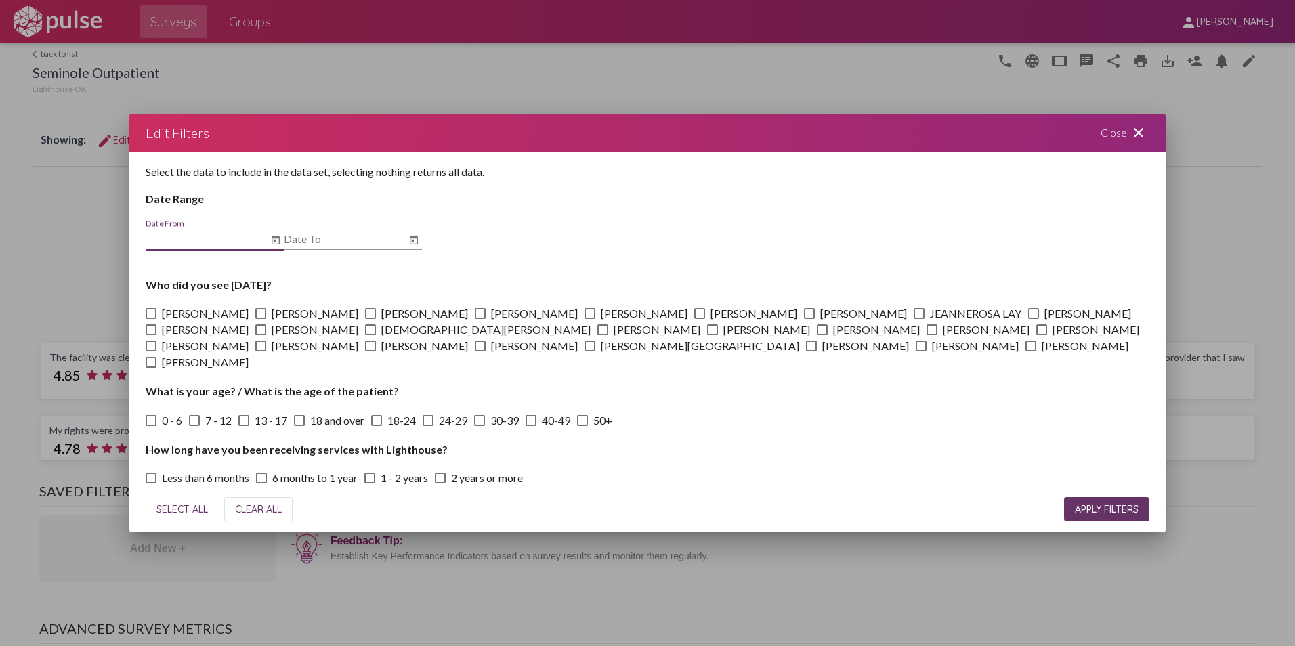
click at [276, 243] on icon "Open calendar" at bounding box center [275, 240] width 11 height 16
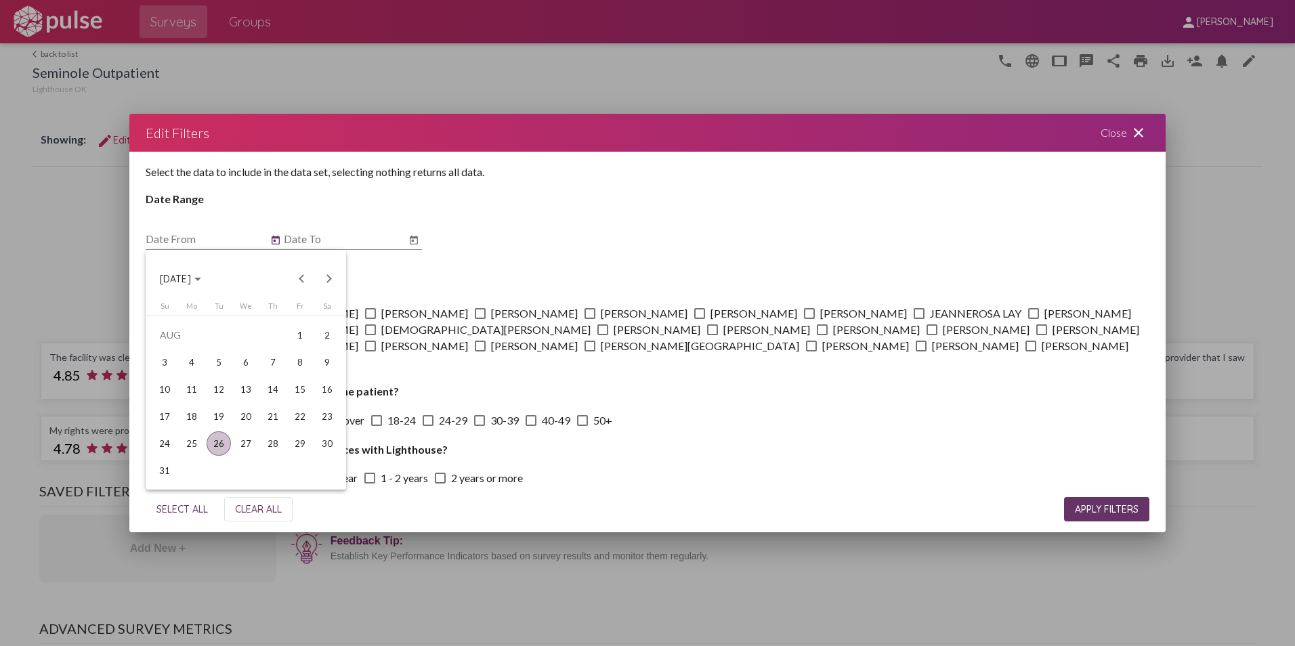
click at [212, 276] on button "[DATE]" at bounding box center [180, 278] width 63 height 27
click at [181, 375] on div "2024" at bounding box center [175, 375] width 43 height 24
click at [225, 375] on div "JUN" at bounding box center [222, 375] width 43 height 24
click at [333, 330] on div "1" at bounding box center [327, 335] width 24 height 24
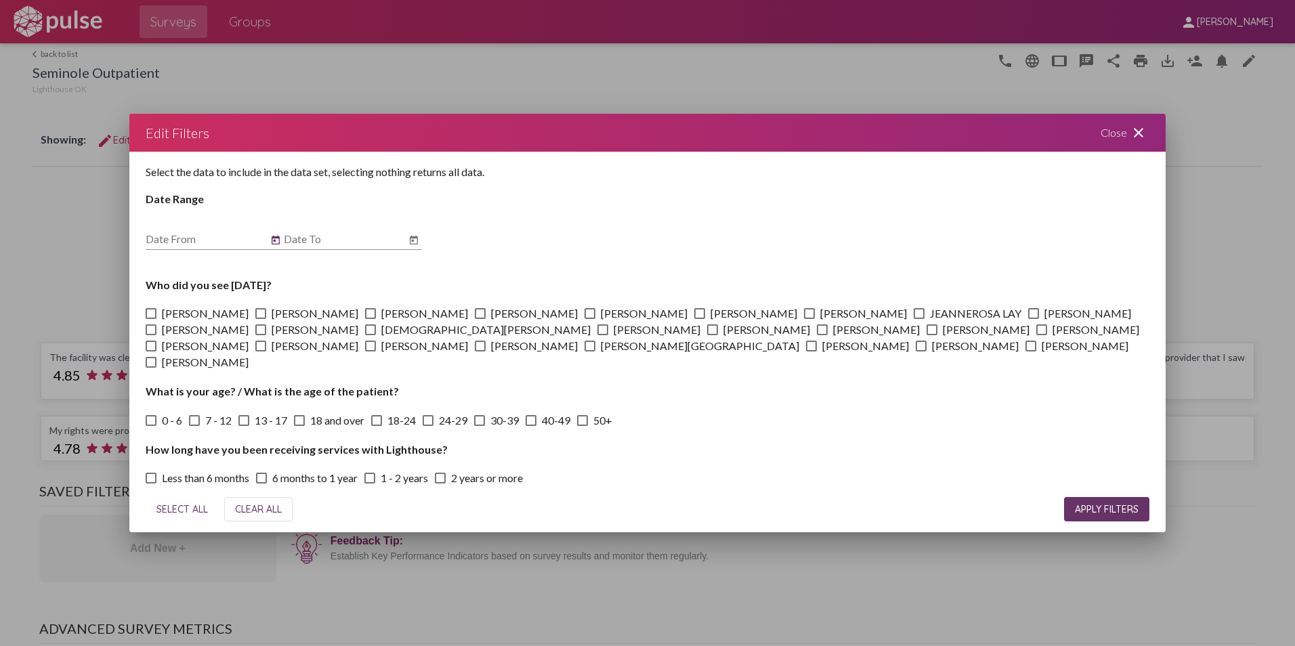
type input "[DATE]"
click at [409, 235] on icon "Open calendar" at bounding box center [413, 240] width 11 height 16
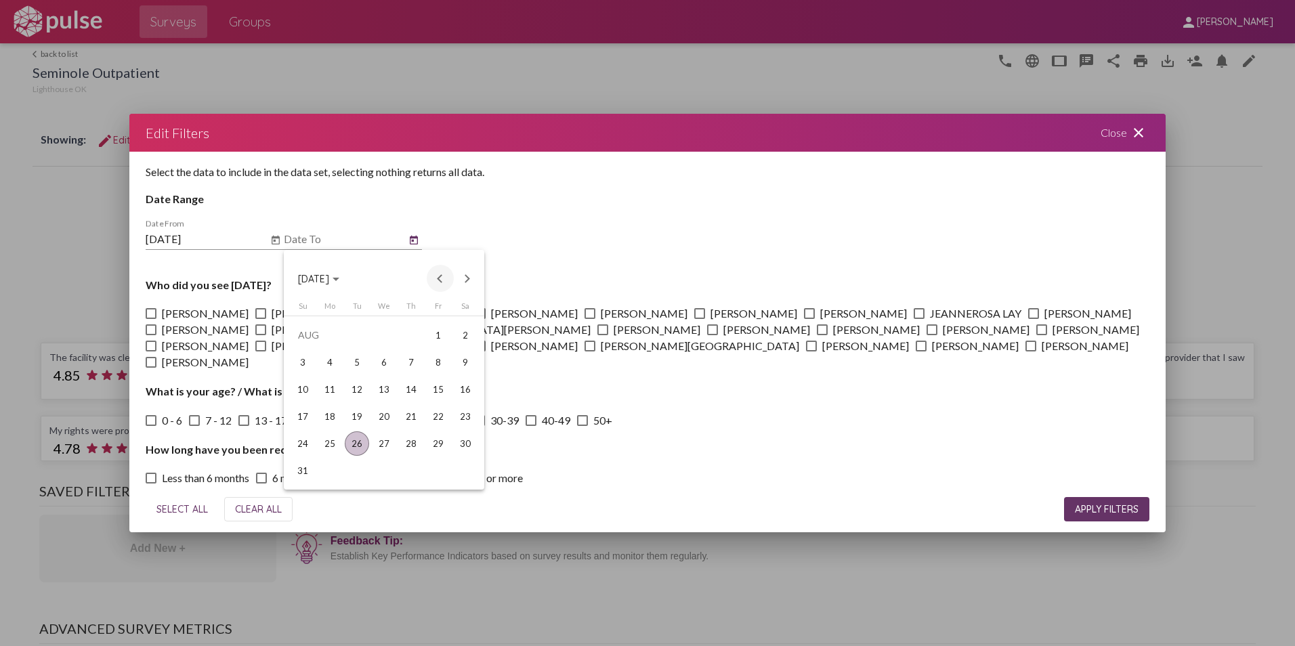
click at [436, 278] on button "Previous month" at bounding box center [440, 278] width 27 height 27
click at [420, 475] on div "31" at bounding box center [411, 471] width 24 height 24
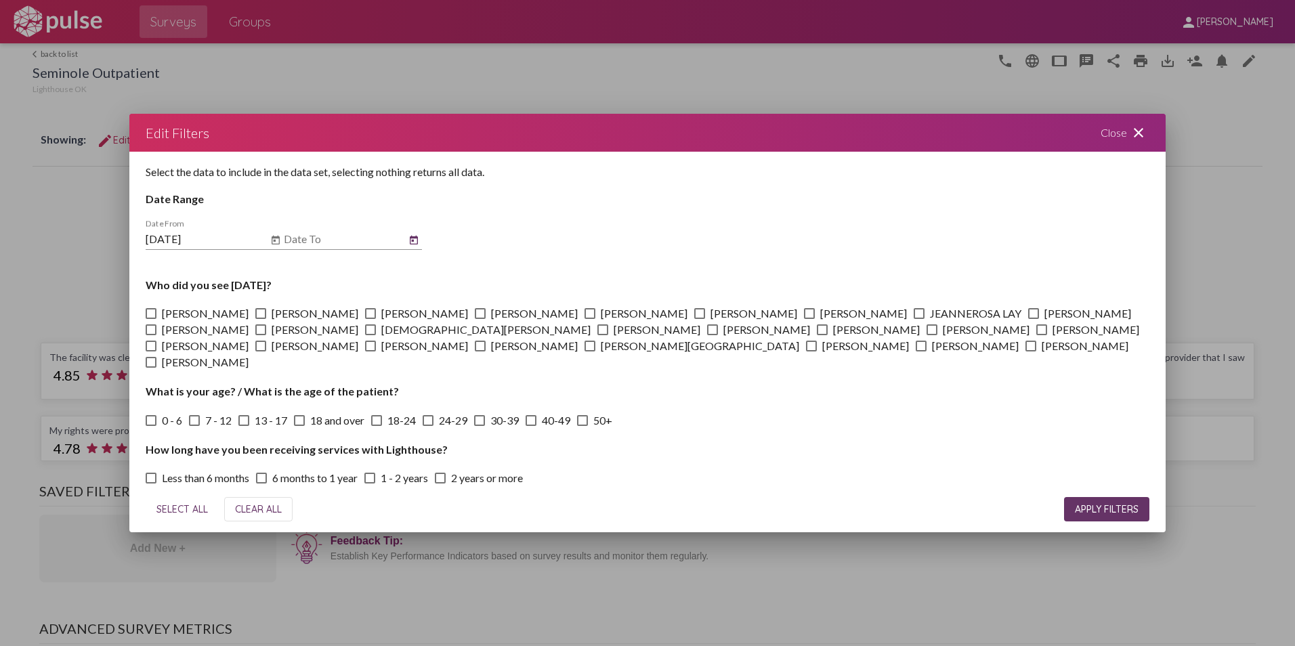
type input "[DATE]"
click at [1099, 508] on span "APPLY FILTERS" at bounding box center [1107, 509] width 64 height 12
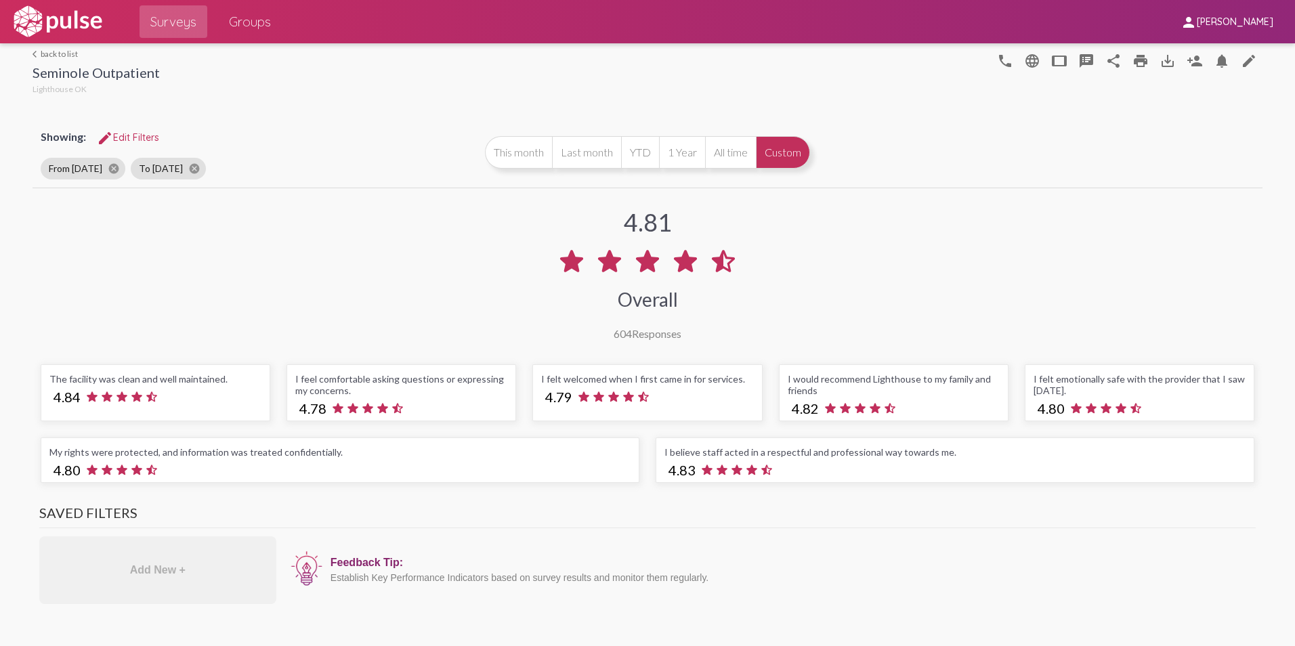
click at [249, 18] on span "Groups" at bounding box center [250, 21] width 42 height 24
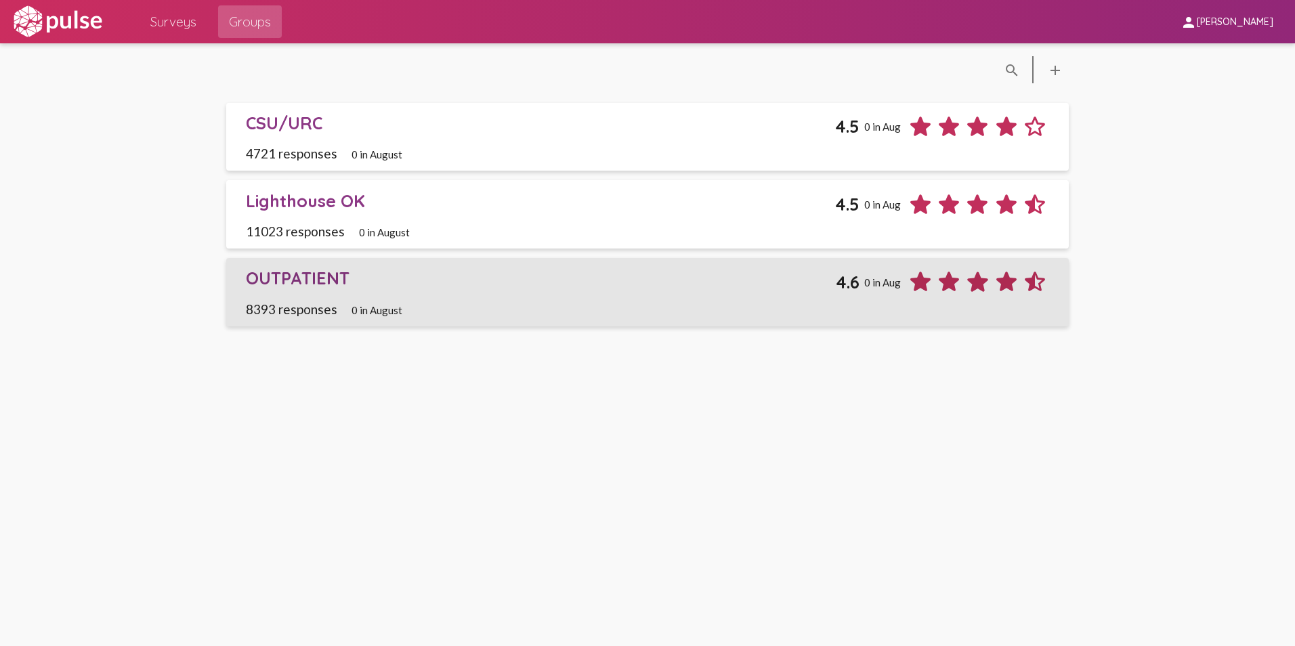
click at [308, 279] on div "OUTPATIENT" at bounding box center [541, 278] width 591 height 21
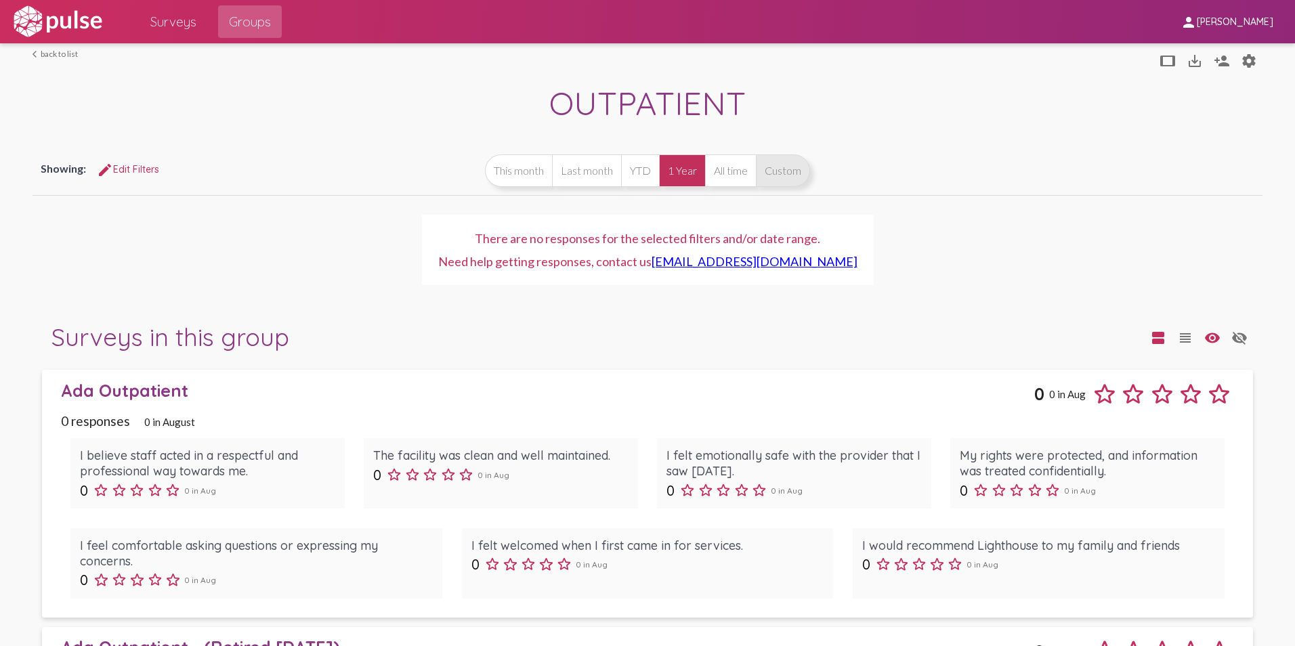
click at [792, 164] on button "Custom" at bounding box center [783, 170] width 54 height 33
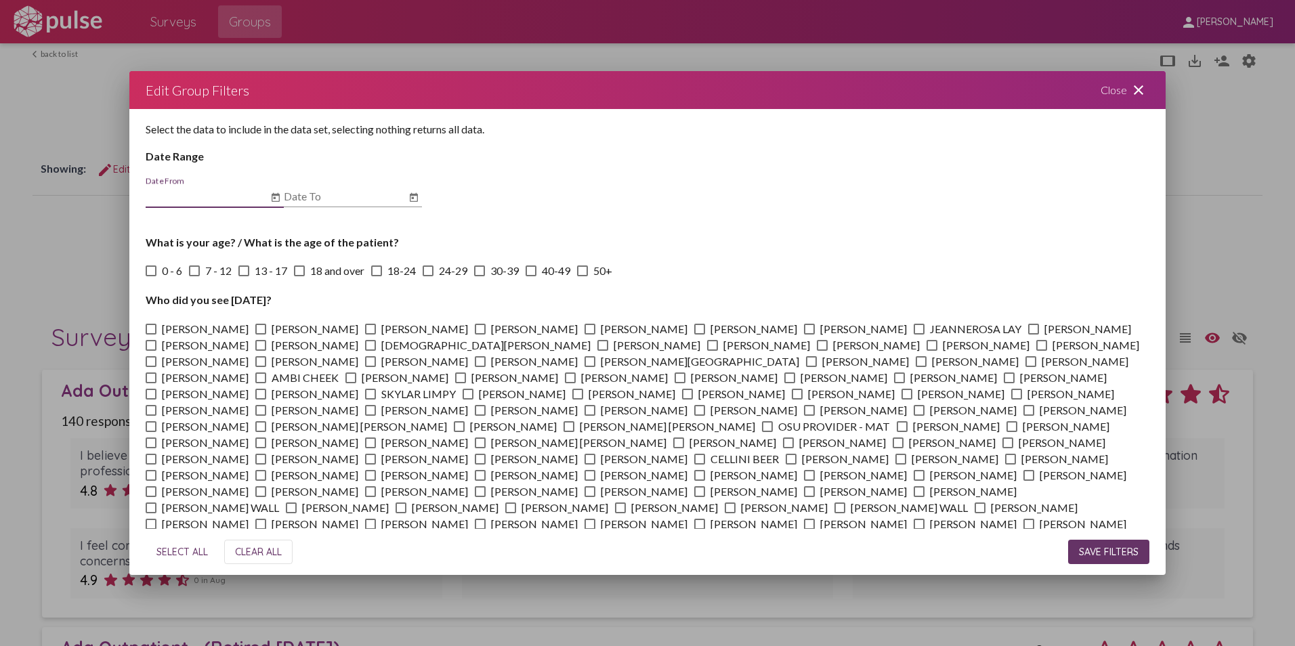
click at [1139, 85] on mat-icon "close" at bounding box center [1138, 90] width 16 height 16
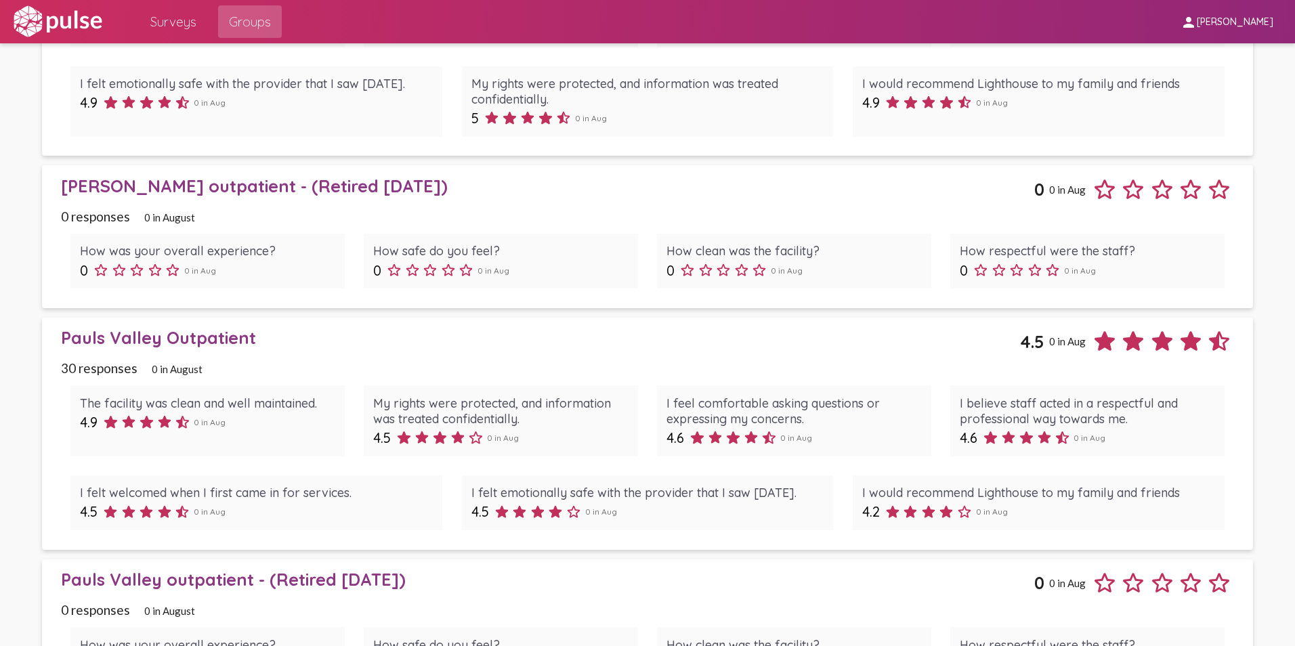
scroll to position [2732, 0]
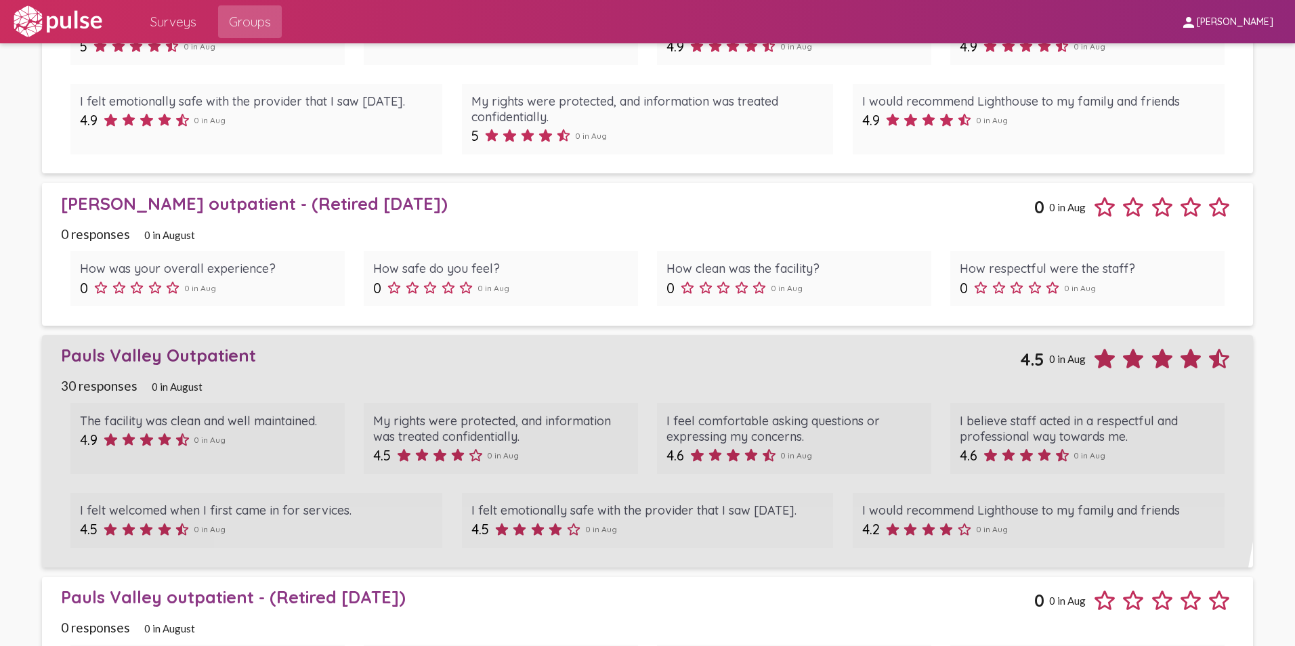
click at [119, 349] on div "Pauls Valley Outpatient" at bounding box center [540, 355] width 959 height 21
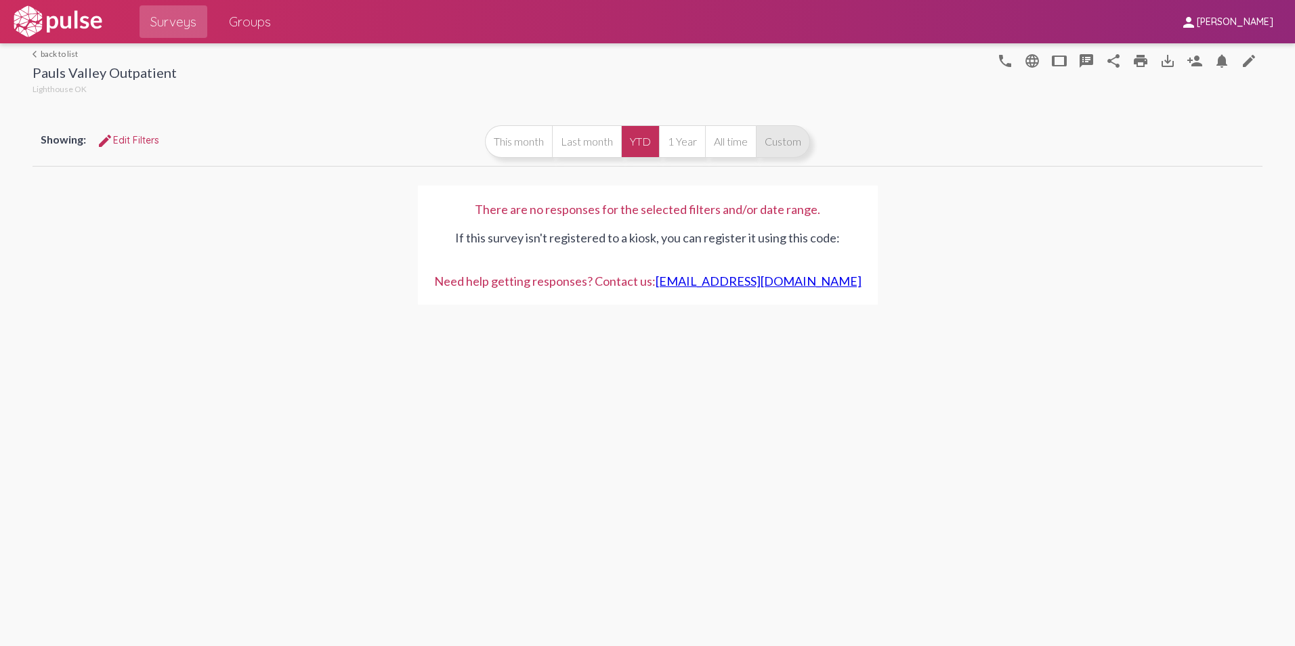
click at [759, 158] on div "Showing: edit Edit Filters This month Last month YTD 1 Year All time Custom" at bounding box center [648, 141] width 1230 height 49
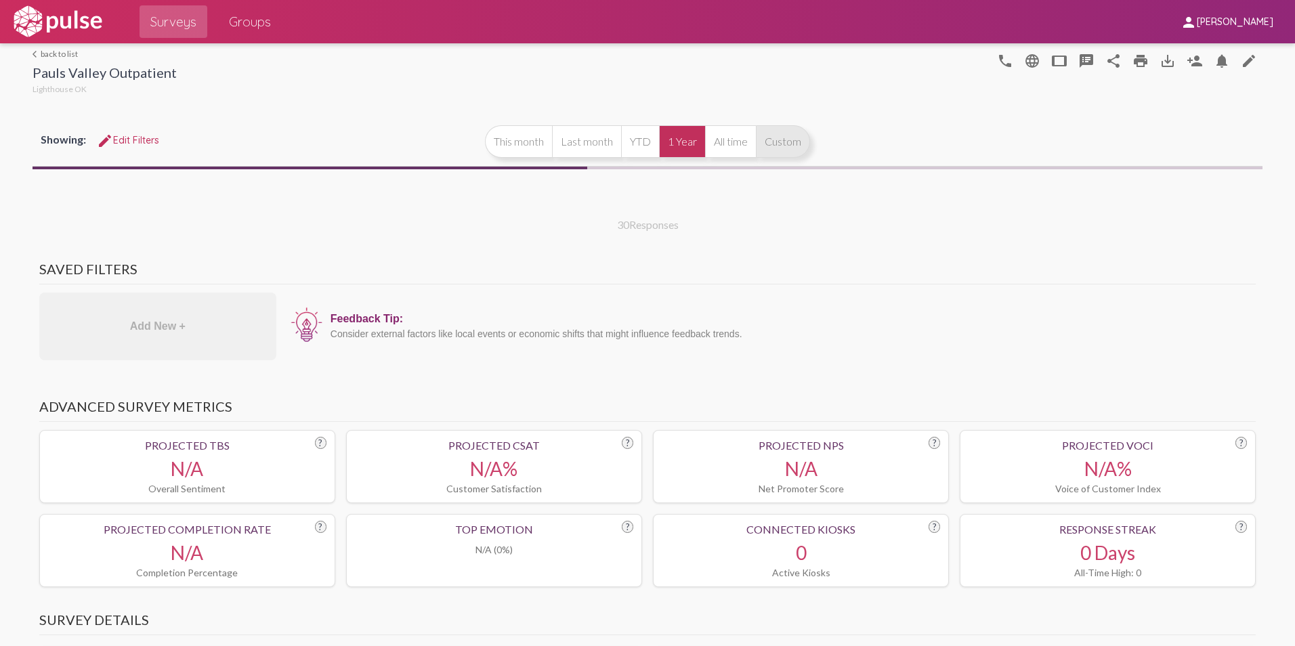
click at [778, 142] on button "Custom" at bounding box center [783, 141] width 54 height 33
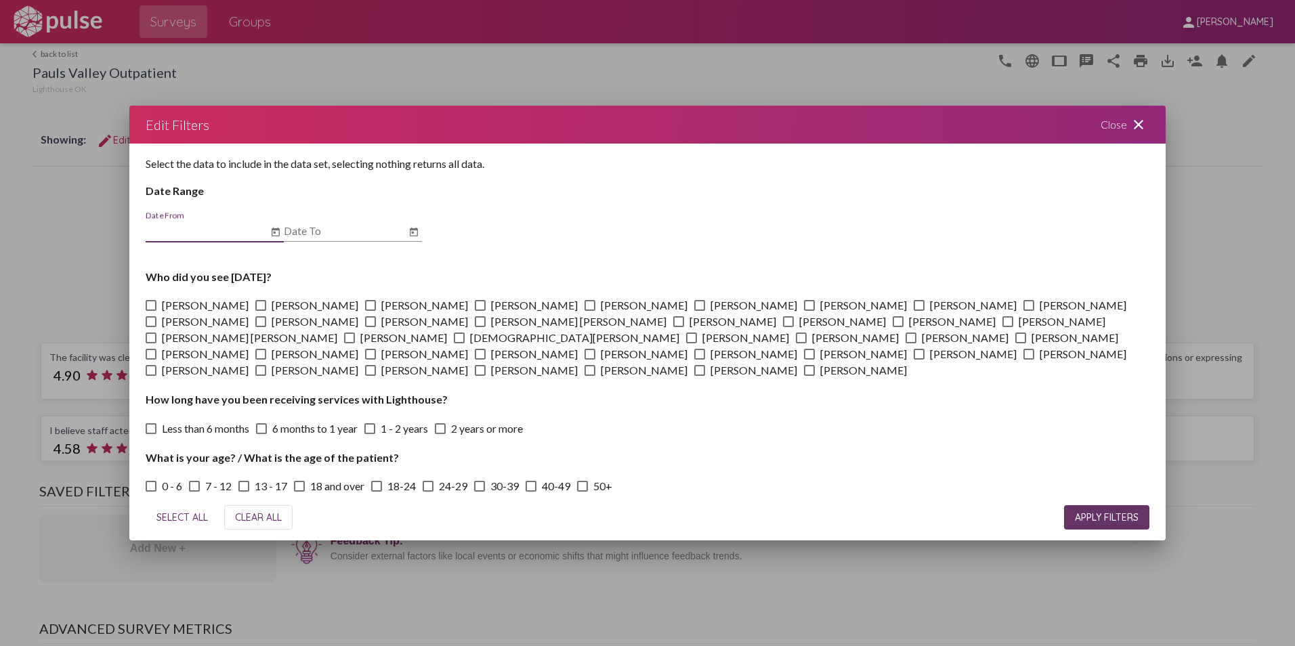
click at [276, 226] on icon "Open calendar" at bounding box center [275, 232] width 11 height 16
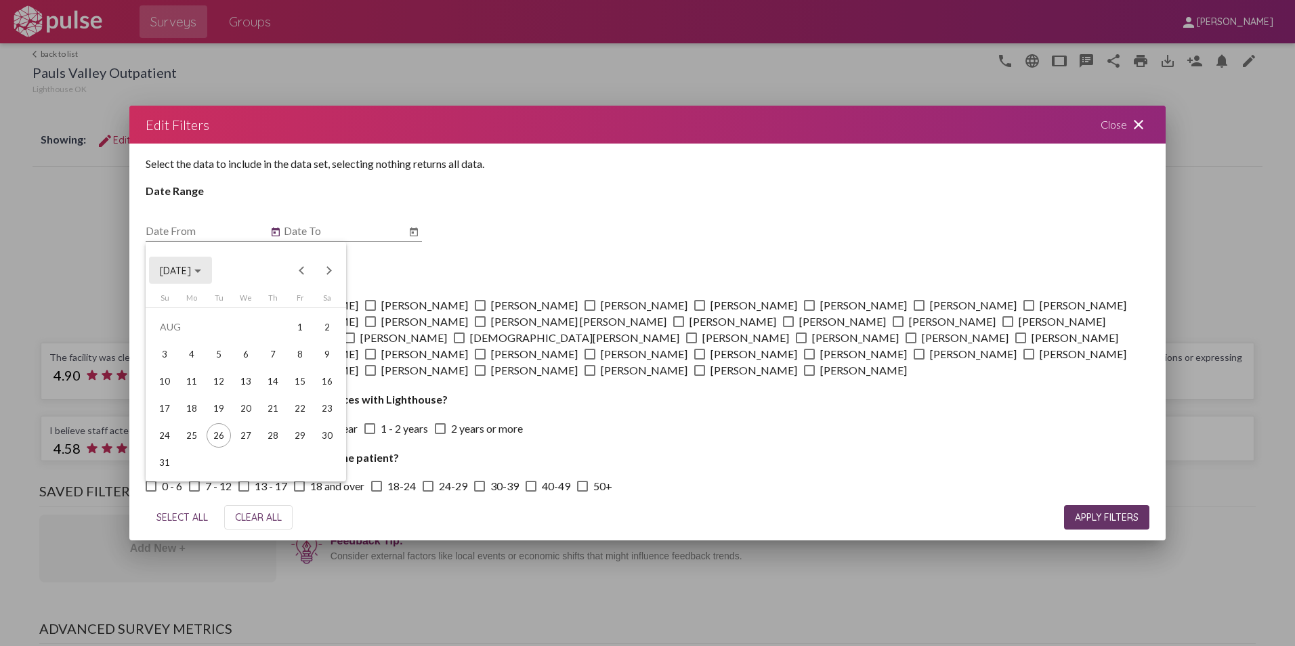
click at [191, 268] on span "[DATE]" at bounding box center [175, 271] width 31 height 12
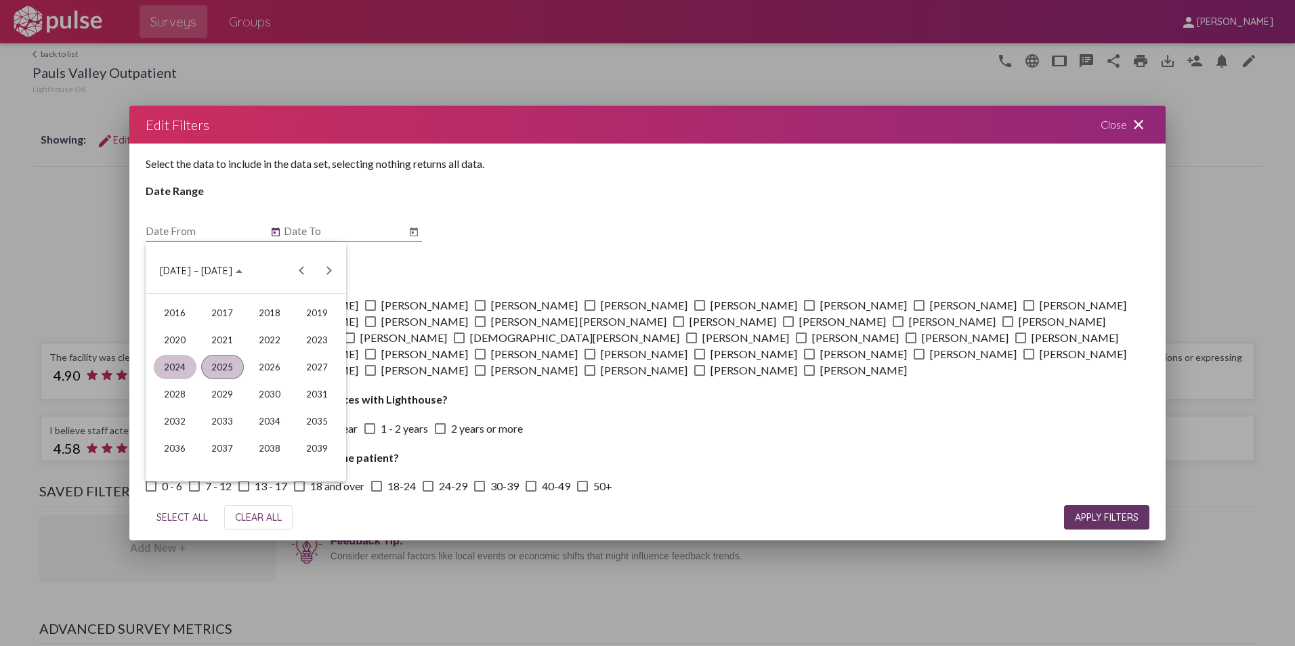
click at [171, 368] on div "2024" at bounding box center [175, 367] width 43 height 24
click at [228, 362] on div "JUN" at bounding box center [222, 367] width 43 height 24
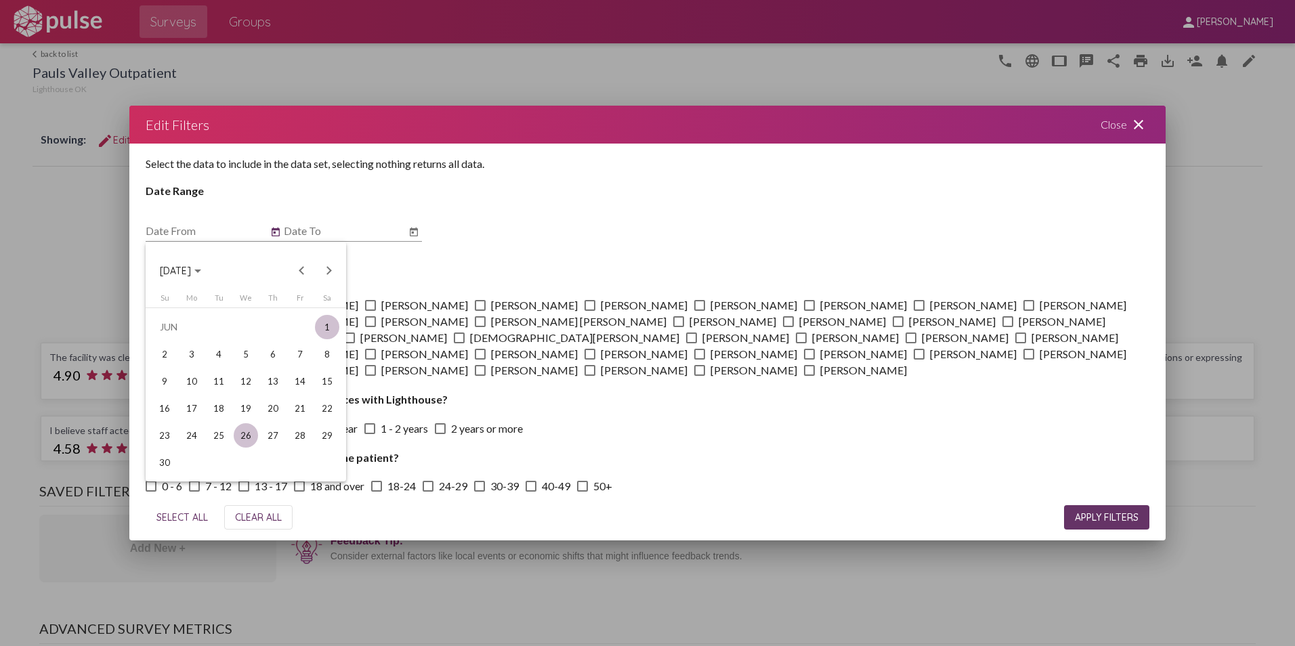
click at [329, 322] on div "1" at bounding box center [327, 327] width 24 height 24
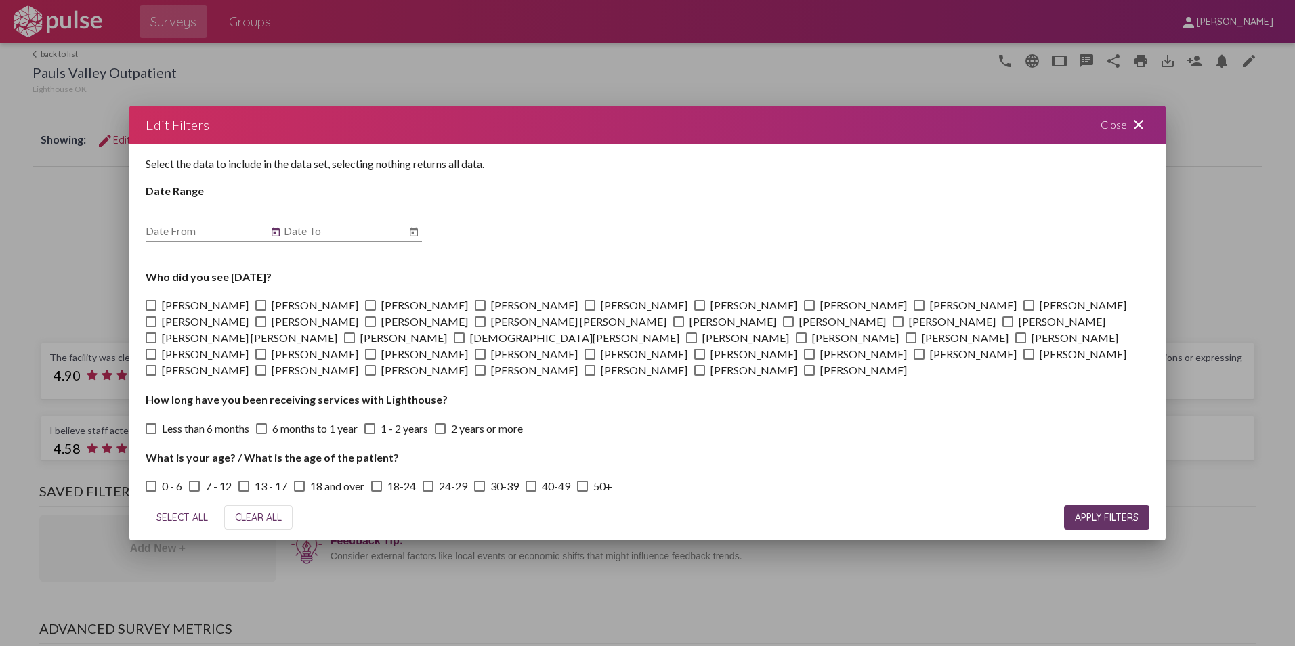
type input "[DATE]"
click at [412, 224] on div "Date To" at bounding box center [353, 226] width 138 height 30
click at [414, 226] on icon "Open calendar" at bounding box center [413, 232] width 11 height 16
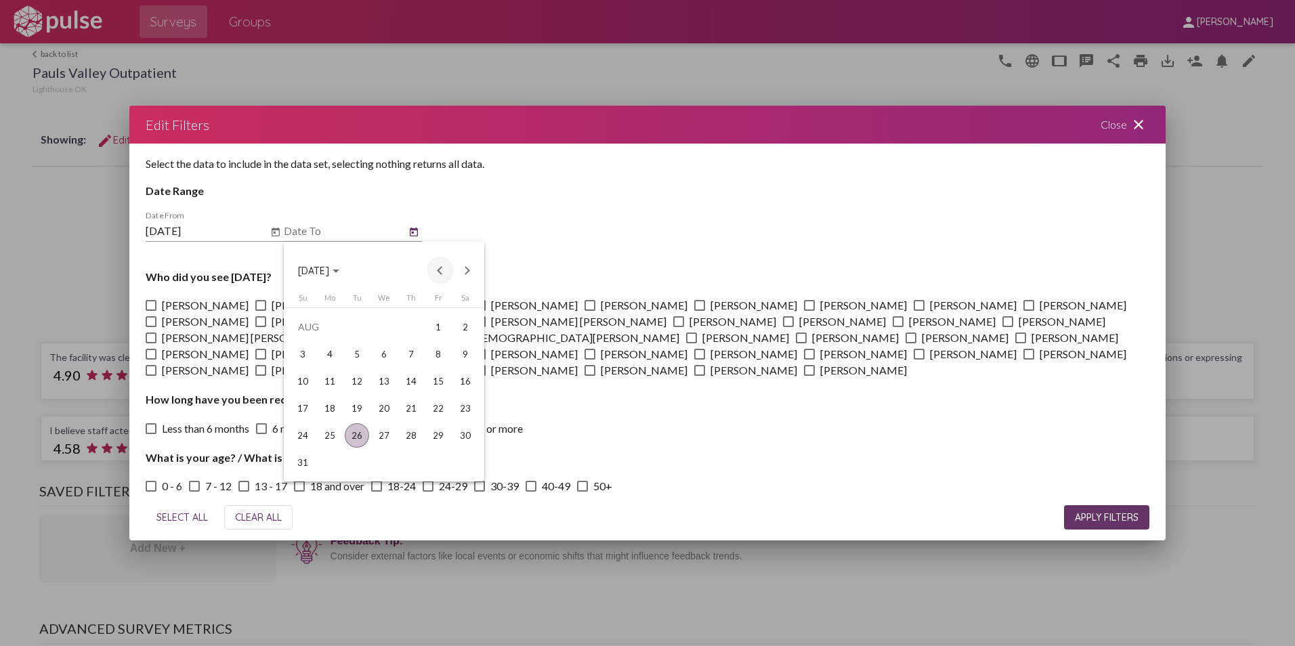
click at [436, 273] on button "Previous month" at bounding box center [440, 270] width 27 height 27
click at [417, 458] on div "31" at bounding box center [411, 462] width 24 height 24
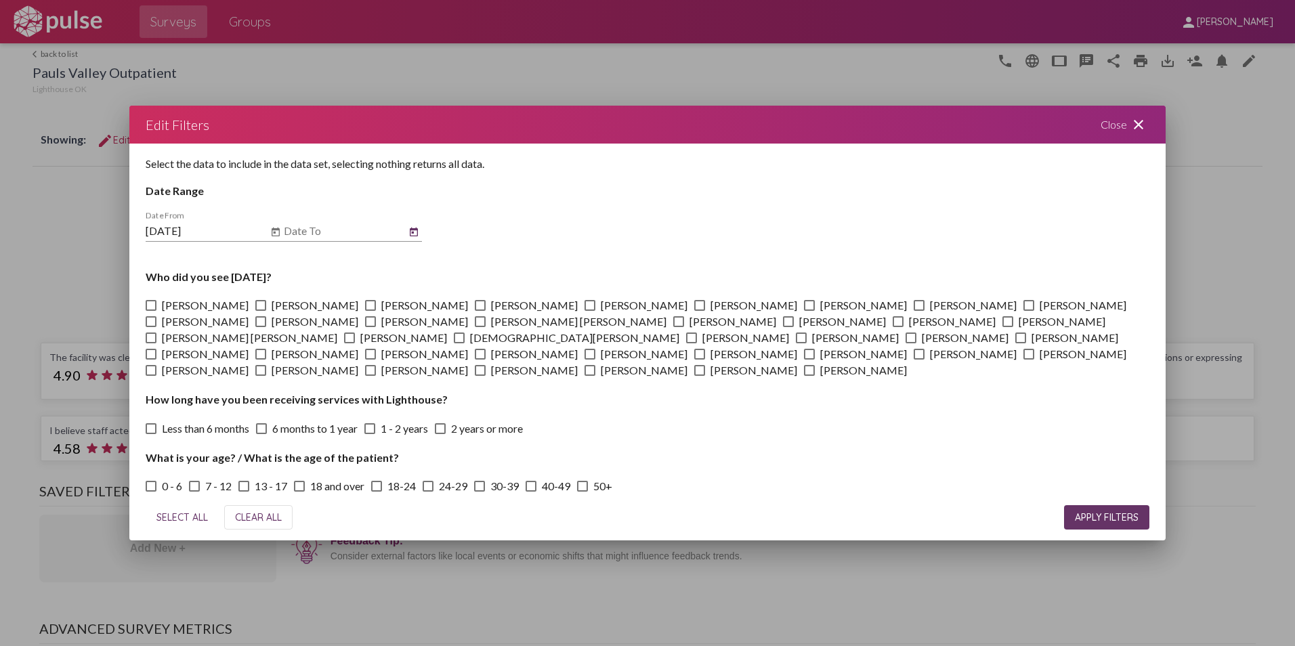
type input "[DATE]"
click at [1121, 530] on div "SELECT ALL CLEAR ALL APPLY FILTERS" at bounding box center [648, 517] width 1004 height 46
click at [1121, 524] on button "APPLY FILTERS" at bounding box center [1106, 517] width 85 height 24
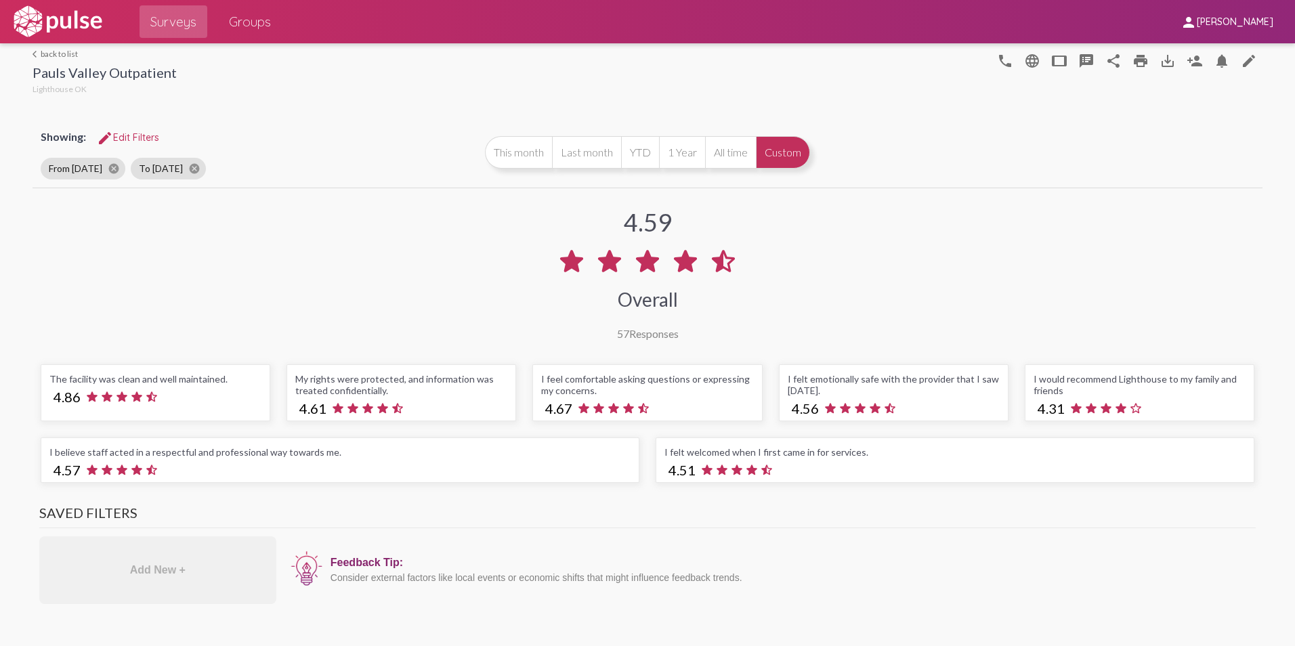
click at [272, 9] on link "Groups" at bounding box center [250, 21] width 64 height 33
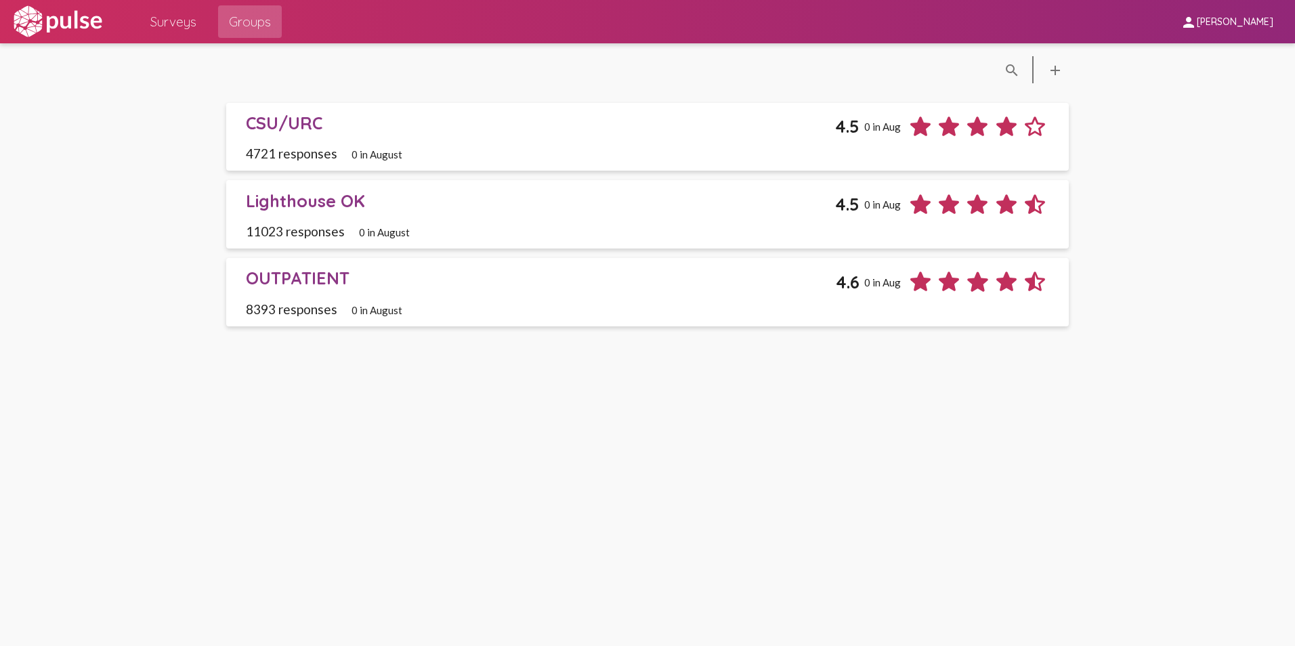
click at [318, 278] on div "OUTPATIENT" at bounding box center [541, 278] width 591 height 21
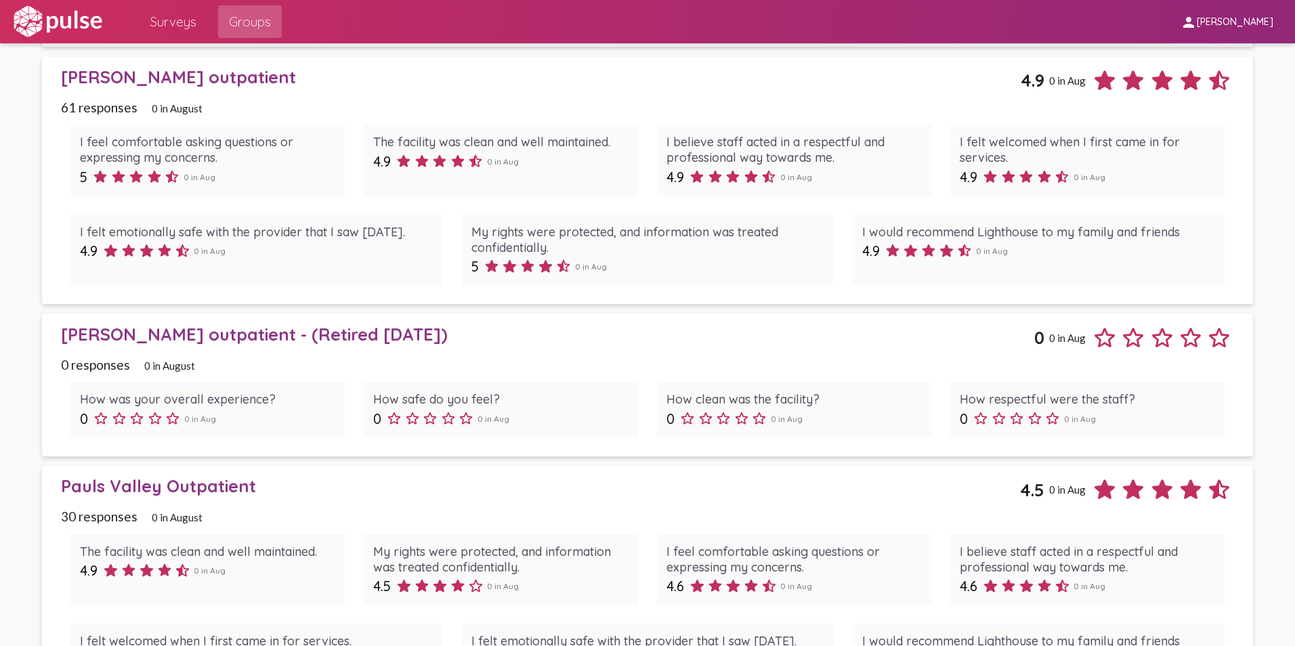
scroll to position [2506, 0]
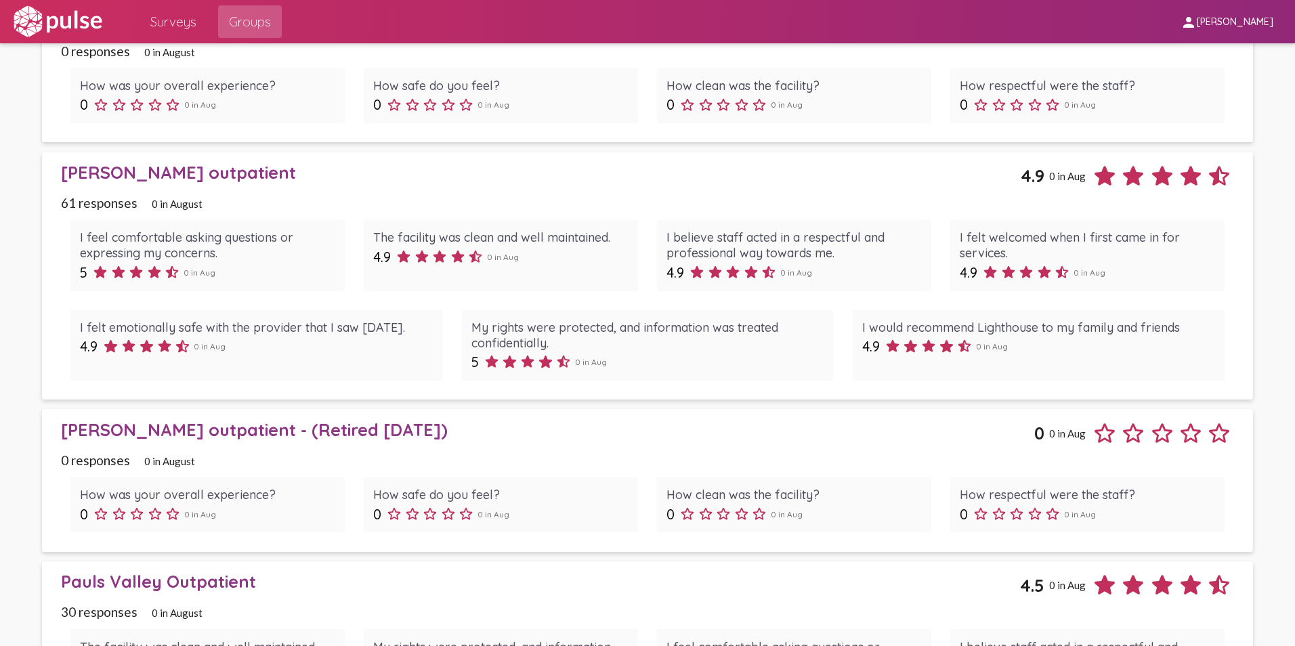
click at [167, 169] on div "[PERSON_NAME] outpatient" at bounding box center [541, 172] width 960 height 21
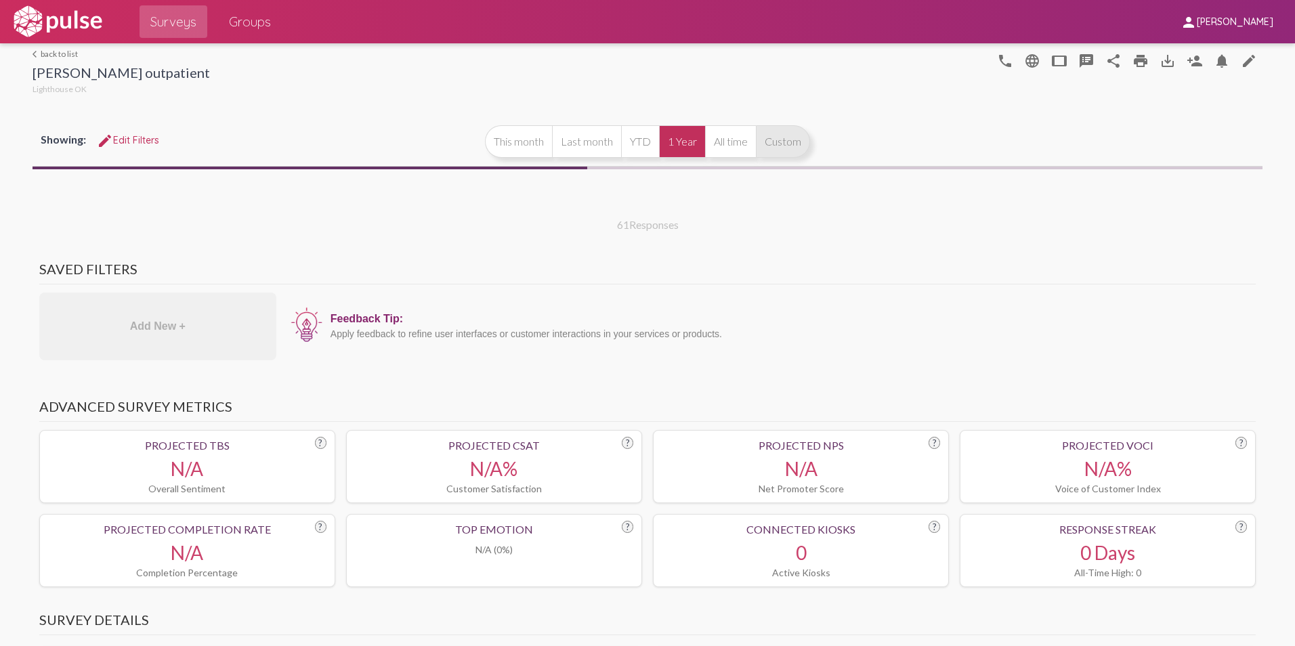
click at [785, 145] on button "Custom" at bounding box center [783, 141] width 54 height 33
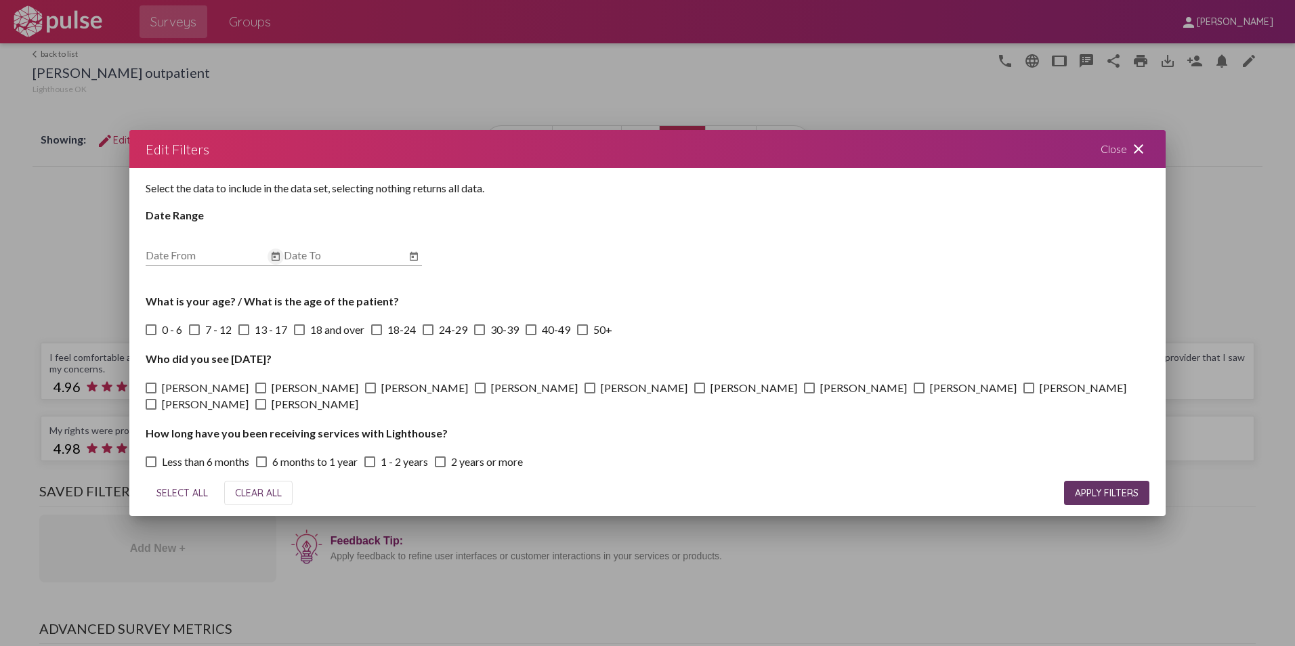
click at [272, 251] on icon "Open calendar" at bounding box center [275, 257] width 11 height 16
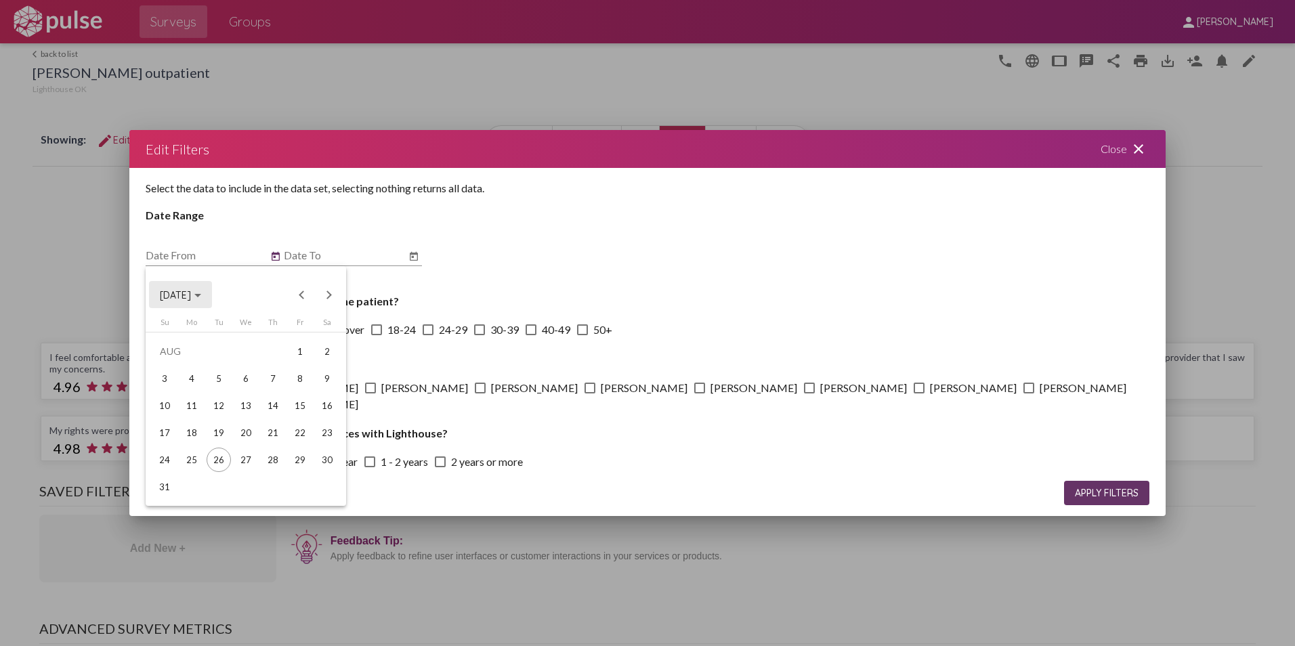
click at [184, 291] on span "[DATE]" at bounding box center [175, 295] width 31 height 12
click at [176, 391] on div "2024" at bounding box center [175, 391] width 43 height 24
click at [213, 389] on div "JUN" at bounding box center [222, 391] width 43 height 24
click at [333, 347] on div "1" at bounding box center [327, 351] width 24 height 24
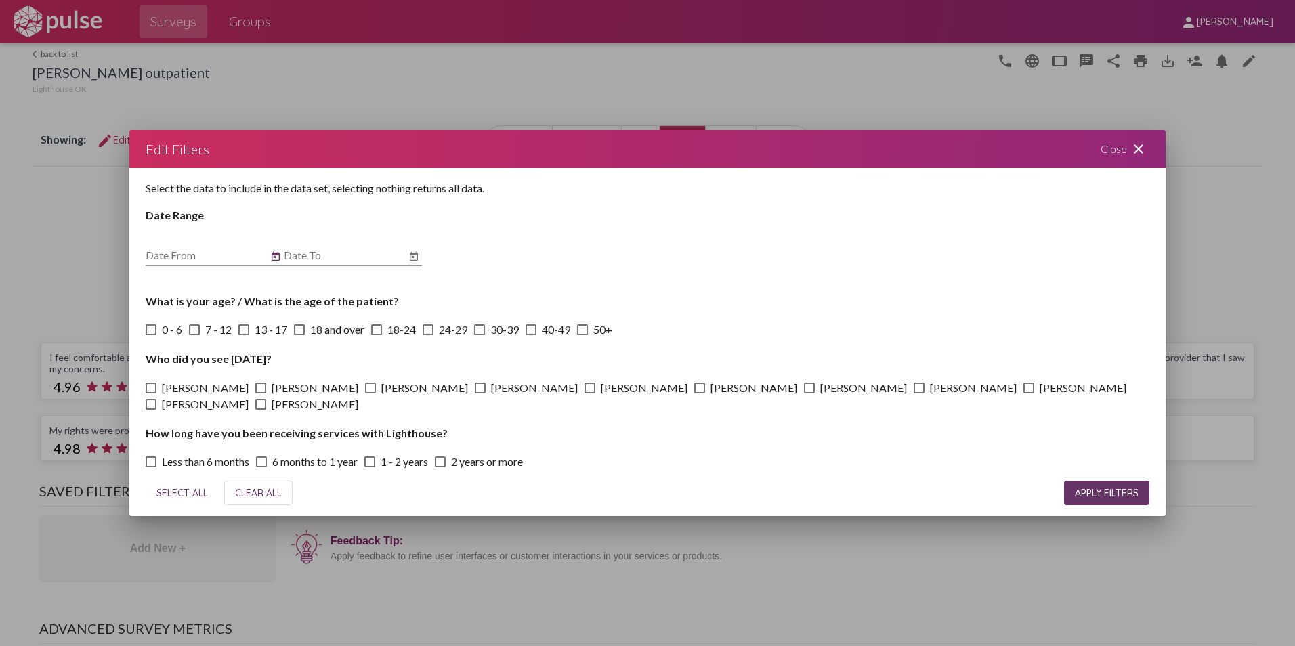
type input "[DATE]"
click at [410, 258] on icon "Open calendar" at bounding box center [413, 257] width 11 height 16
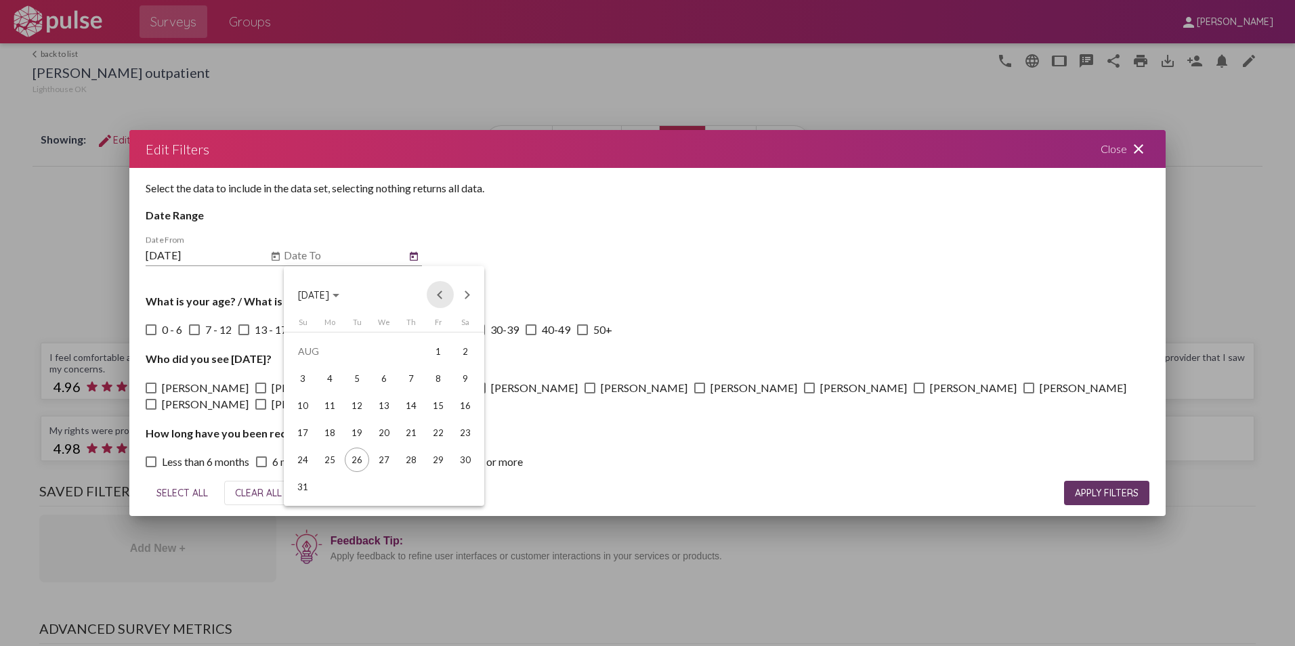
click at [436, 288] on button "Previous month" at bounding box center [440, 294] width 27 height 27
click at [413, 483] on div "31" at bounding box center [411, 487] width 24 height 24
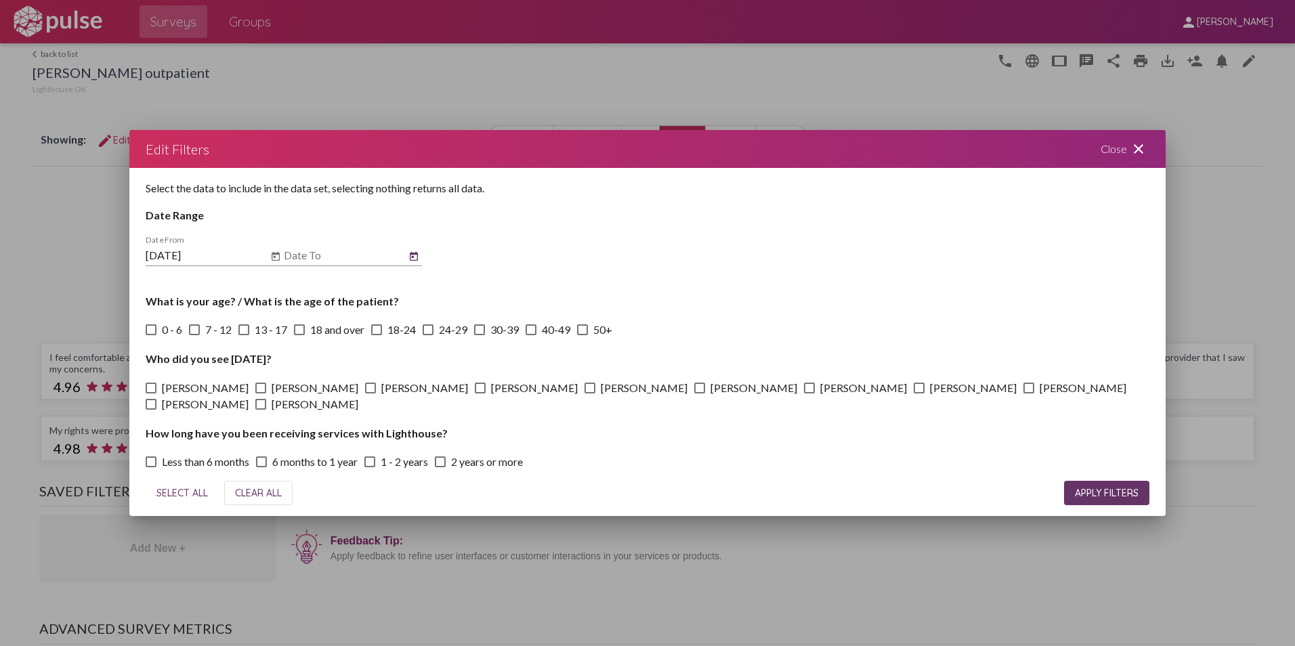
type input "[DATE]"
drag, startPoint x: 1092, startPoint y: 485, endPoint x: 1087, endPoint y: 478, distance: 8.3
click at [1092, 486] on button "APPLY FILTERS" at bounding box center [1106, 493] width 85 height 24
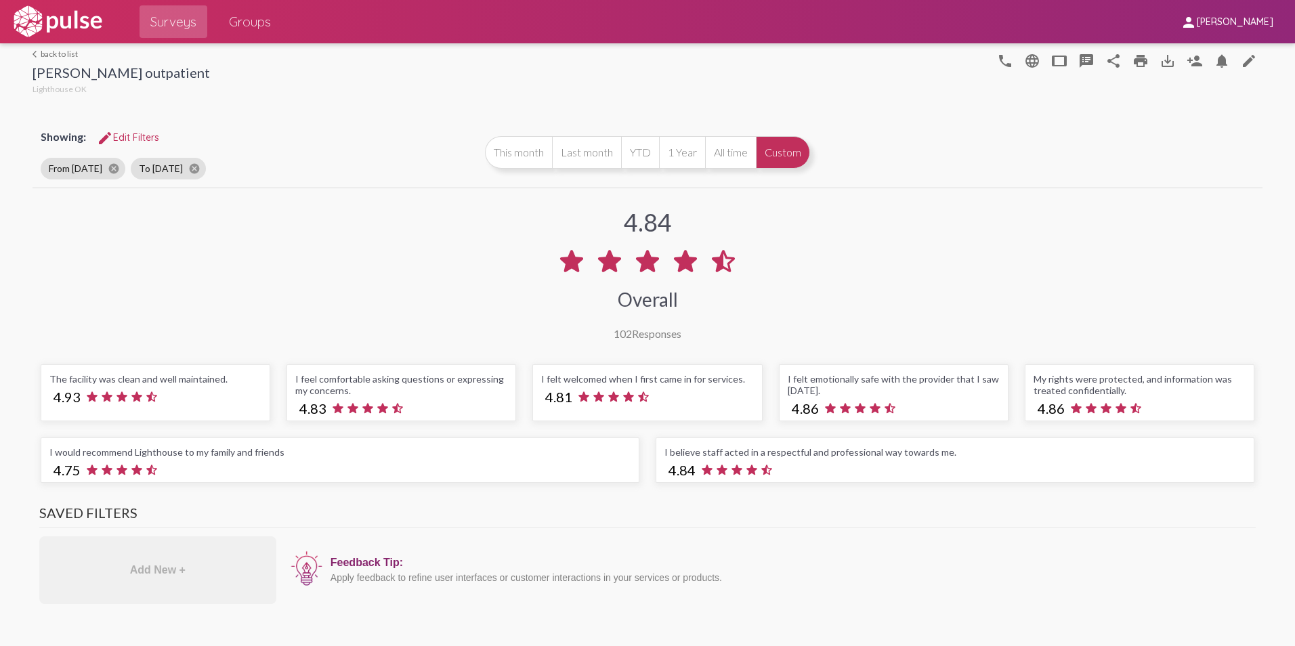
click at [251, 20] on span "Groups" at bounding box center [250, 21] width 42 height 24
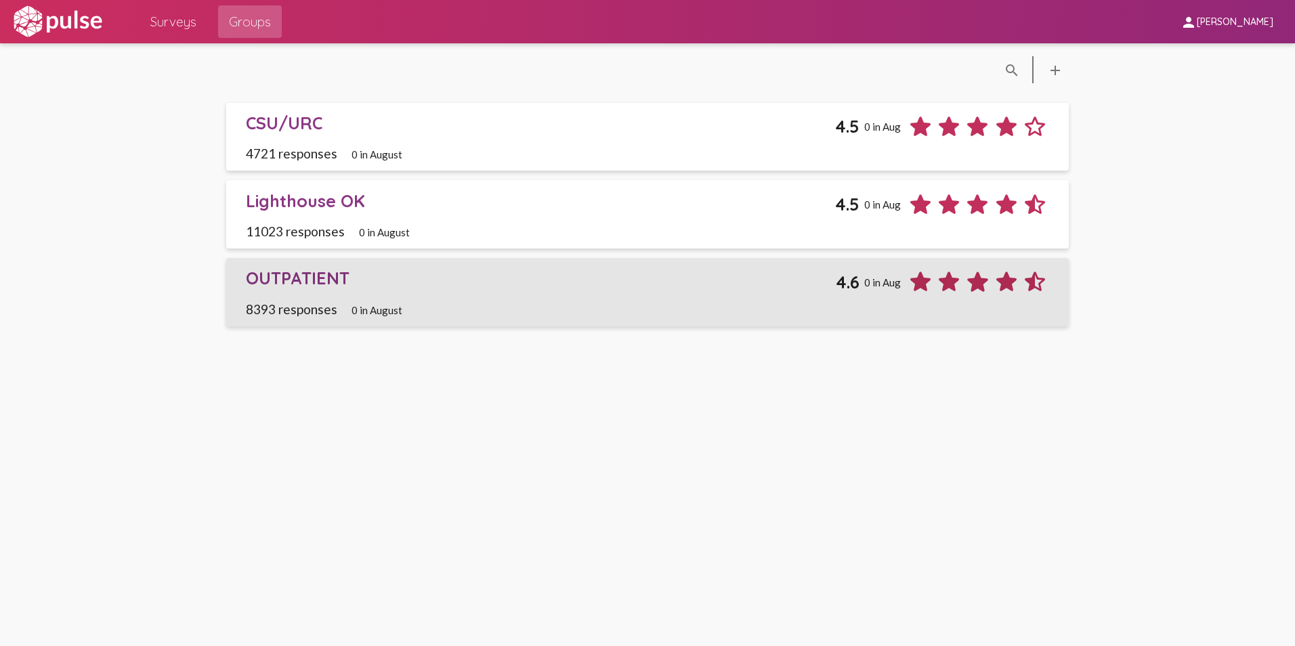
click at [291, 264] on link "OUTPATIENT 4.6 0 in Aug 8393 responses 0 in August" at bounding box center [647, 292] width 843 height 68
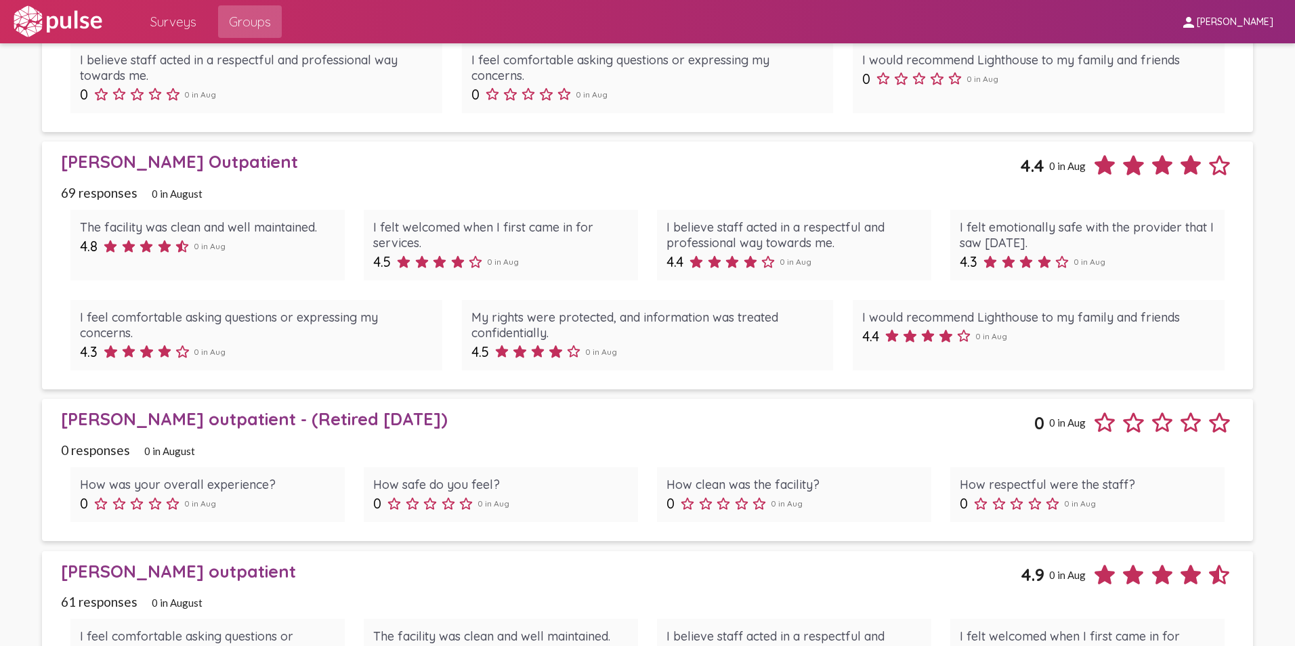
scroll to position [2167, 0]
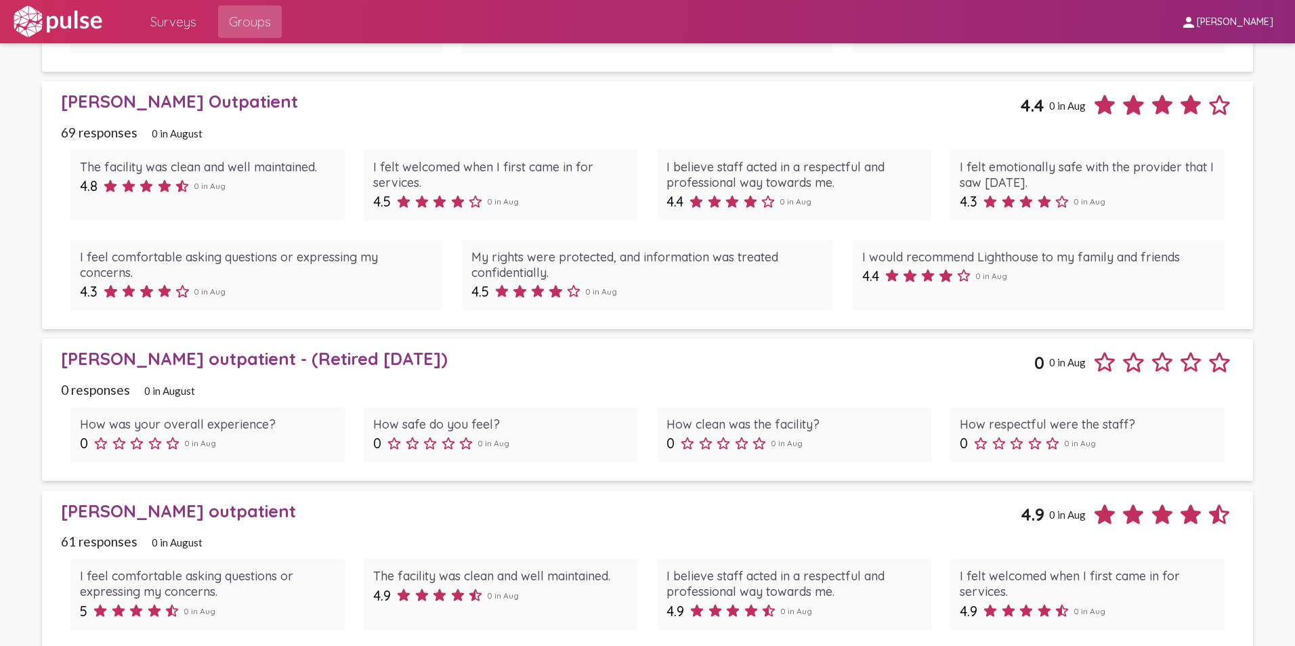
click at [146, 104] on div "[PERSON_NAME] Outpatient" at bounding box center [540, 101] width 959 height 21
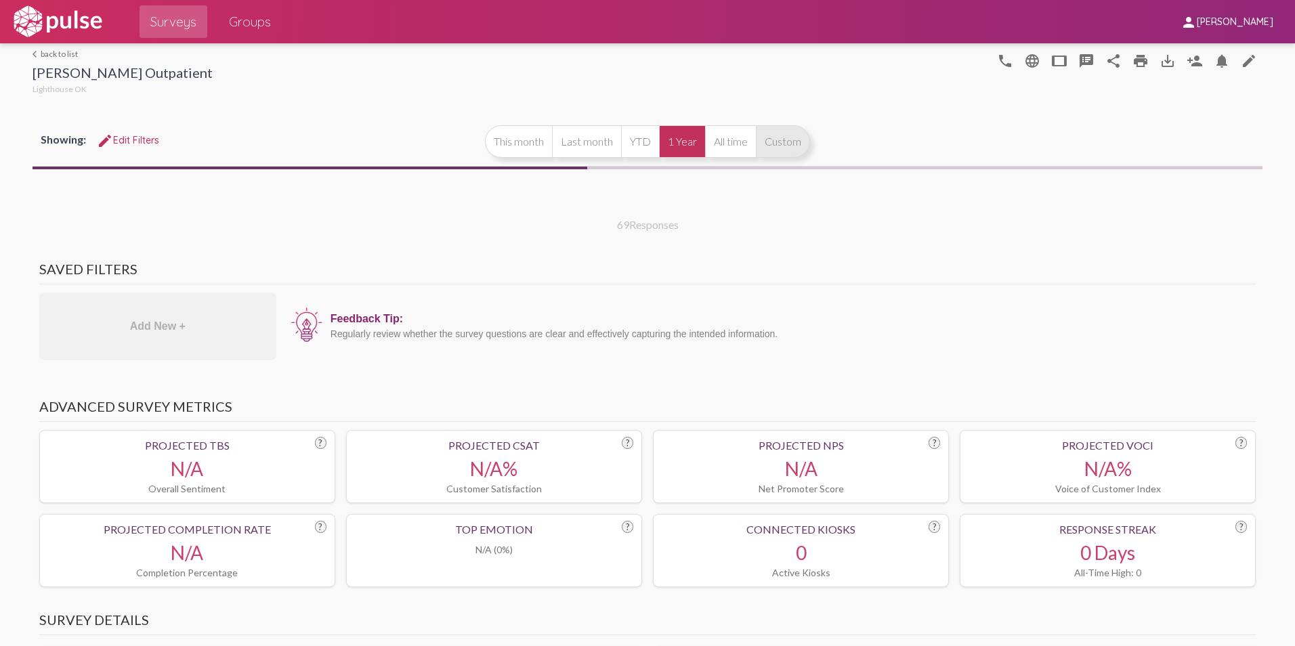
click at [785, 148] on button "Custom" at bounding box center [783, 141] width 54 height 33
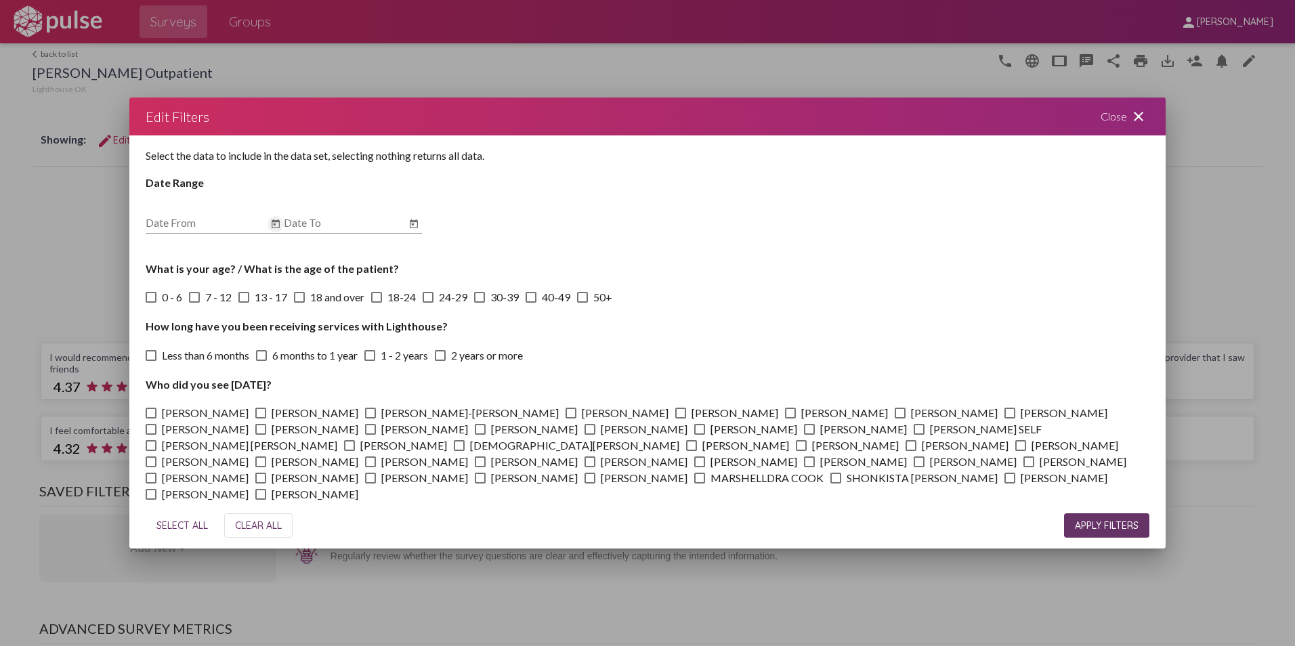
click at [280, 221] on icon "Open calendar" at bounding box center [276, 223] width 8 height 9
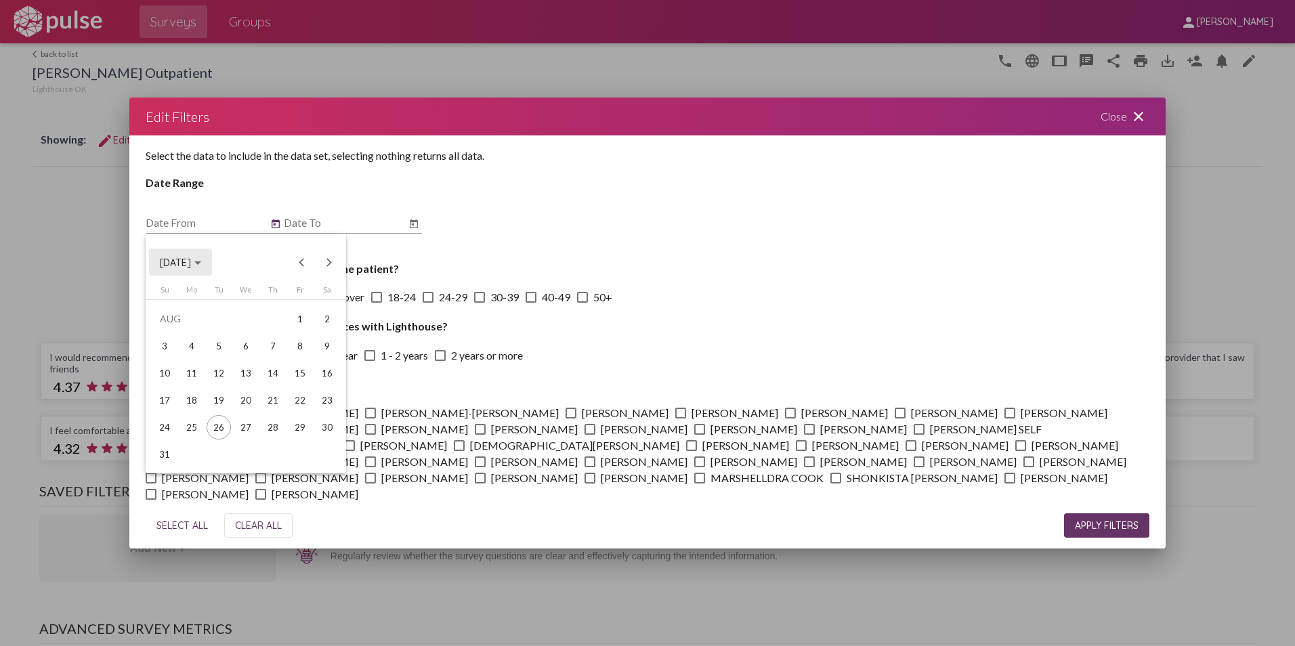
click at [190, 259] on span "[DATE]" at bounding box center [175, 263] width 31 height 12
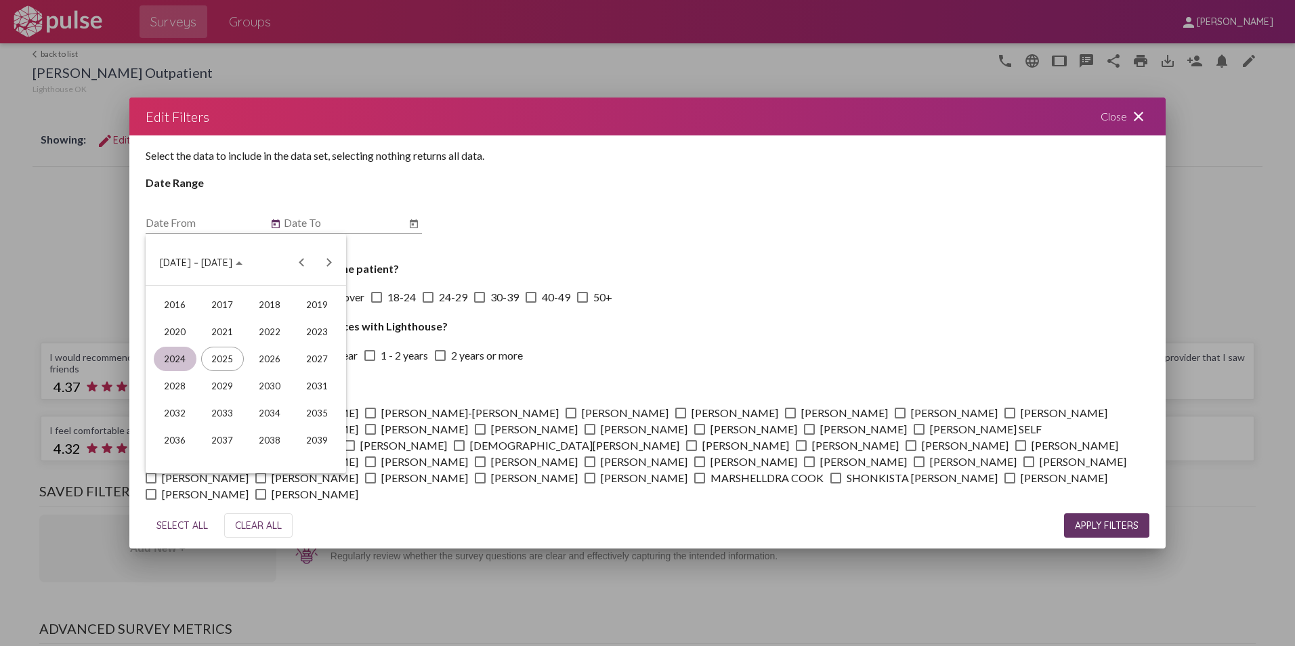
click at [167, 358] on div "2024" at bounding box center [175, 359] width 43 height 24
click at [217, 361] on div "JUN" at bounding box center [222, 359] width 43 height 24
click at [333, 319] on div "1" at bounding box center [327, 319] width 24 height 24
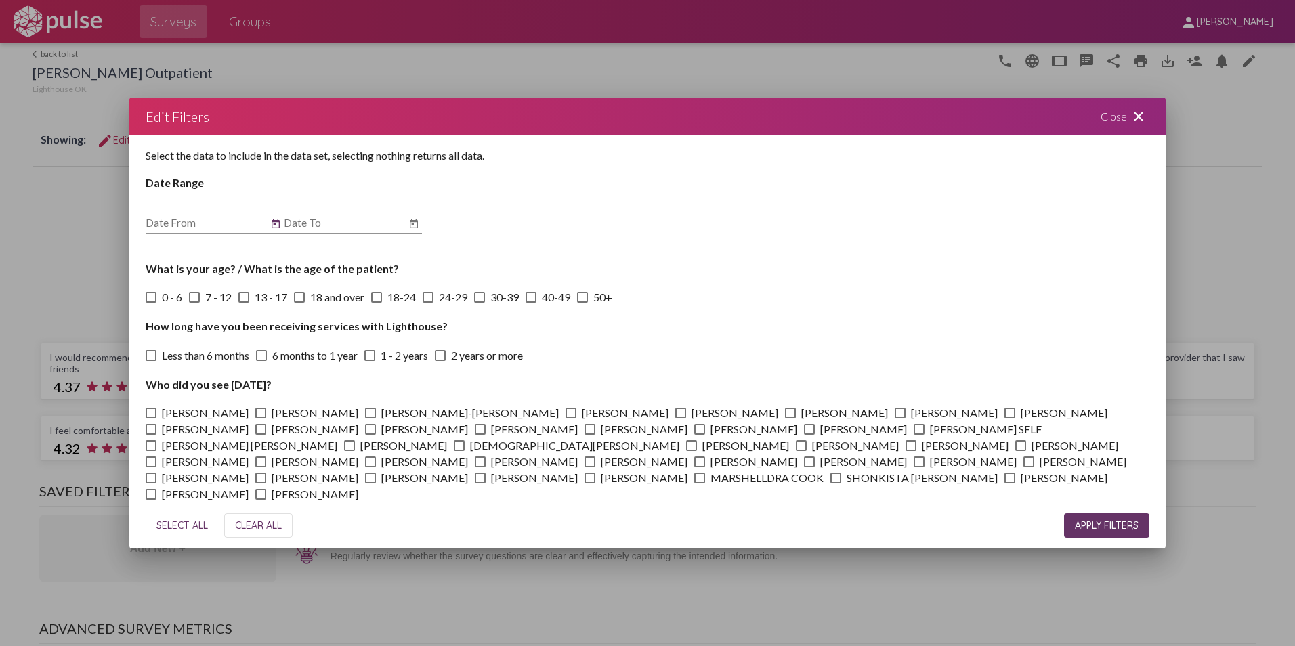
type input "[DATE]"
click at [412, 222] on icon "Open calendar" at bounding box center [414, 223] width 8 height 9
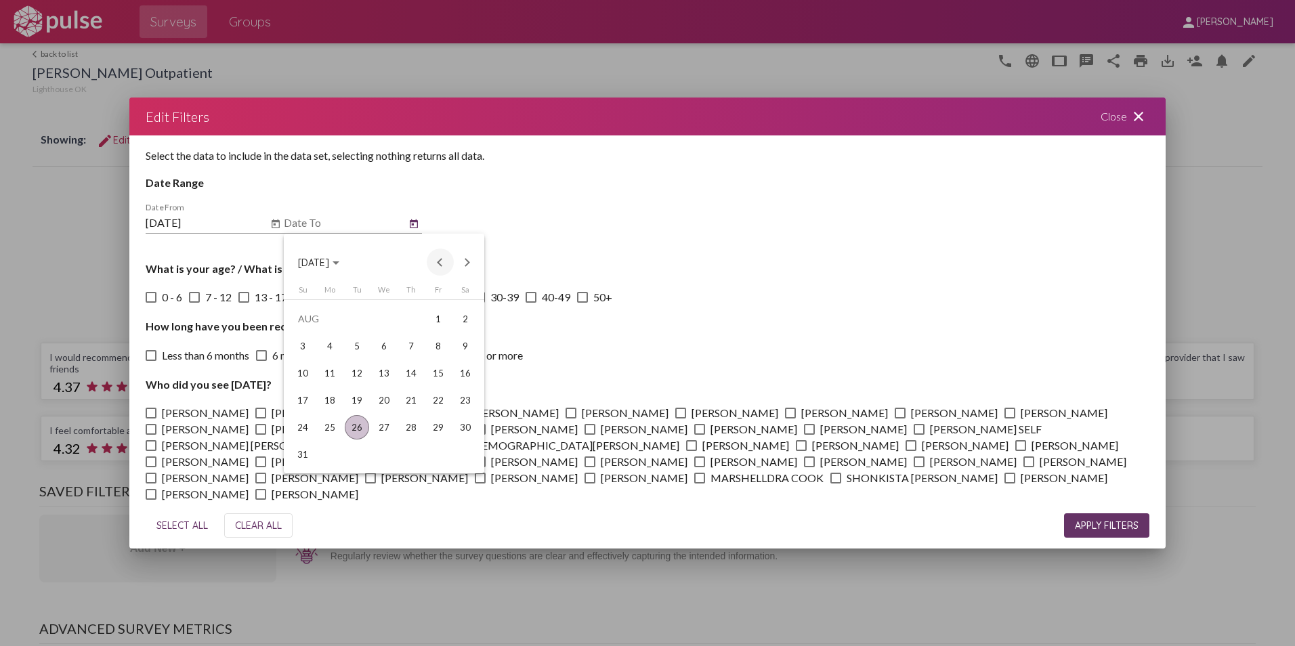
click at [450, 256] on button "Previous month" at bounding box center [440, 262] width 27 height 27
click at [407, 454] on div "31" at bounding box center [411, 454] width 24 height 24
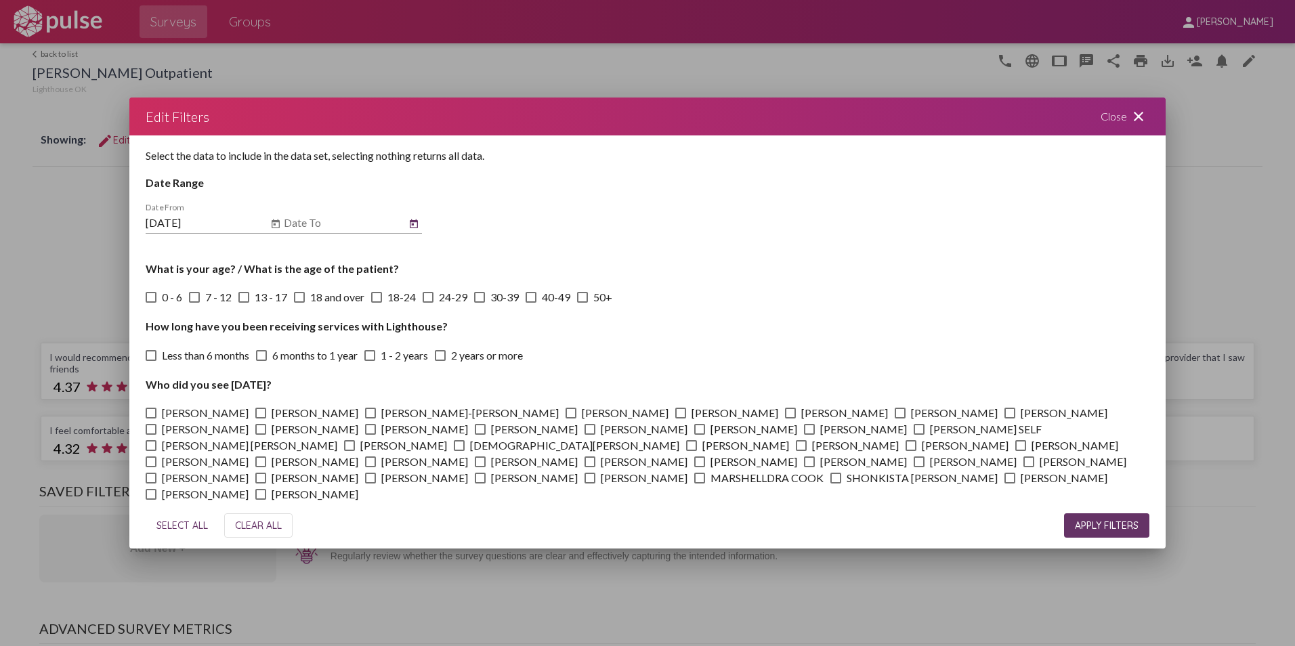
type input "[DATE]"
click at [1132, 522] on span "APPLY FILTERS" at bounding box center [1107, 526] width 64 height 12
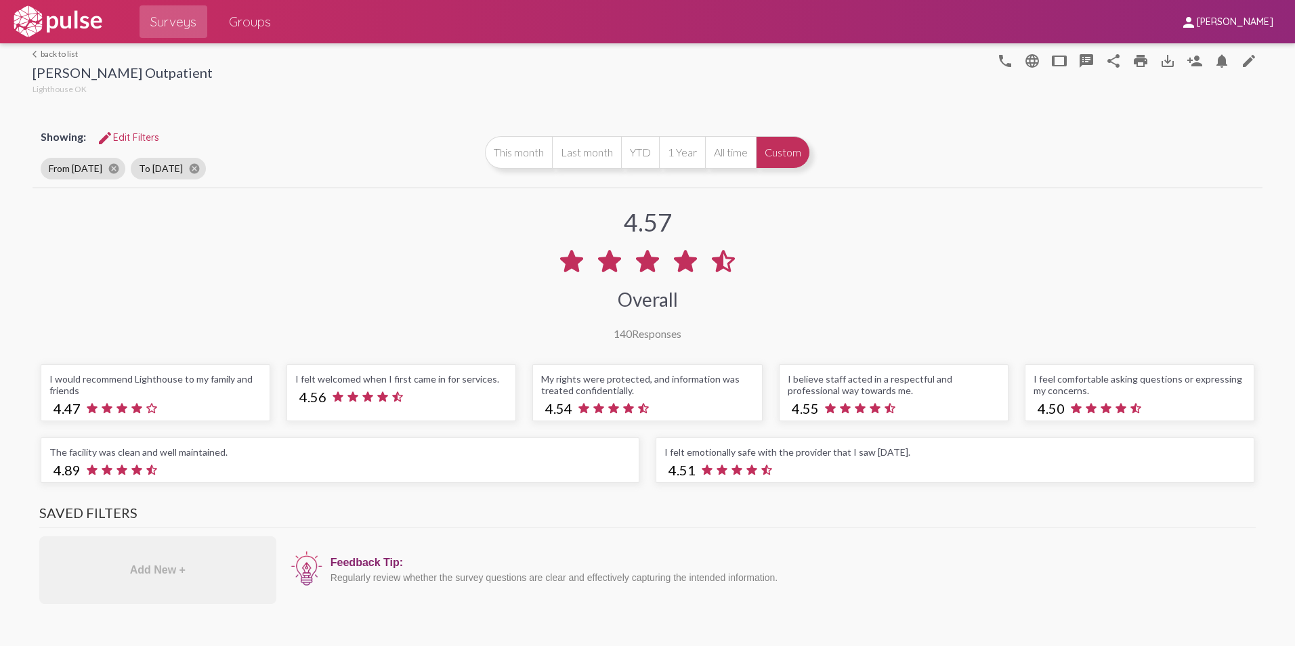
click at [265, 10] on span "Groups" at bounding box center [250, 21] width 42 height 24
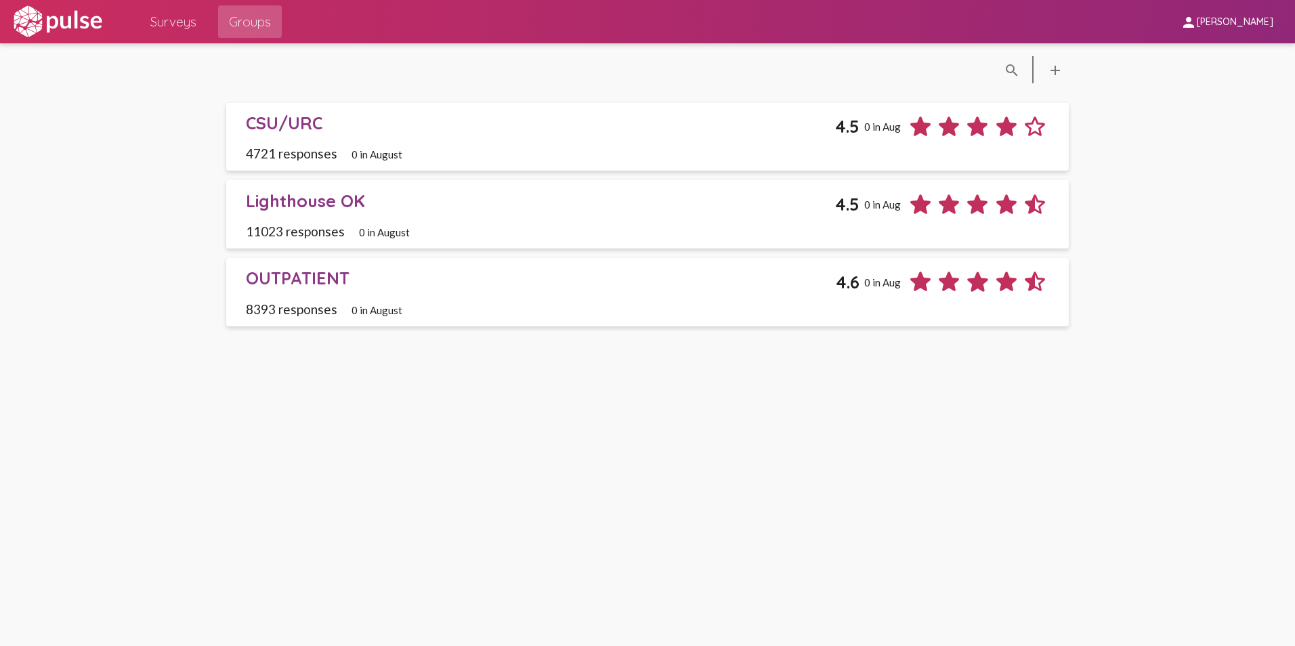
click at [276, 289] on div "OUTPATIENT" at bounding box center [541, 278] width 591 height 21
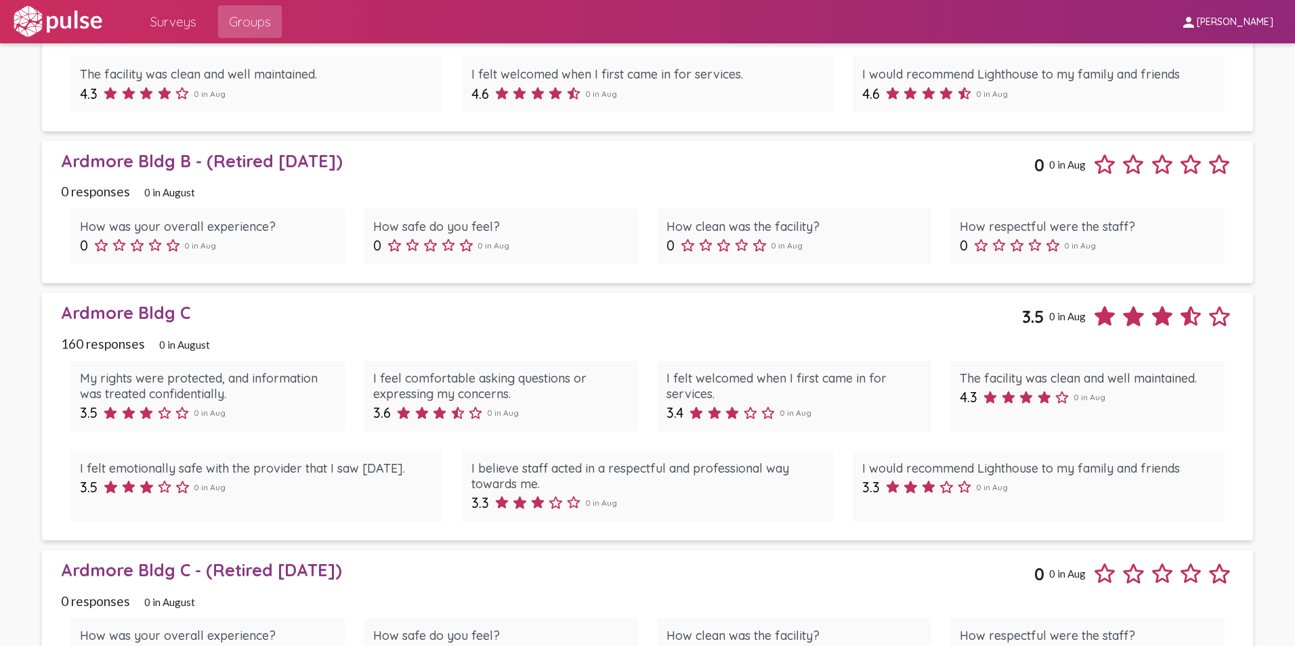
scroll to position [1279, 0]
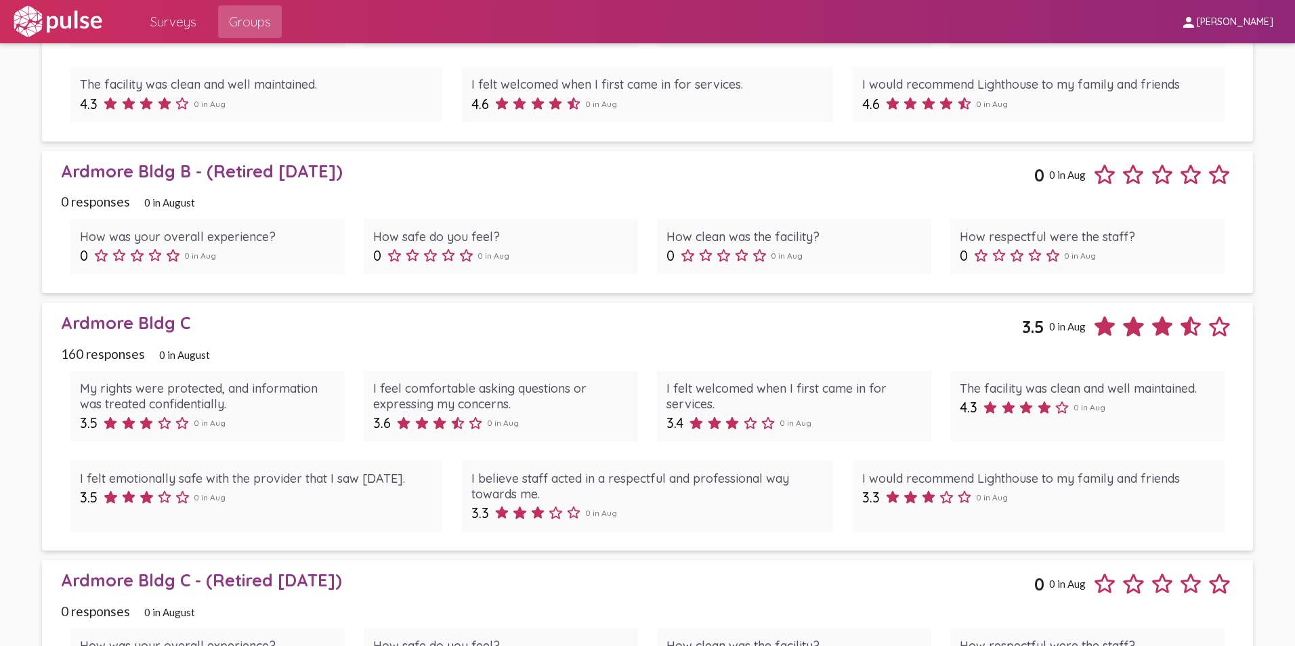
click at [165, 315] on div "Ardmore Bldg C" at bounding box center [541, 322] width 961 height 21
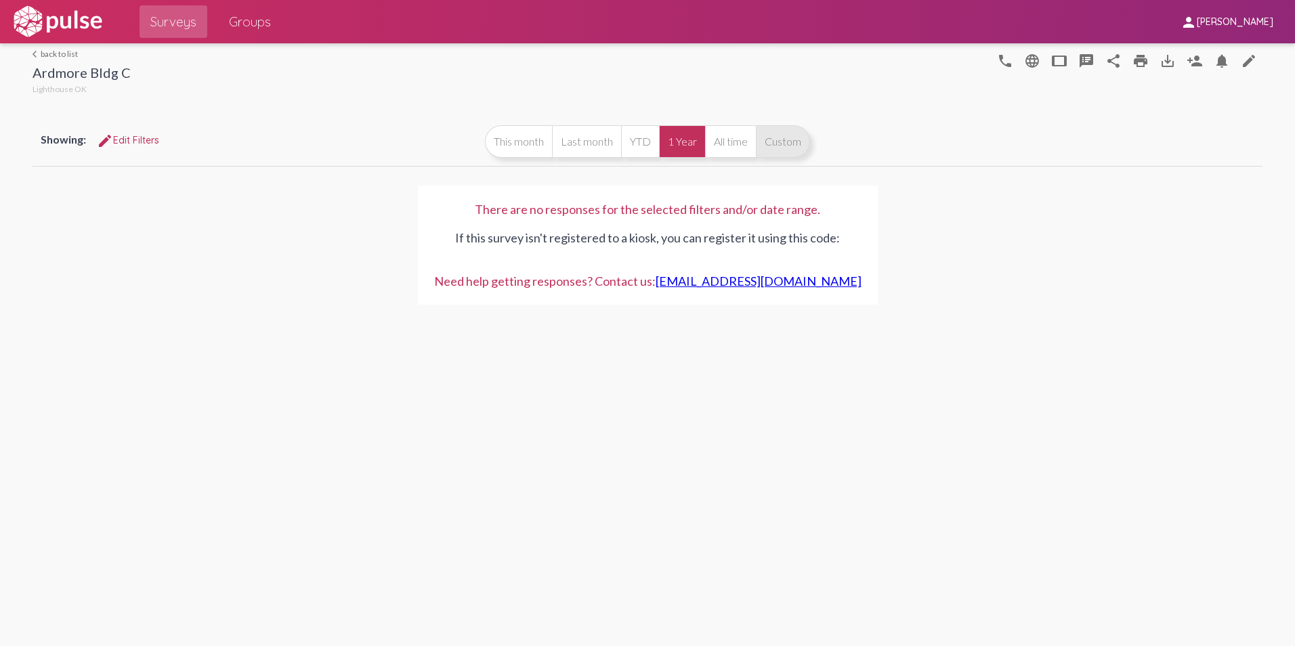
click at [770, 137] on button "Custom" at bounding box center [783, 141] width 54 height 33
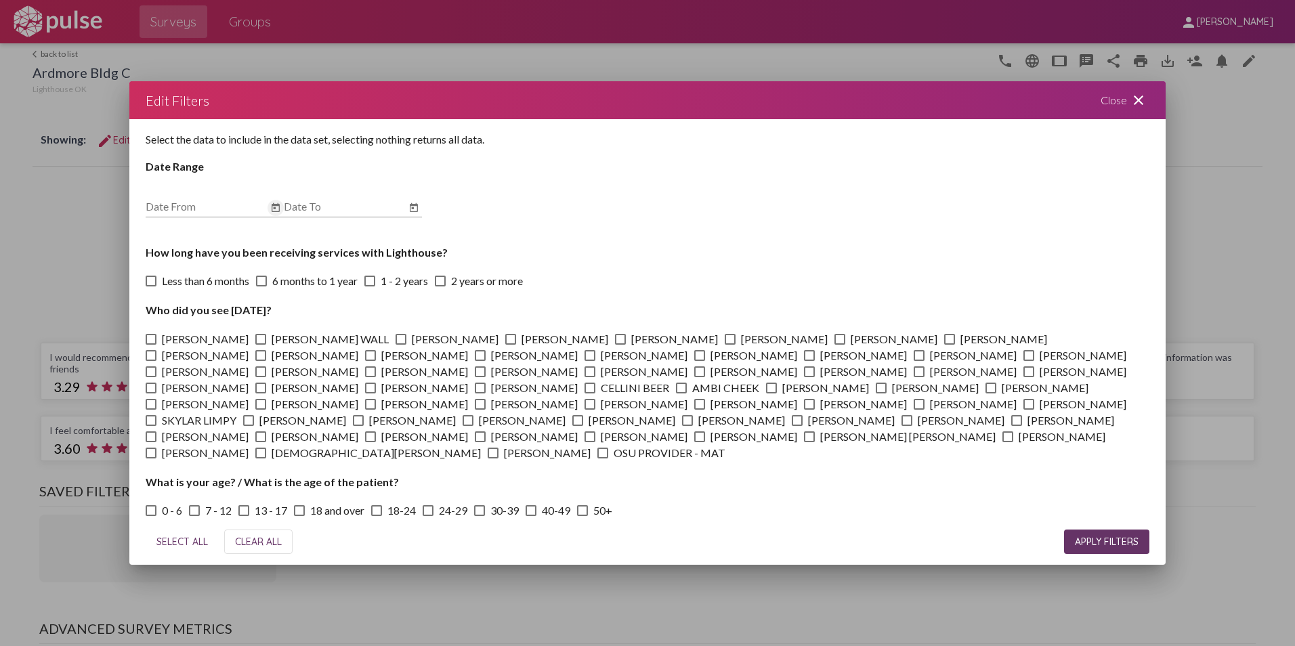
click at [276, 205] on icon "Open calendar" at bounding box center [276, 207] width 8 height 9
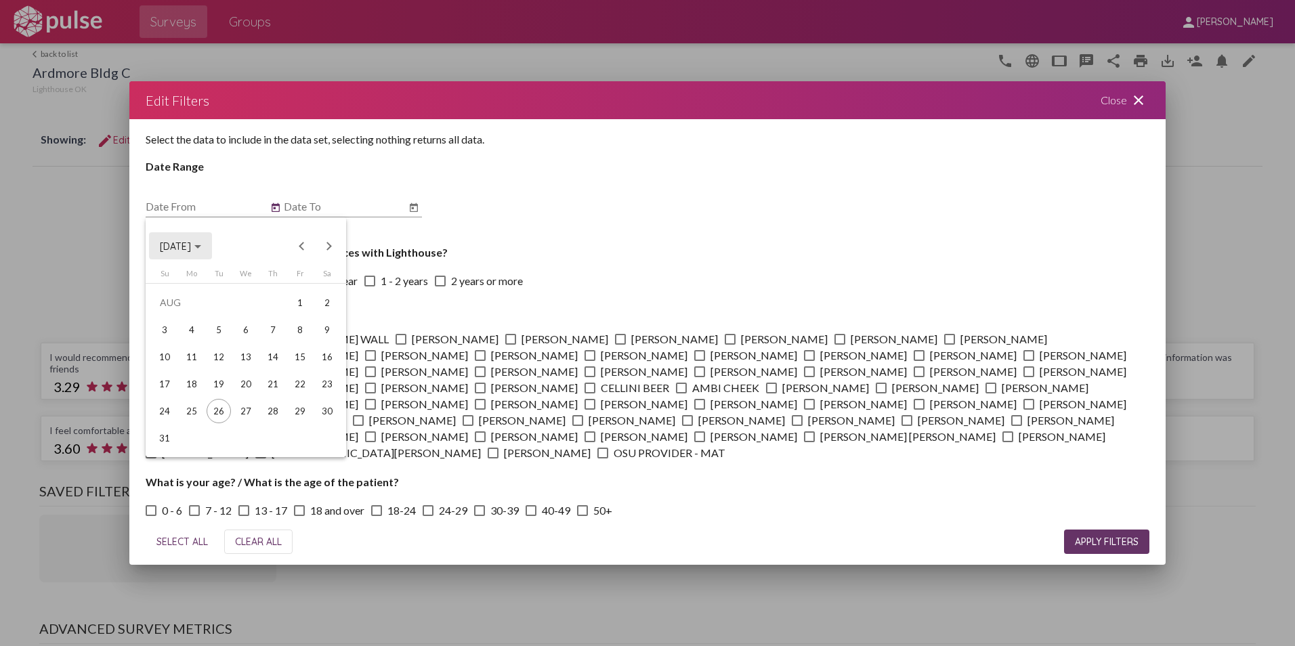
click at [201, 244] on span "[DATE]" at bounding box center [180, 246] width 41 height 12
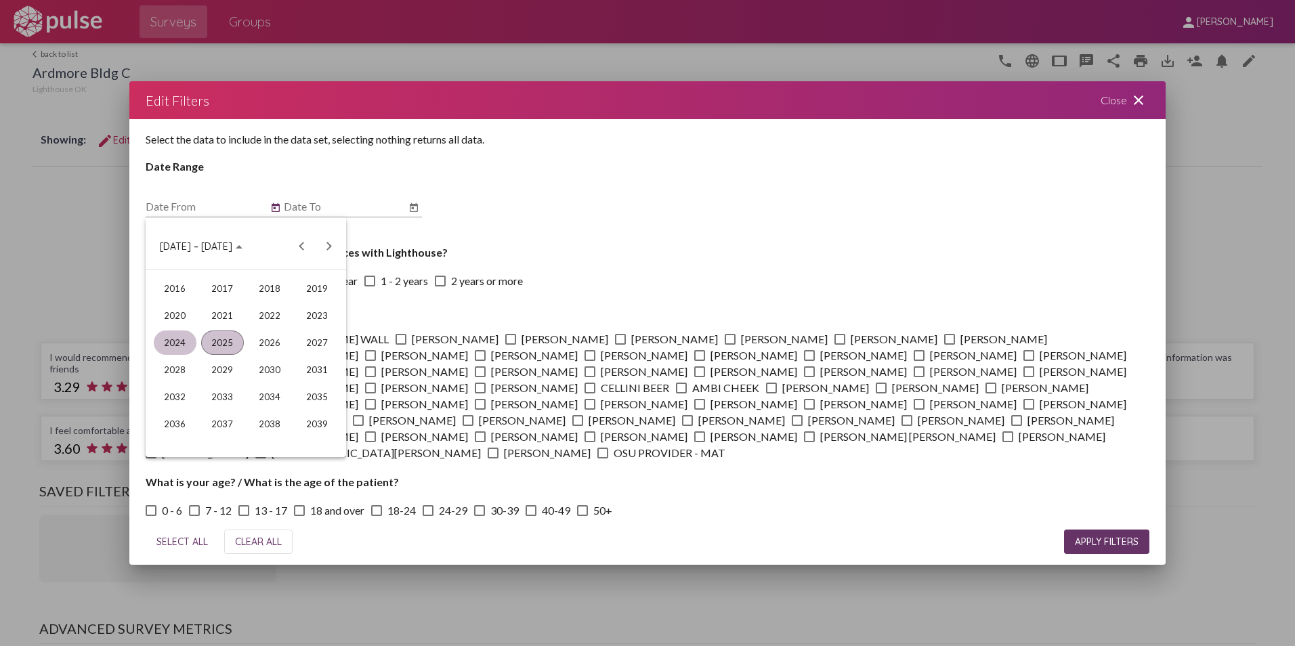
click at [172, 344] on div "2024" at bounding box center [175, 343] width 43 height 24
click at [222, 336] on div "JUN" at bounding box center [222, 343] width 43 height 24
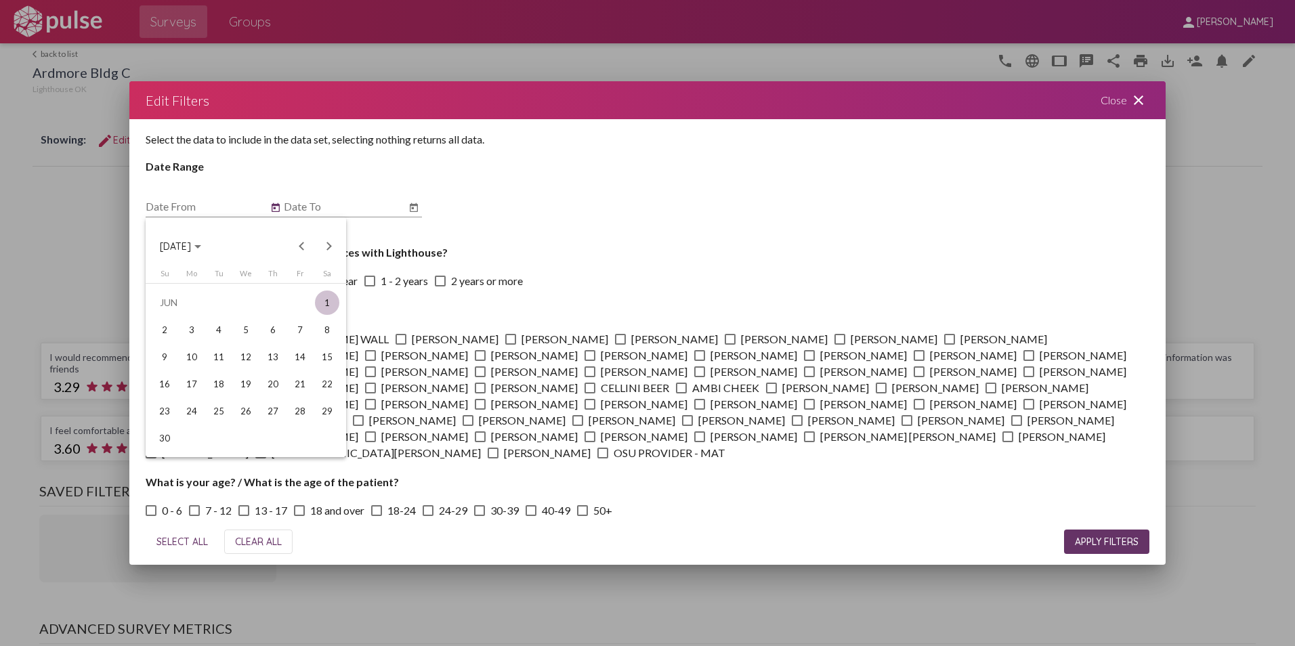
click at [324, 297] on div "1" at bounding box center [327, 303] width 24 height 24
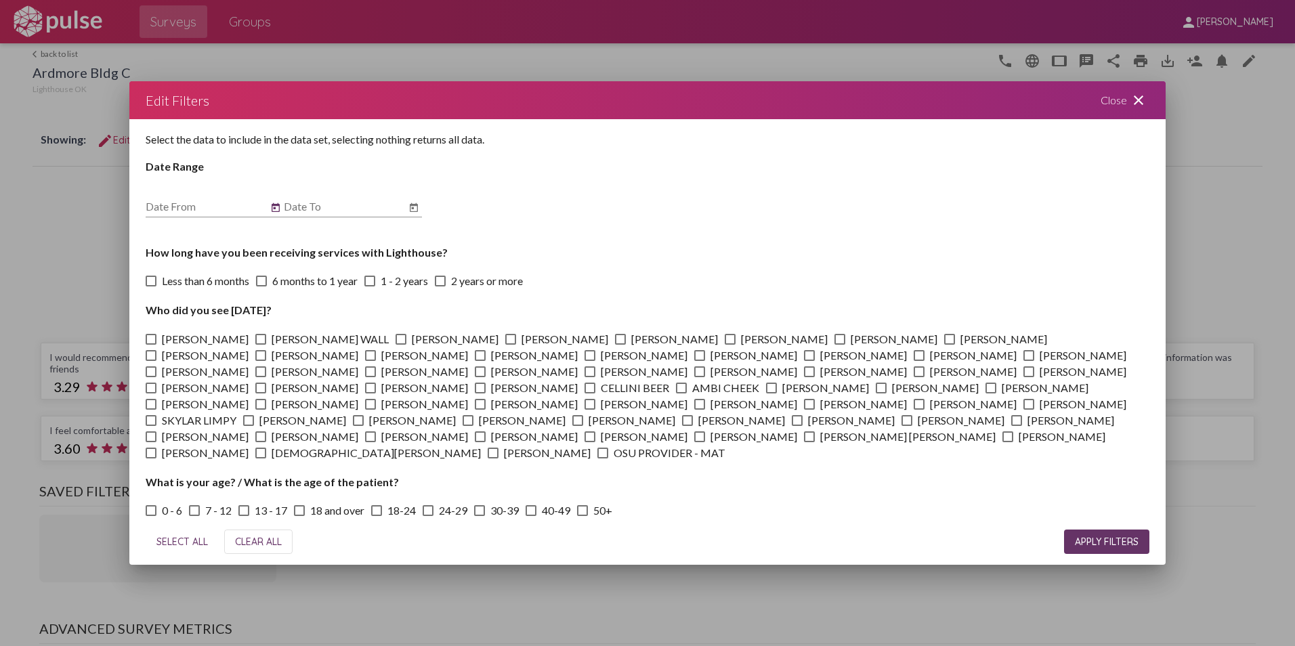
type input "[DATE]"
click at [419, 200] on icon "Open calendar" at bounding box center [413, 208] width 11 height 16
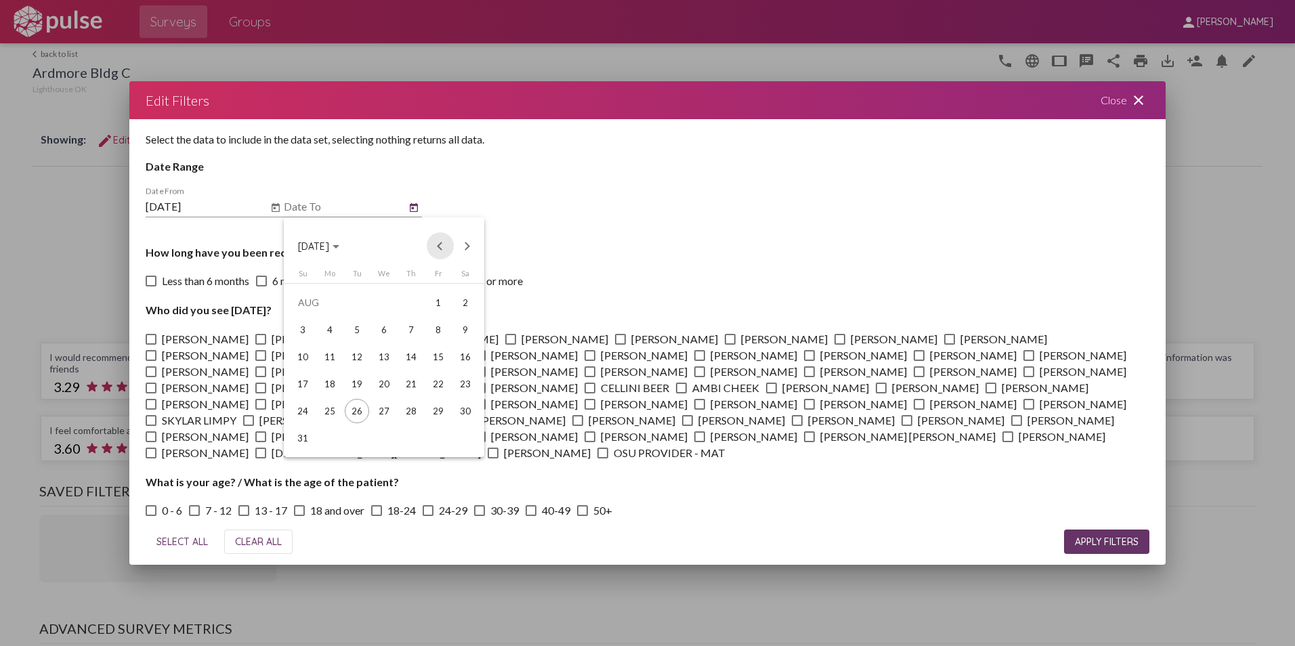
click at [443, 245] on button "Previous month" at bounding box center [440, 245] width 27 height 27
click at [415, 433] on div "31" at bounding box center [411, 438] width 24 height 24
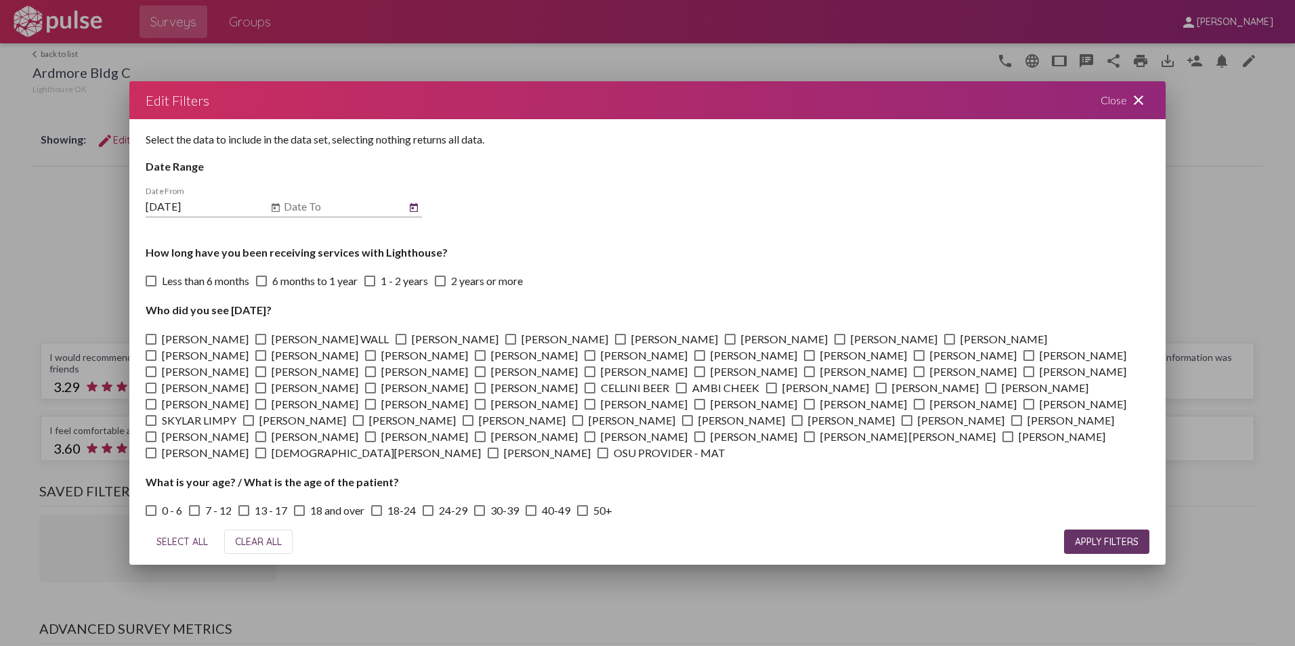
type input "[DATE]"
click at [1118, 530] on button "APPLY FILTERS" at bounding box center [1106, 542] width 85 height 24
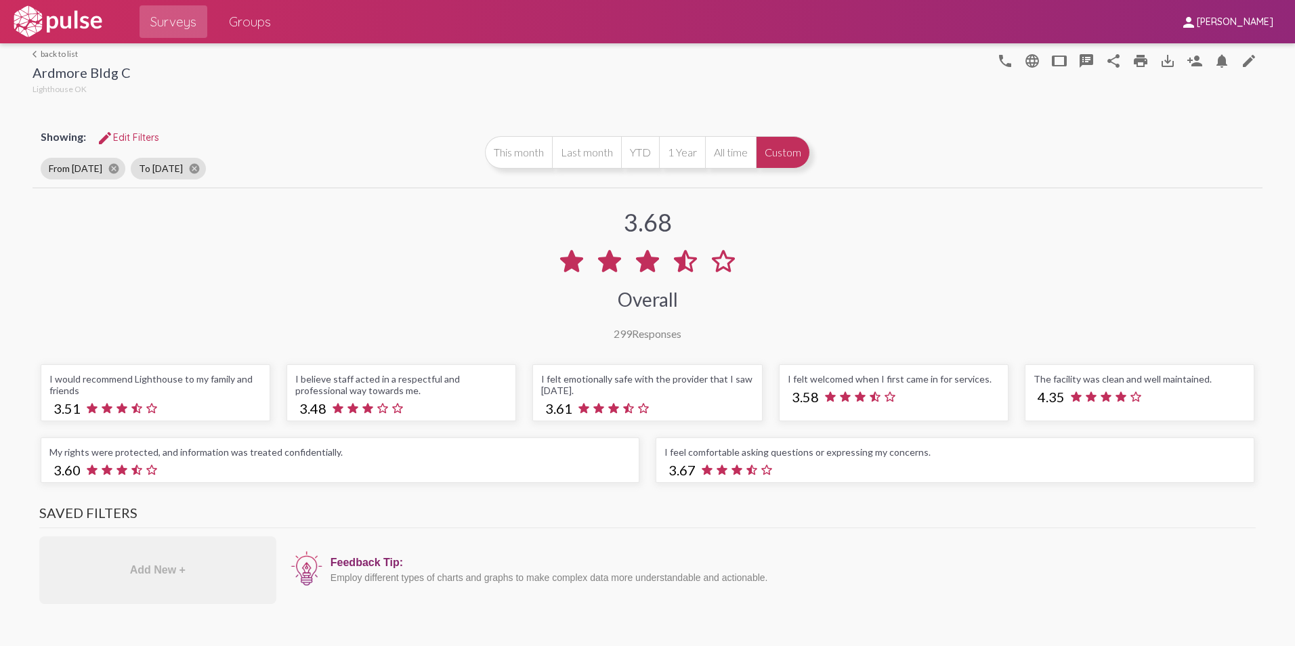
click at [245, 38] on div "Surveys Groups" at bounding box center [205, 21] width 153 height 43
click at [243, 22] on span "Groups" at bounding box center [250, 21] width 42 height 24
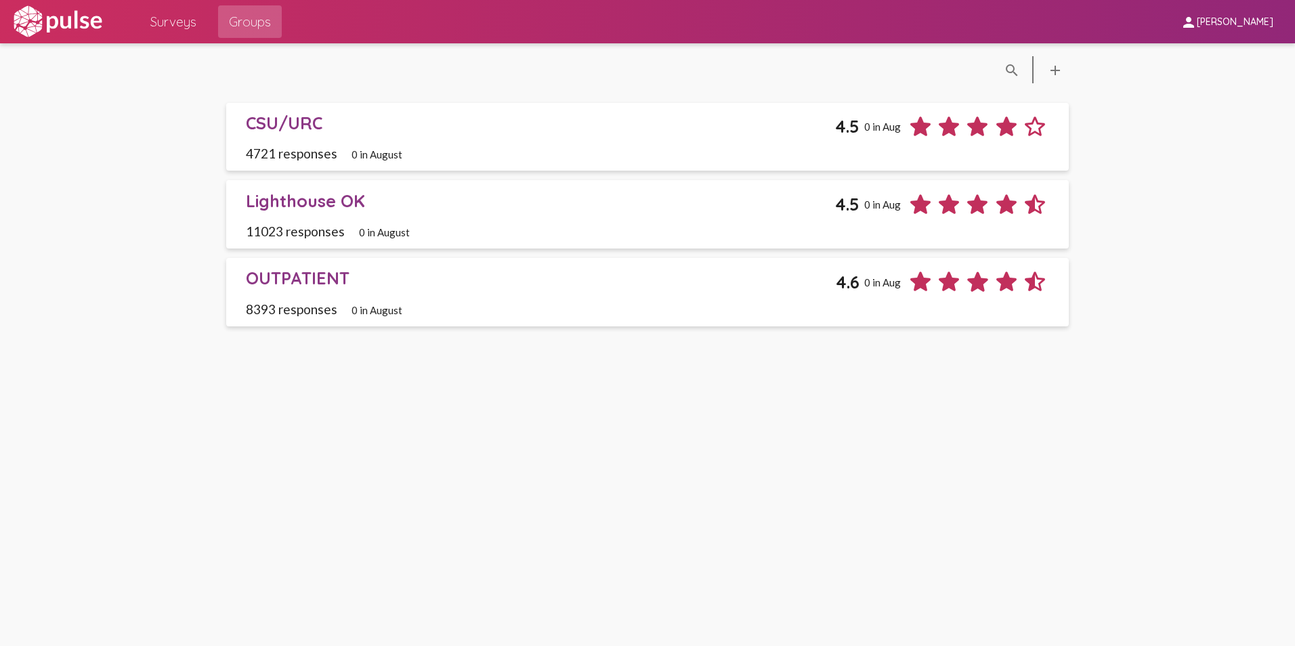
click at [293, 271] on div "OUTPATIENT" at bounding box center [541, 278] width 591 height 21
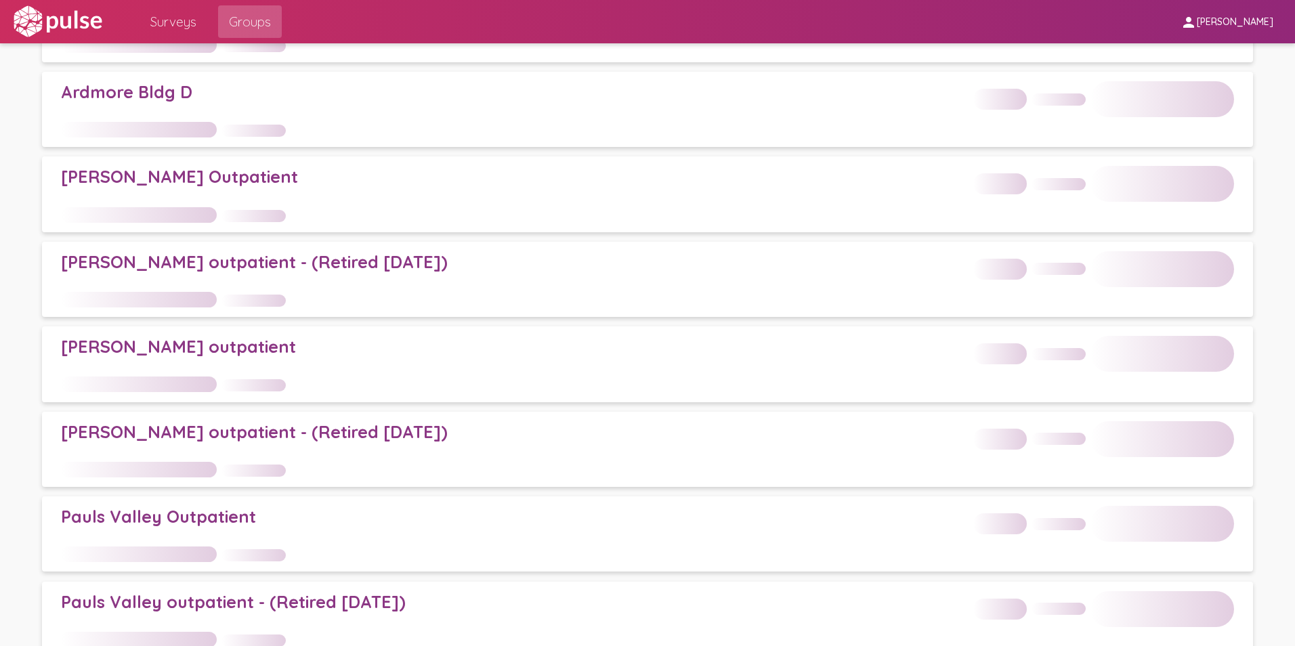
scroll to position [1016, 0]
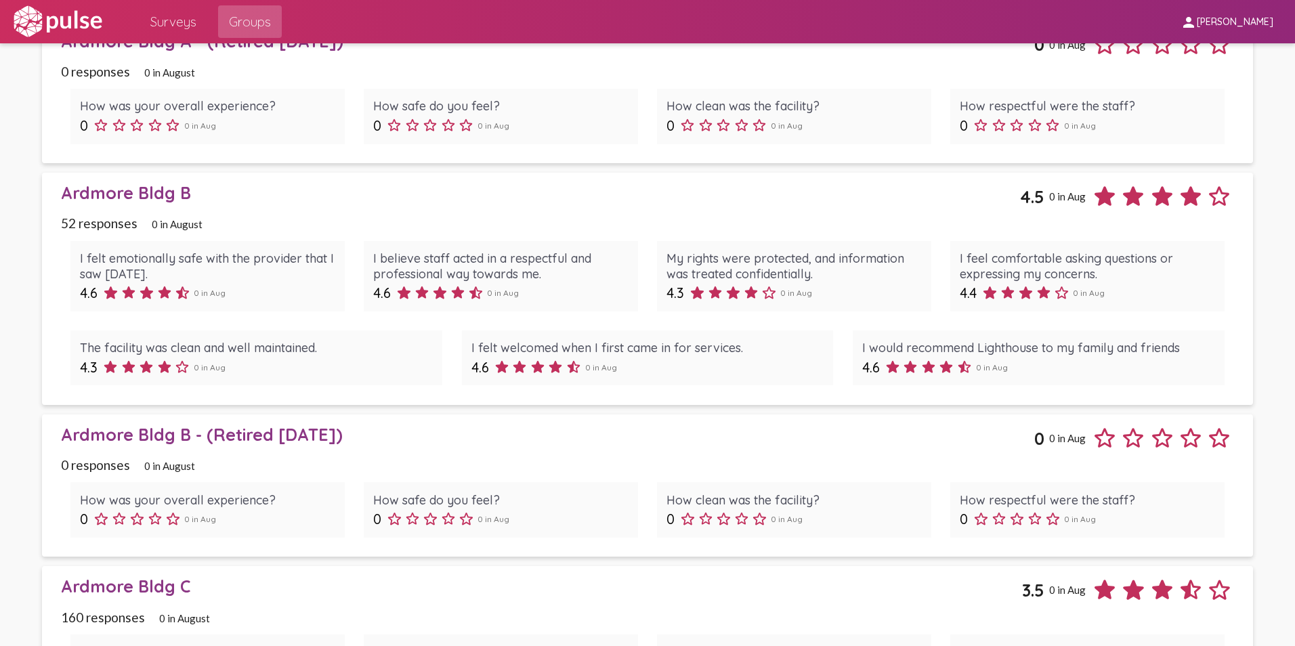
click at [141, 194] on div "Ardmore Bldg B" at bounding box center [540, 192] width 959 height 21
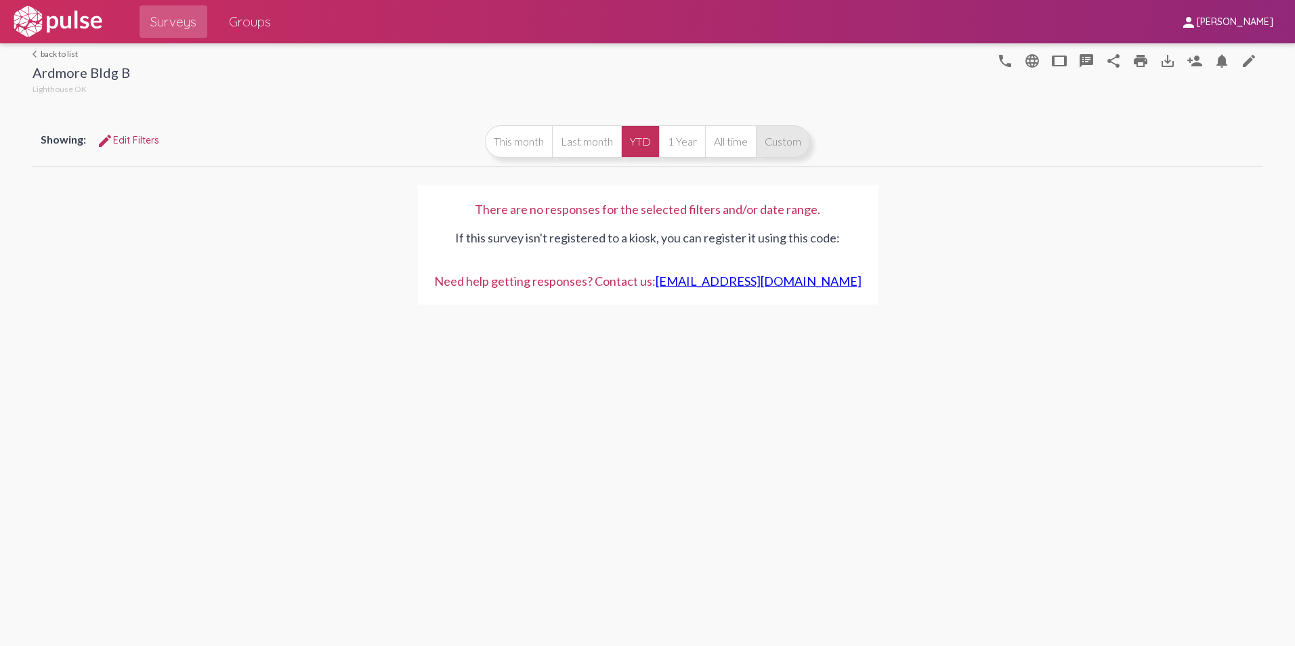
click at [792, 135] on button "Custom" at bounding box center [783, 141] width 54 height 33
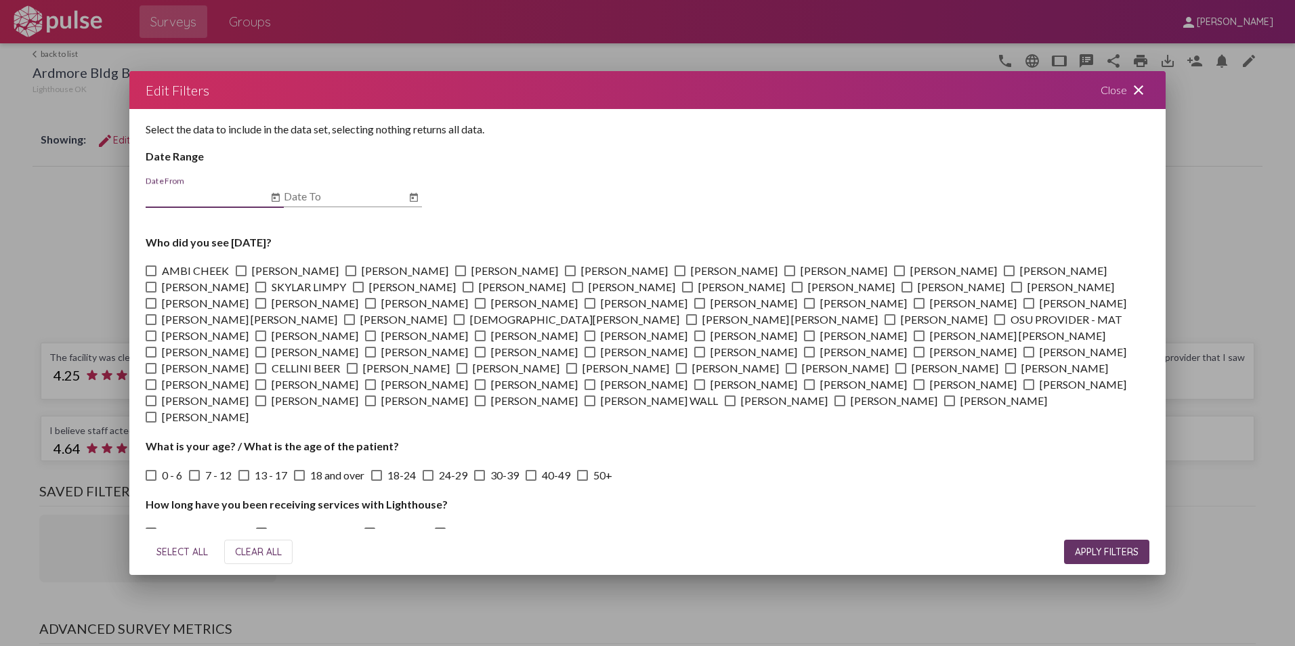
click at [275, 190] on icon "Open calendar" at bounding box center [275, 198] width 11 height 16
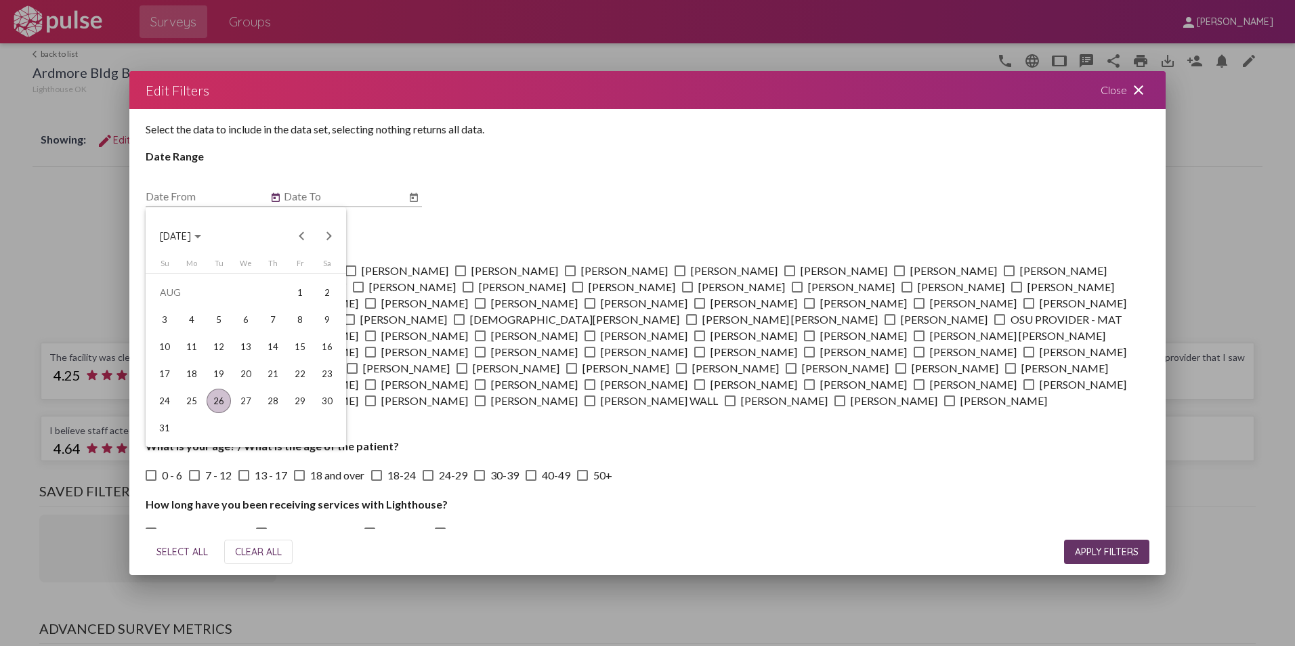
click at [201, 231] on span "[DATE]" at bounding box center [180, 236] width 41 height 12
click at [182, 329] on div "2024" at bounding box center [175, 332] width 43 height 24
click at [305, 236] on button "Previous year" at bounding box center [302, 235] width 27 height 27
click at [329, 233] on button "Next year" at bounding box center [329, 235] width 27 height 27
click at [220, 327] on div "JUN" at bounding box center [222, 332] width 43 height 24
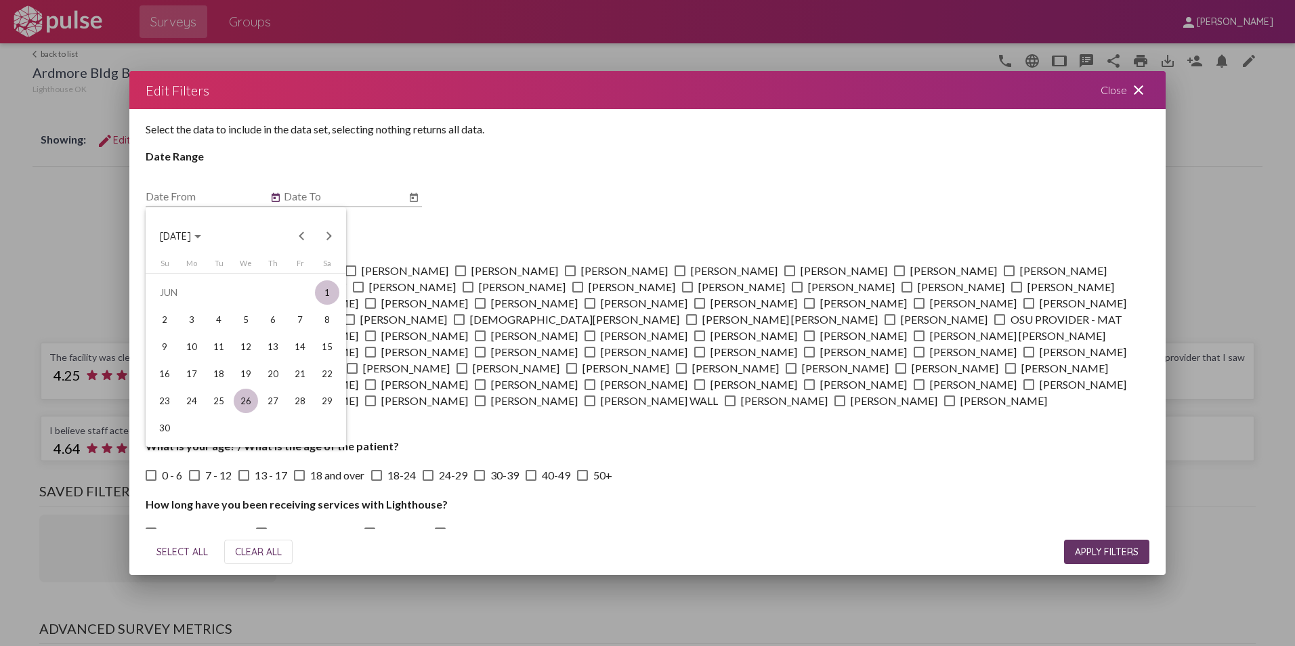
click at [321, 293] on div "1" at bounding box center [327, 292] width 24 height 24
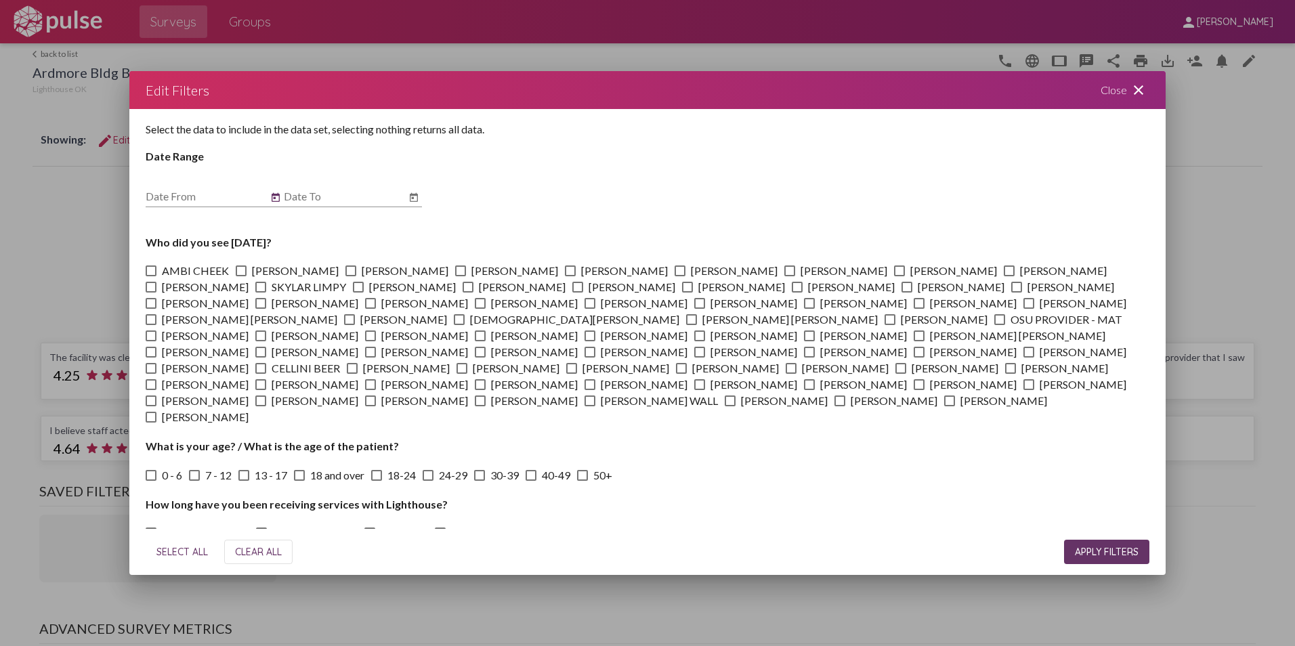
type input "[DATE]"
click at [412, 192] on icon "Open calendar" at bounding box center [413, 198] width 11 height 16
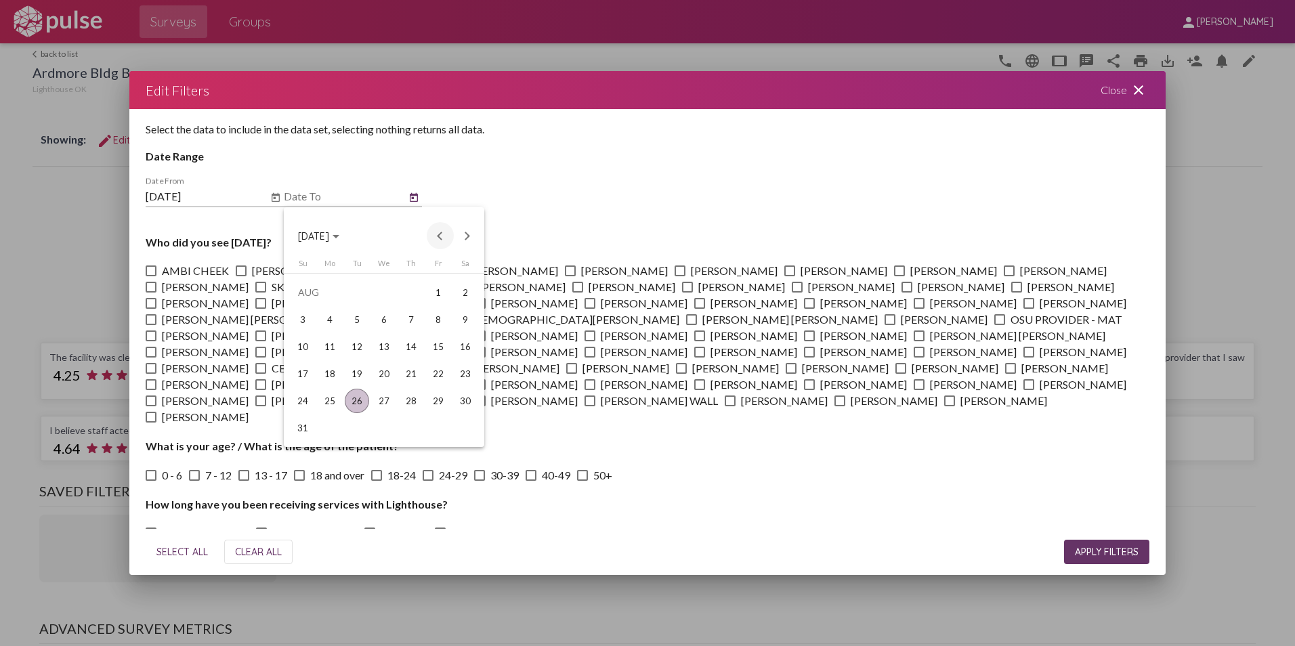
click at [438, 232] on button "Previous month" at bounding box center [440, 235] width 27 height 27
click at [417, 423] on div "31" at bounding box center [411, 428] width 24 height 24
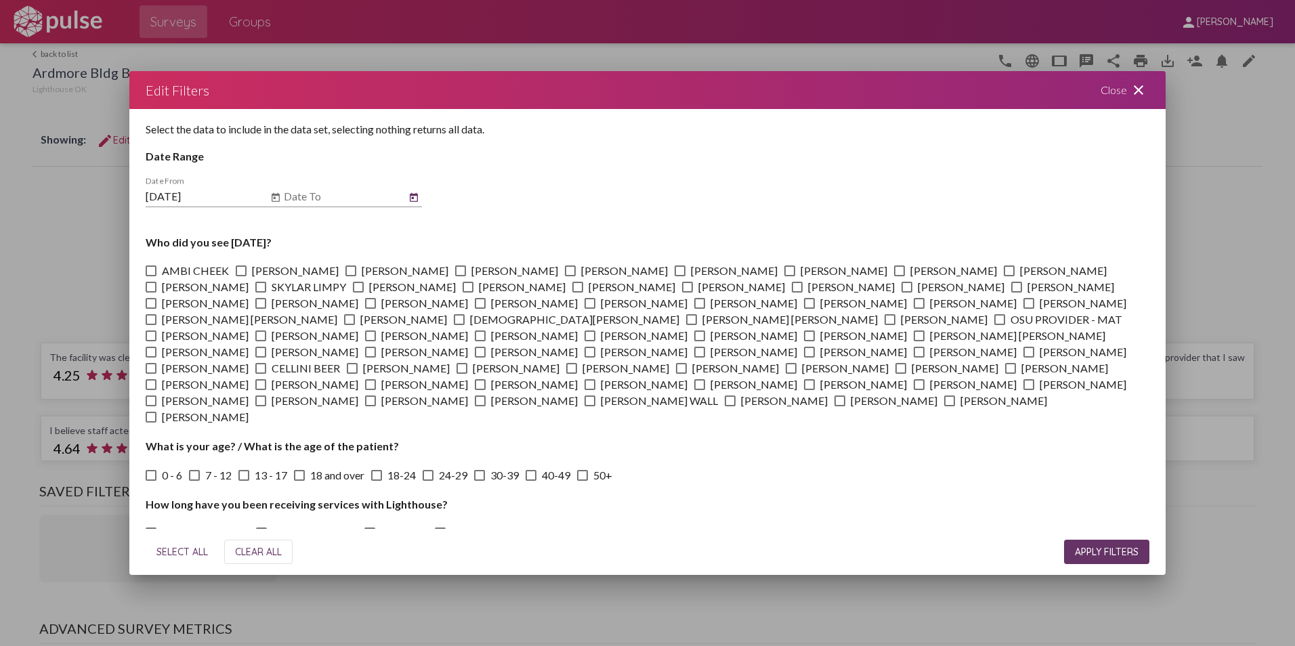
type input "[DATE]"
click at [1104, 543] on button "APPLY FILTERS" at bounding box center [1106, 552] width 85 height 24
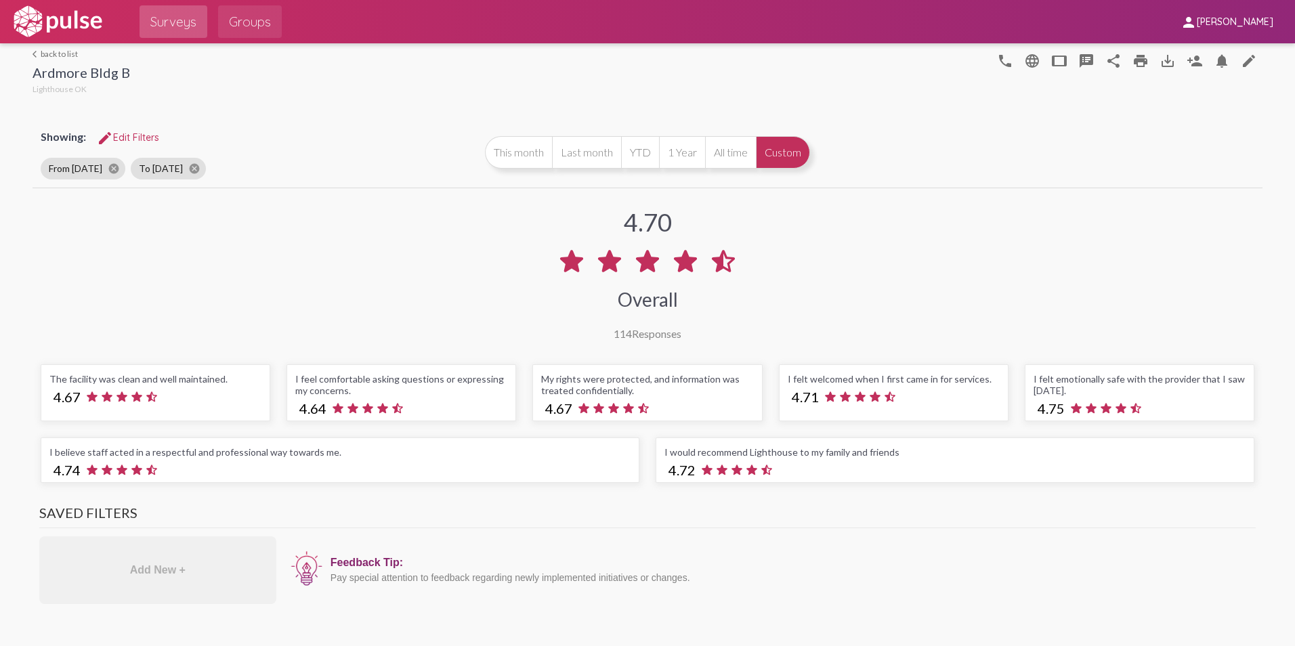
click at [245, 18] on span "Groups" at bounding box center [250, 21] width 42 height 24
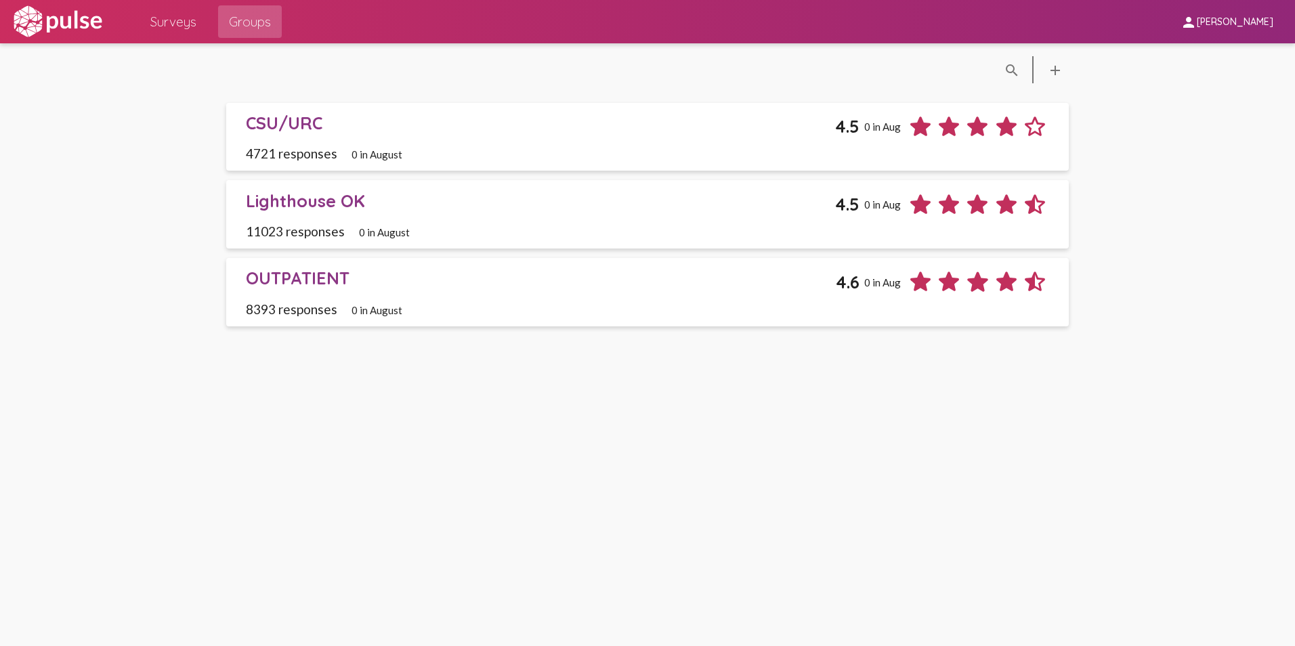
drag, startPoint x: 316, startPoint y: 251, endPoint x: 316, endPoint y: 259, distance: 8.2
click at [316, 251] on pl-infinite-scroll "CSU/URC 4.5 0 in Aug 4721 responses 0 in August Lighthouse OK 4.5 0 in Aug 1102…" at bounding box center [648, 220] width 862 height 234
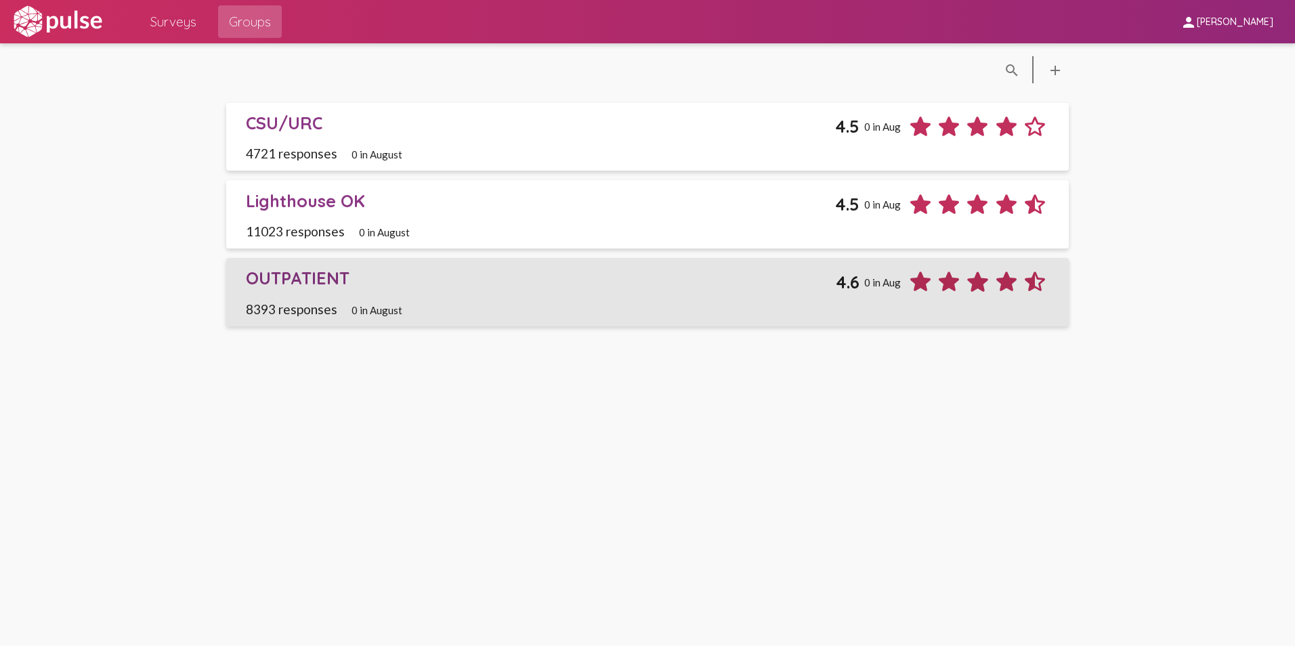
click at [317, 278] on div "OUTPATIENT" at bounding box center [541, 278] width 591 height 21
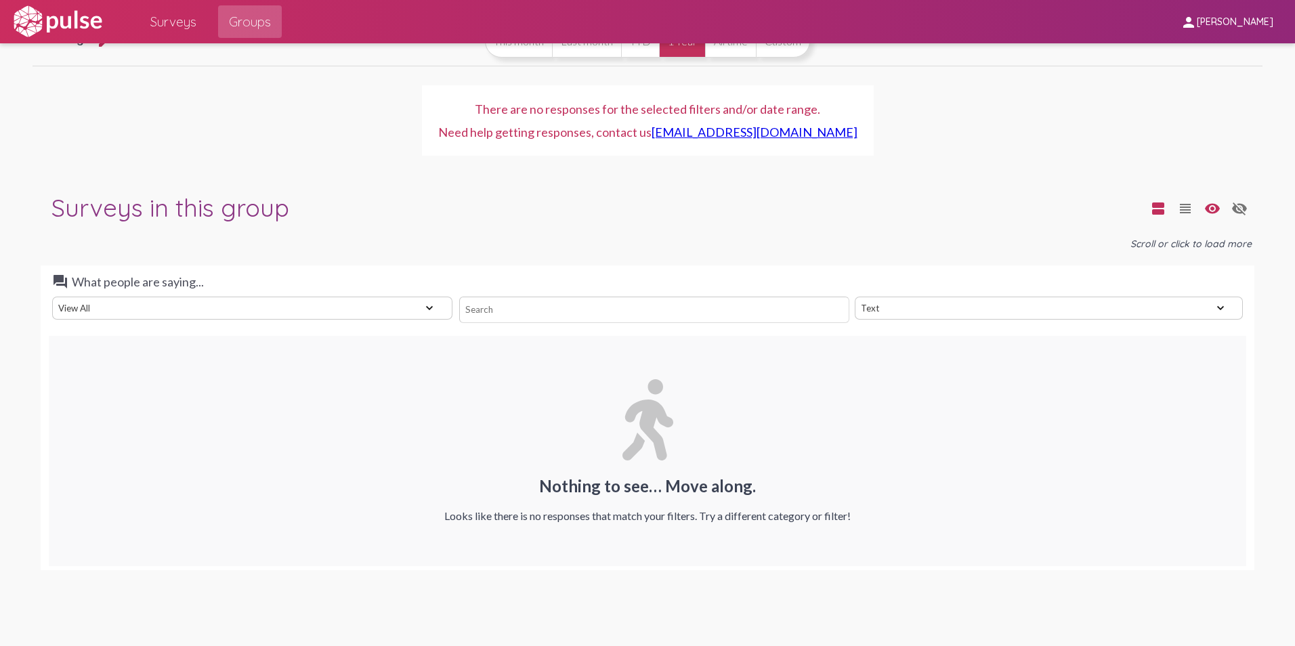
scroll to position [339, 0]
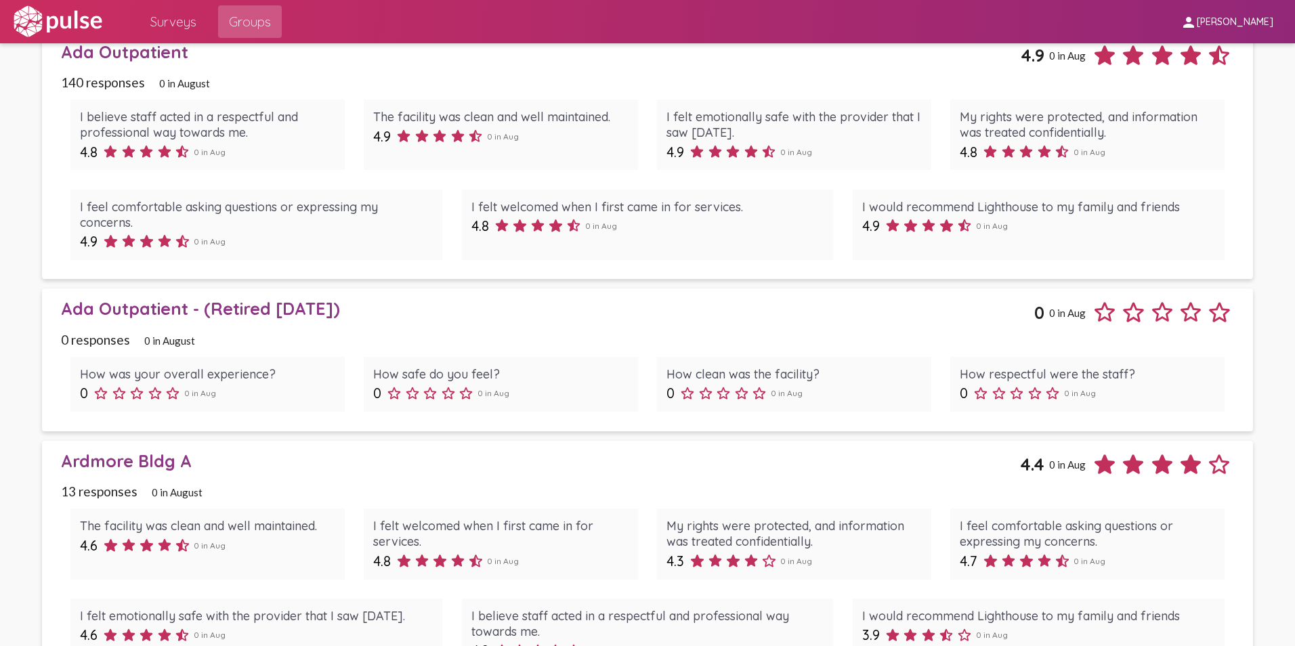
click at [186, 449] on link "Ardmore Bldg A 4.4 0 in [DATE] responses 0 in August The facility was clean and…" at bounding box center [647, 565] width 1211 height 248
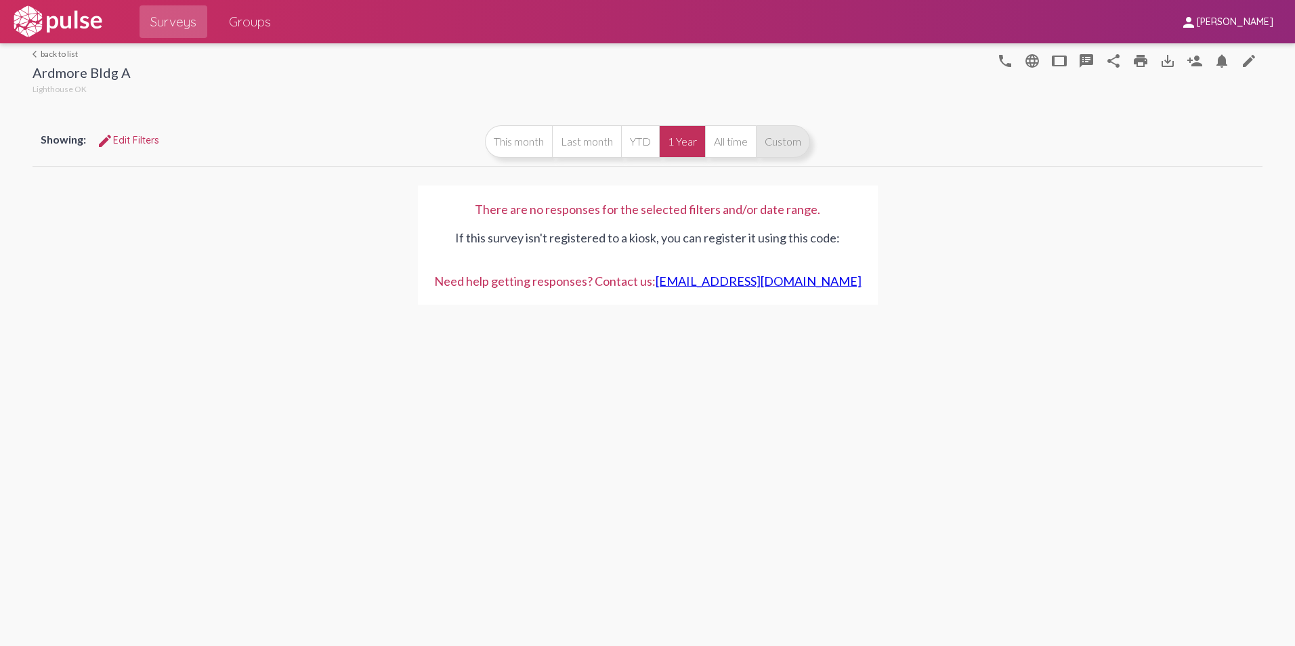
click at [787, 139] on button "Custom" at bounding box center [783, 141] width 54 height 33
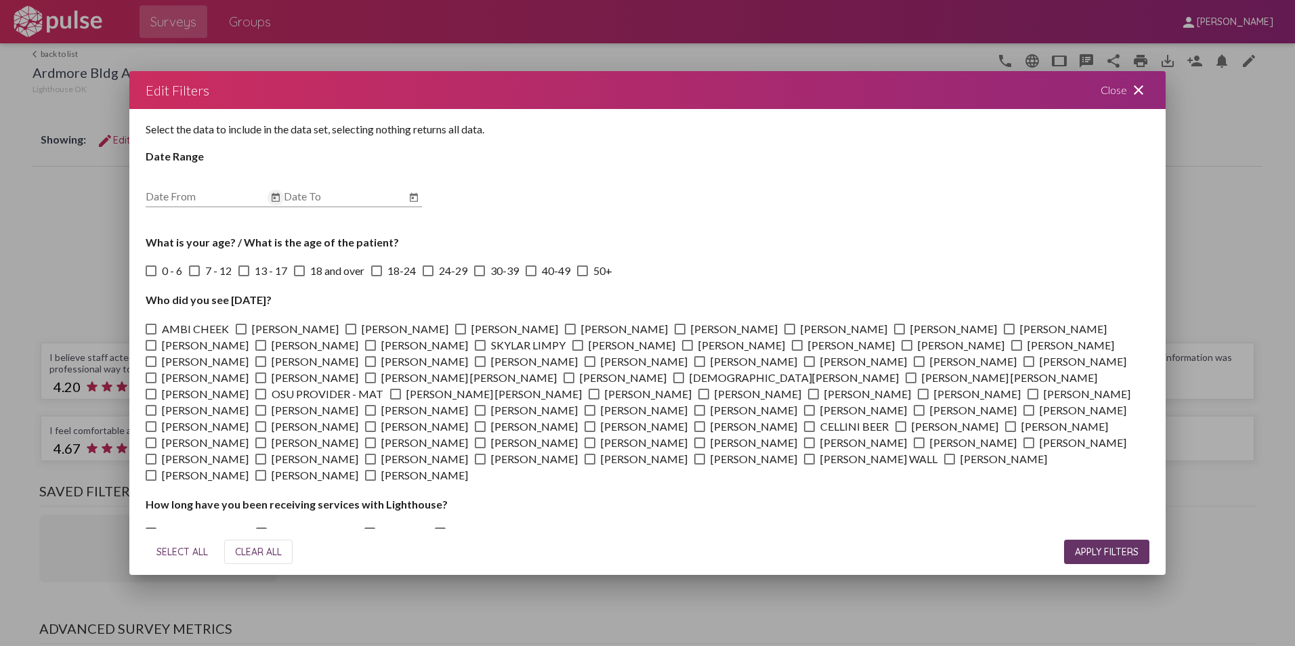
click at [279, 193] on icon "Open calendar" at bounding box center [275, 198] width 11 height 16
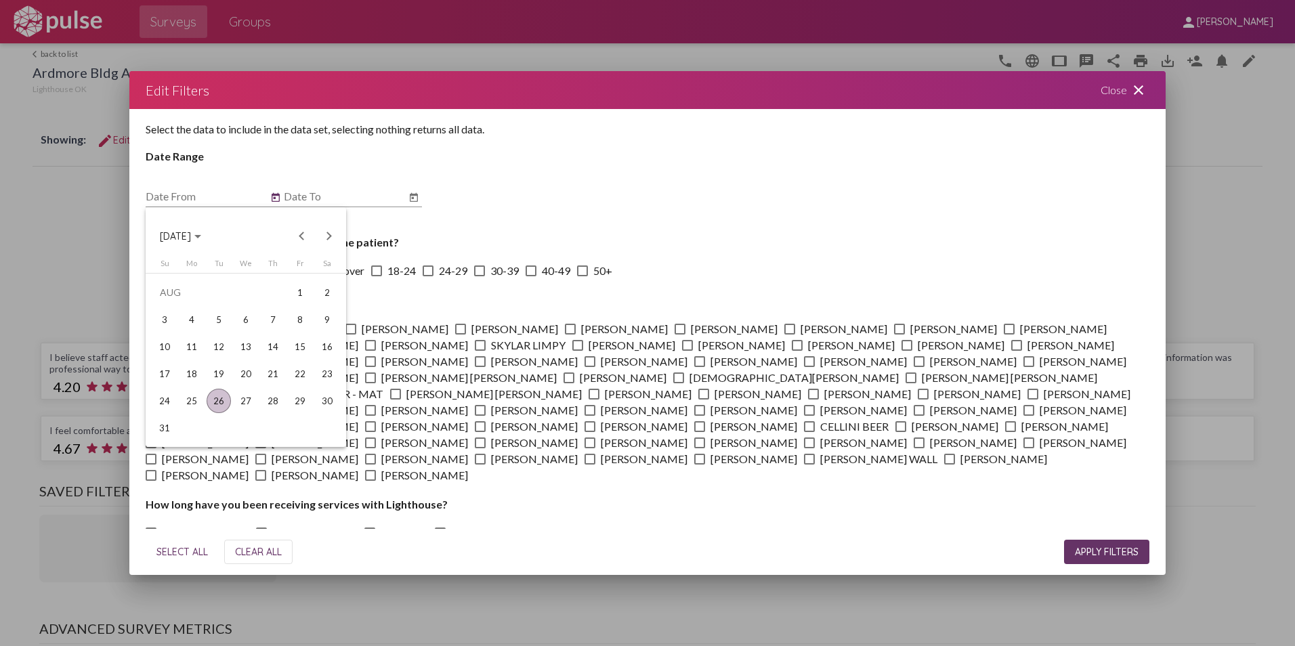
click at [201, 232] on span "[DATE]" at bounding box center [180, 236] width 41 height 12
click at [174, 325] on div "2024" at bounding box center [175, 332] width 43 height 24
click at [228, 328] on div "JUN" at bounding box center [222, 332] width 43 height 24
click at [323, 293] on div "1" at bounding box center [327, 292] width 24 height 24
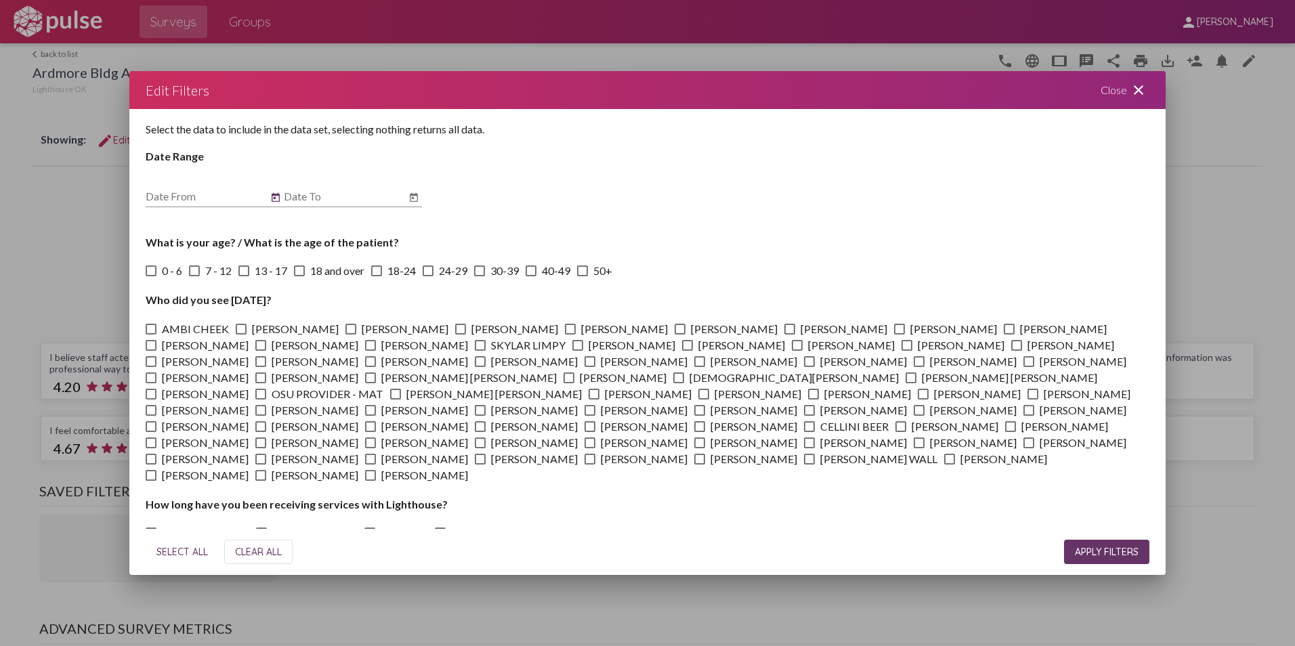
type input "[DATE]"
click at [410, 191] on icon "Open calendar" at bounding box center [413, 198] width 11 height 16
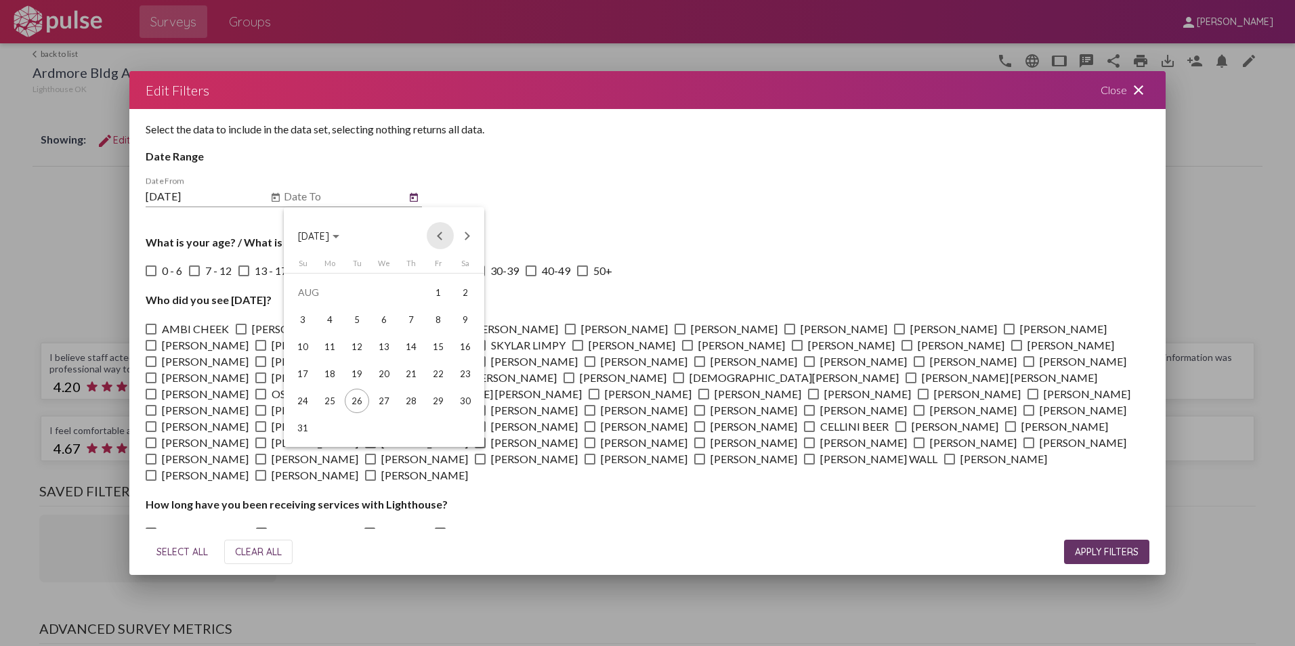
click at [442, 235] on button "Previous month" at bounding box center [440, 235] width 27 height 27
click at [410, 423] on div "31" at bounding box center [411, 428] width 24 height 24
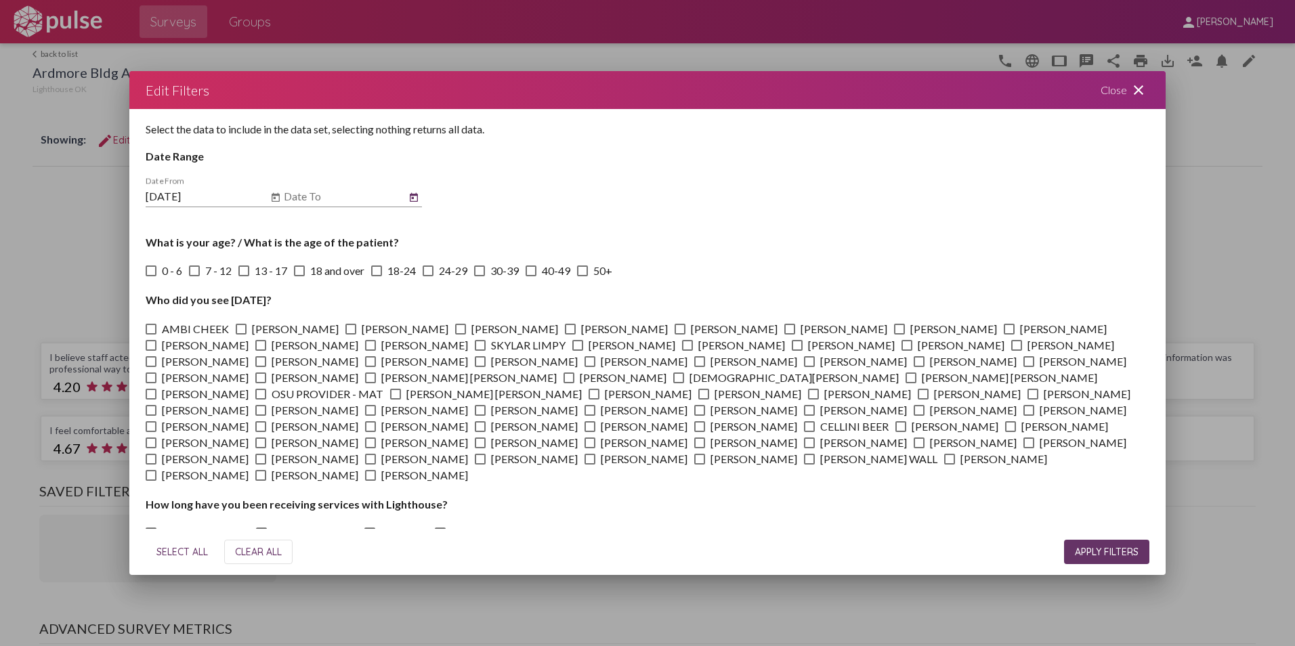
type input "[DATE]"
click at [1109, 551] on span "APPLY FILTERS" at bounding box center [1107, 552] width 64 height 12
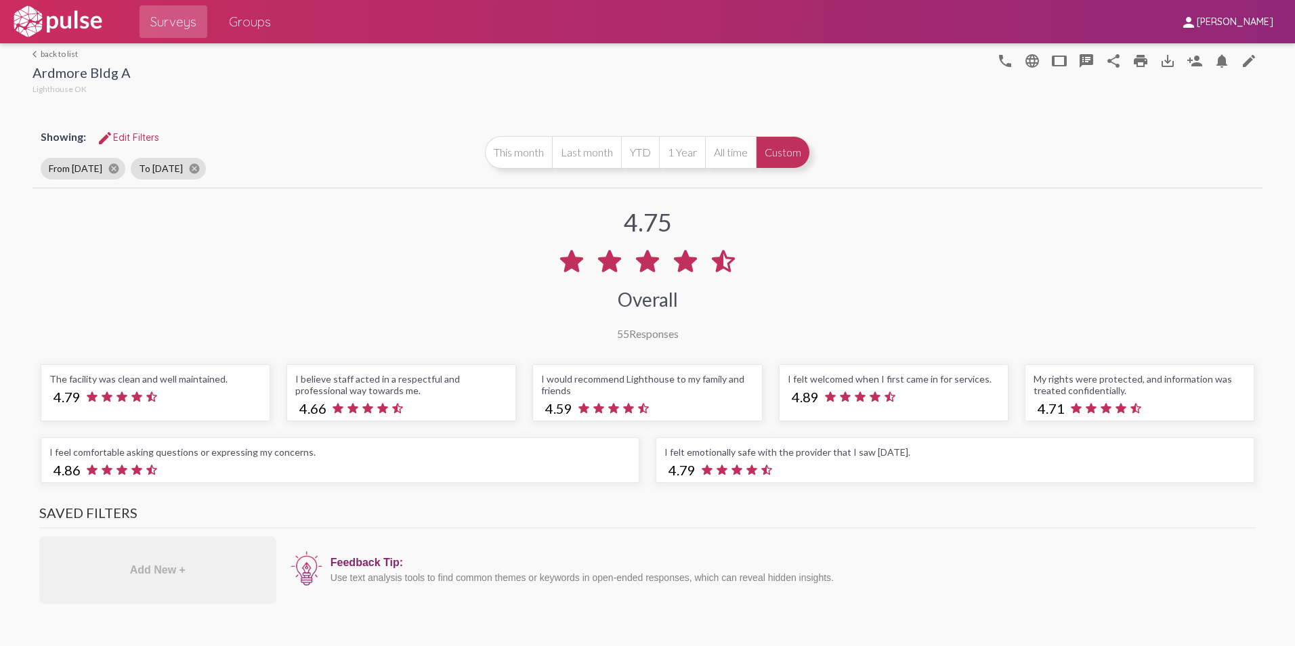
click at [253, 22] on span "Groups" at bounding box center [250, 21] width 42 height 24
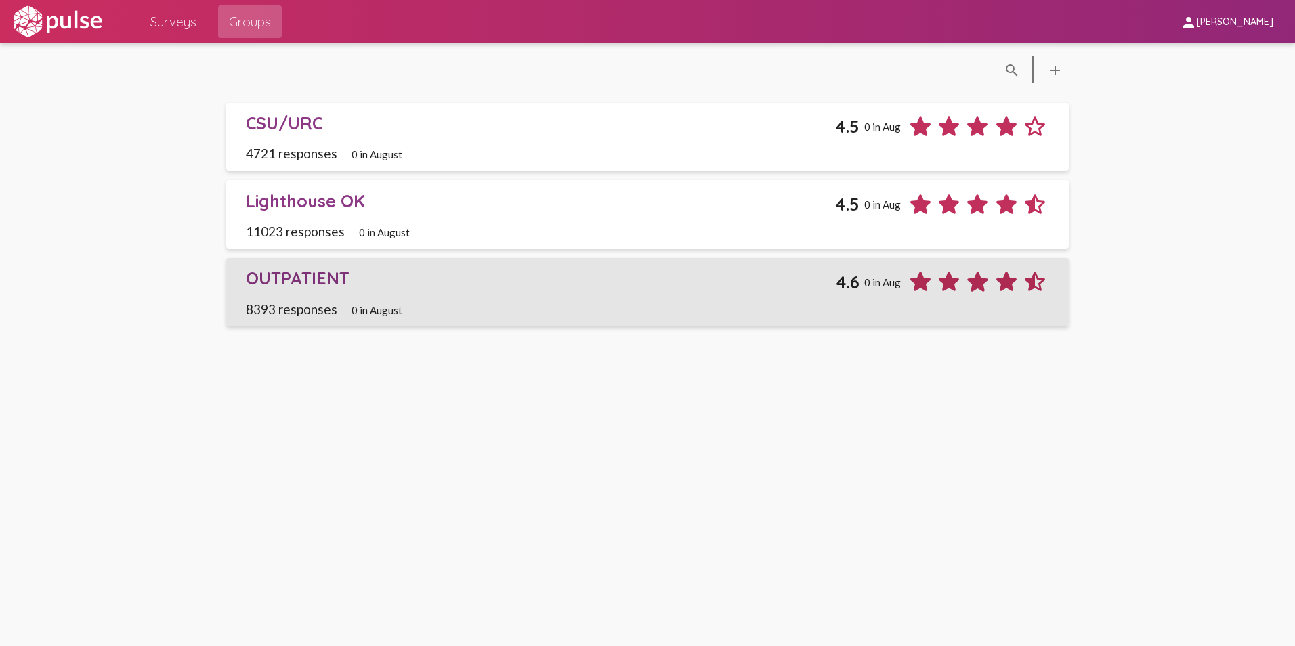
click at [257, 274] on div "OUTPATIENT" at bounding box center [541, 278] width 591 height 21
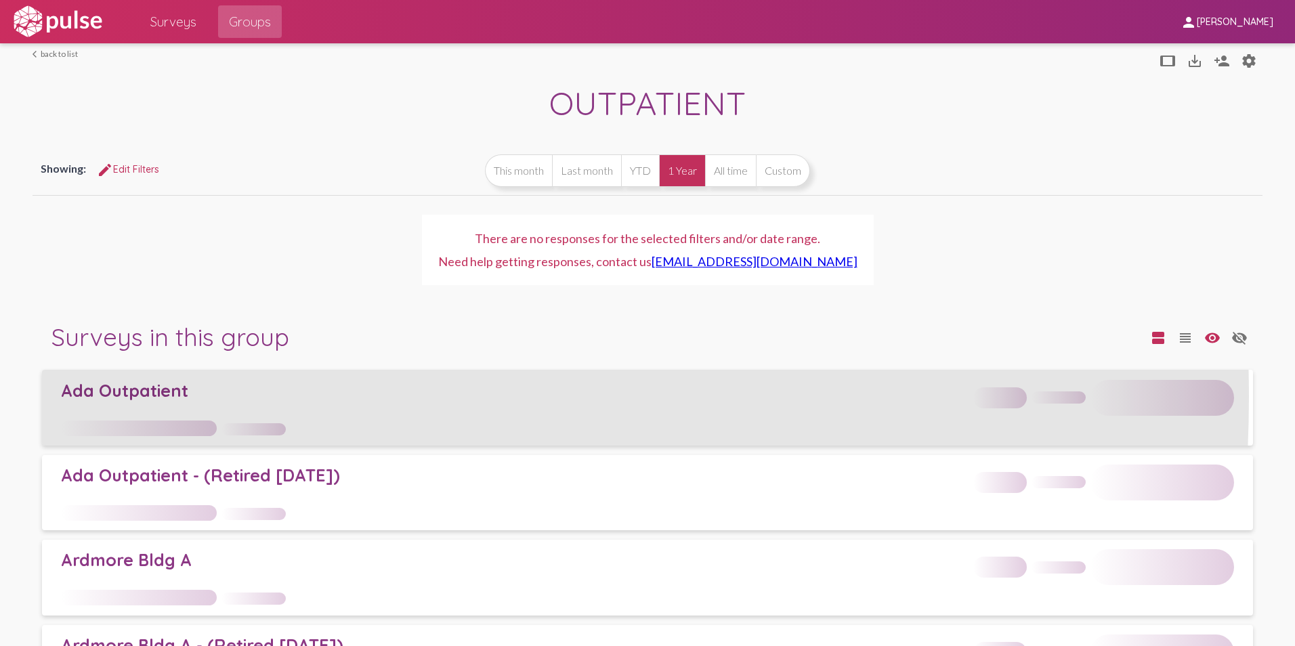
click at [118, 397] on div "Ada Outpatient" at bounding box center [512, 390] width 902 height 21
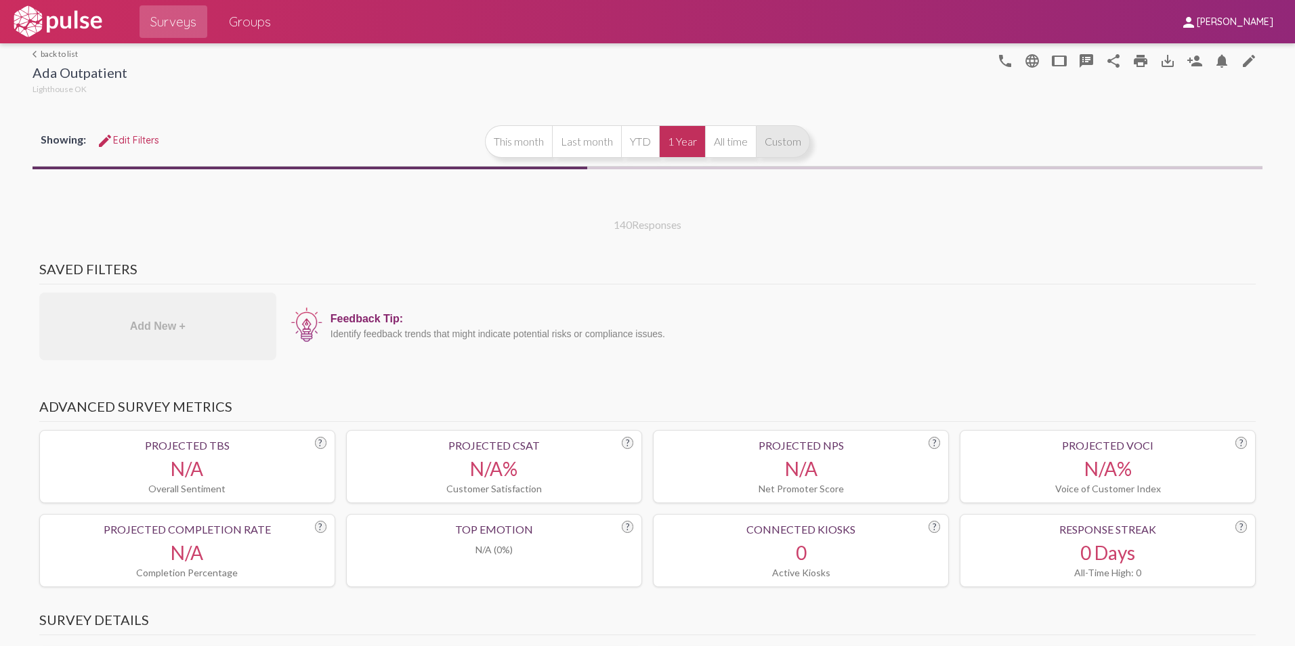
click at [778, 133] on button "Custom" at bounding box center [783, 141] width 54 height 33
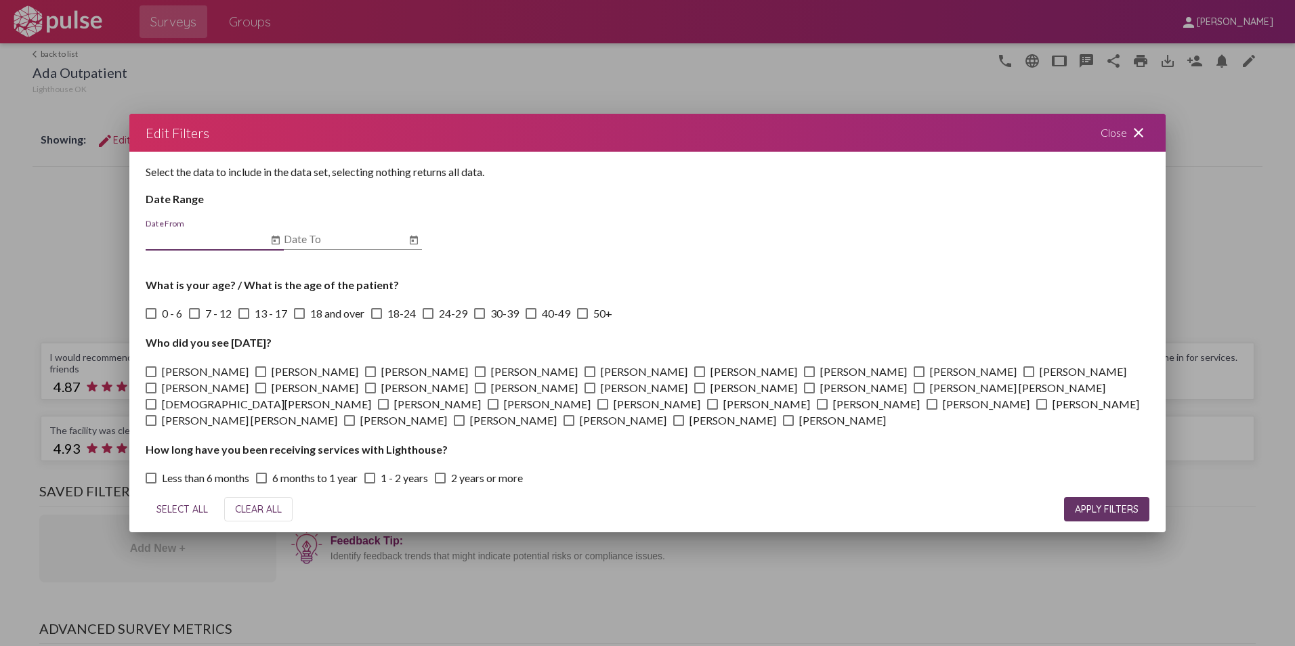
click at [276, 237] on icon "Open calendar" at bounding box center [276, 240] width 8 height 9
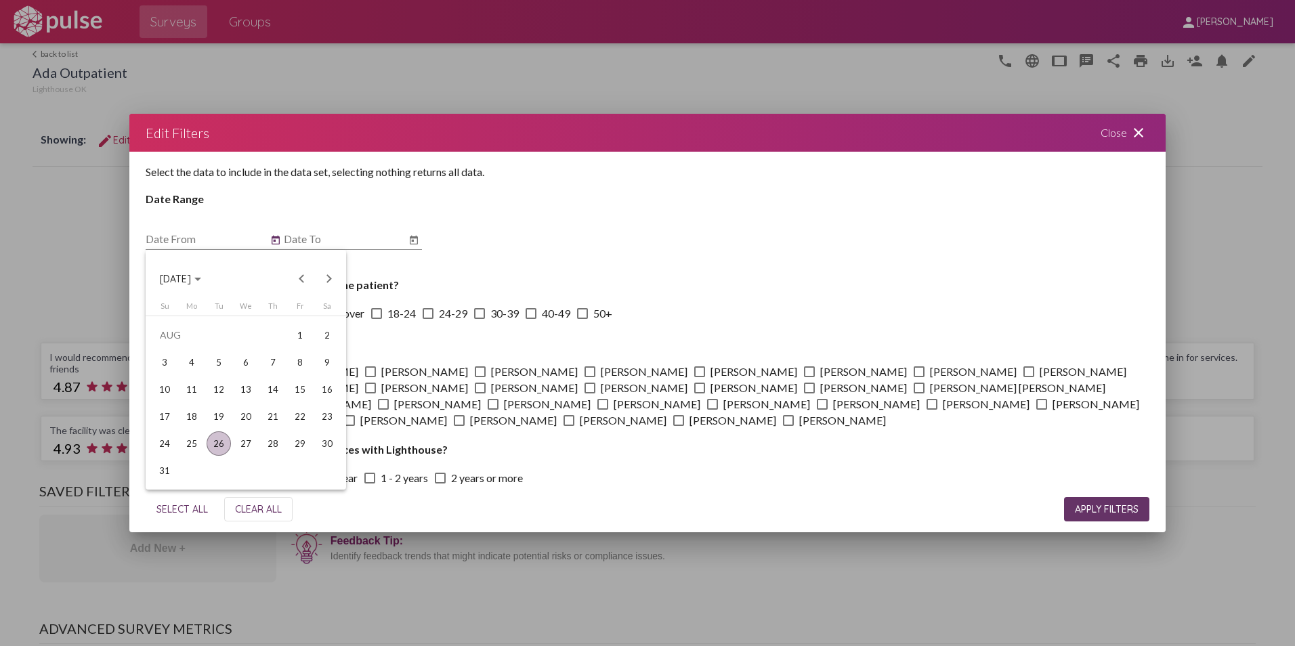
click at [191, 278] on span "[DATE]" at bounding box center [175, 279] width 31 height 12
click at [175, 370] on div "2024" at bounding box center [175, 375] width 43 height 24
click at [217, 365] on div "JUN" at bounding box center [222, 375] width 43 height 24
click at [329, 331] on div "1" at bounding box center [327, 335] width 24 height 24
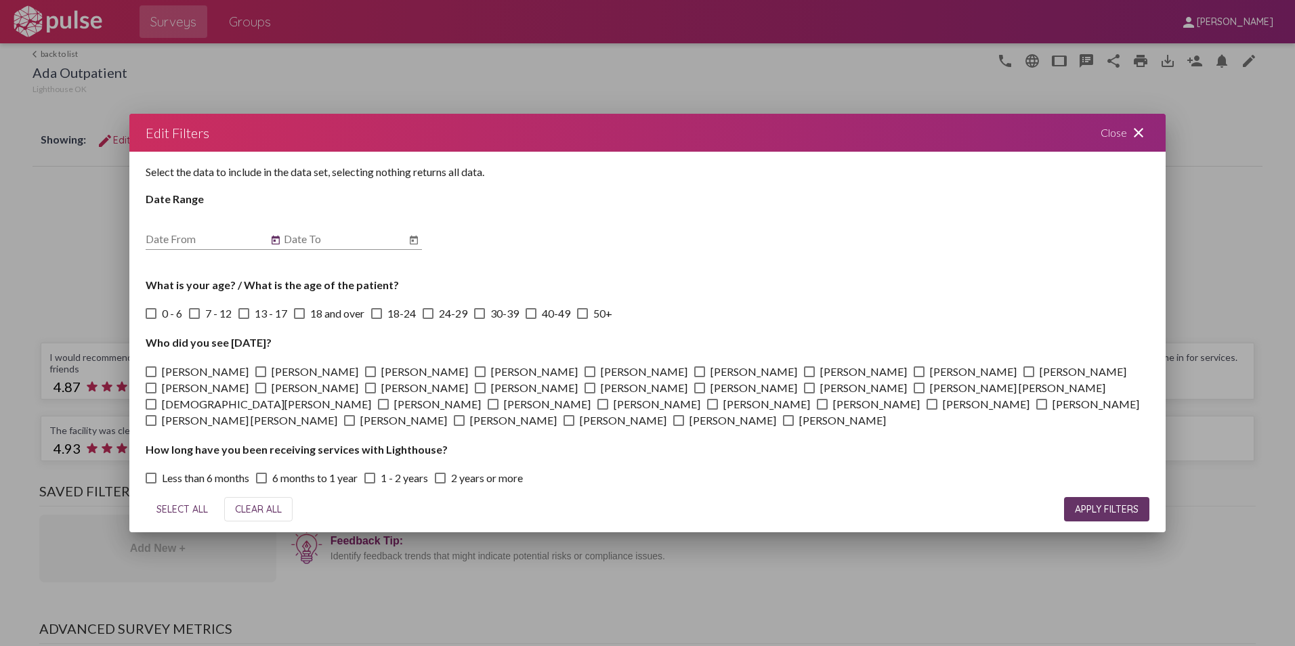
type input "[DATE]"
click at [414, 230] on div "Date To" at bounding box center [353, 234] width 138 height 30
click at [415, 240] on icon "Open calendar" at bounding box center [413, 240] width 11 height 16
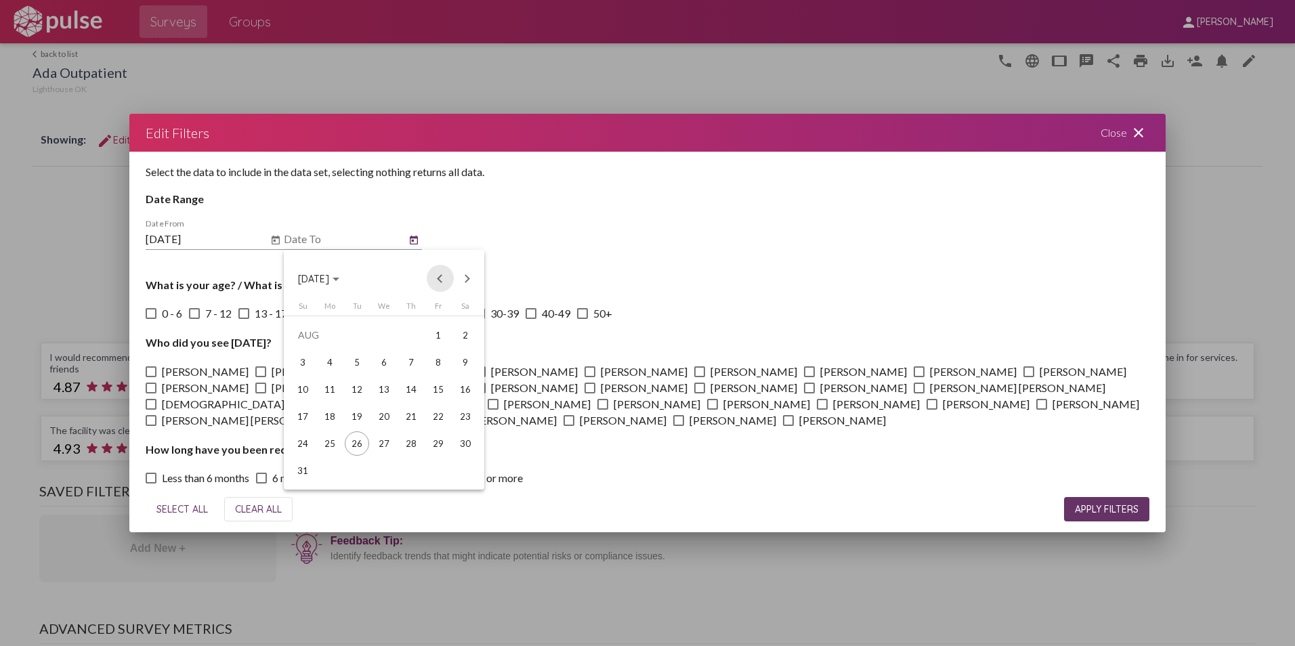
click at [437, 275] on button "Previous month" at bounding box center [440, 278] width 27 height 27
click at [410, 467] on div "31" at bounding box center [411, 471] width 24 height 24
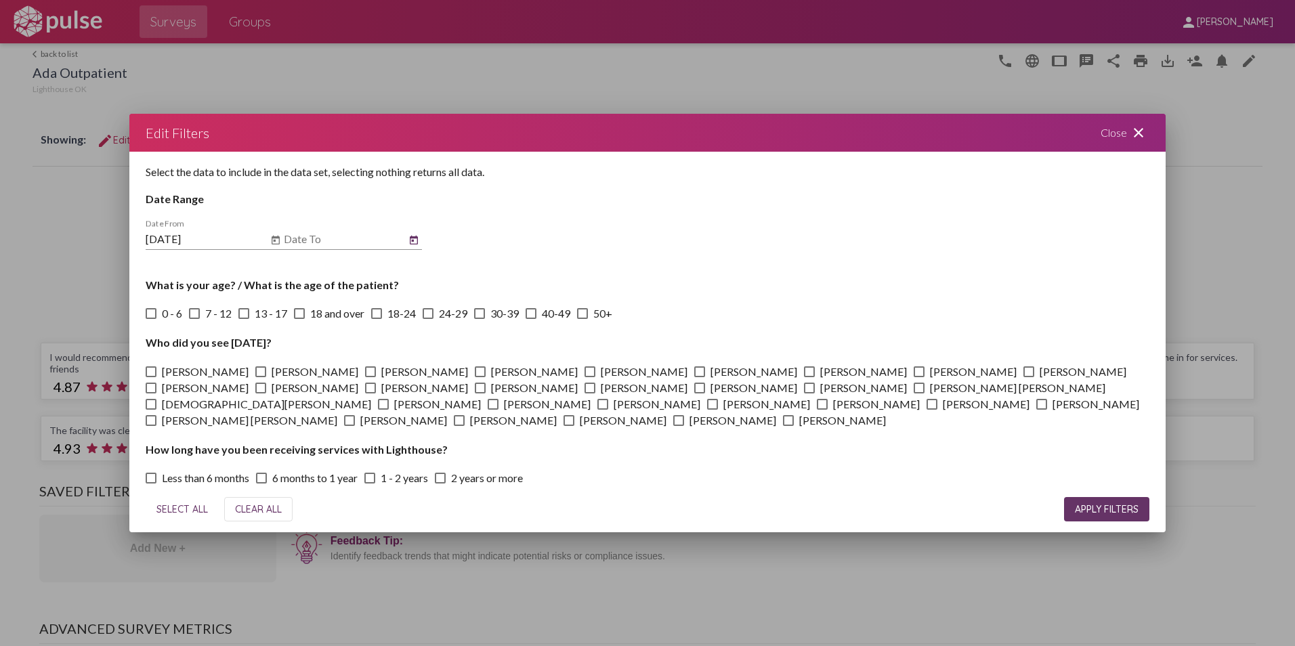
type input "[DATE]"
click at [1092, 500] on button "APPLY FILTERS" at bounding box center [1106, 509] width 85 height 24
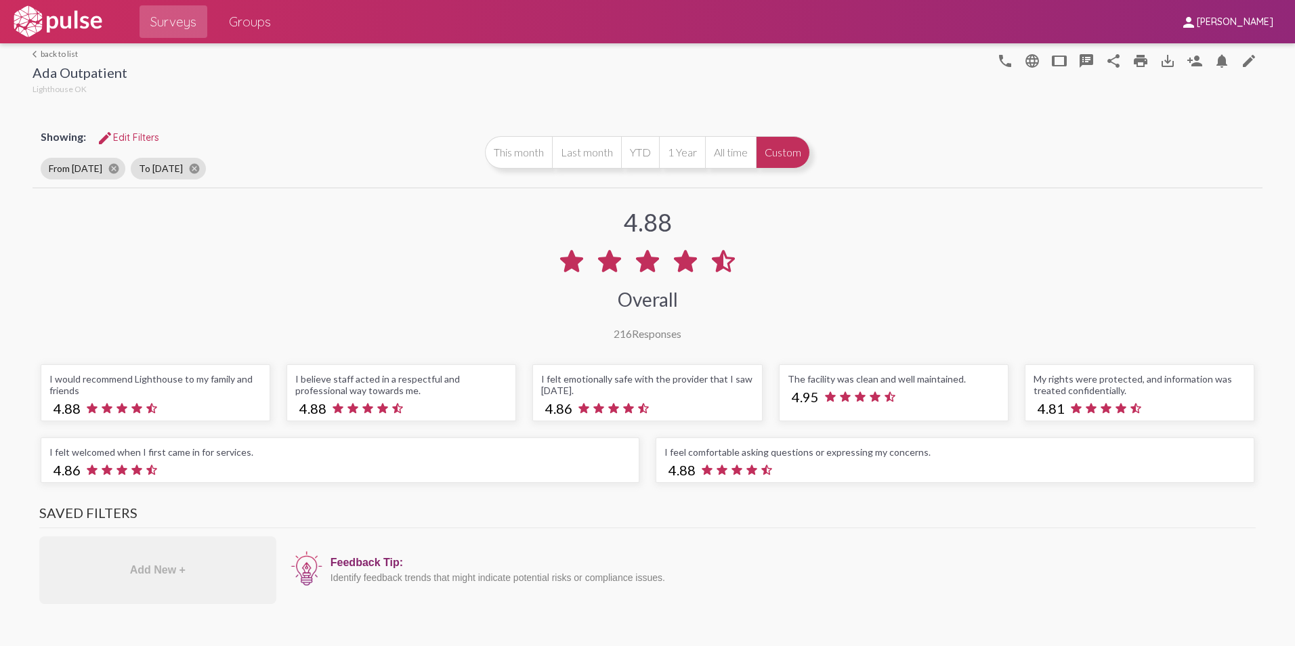
click at [267, 18] on span "Groups" at bounding box center [250, 21] width 42 height 24
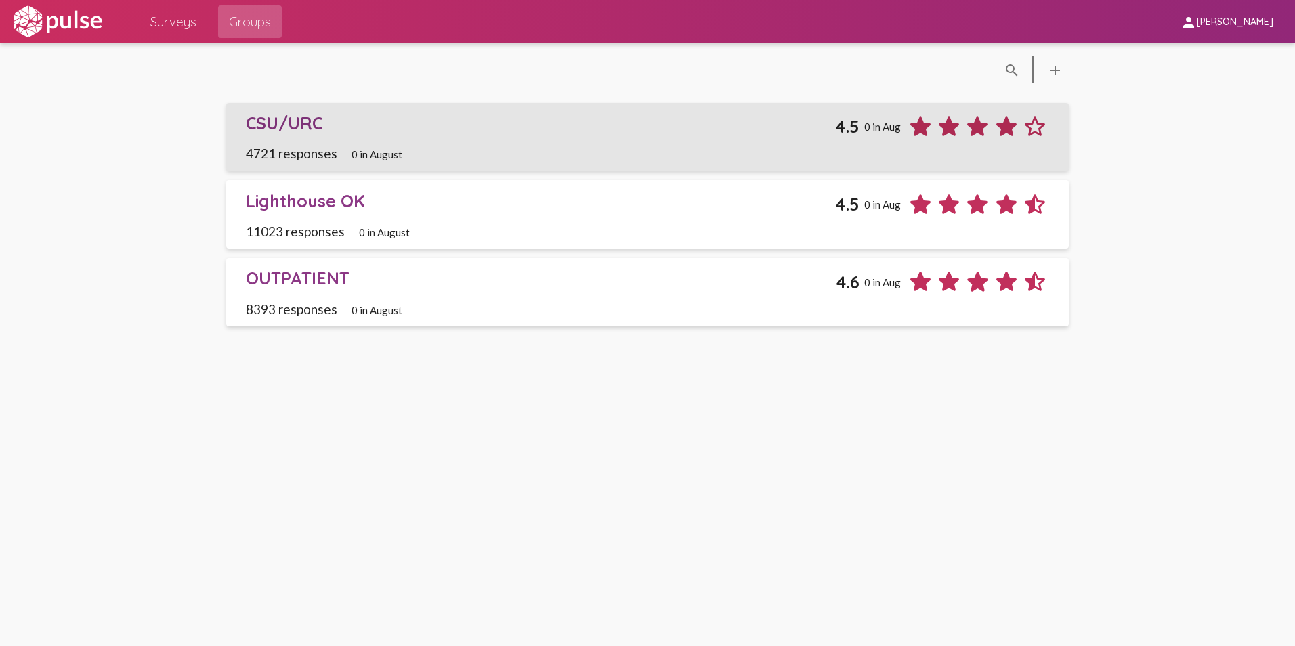
click at [306, 115] on div "CSU/URC" at bounding box center [541, 122] width 590 height 21
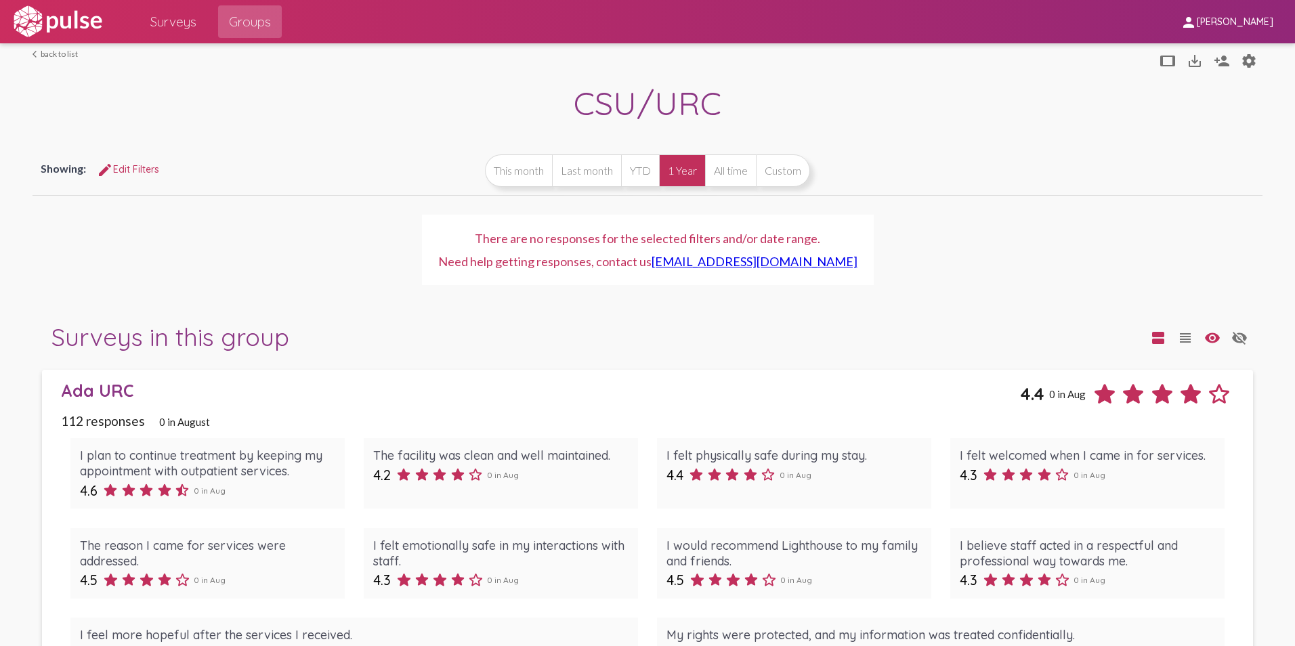
click at [105, 389] on div "Ada URC" at bounding box center [540, 390] width 959 height 21
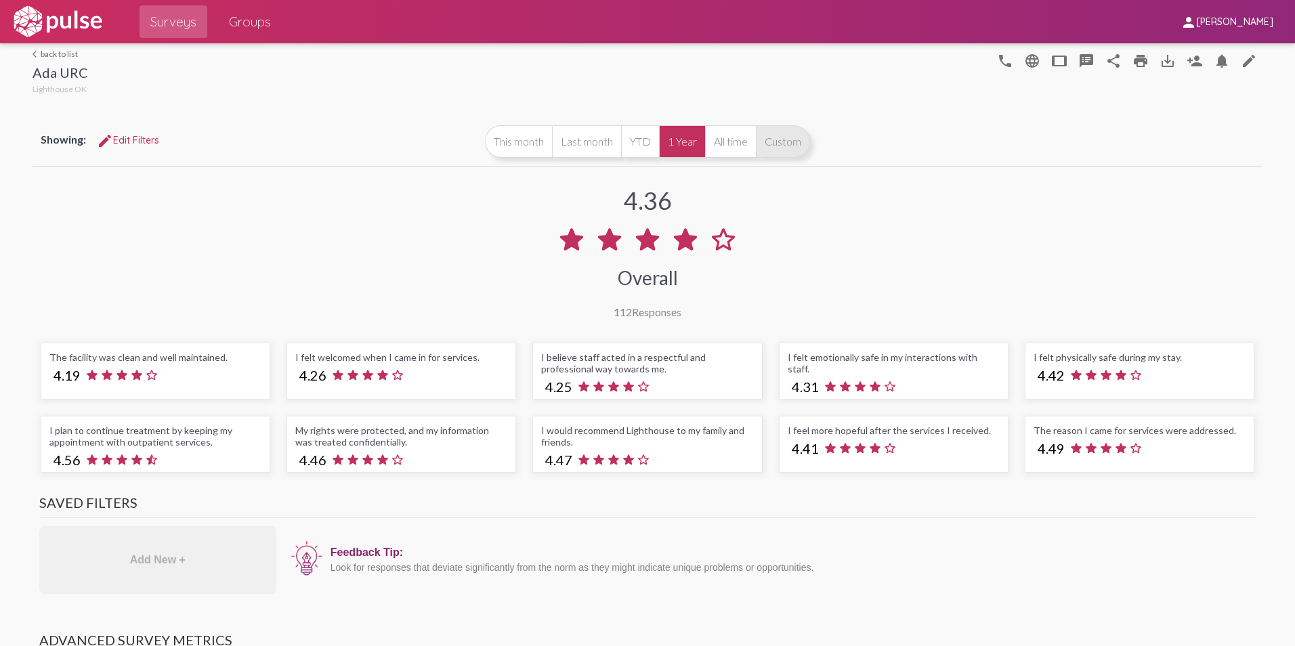
click at [781, 135] on button "Custom" at bounding box center [783, 141] width 54 height 33
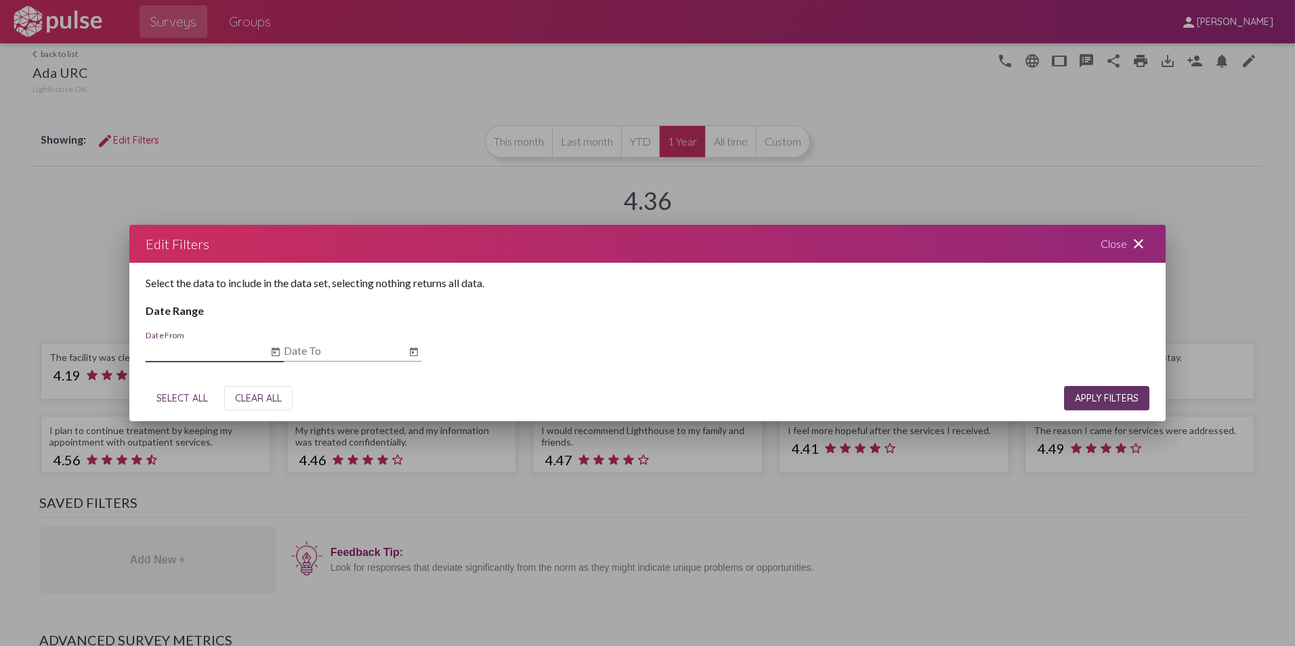
click at [275, 347] on icon "Open calendar" at bounding box center [275, 352] width 11 height 16
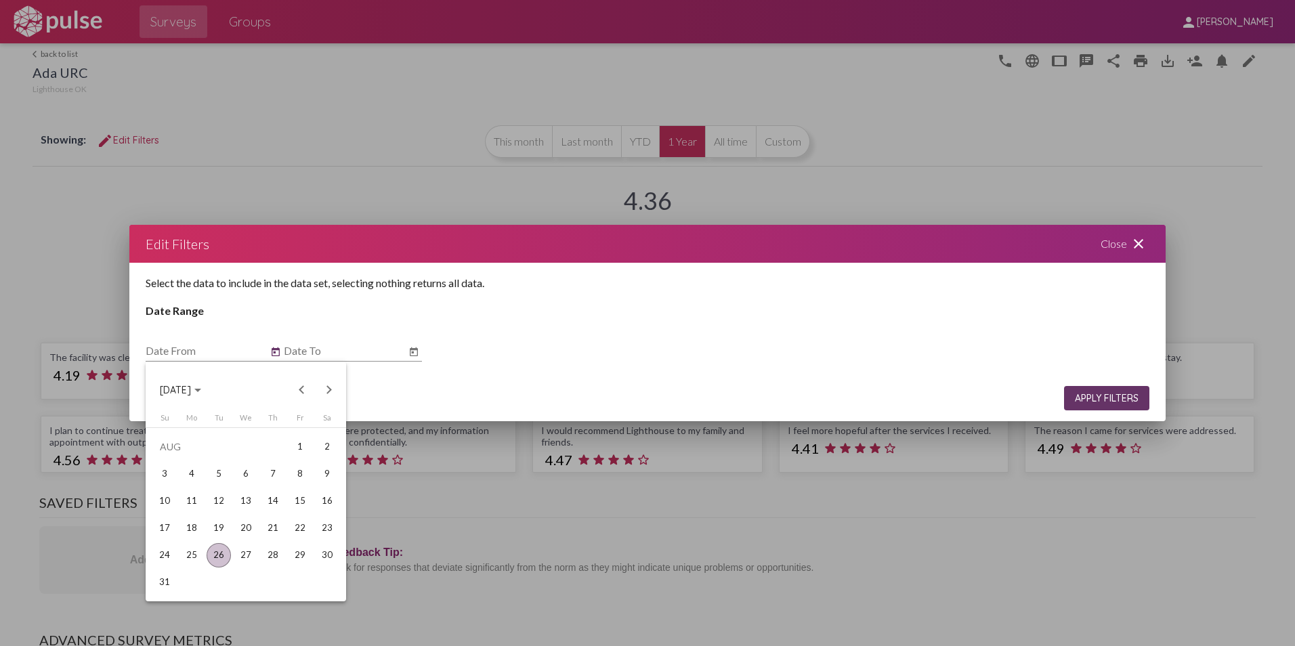
click at [201, 387] on span "[DATE]" at bounding box center [180, 389] width 41 height 12
click at [178, 491] on div "2024" at bounding box center [175, 487] width 43 height 24
click at [215, 486] on div "JUN" at bounding box center [222, 487] width 43 height 24
click at [328, 448] on div "1" at bounding box center [327, 447] width 24 height 24
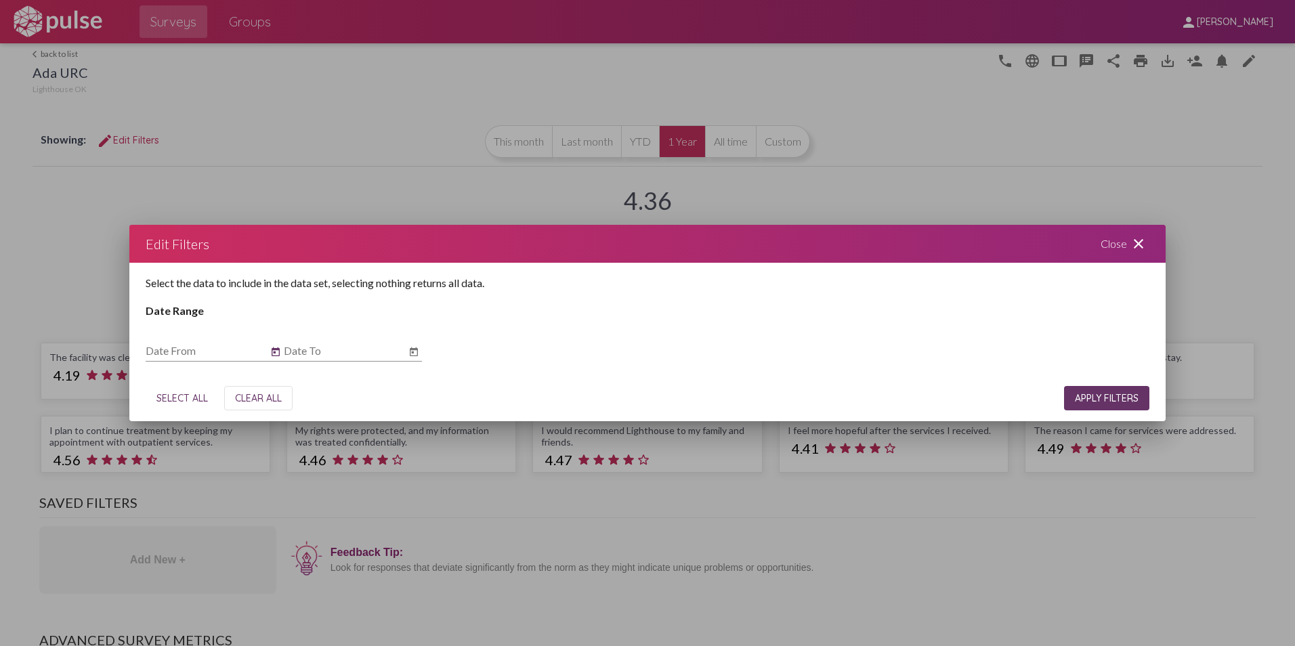
type input "[DATE]"
click at [415, 353] on icon "Open calendar" at bounding box center [413, 352] width 11 height 16
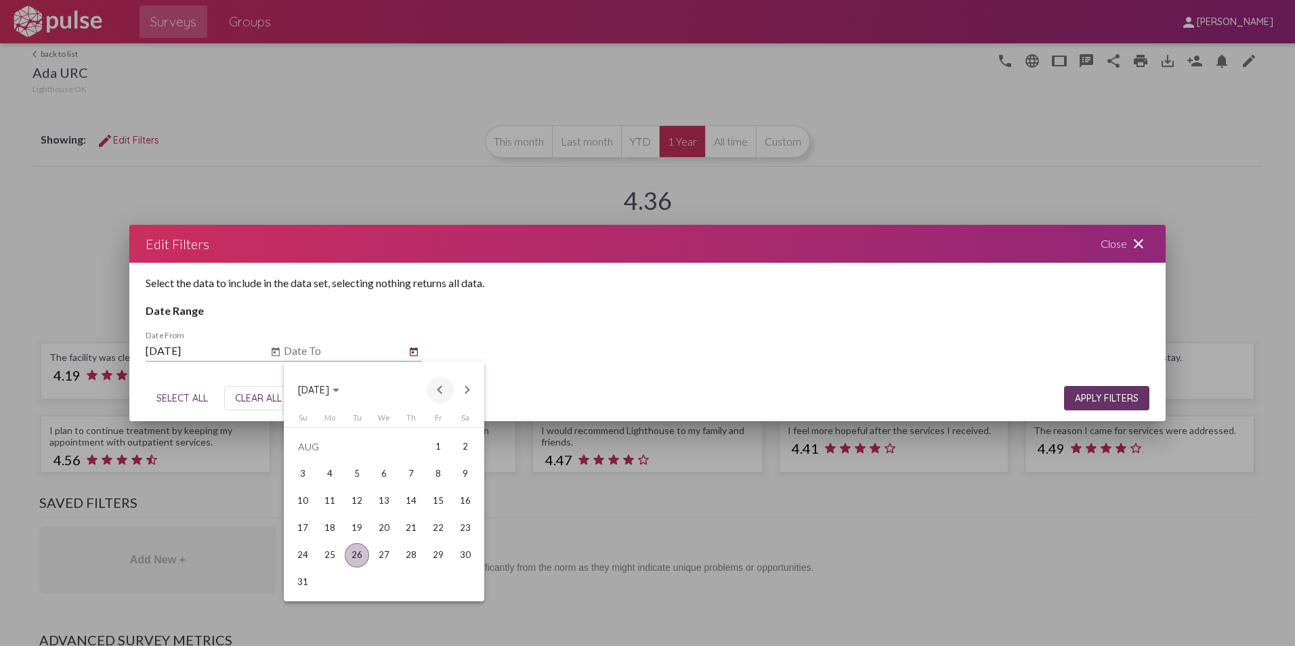
click at [442, 387] on button "Previous month" at bounding box center [440, 390] width 27 height 27
click at [412, 570] on div "31" at bounding box center [411, 582] width 24 height 24
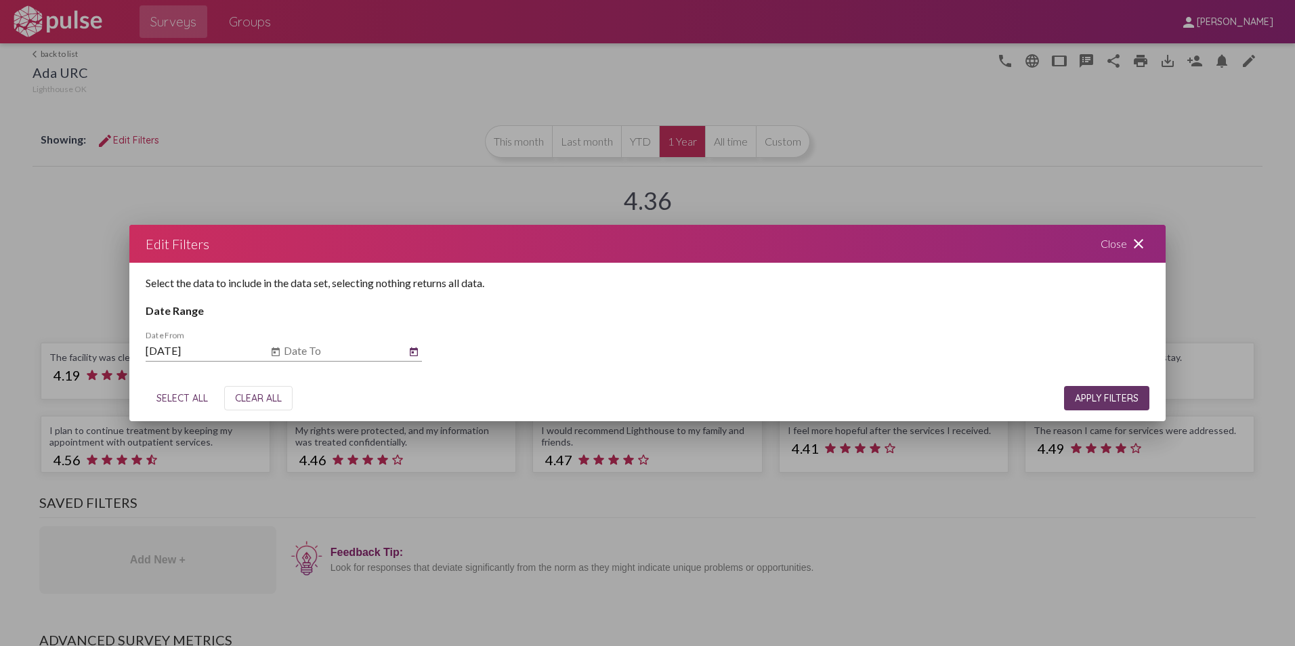
type input "[DATE]"
click at [1107, 385] on div "SELECT ALL CLEAR ALL APPLY FILTERS" at bounding box center [648, 398] width 1004 height 46
click at [1068, 398] on button "APPLY FILTERS" at bounding box center [1106, 398] width 85 height 24
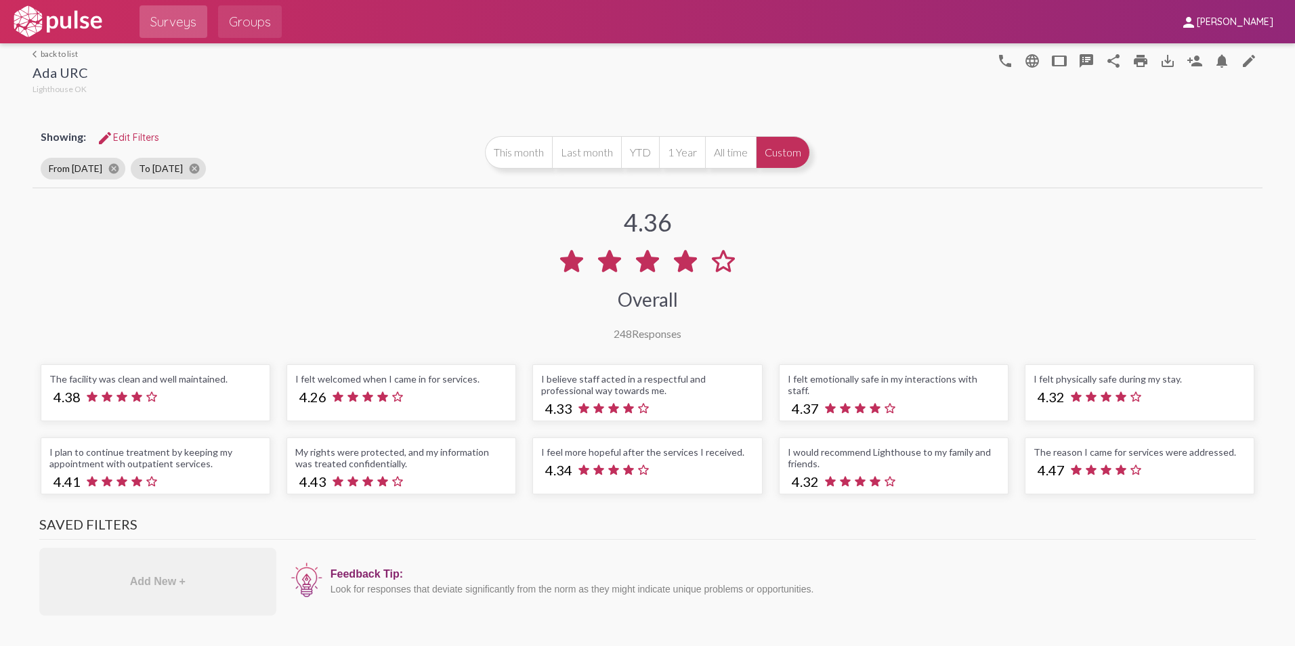
click at [248, 9] on span "Groups" at bounding box center [250, 21] width 42 height 24
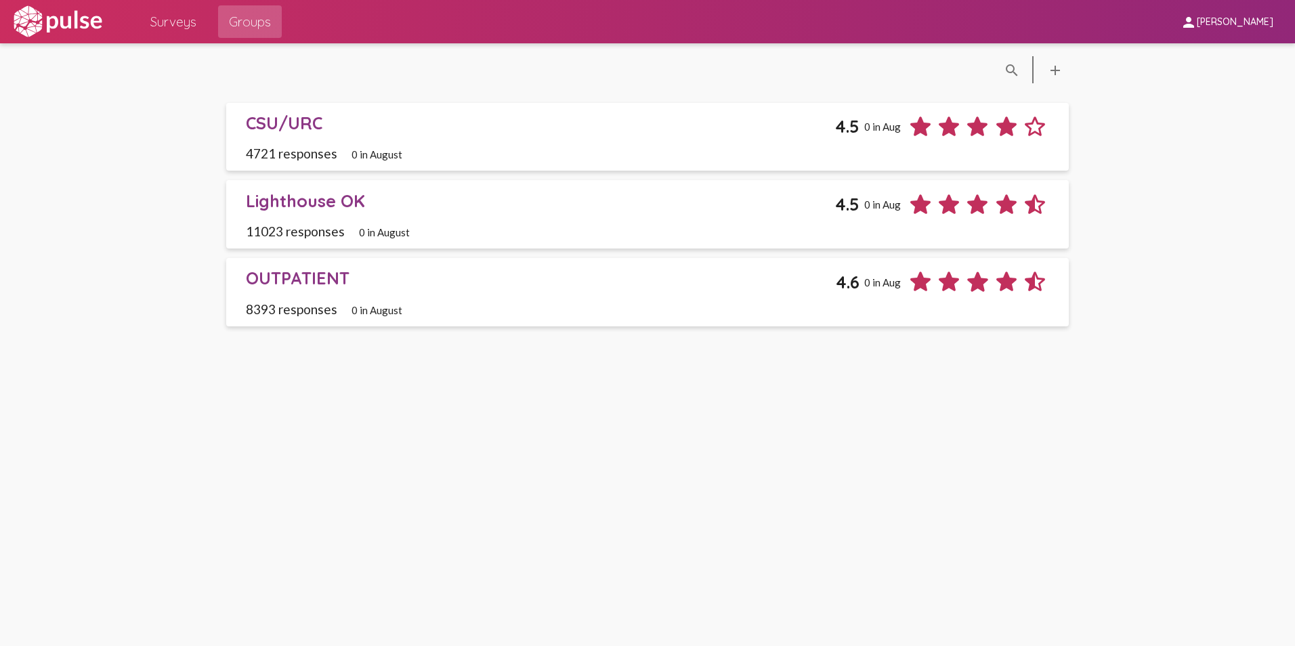
click at [280, 134] on div "CSU/URC 4.5 0 in Aug" at bounding box center [648, 126] width 804 height 28
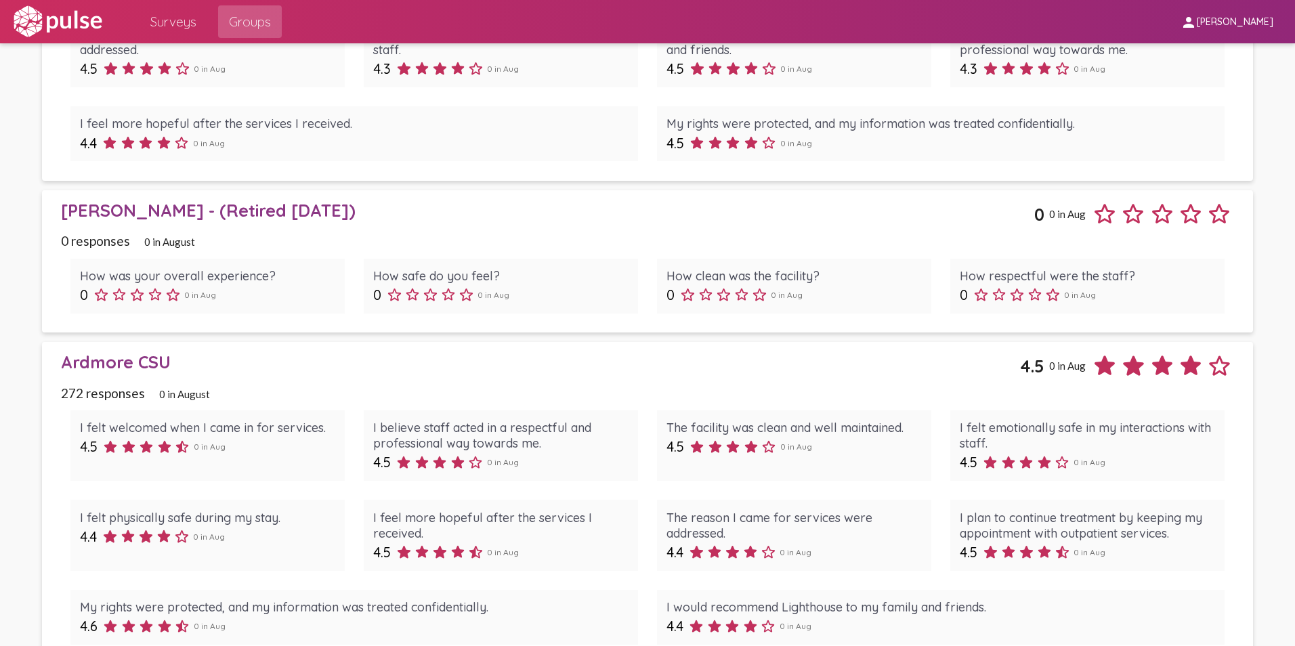
scroll to position [610, 0]
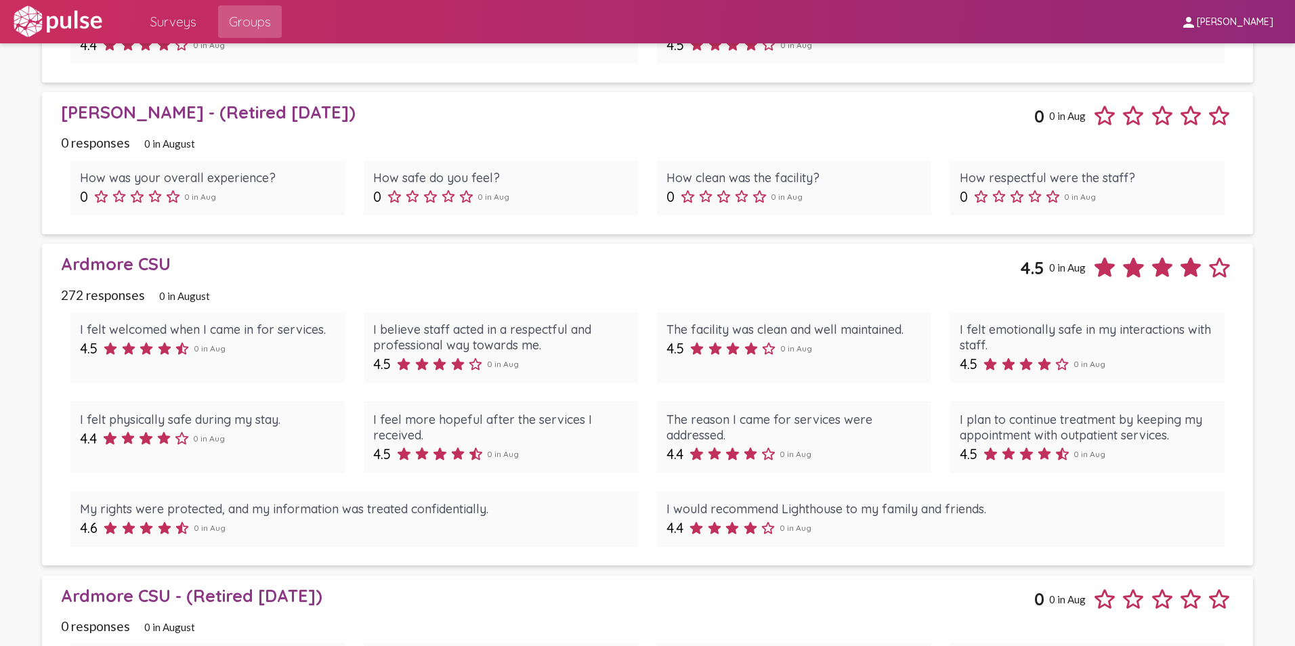
click at [77, 262] on div "Ardmore CSU" at bounding box center [540, 263] width 959 height 21
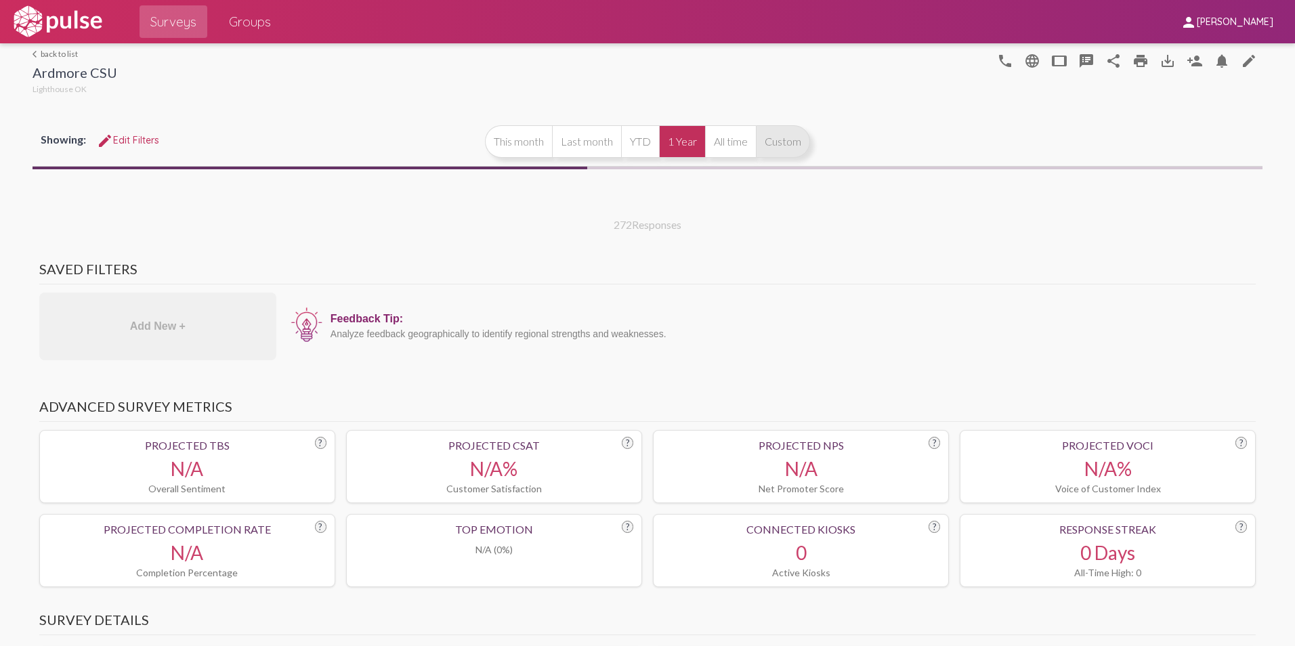
click at [778, 133] on button "Custom" at bounding box center [783, 141] width 54 height 33
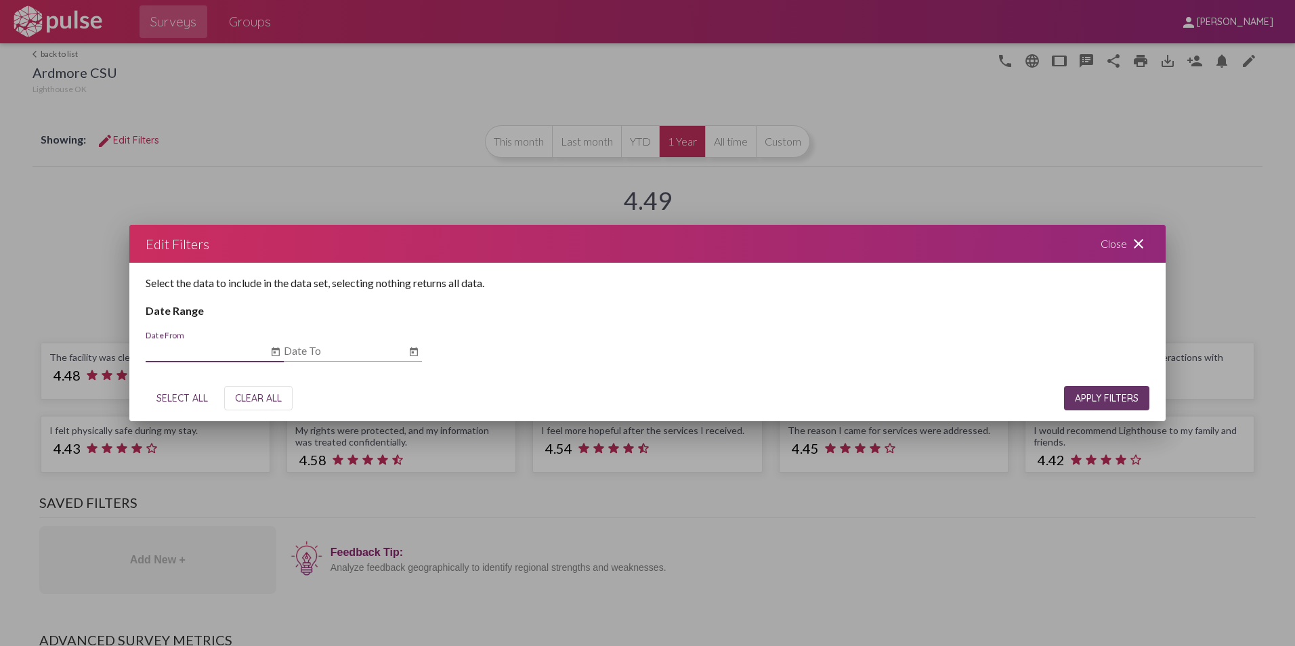
click at [280, 348] on icon "Open calendar" at bounding box center [275, 352] width 11 height 16
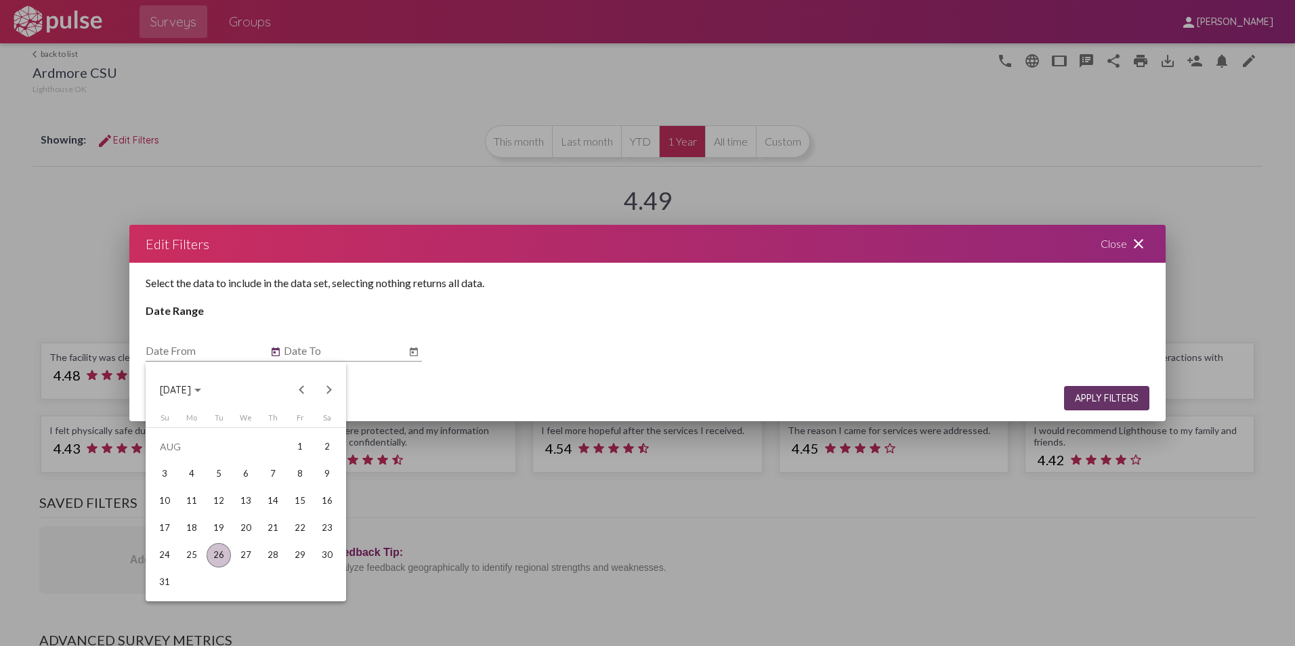
click at [201, 389] on div "Choose month and year" at bounding box center [197, 390] width 7 height 3
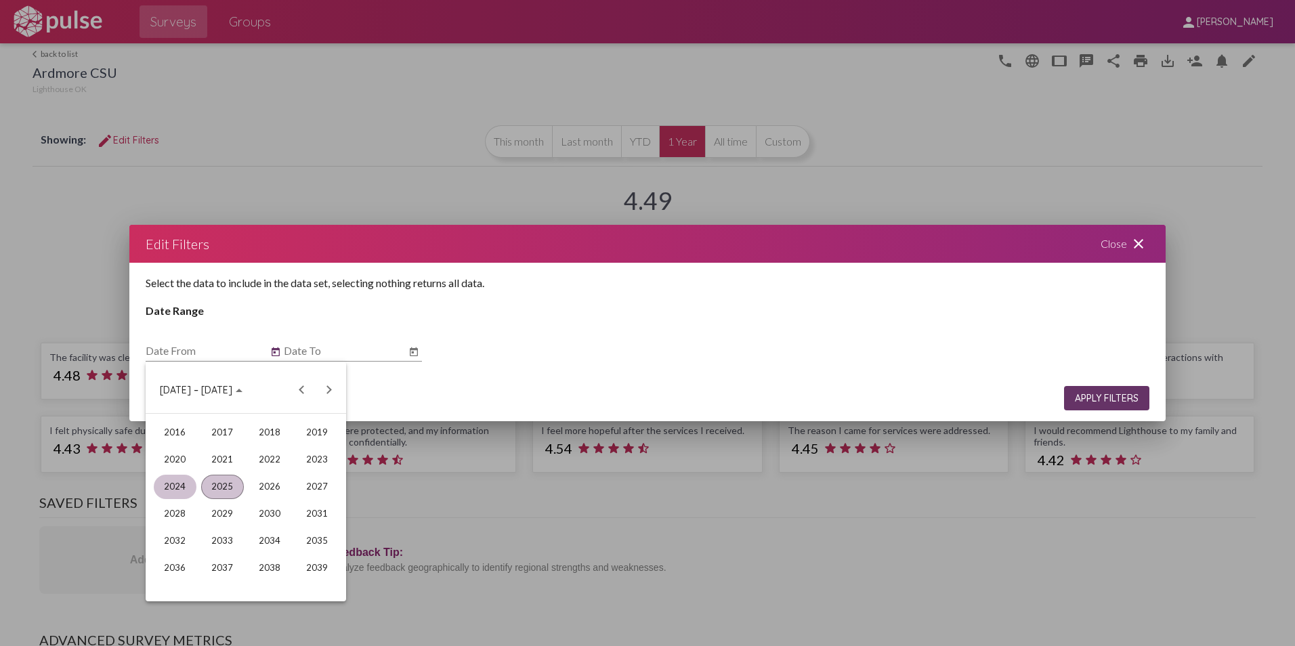
click at [177, 490] on div "2024" at bounding box center [175, 487] width 43 height 24
click at [215, 482] on div "JUN" at bounding box center [222, 487] width 43 height 24
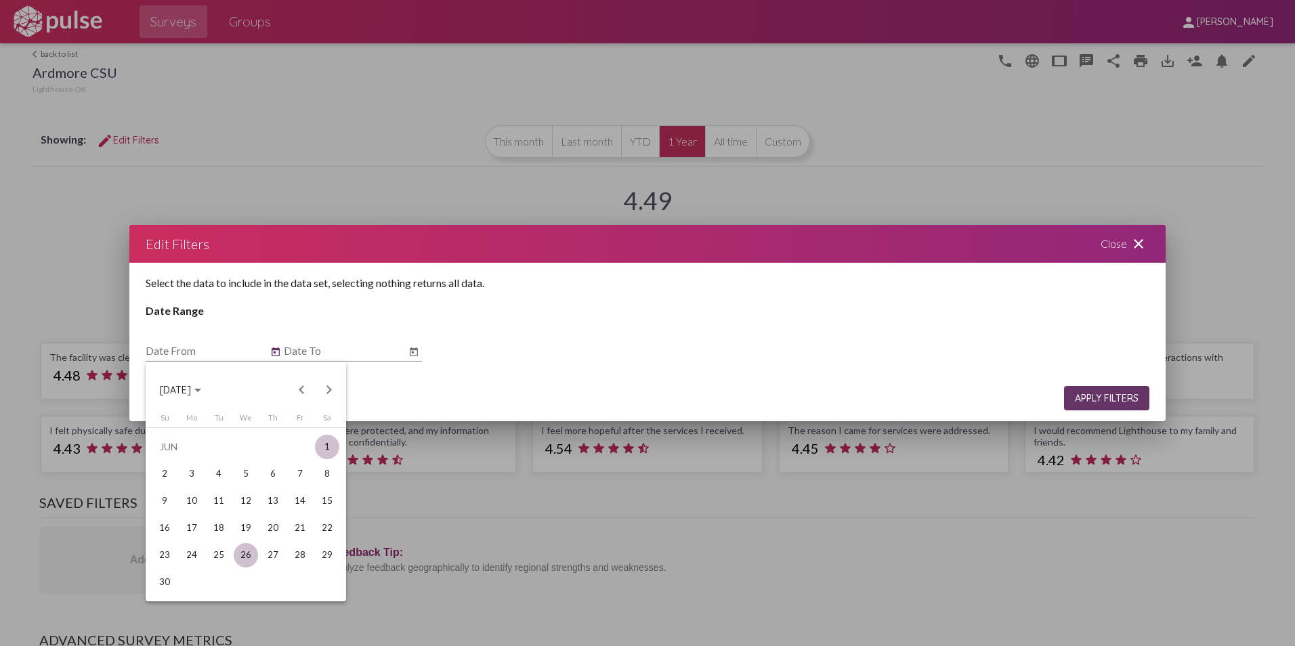
click at [328, 438] on div "1" at bounding box center [327, 447] width 24 height 24
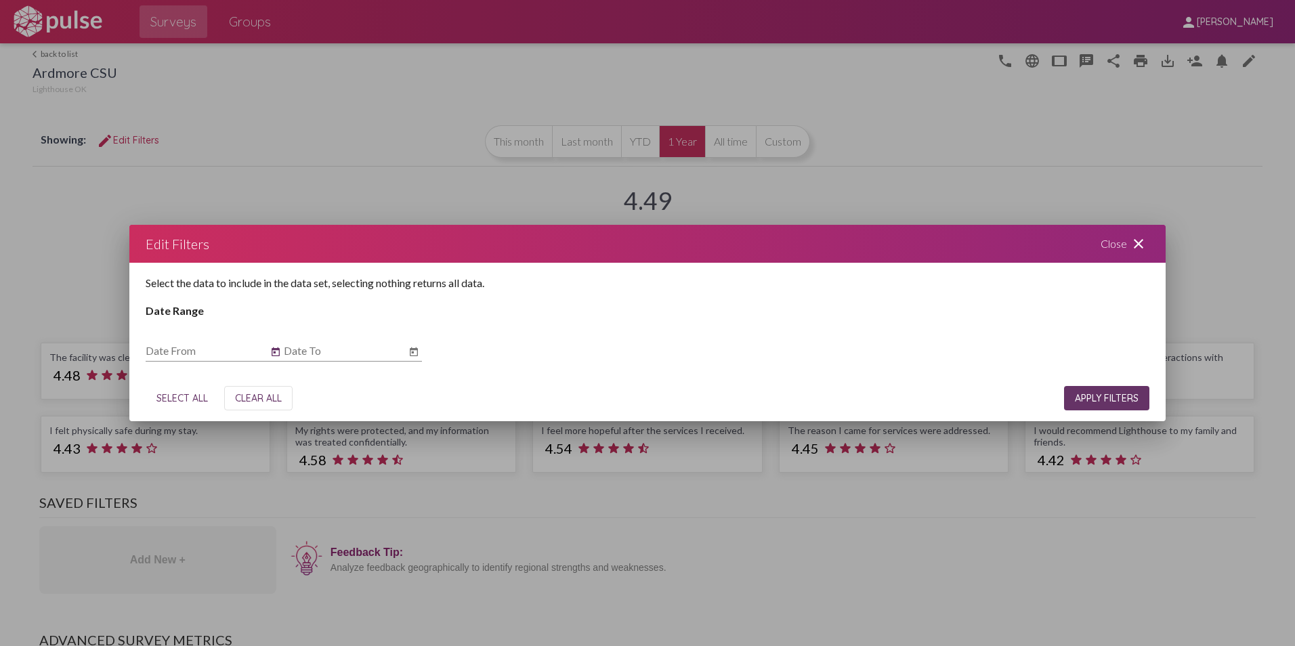
type input "[DATE]"
click at [414, 347] on icon "Open calendar" at bounding box center [413, 352] width 11 height 16
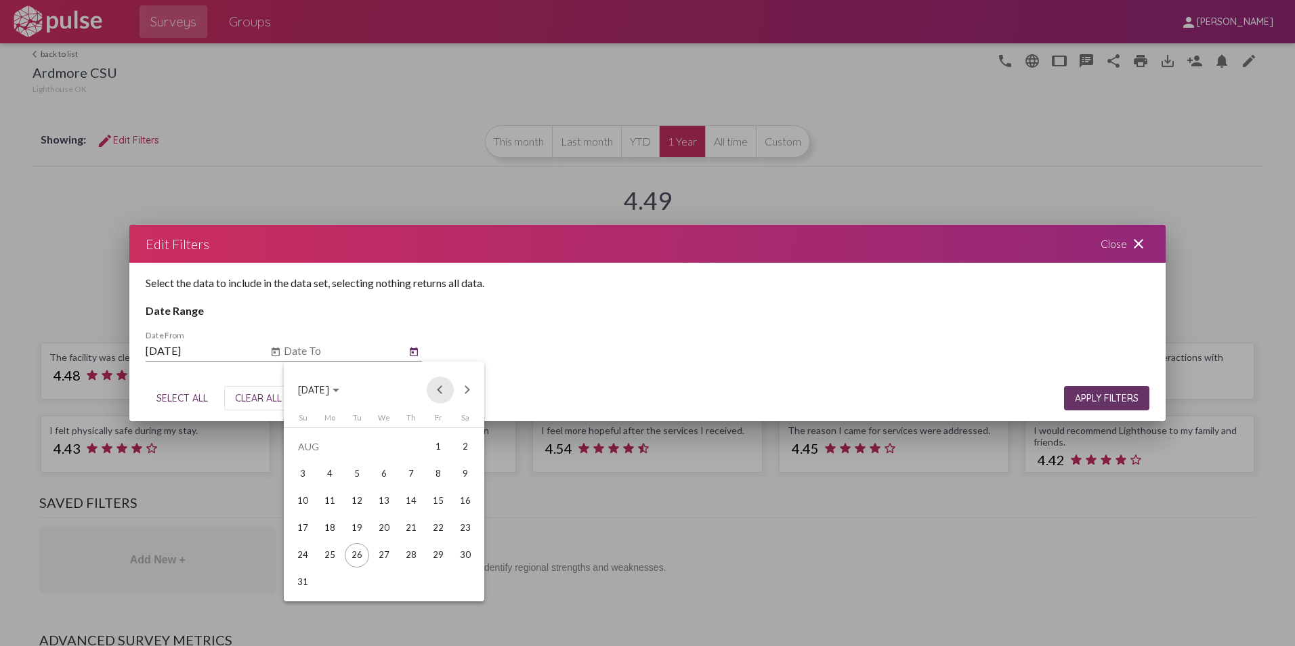
click at [440, 382] on button "Previous month" at bounding box center [440, 390] width 27 height 27
click at [415, 587] on div "31" at bounding box center [411, 582] width 24 height 24
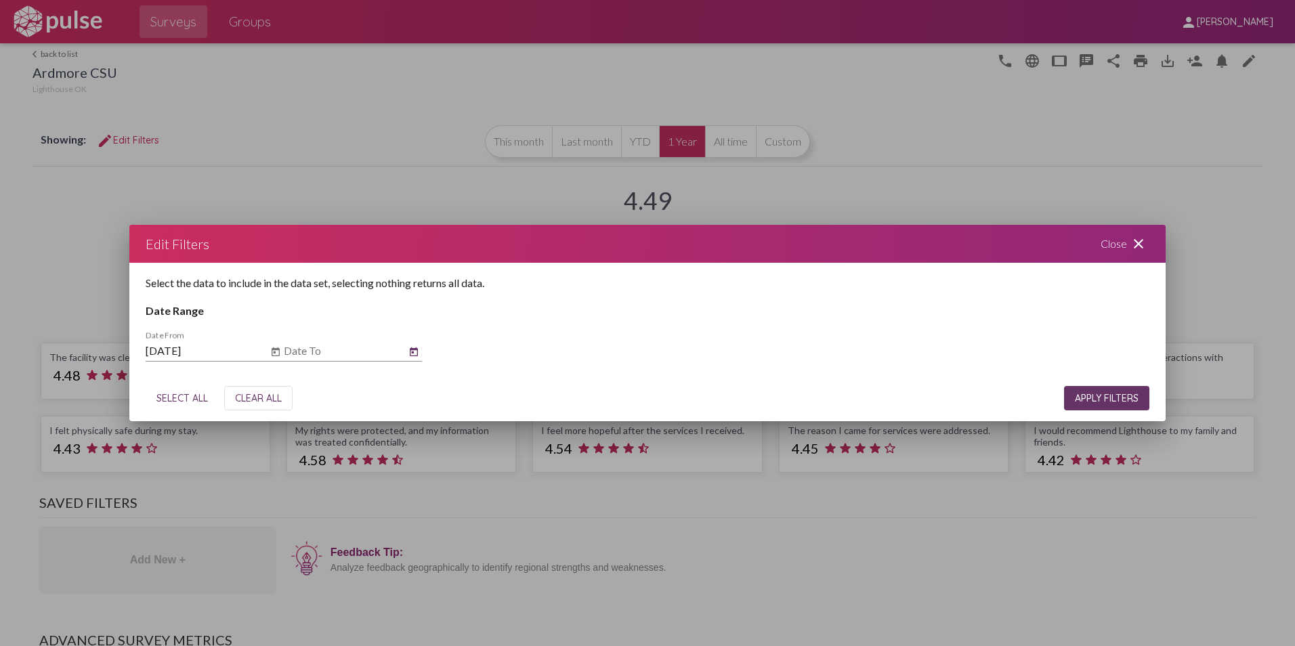
type input "[DATE]"
click at [1114, 394] on span "APPLY FILTERS" at bounding box center [1107, 398] width 64 height 12
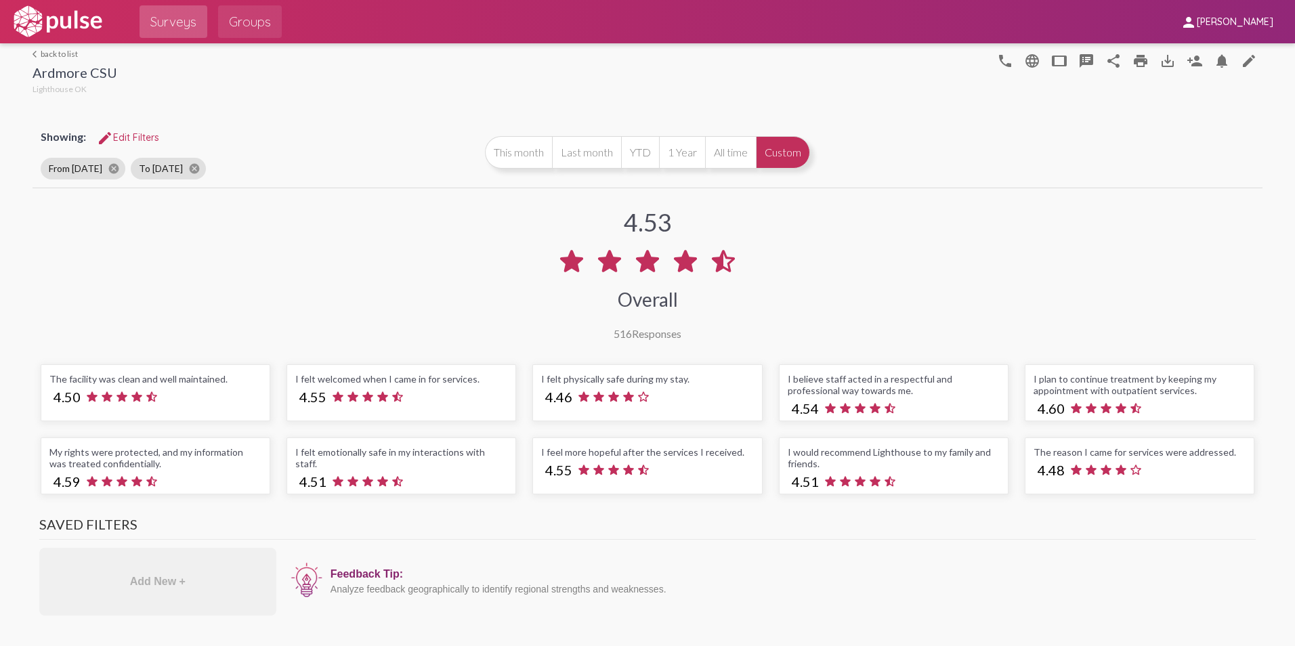
click at [261, 12] on span "Groups" at bounding box center [250, 21] width 42 height 24
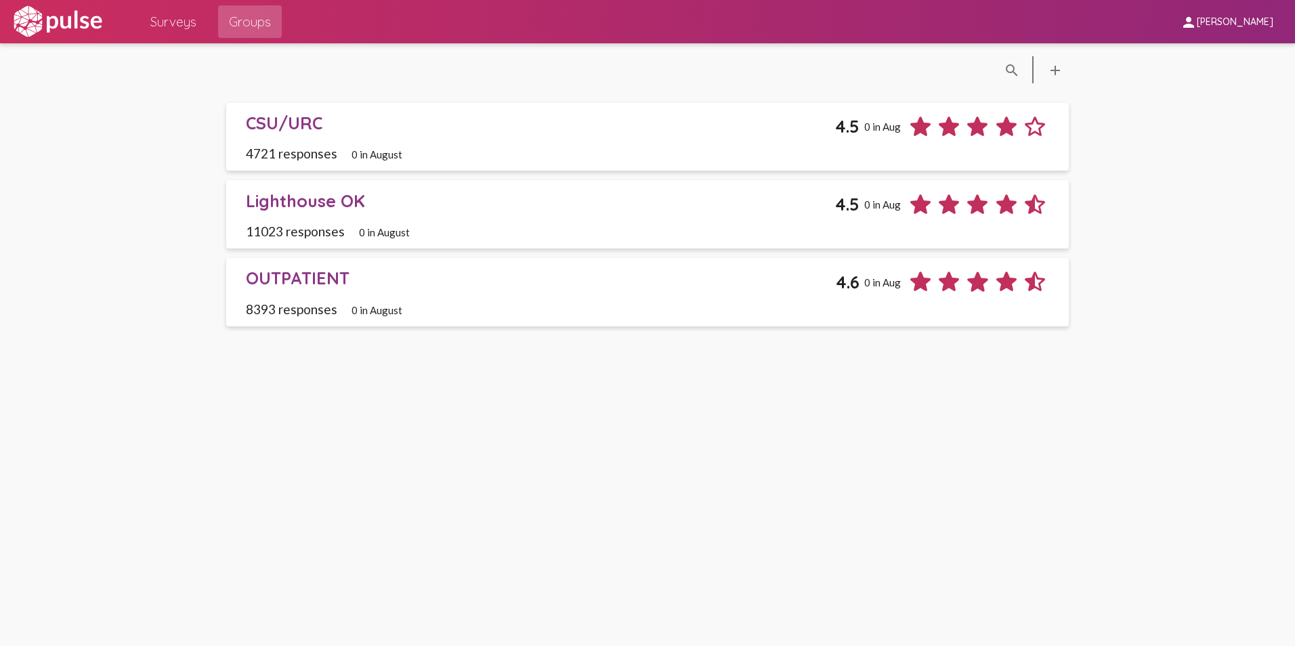
click at [301, 123] on div "CSU/URC" at bounding box center [541, 122] width 590 height 21
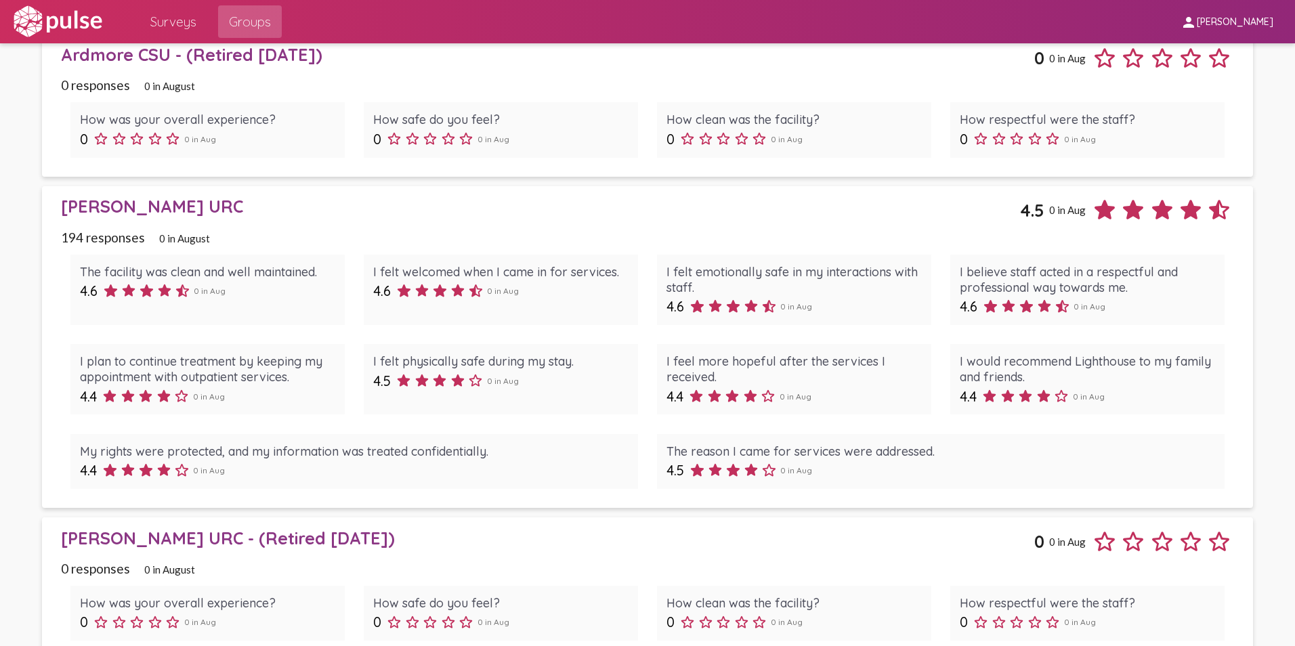
scroll to position [1151, 0]
click at [114, 205] on div "[PERSON_NAME] URC" at bounding box center [540, 205] width 959 height 21
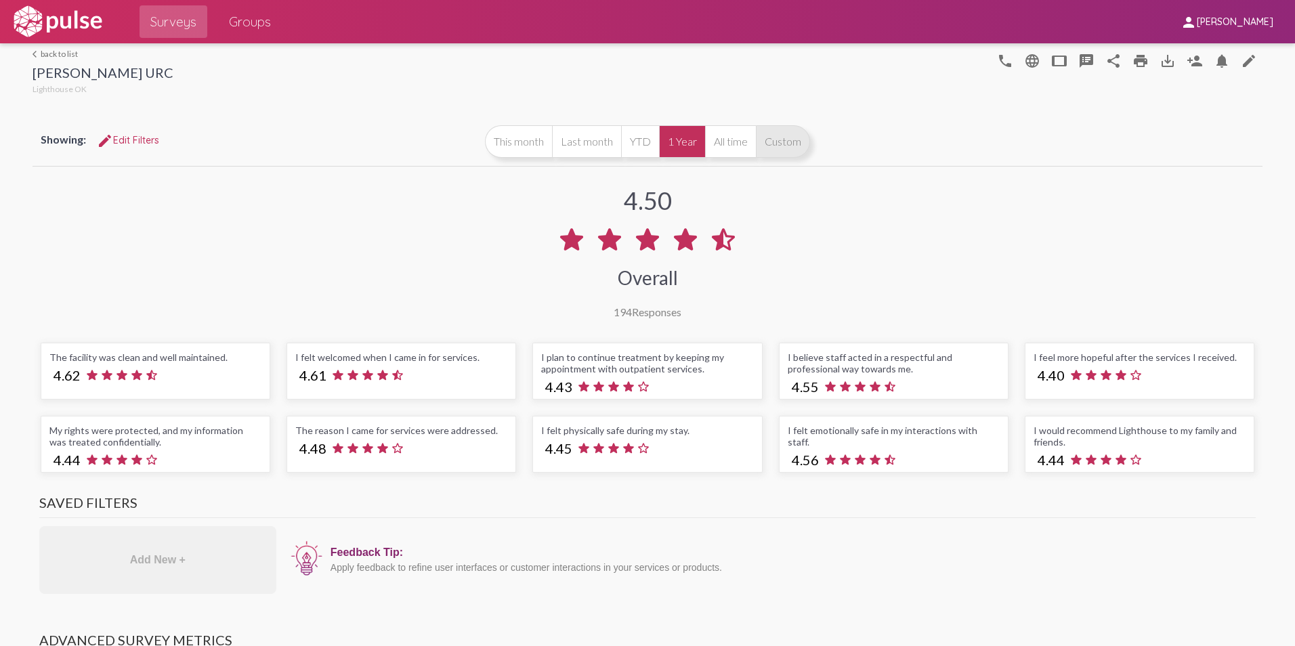
click at [786, 141] on button "Custom" at bounding box center [783, 141] width 54 height 33
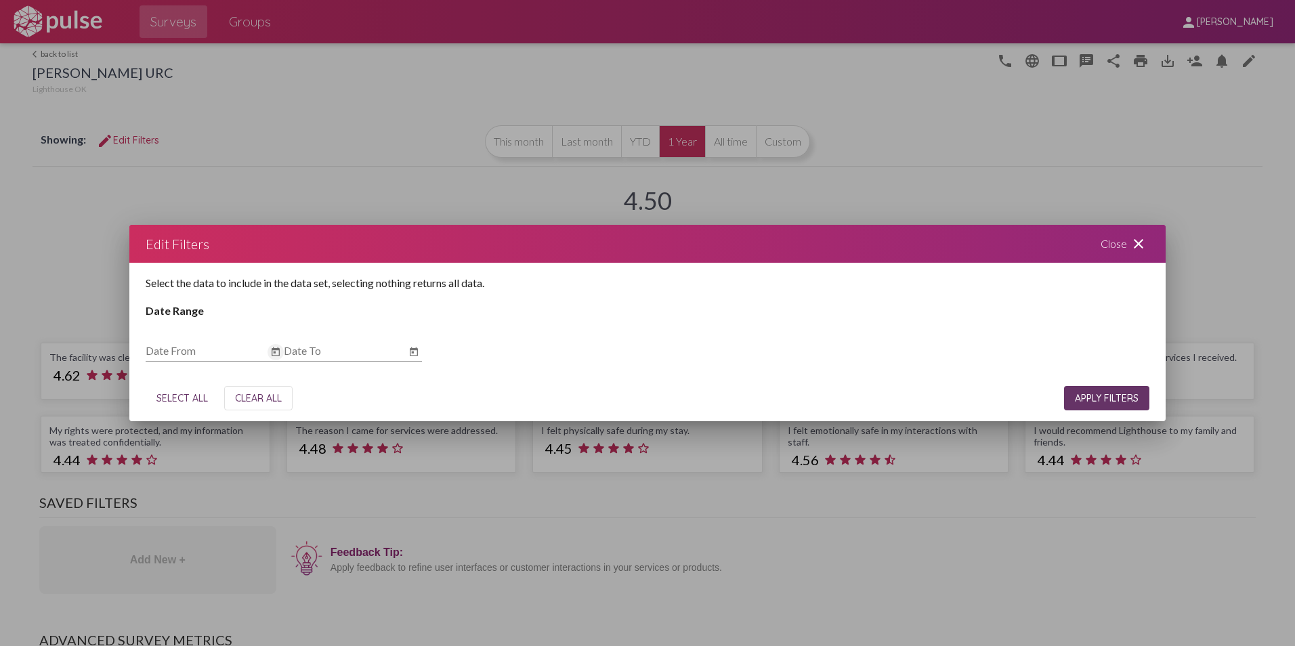
click at [274, 347] on icon "Open calendar" at bounding box center [275, 352] width 11 height 16
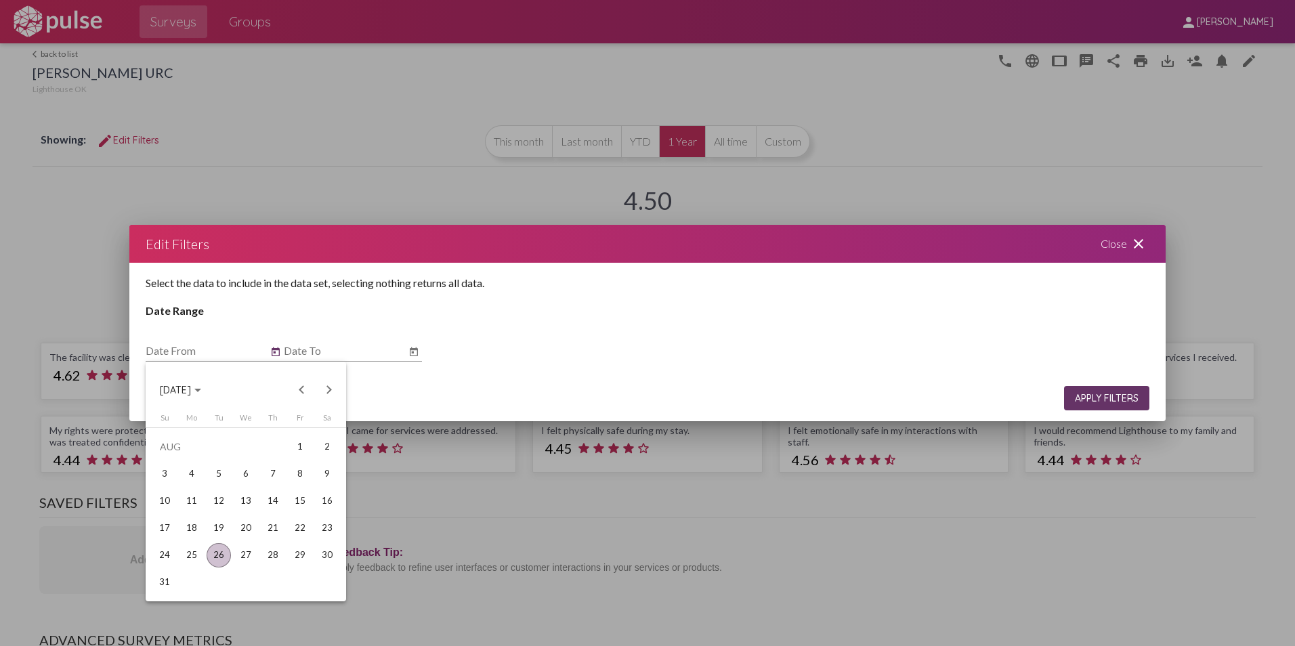
click at [191, 391] on span "[DATE]" at bounding box center [175, 391] width 31 height 12
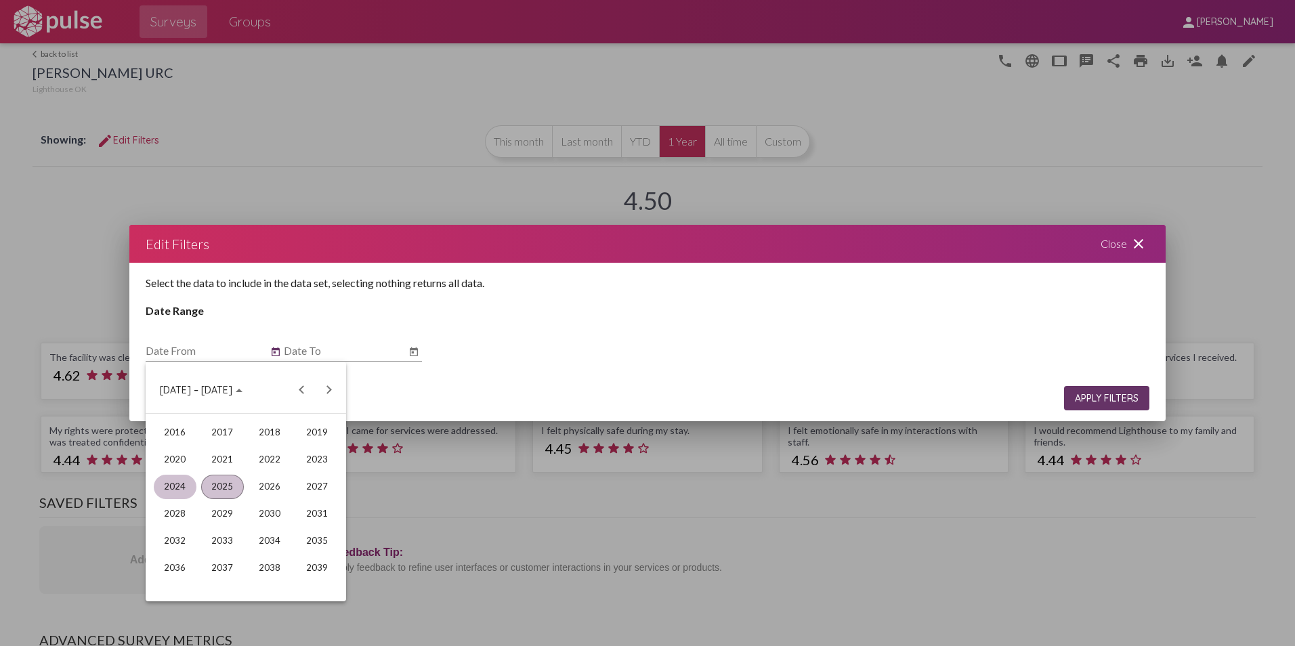
click at [183, 477] on div "2024" at bounding box center [175, 487] width 43 height 24
click at [226, 490] on div "JUN" at bounding box center [222, 487] width 43 height 24
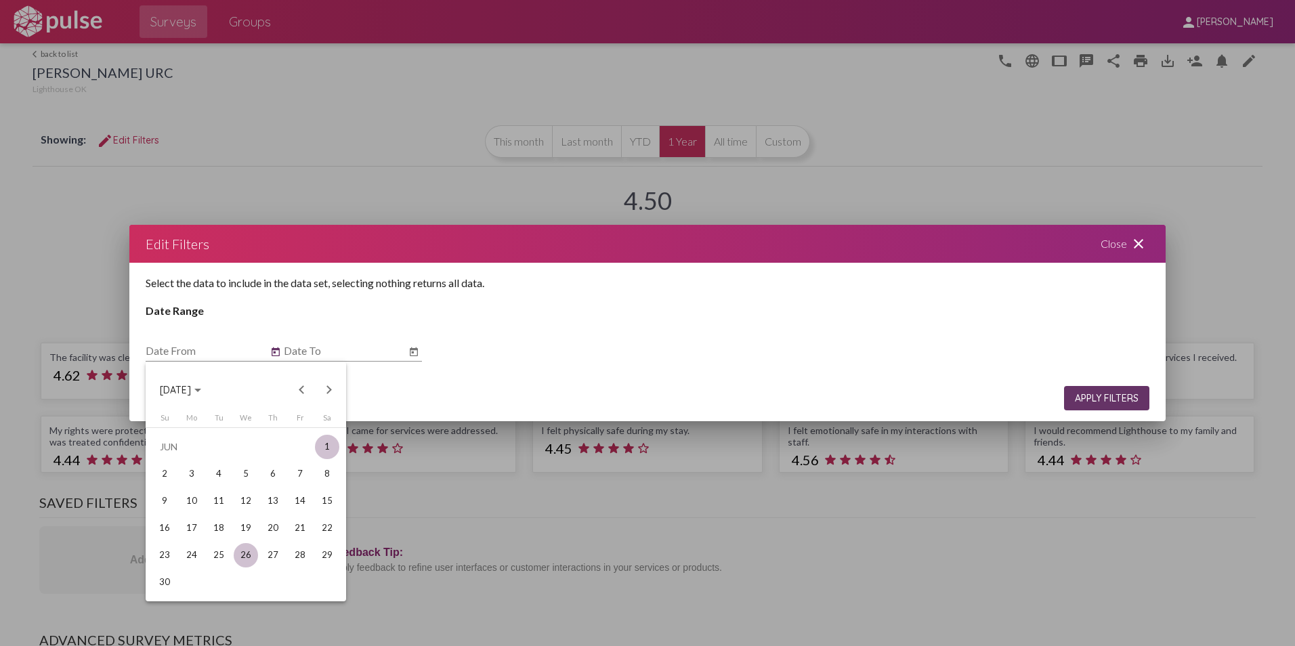
click at [329, 443] on div "1" at bounding box center [327, 447] width 24 height 24
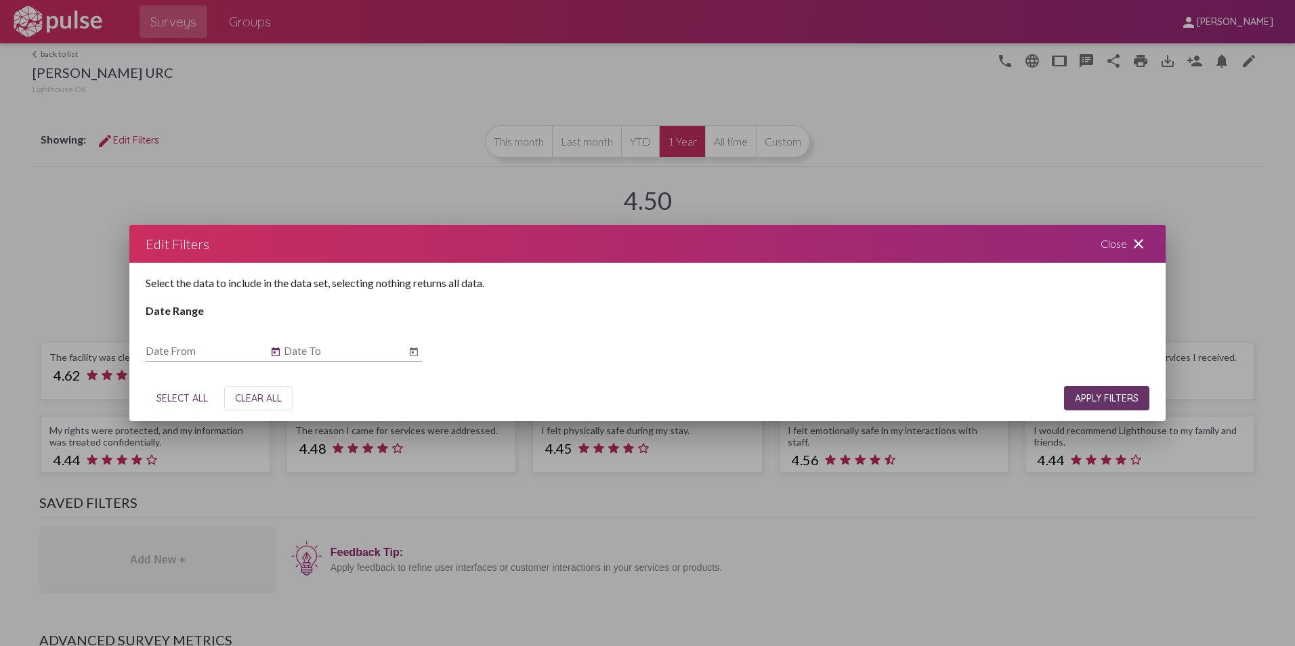
type input "[DATE]"
click at [415, 345] on icon "Open calendar" at bounding box center [413, 352] width 11 height 16
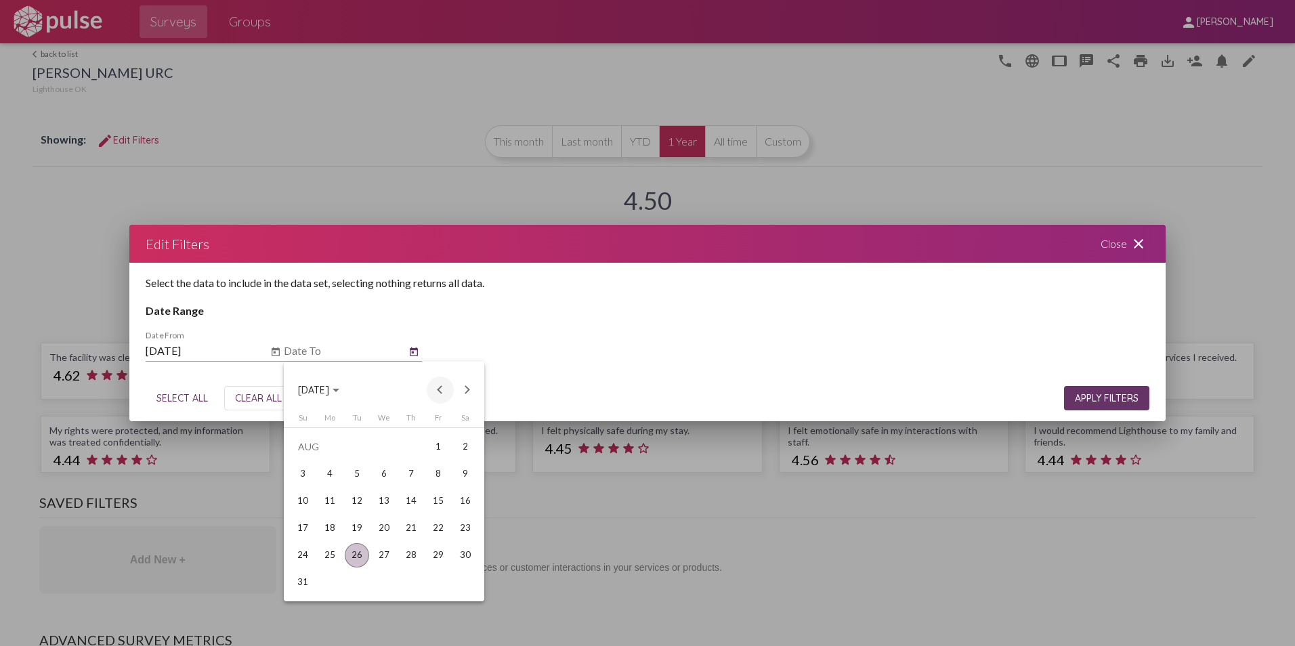
click at [442, 389] on button "Previous month" at bounding box center [440, 390] width 27 height 27
click at [410, 578] on div "31" at bounding box center [411, 582] width 24 height 24
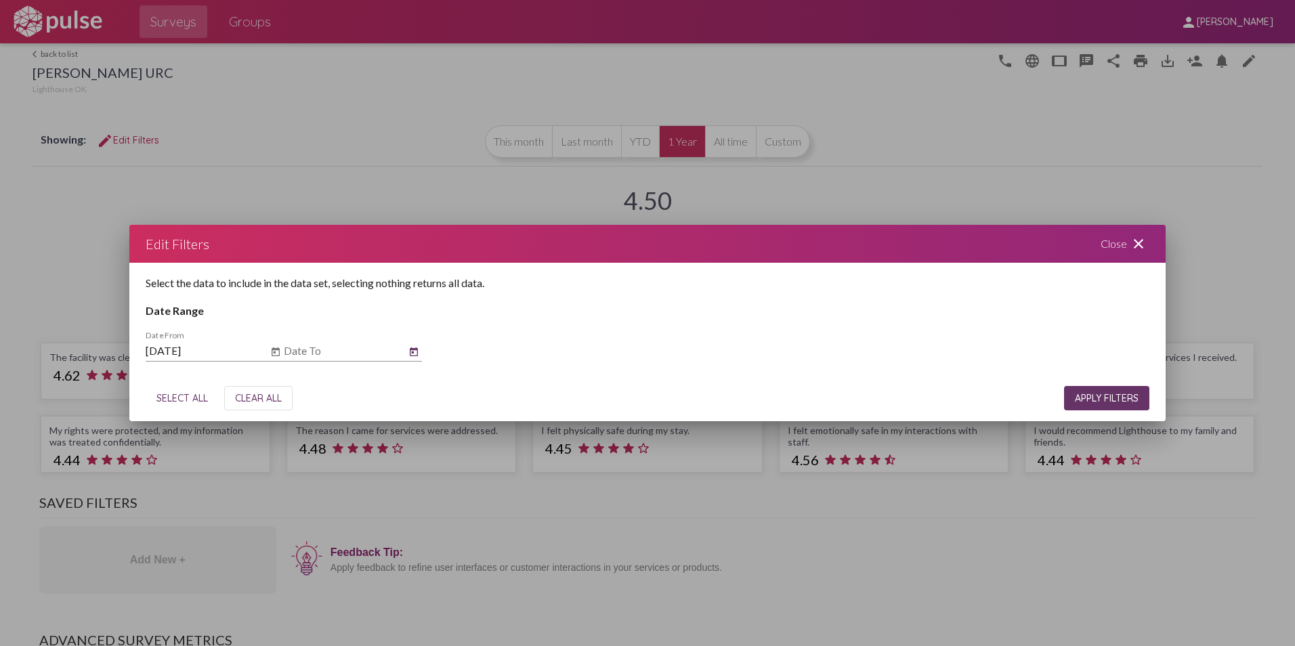
type input "[DATE]"
click at [1132, 386] on button "APPLY FILTERS" at bounding box center [1106, 398] width 85 height 24
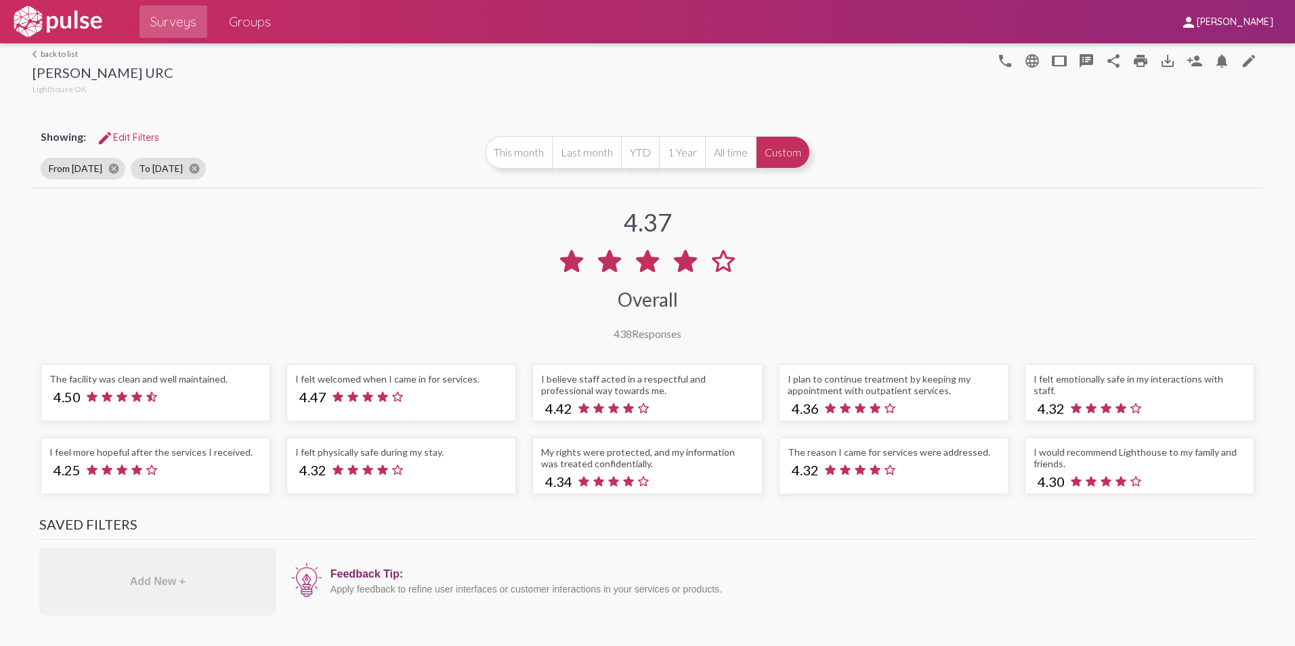
click at [51, 54] on link "arrow_back_ios back to list" at bounding box center [103, 54] width 141 height 10
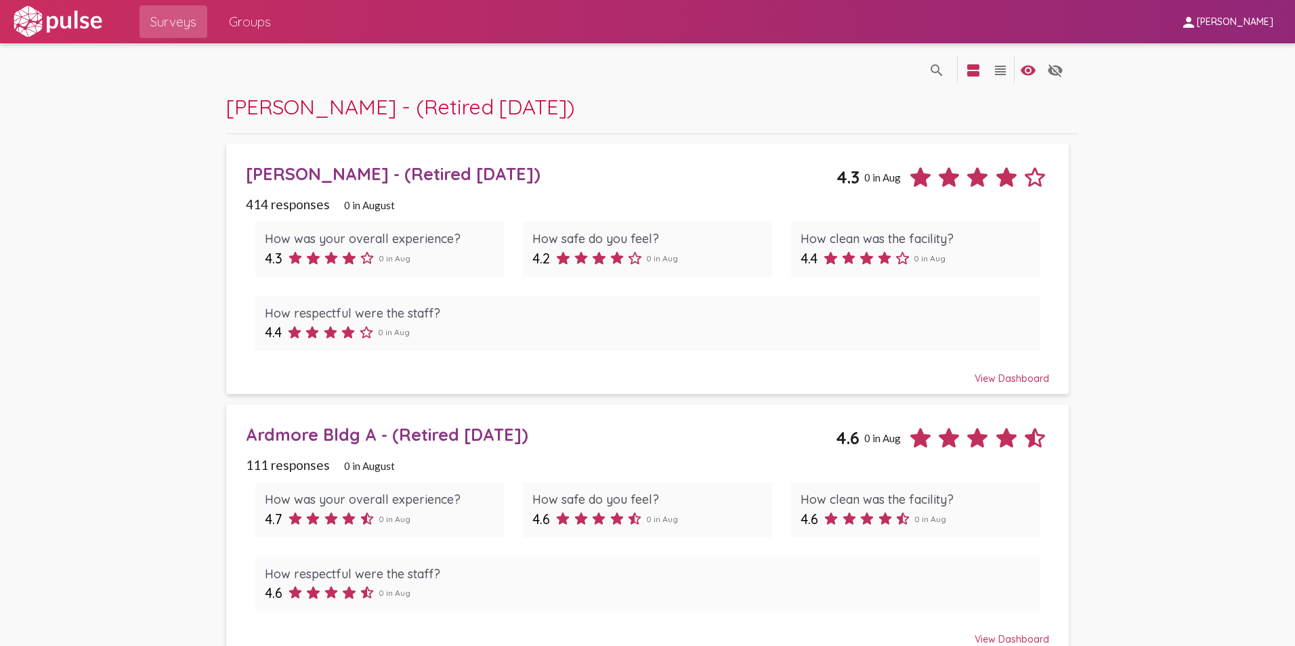
click at [254, 18] on span "Groups" at bounding box center [250, 21] width 42 height 24
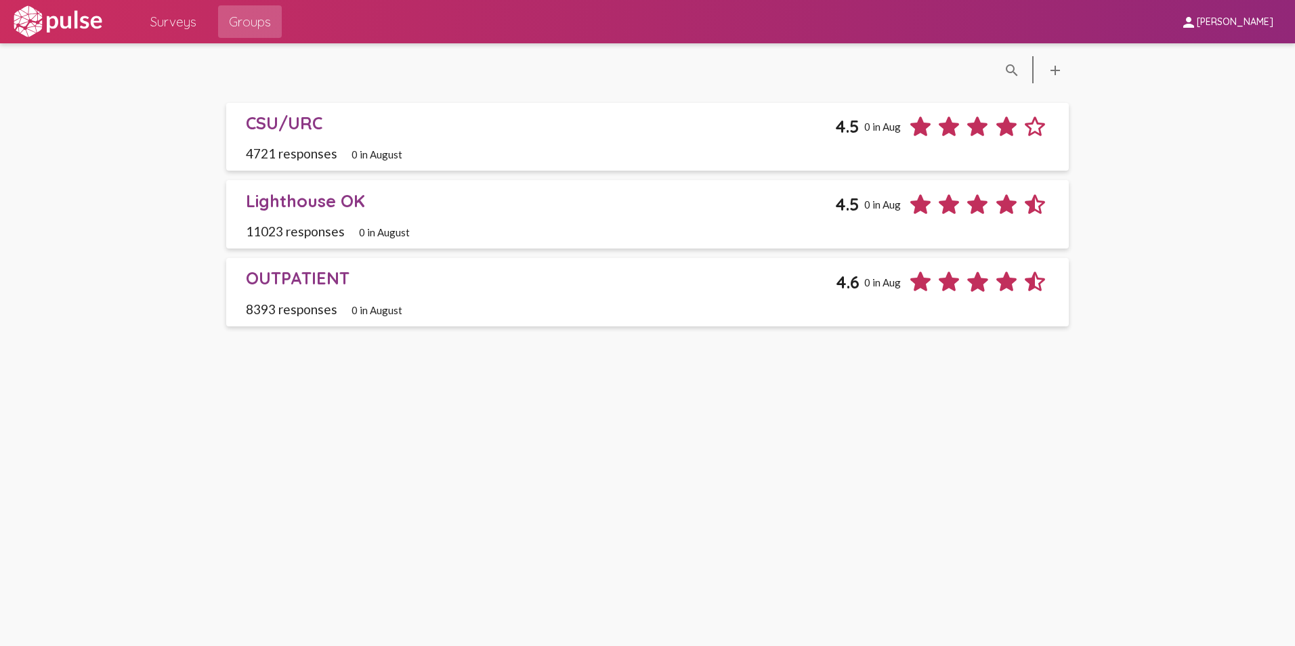
click at [266, 265] on link "OUTPATIENT 4.6 0 in Aug 8393 responses 0 in August" at bounding box center [647, 292] width 843 height 68
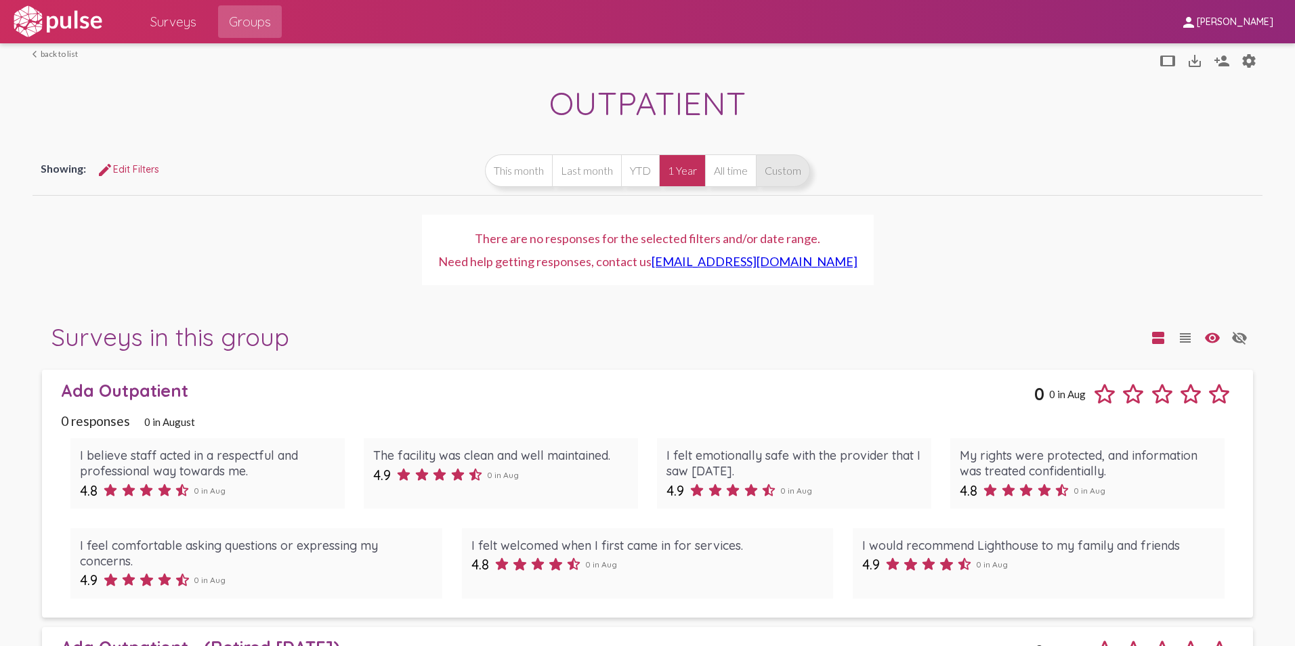
click at [777, 159] on button "Custom" at bounding box center [783, 170] width 54 height 33
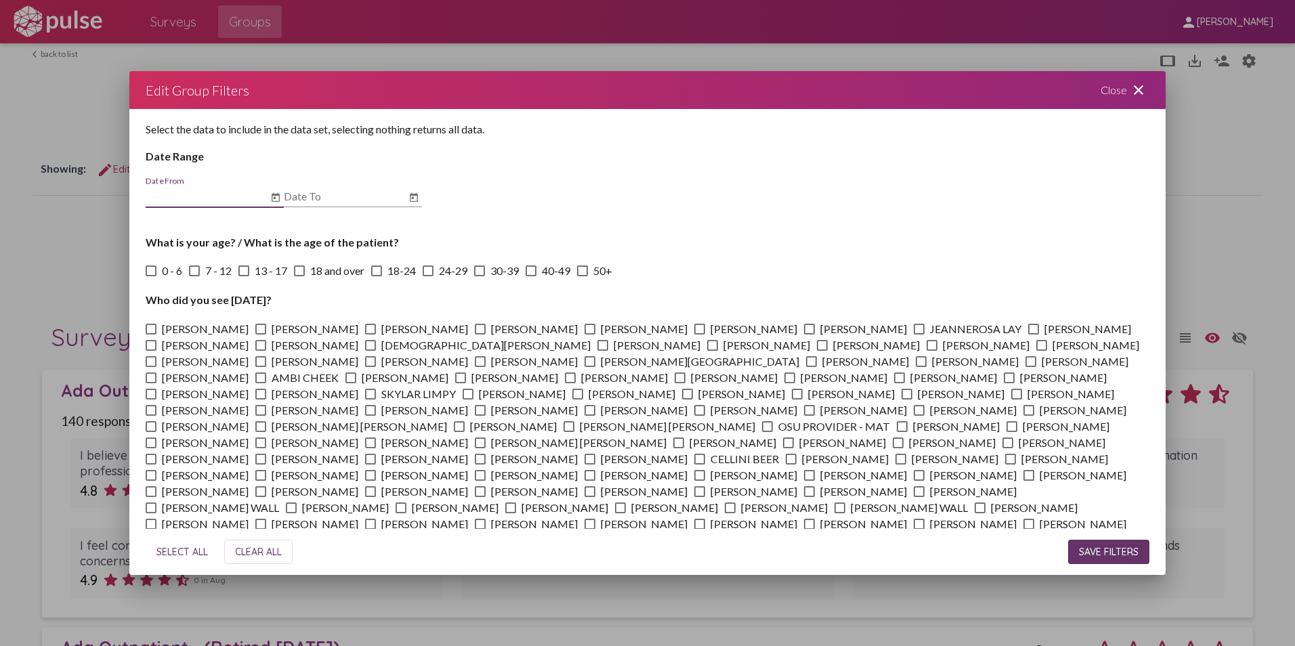
click at [276, 193] on icon "Open calendar" at bounding box center [275, 198] width 11 height 16
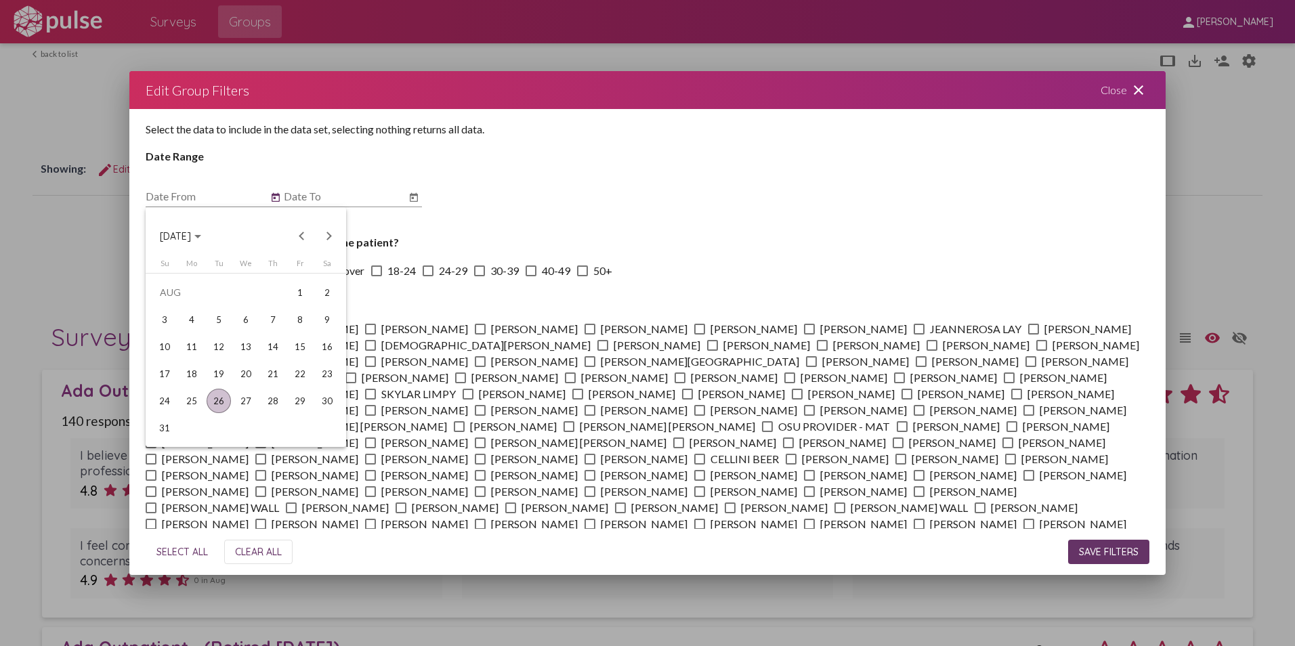
click at [203, 226] on button "[DATE]" at bounding box center [180, 235] width 63 height 27
click at [175, 329] on div "2024" at bounding box center [175, 332] width 43 height 24
click at [207, 326] on div "JUN" at bounding box center [222, 332] width 43 height 24
click at [324, 292] on div "1" at bounding box center [327, 292] width 24 height 24
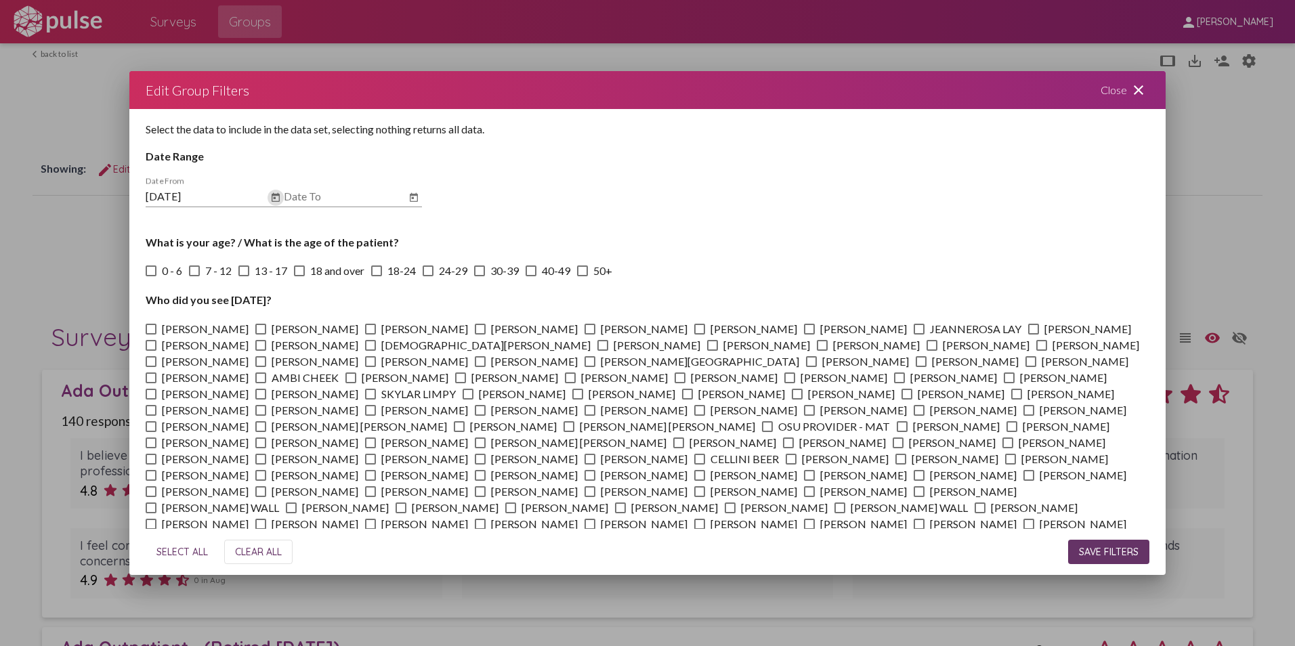
click at [412, 193] on icon "Open calendar" at bounding box center [413, 198] width 11 height 16
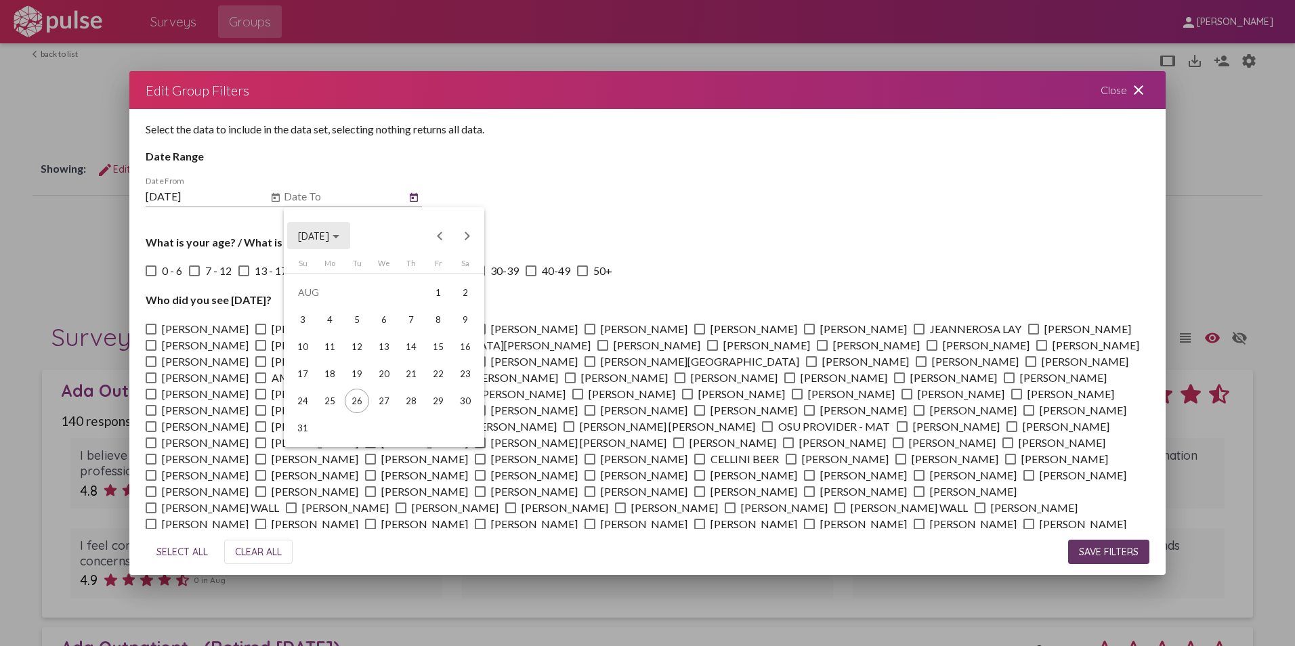
click at [337, 229] on button "[DATE]" at bounding box center [318, 235] width 63 height 27
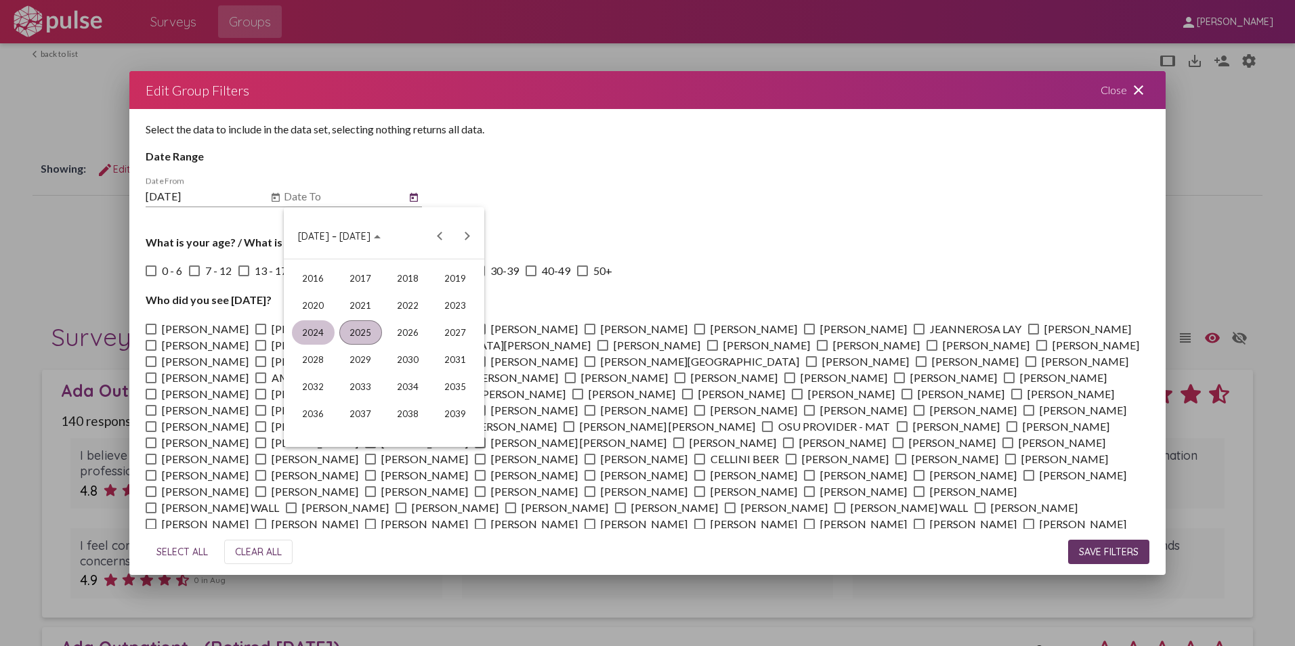
click at [308, 329] on div "2024" at bounding box center [313, 332] width 43 height 24
click at [450, 360] on div "DEC" at bounding box center [455, 359] width 43 height 24
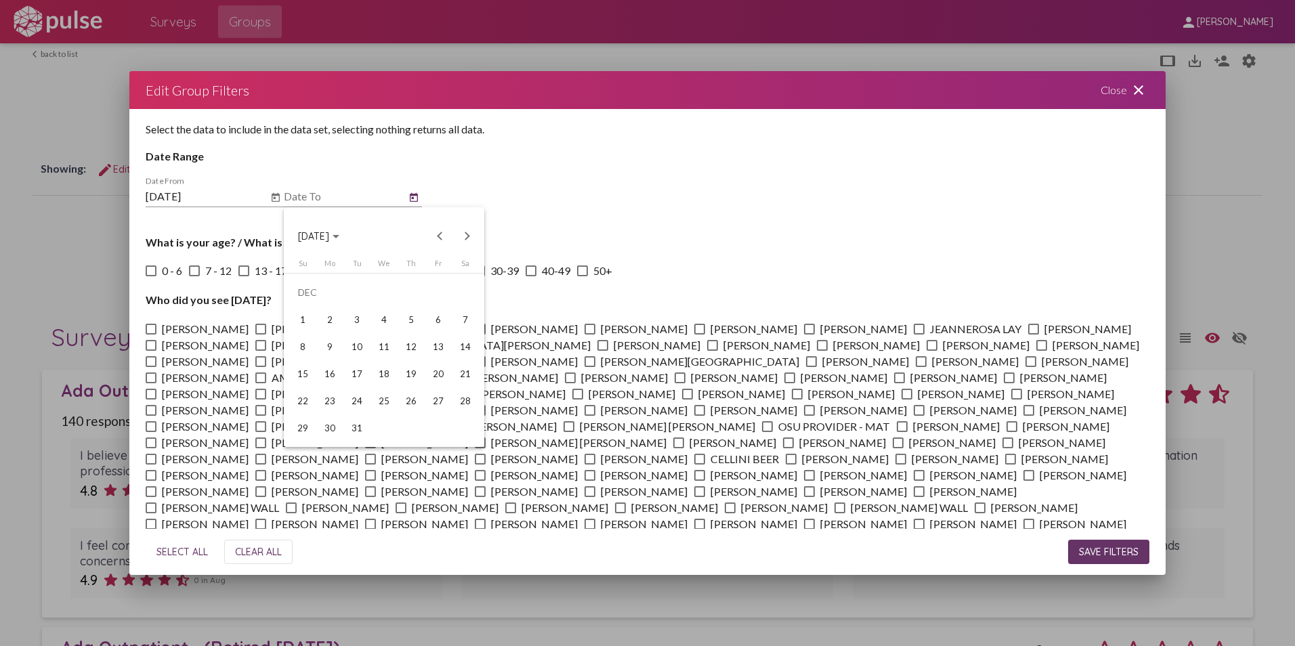
click at [272, 194] on div at bounding box center [647, 323] width 1295 height 646
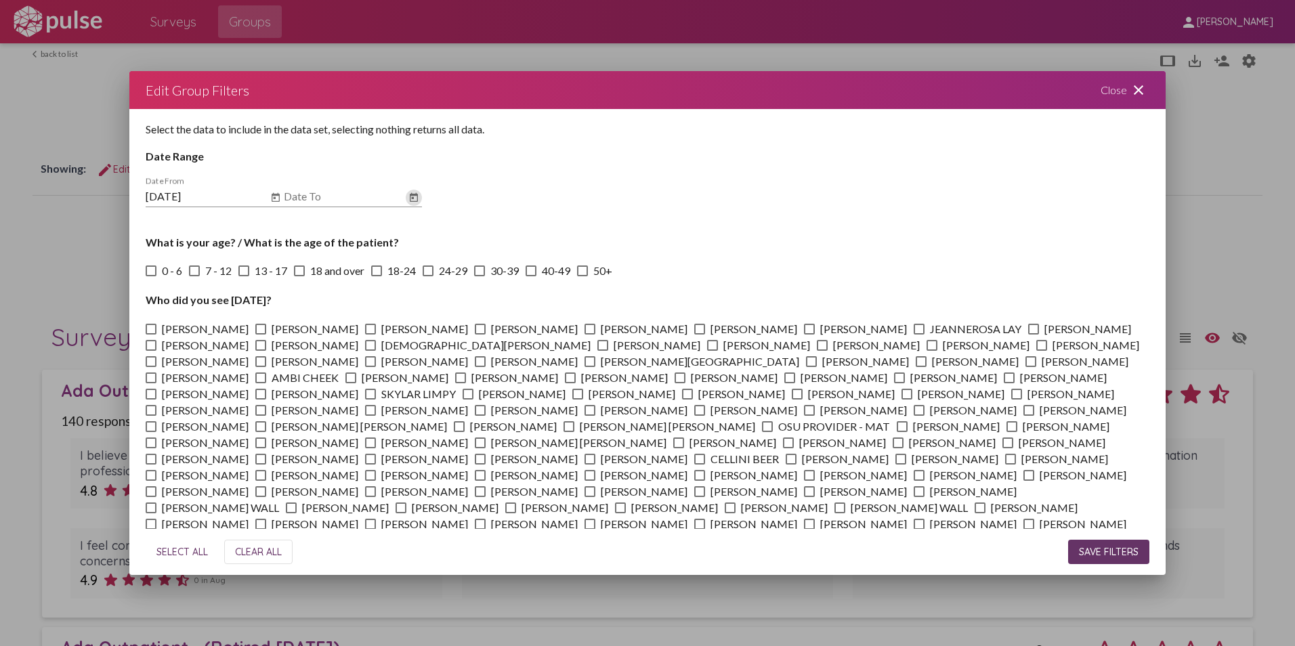
click at [272, 194] on icon "Open calendar" at bounding box center [275, 198] width 11 height 16
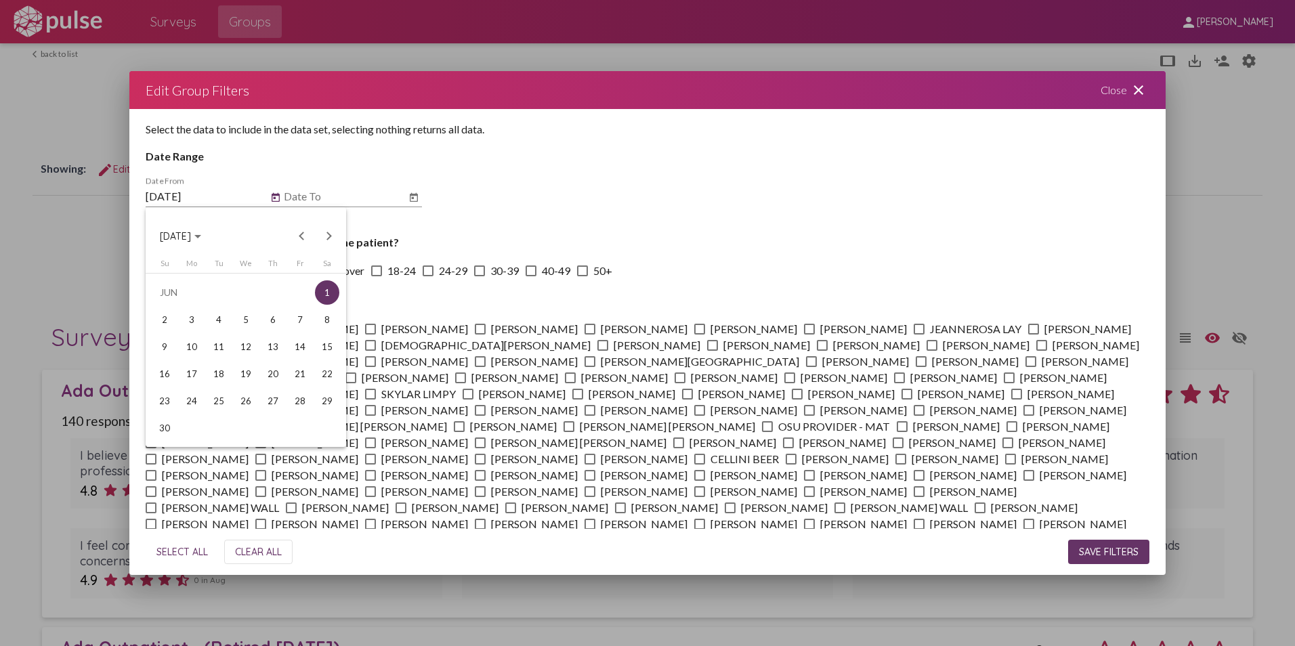
click at [190, 232] on span "[DATE]" at bounding box center [175, 236] width 31 height 12
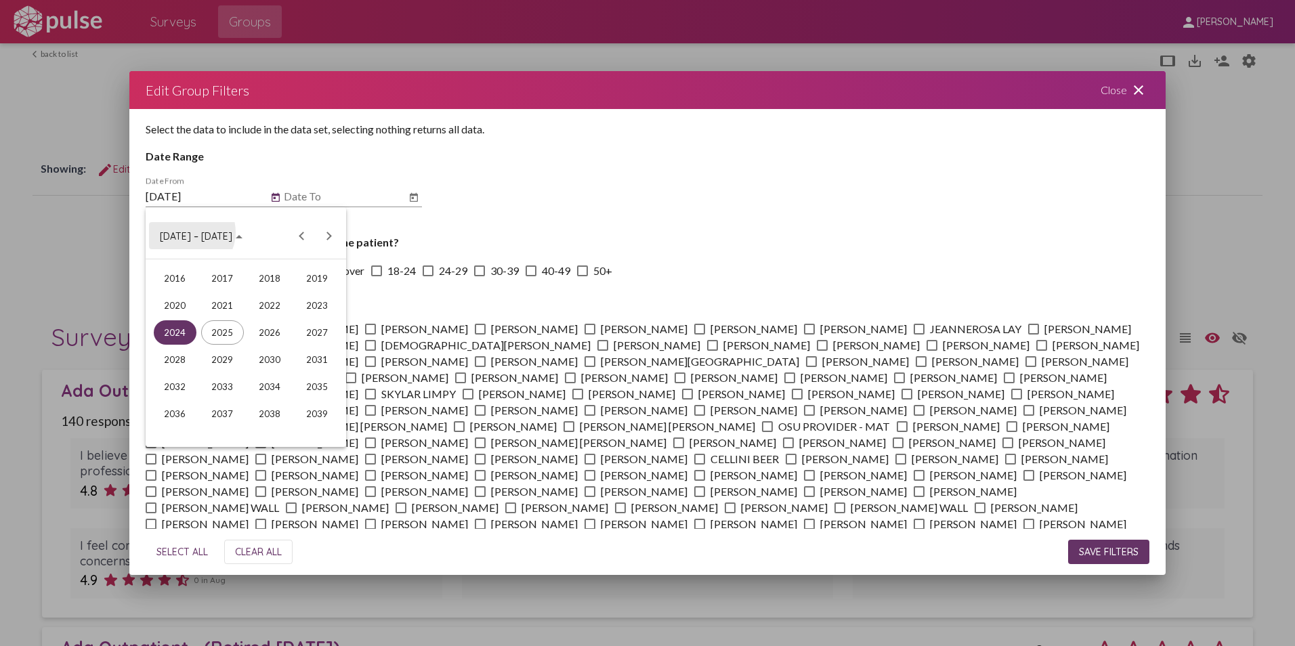
click at [190, 232] on span "[DATE] – [DATE]" at bounding box center [196, 236] width 72 height 12
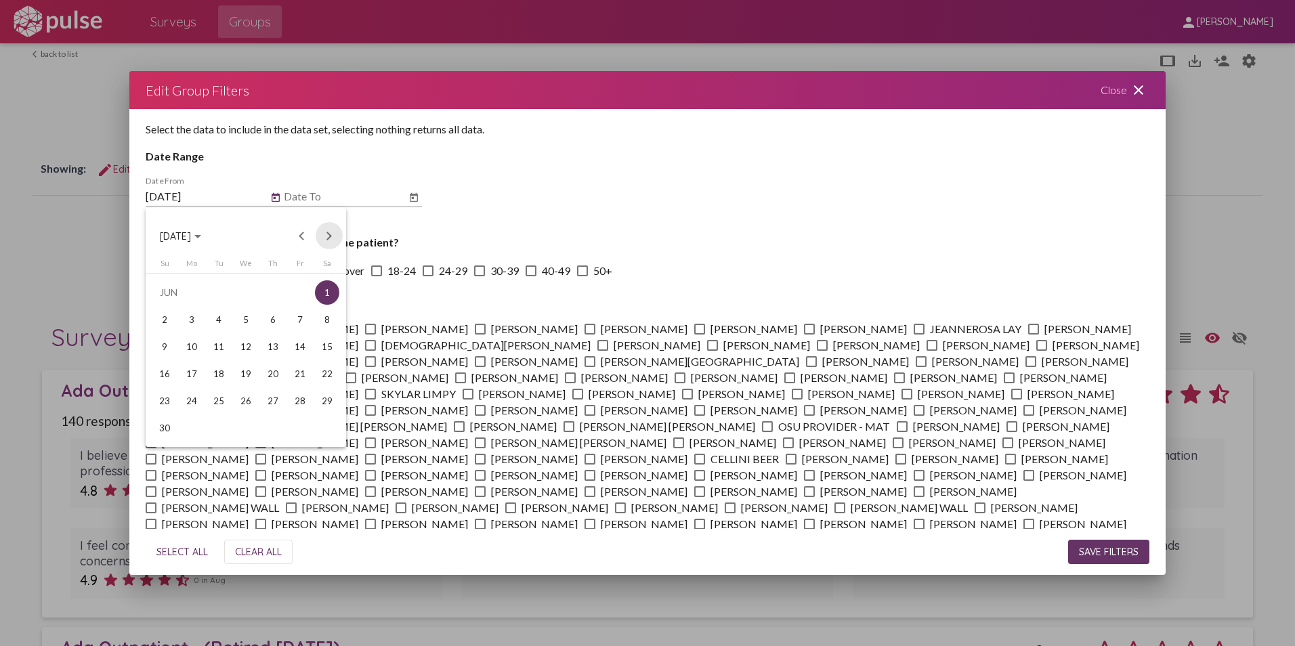
click at [326, 232] on button "Next month" at bounding box center [329, 235] width 27 height 27
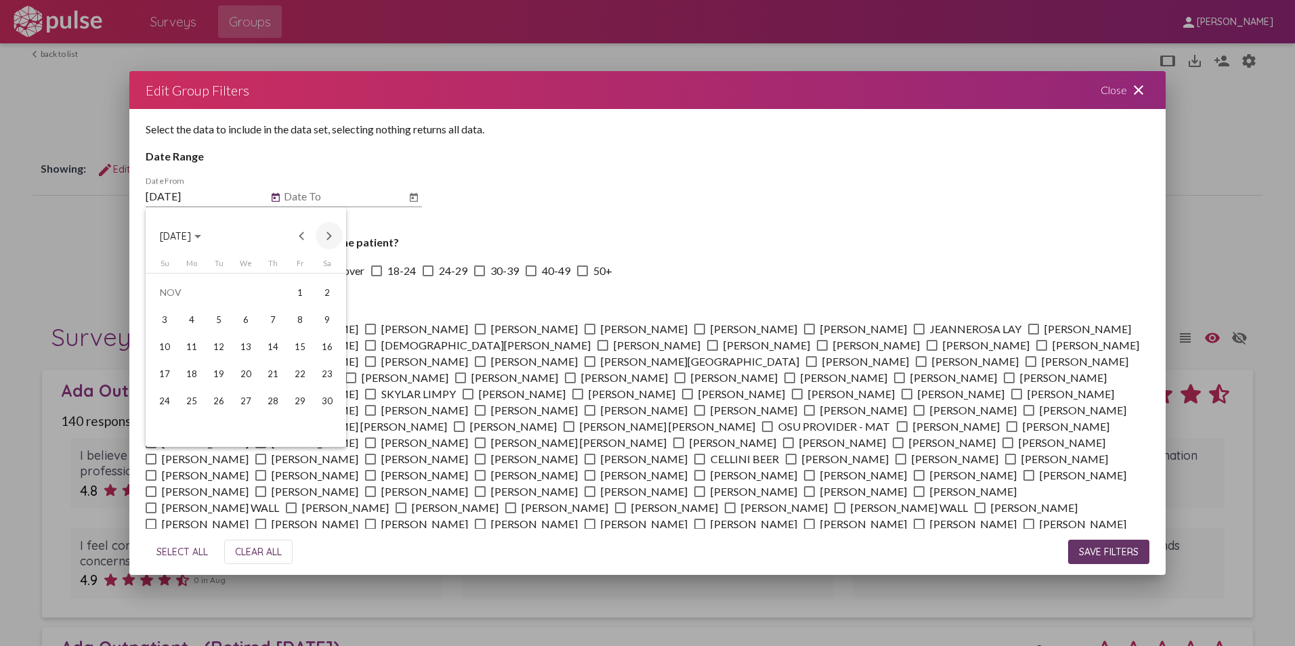
click at [326, 232] on button "Next month" at bounding box center [329, 235] width 27 height 27
click at [168, 318] on div "1" at bounding box center [164, 320] width 24 height 24
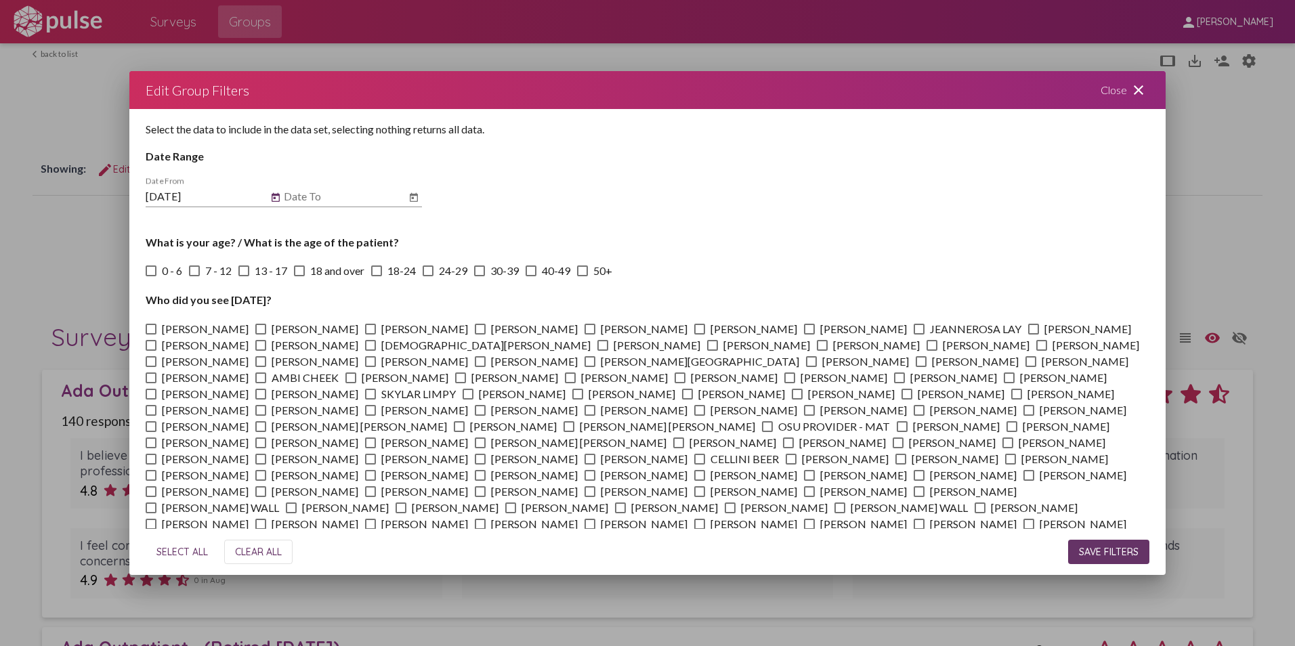
type input "12/1/2024"
click at [415, 198] on icon "Open calendar" at bounding box center [413, 198] width 11 height 16
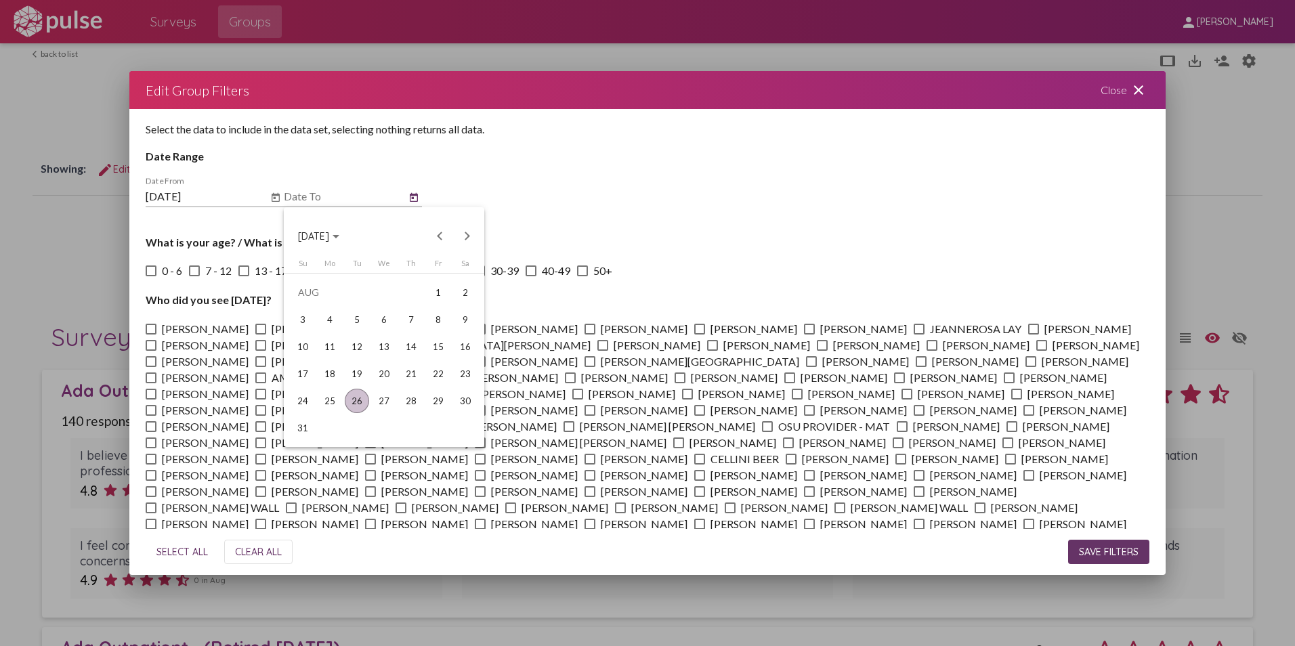
click at [339, 231] on span "[DATE]" at bounding box center [318, 236] width 41 height 12
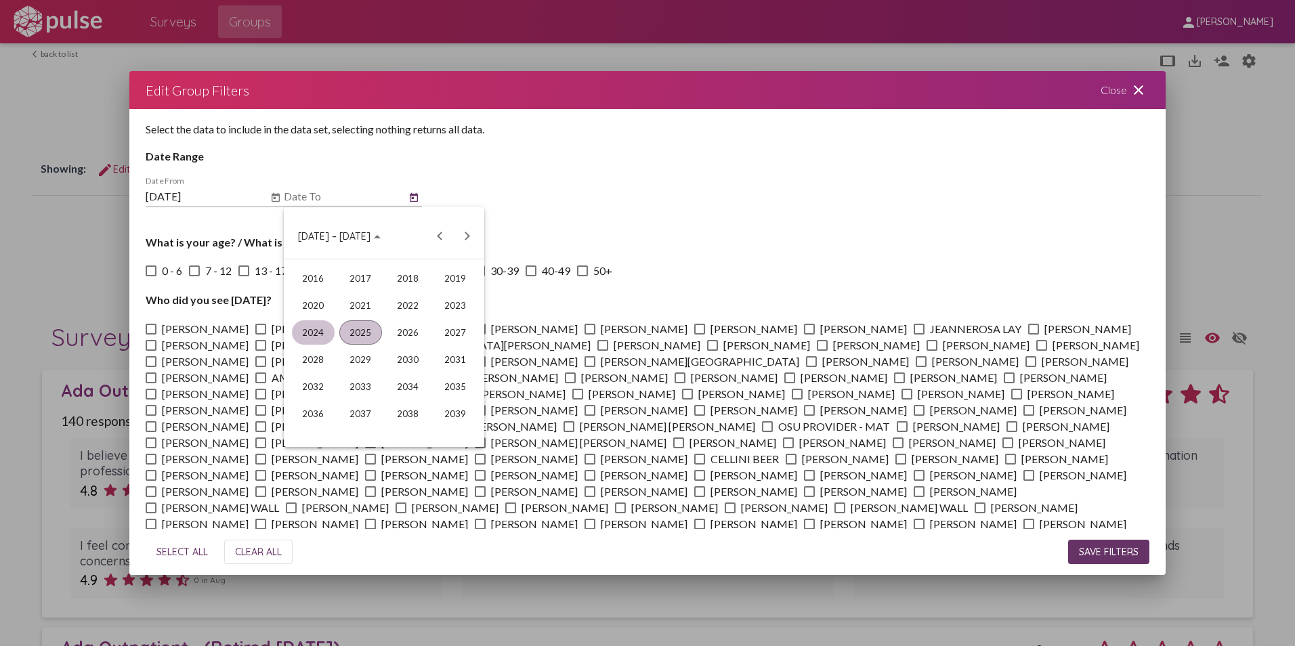
click at [317, 327] on div "2024" at bounding box center [313, 332] width 43 height 24
click at [457, 360] on div "DEC" at bounding box center [455, 359] width 43 height 24
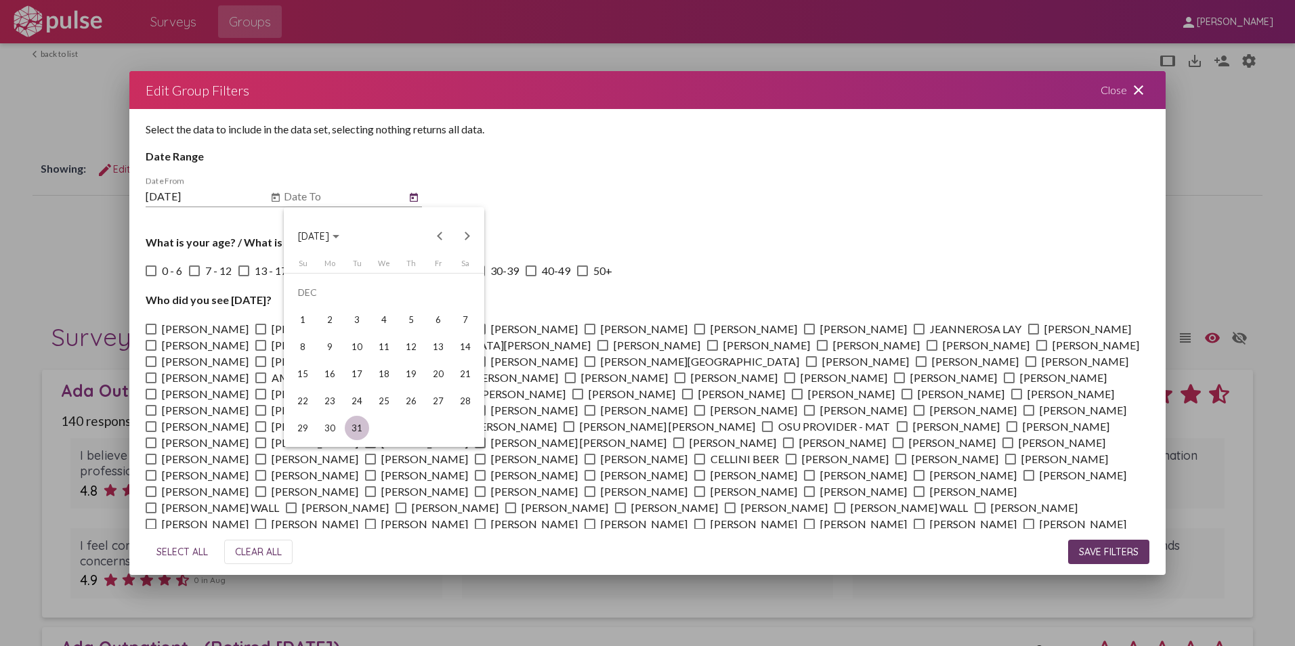
click at [364, 425] on div "31" at bounding box center [357, 428] width 24 height 24
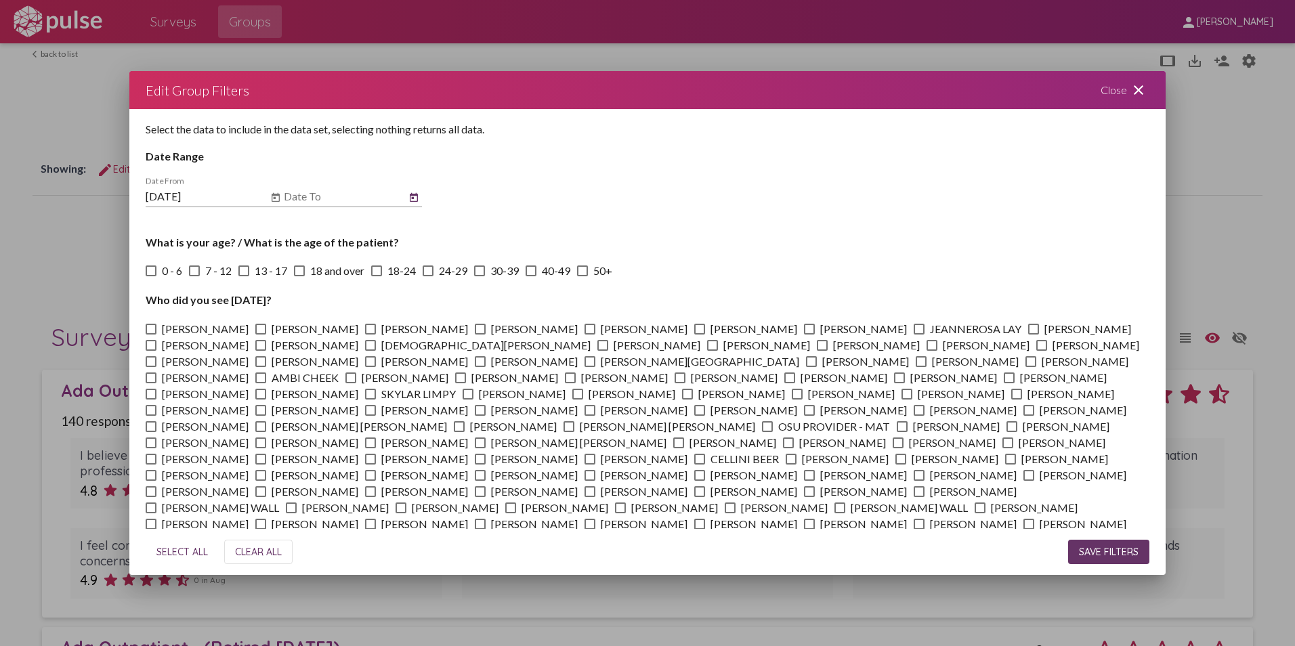
type input "12/31/2024"
click at [1099, 549] on span "SAVE FILTERS" at bounding box center [1109, 552] width 60 height 12
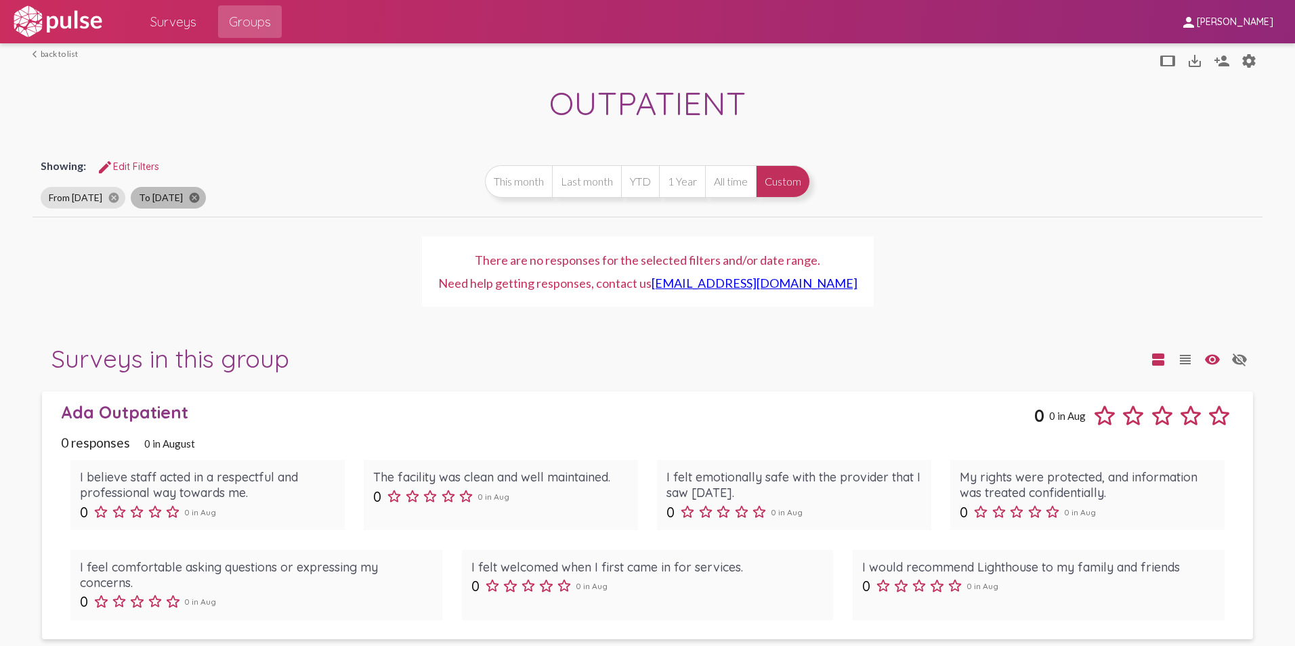
click at [200, 199] on mat-icon "cancel" at bounding box center [194, 198] width 12 height 12
click at [124, 156] on button "edit Edit Filters" at bounding box center [128, 166] width 84 height 24
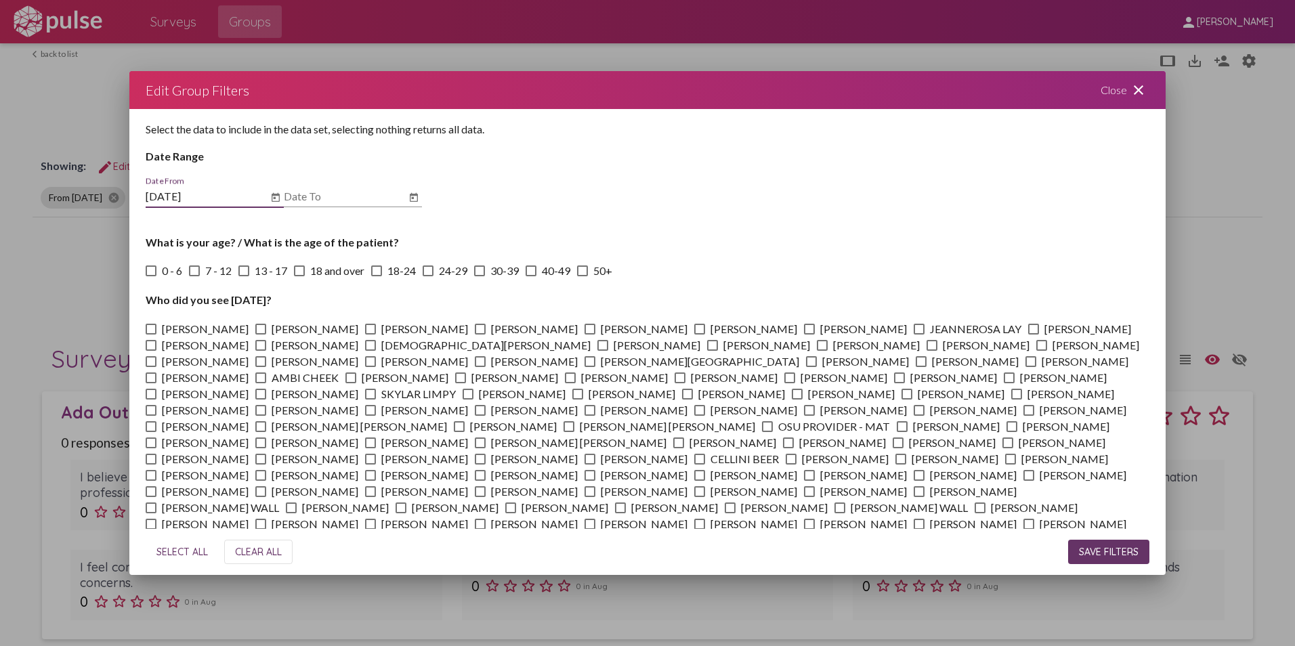
click at [279, 193] on icon "Open calendar" at bounding box center [275, 198] width 11 height 16
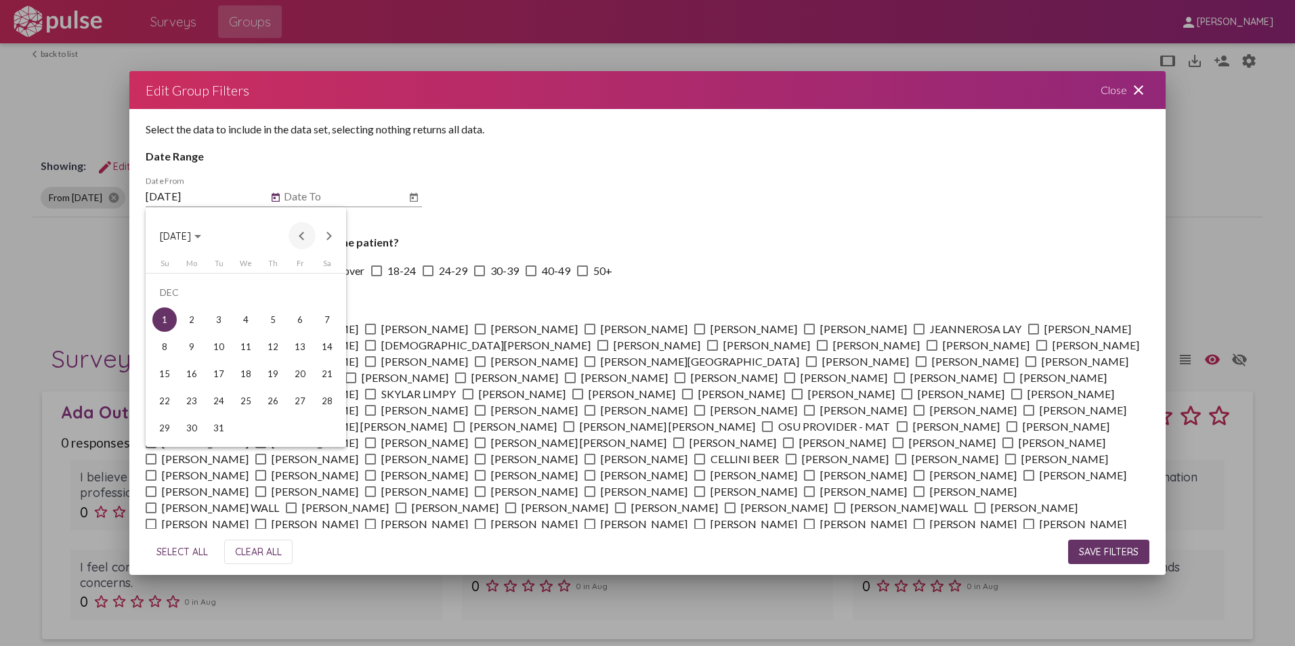
click at [303, 230] on button "Previous month" at bounding box center [302, 235] width 27 height 27
click at [302, 291] on div "1" at bounding box center [300, 292] width 24 height 24
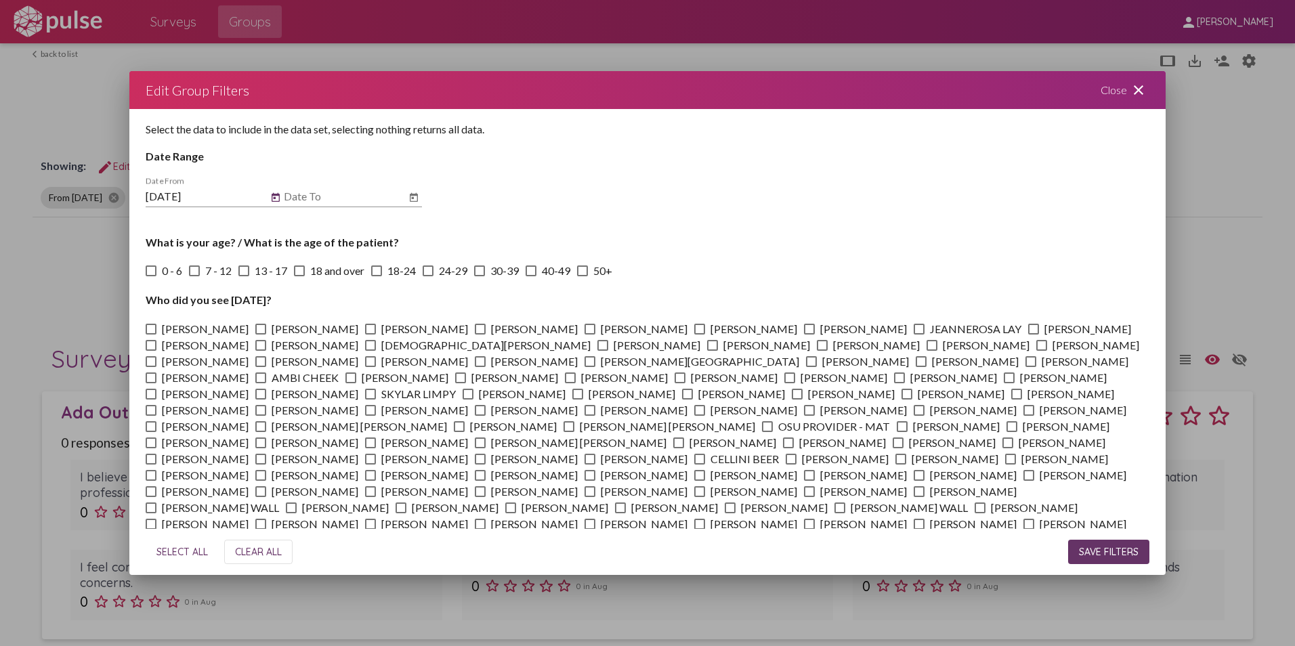
type input "11/1/2024"
click at [411, 196] on icon "Open calendar" at bounding box center [414, 197] width 8 height 9
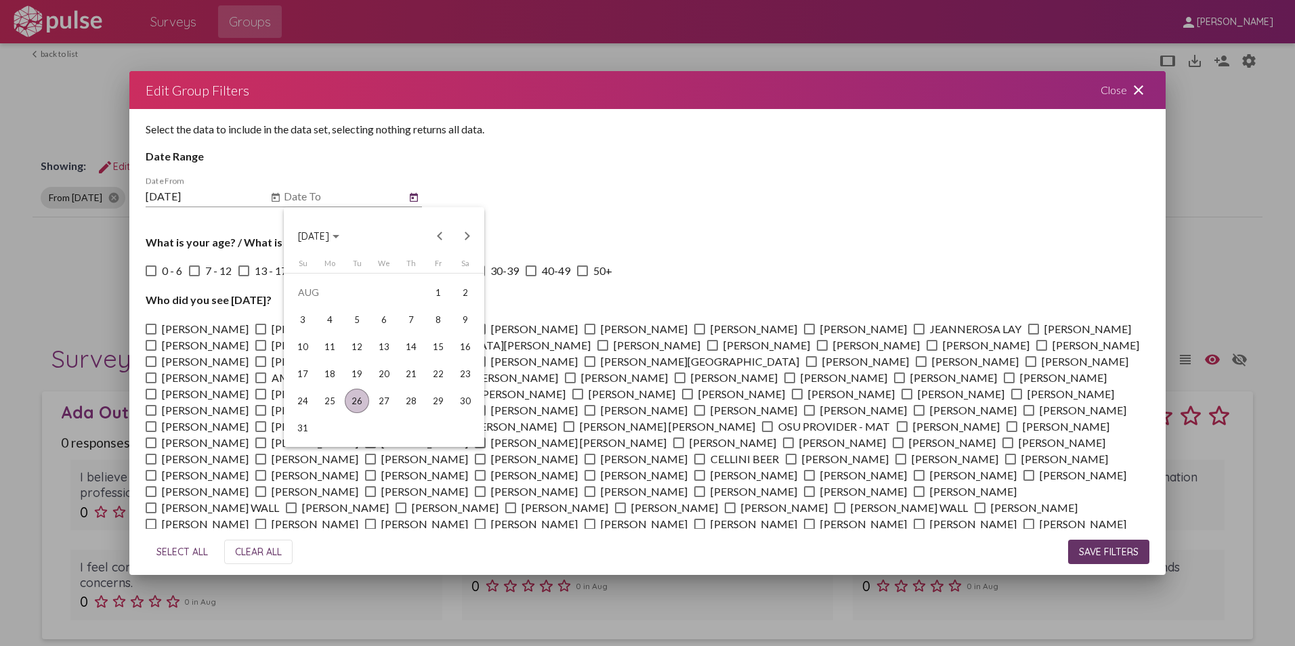
click at [329, 235] on span "[DATE]" at bounding box center [313, 236] width 31 height 12
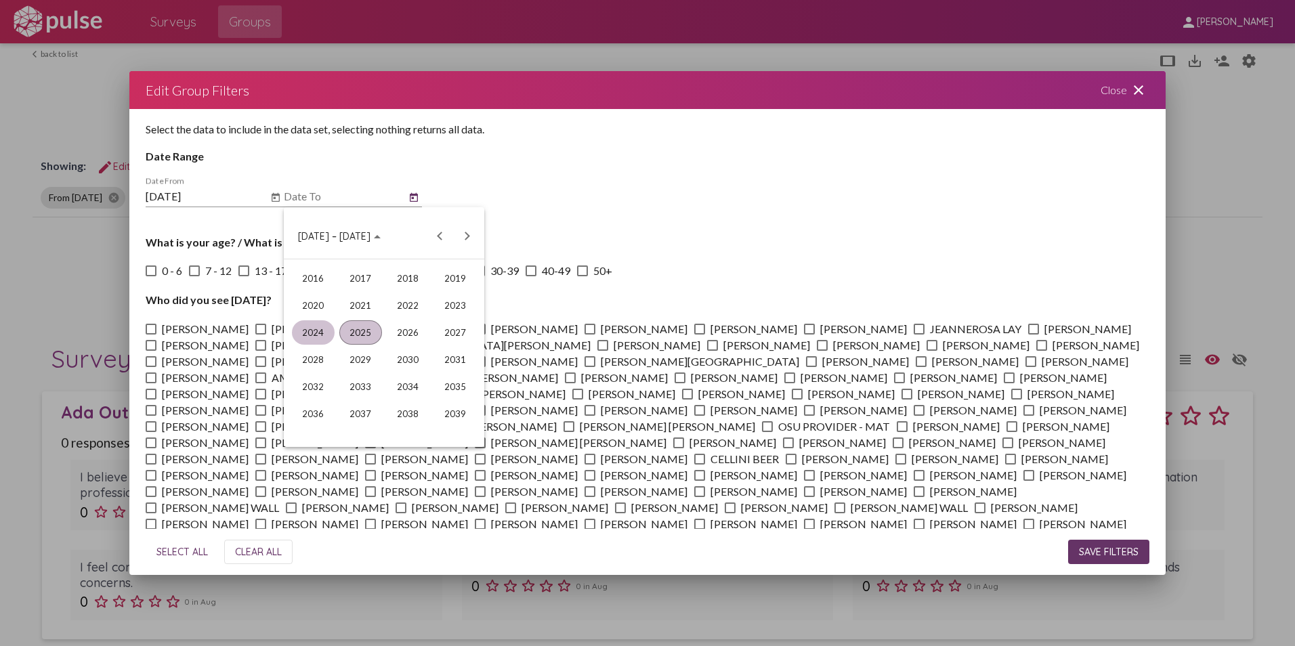
click at [315, 331] on div "2024" at bounding box center [313, 332] width 43 height 24
click at [424, 356] on div "NOV" at bounding box center [408, 359] width 43 height 24
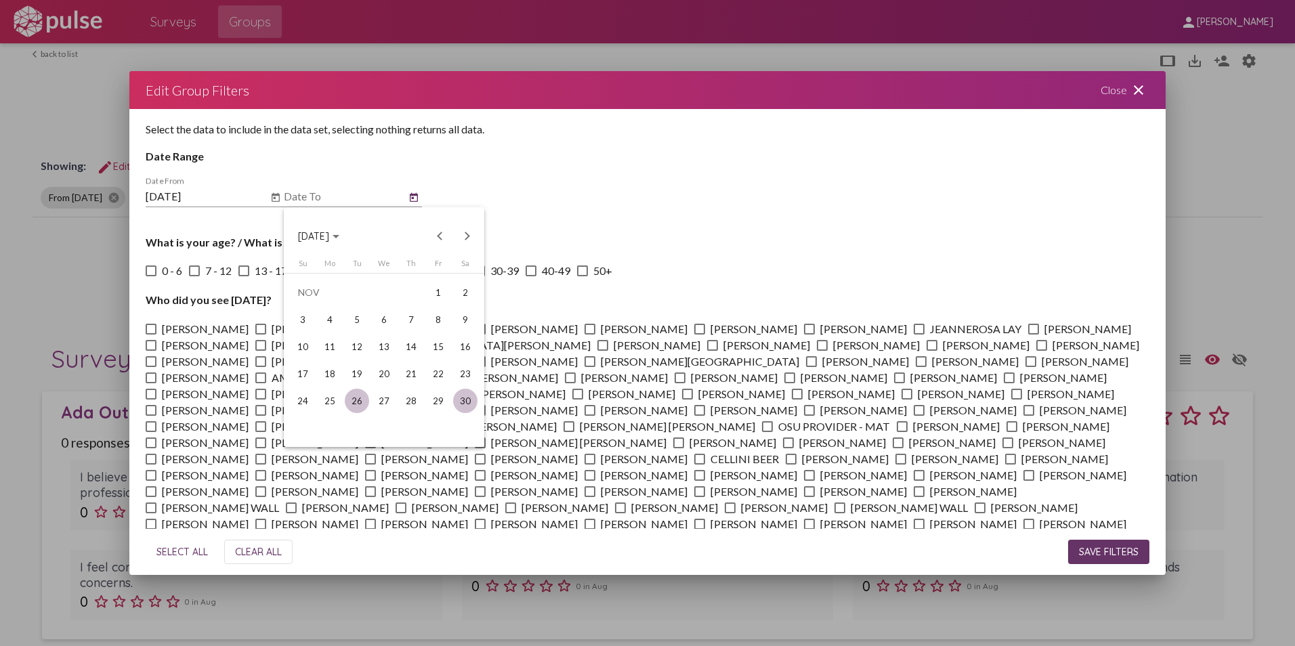
click at [463, 400] on div "30" at bounding box center [465, 401] width 24 height 24
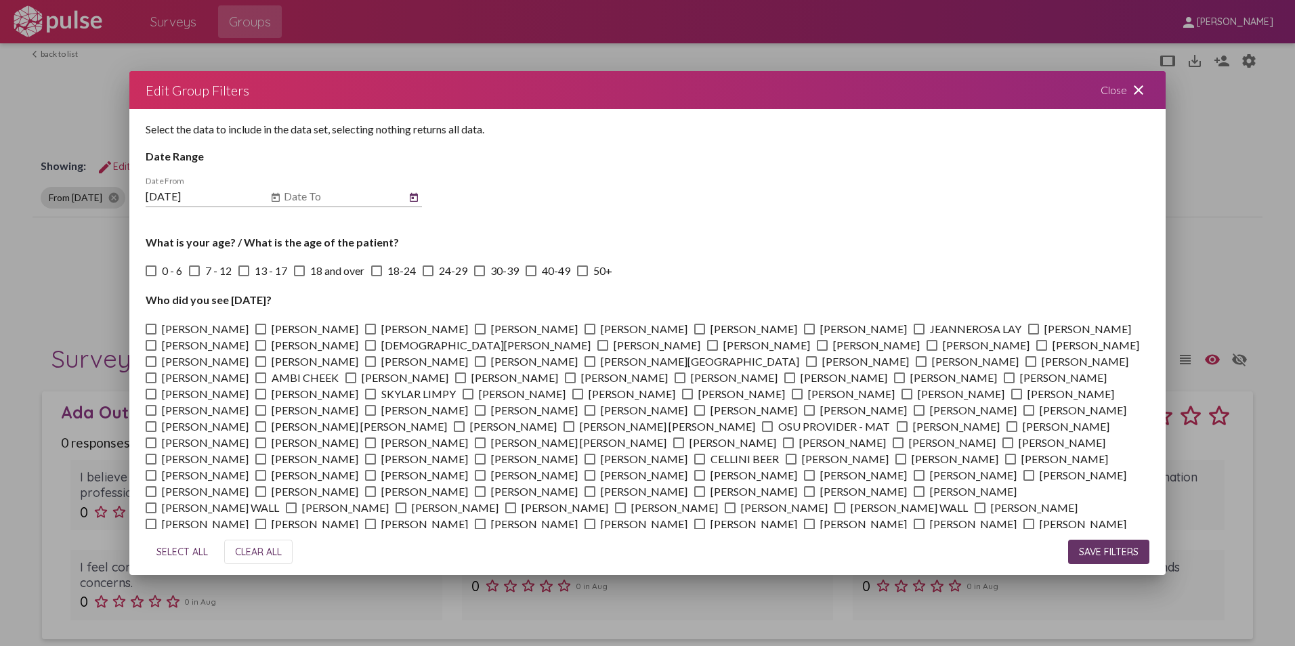
type input "11/30/2024"
click at [1097, 540] on button "SAVE FILTERS" at bounding box center [1108, 552] width 81 height 24
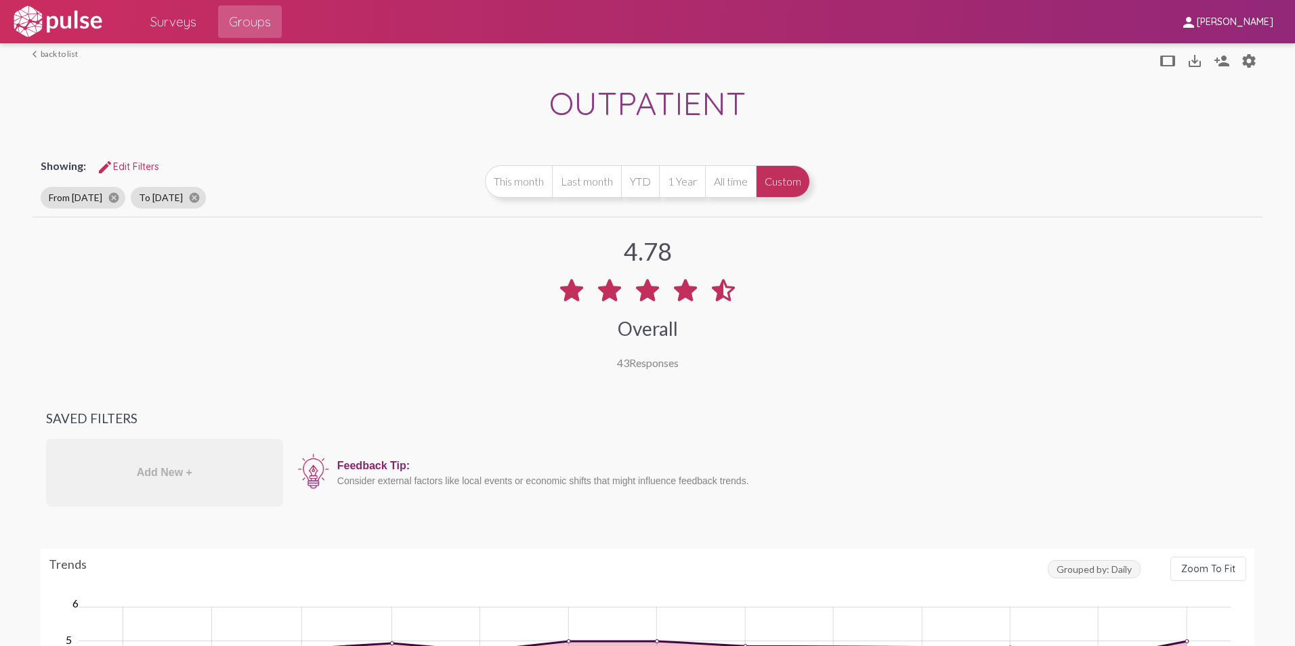
click at [245, 18] on span "Groups" at bounding box center [250, 21] width 42 height 24
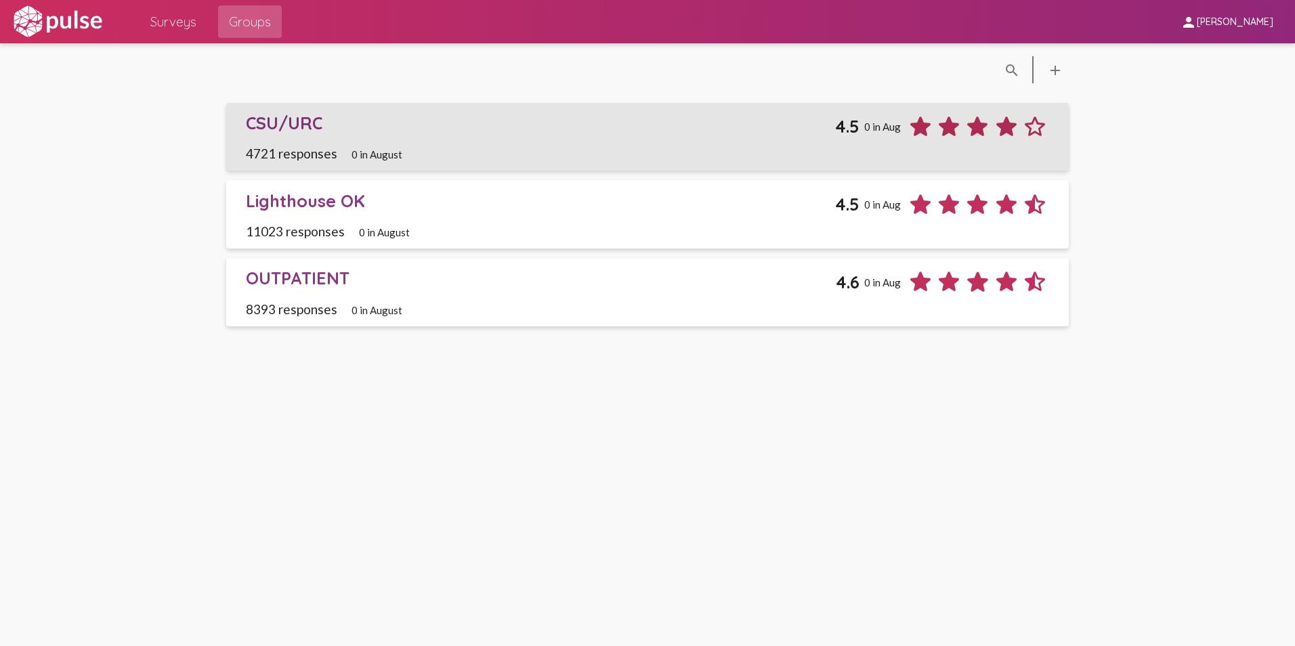
click at [269, 121] on div "CSU/URC" at bounding box center [541, 122] width 590 height 21
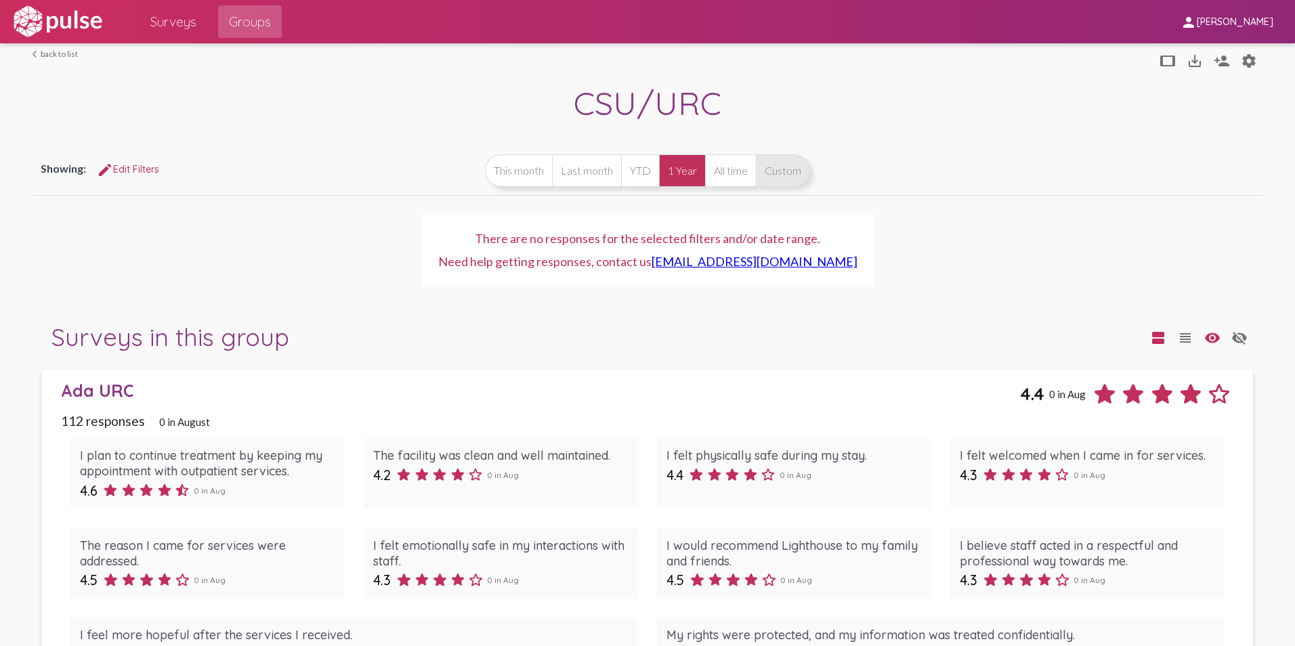
click at [776, 165] on button "Custom" at bounding box center [783, 170] width 54 height 33
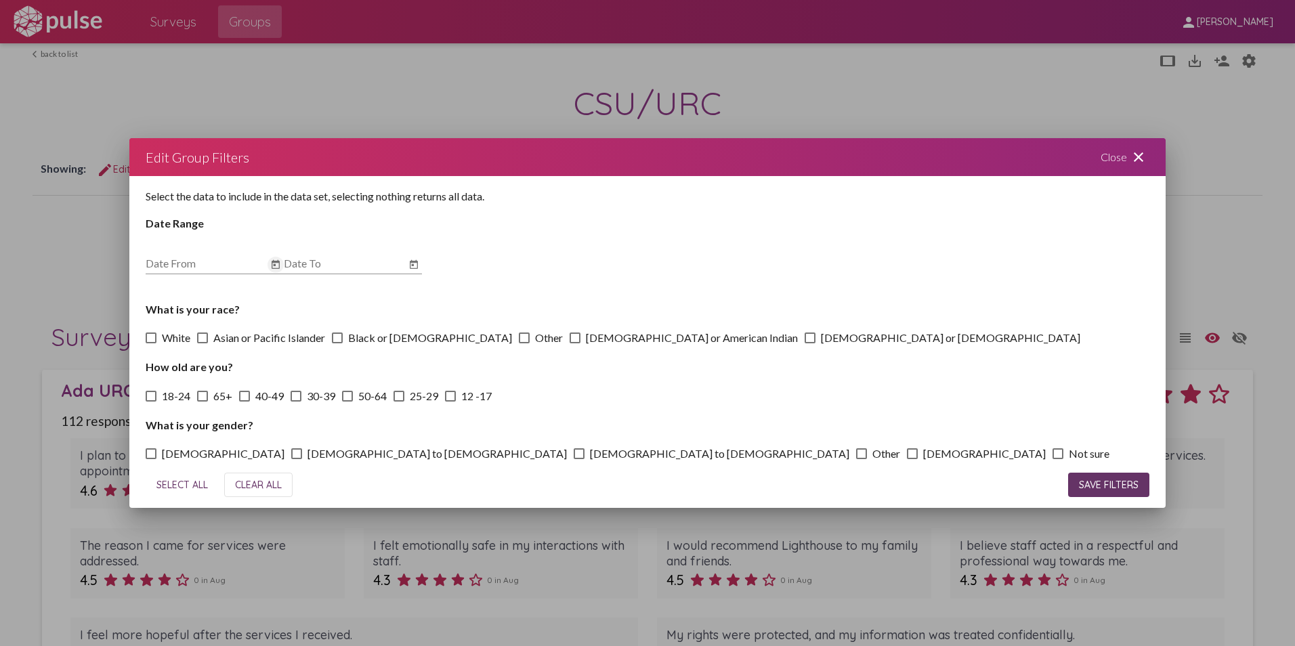
click at [278, 261] on icon "Open calendar" at bounding box center [276, 264] width 8 height 9
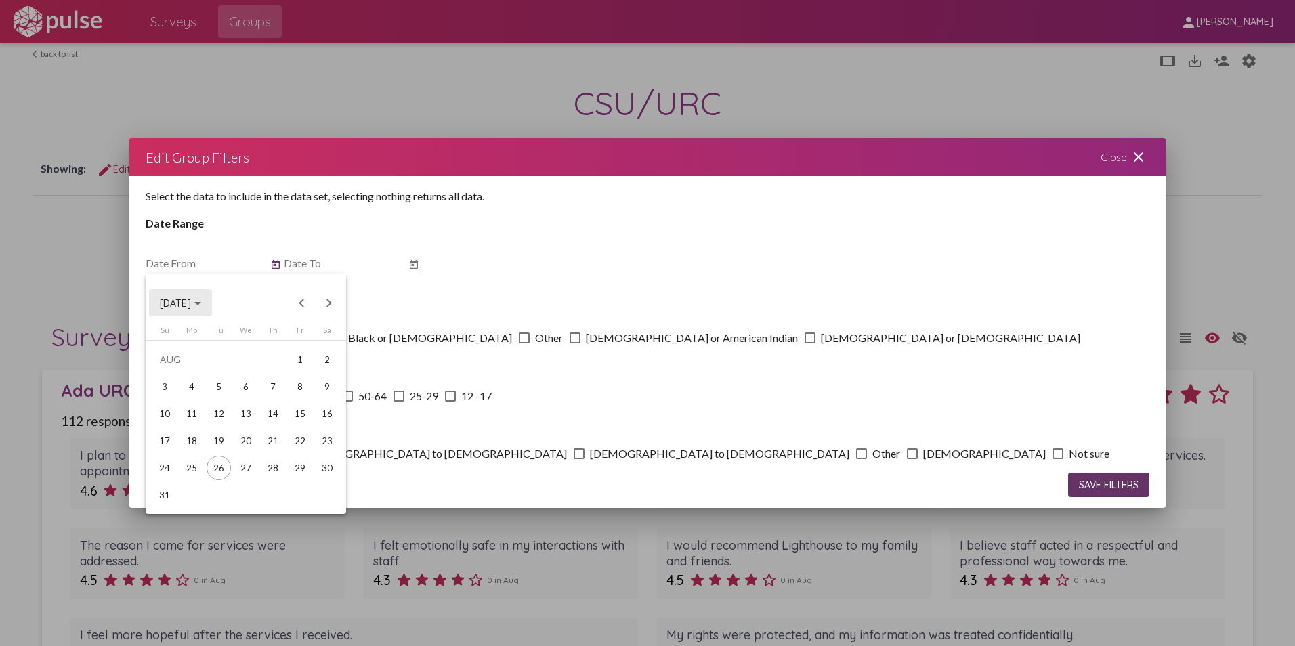
click at [201, 295] on button "[DATE]" at bounding box center [180, 302] width 63 height 27
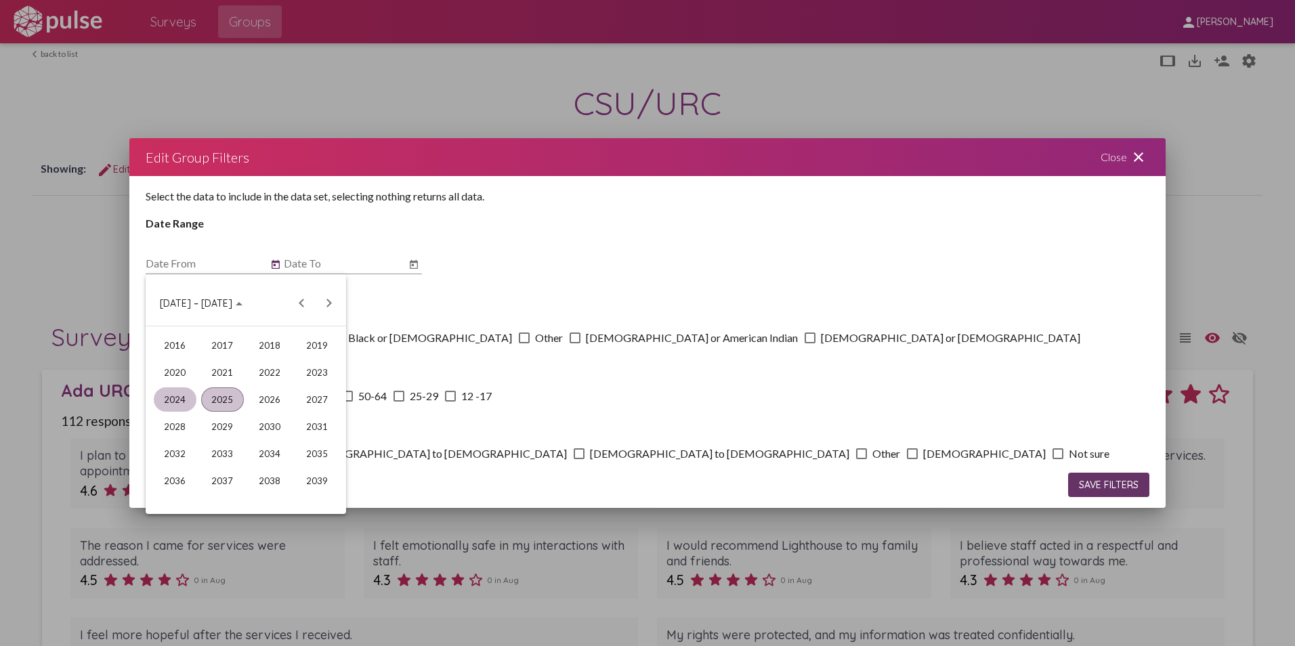
click at [182, 393] on div "2024" at bounding box center [175, 399] width 43 height 24
click at [272, 421] on div "NOV" at bounding box center [270, 427] width 43 height 24
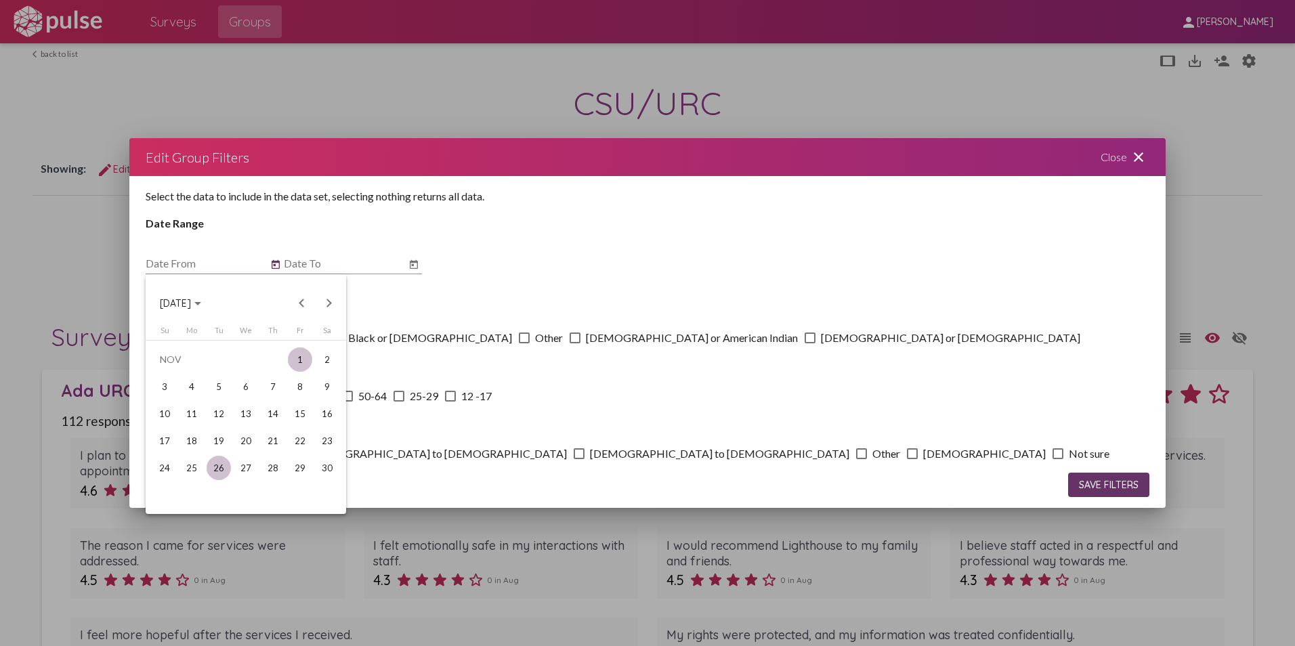
drag, startPoint x: 297, startPoint y: 358, endPoint x: 303, endPoint y: 353, distance: 7.7
click at [298, 358] on div "1" at bounding box center [300, 359] width 24 height 24
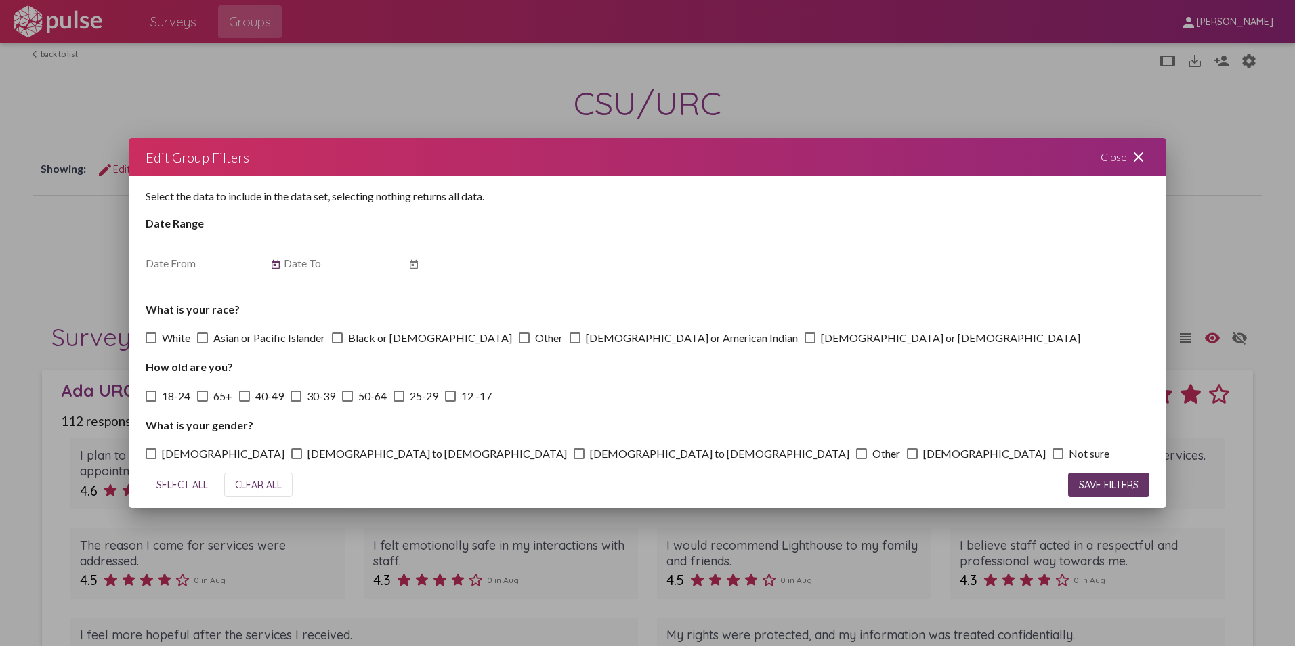
type input "11/1/2024"
click at [413, 265] on icon "Open calendar" at bounding box center [414, 264] width 8 height 9
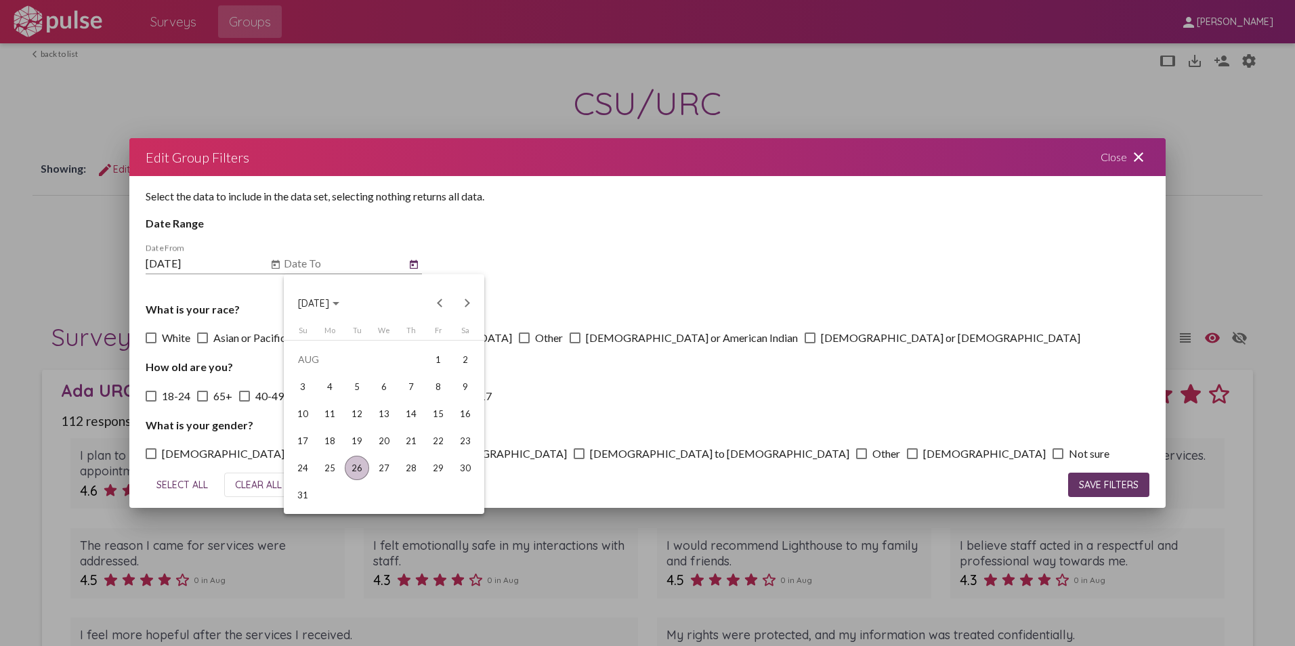
click at [339, 298] on span "[DATE]" at bounding box center [318, 303] width 41 height 12
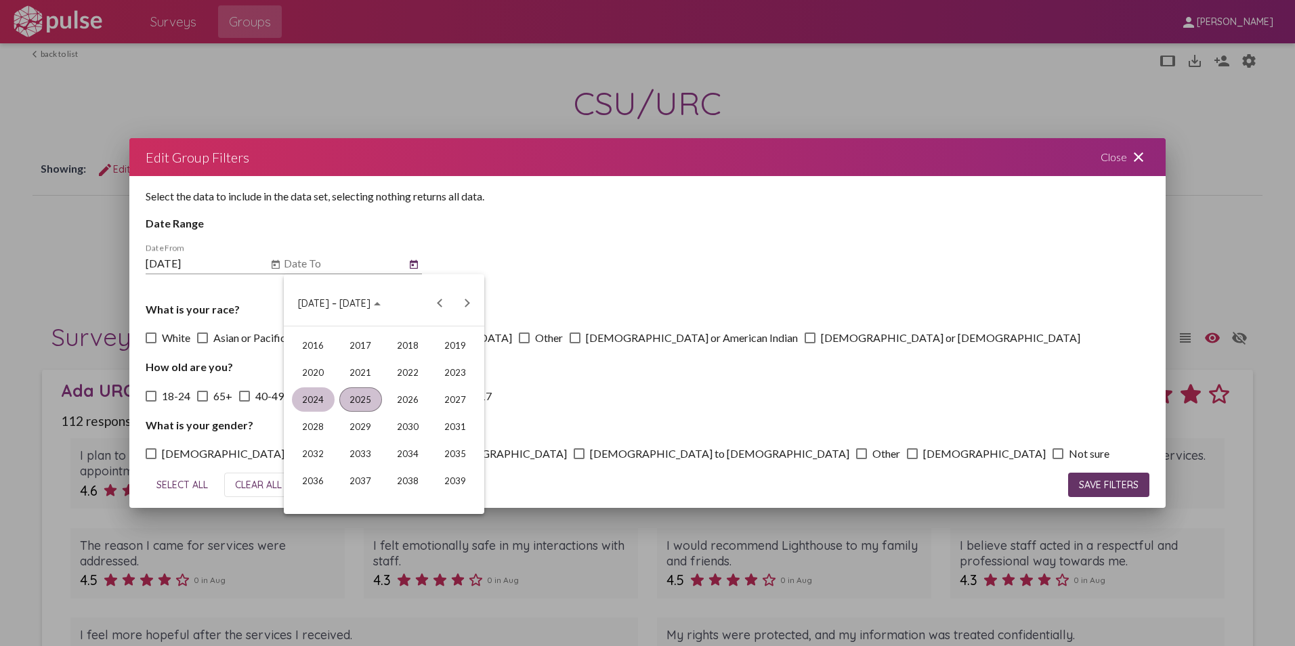
click at [316, 394] on div "2024" at bounding box center [313, 399] width 43 height 24
click at [402, 423] on div "NOV" at bounding box center [408, 427] width 43 height 24
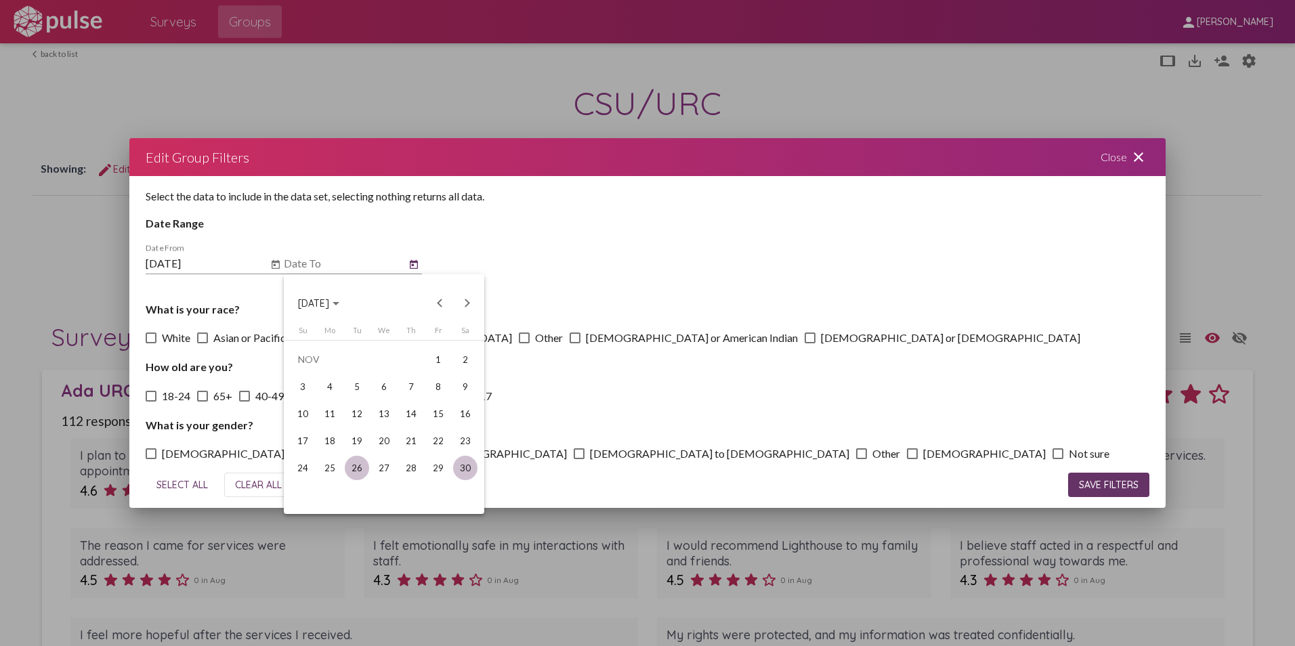
click at [469, 465] on div "30" at bounding box center [465, 468] width 24 height 24
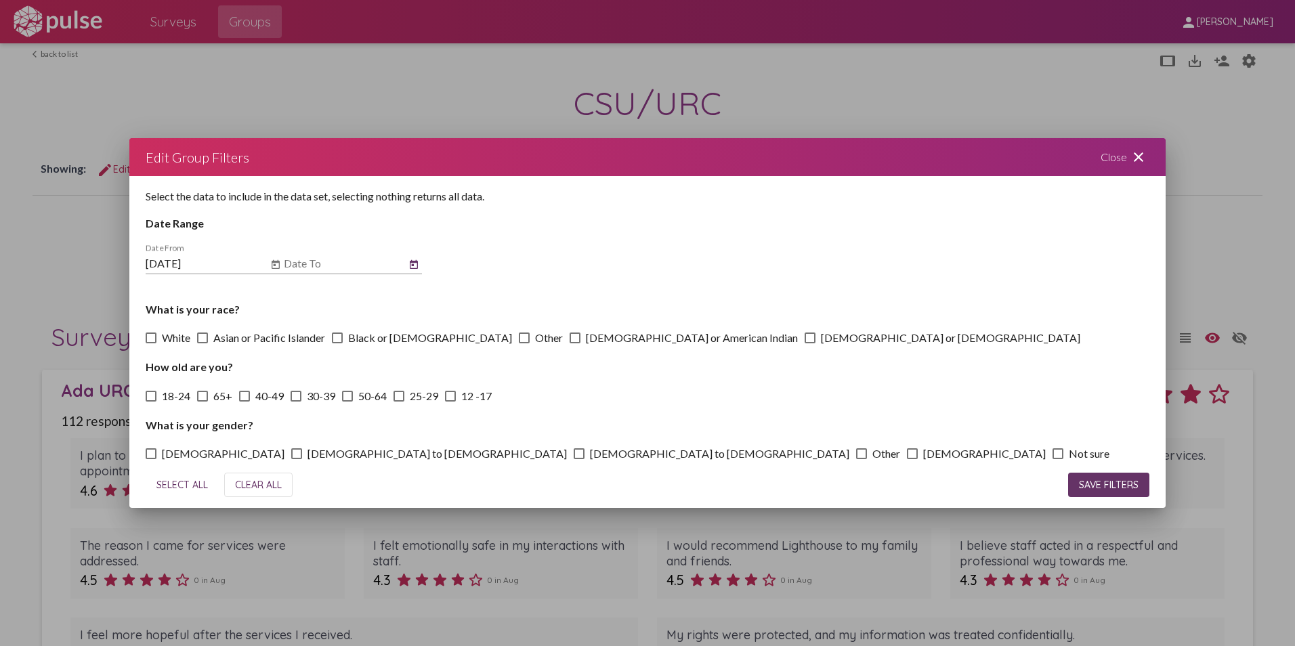
type input "11/30/2024"
click at [1124, 484] on span "SAVE FILTERS" at bounding box center [1109, 485] width 60 height 12
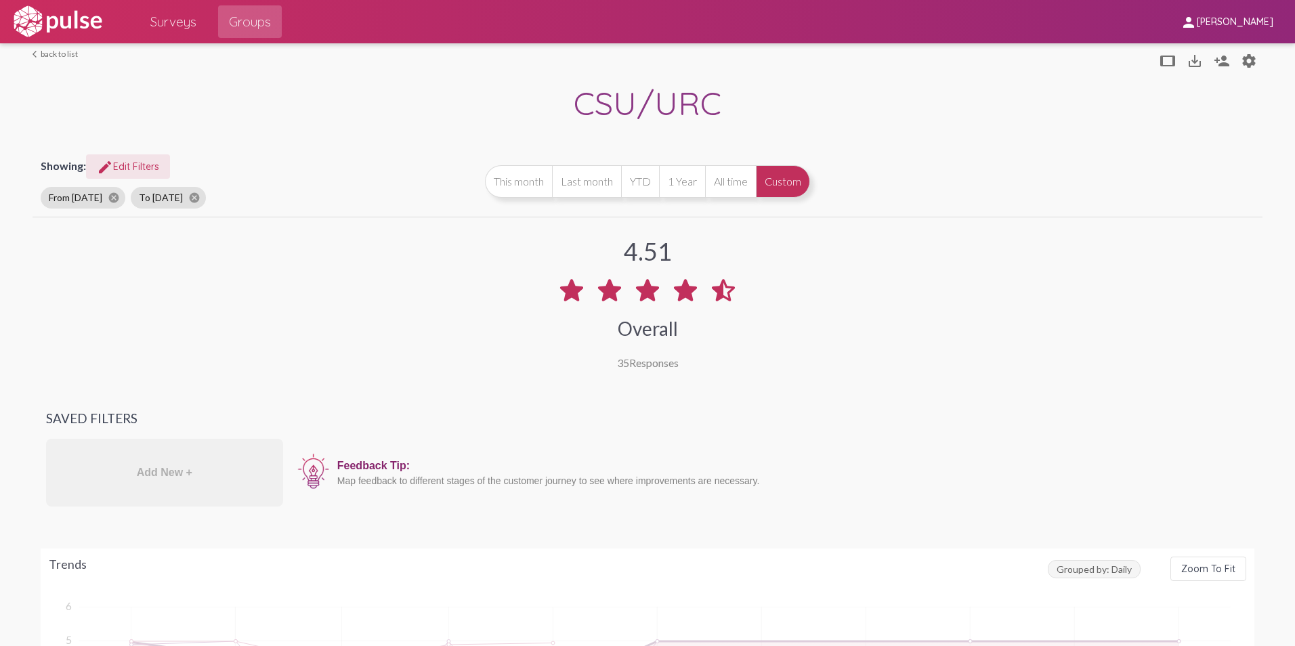
click at [137, 163] on span "edit Edit Filters" at bounding box center [128, 167] width 62 height 12
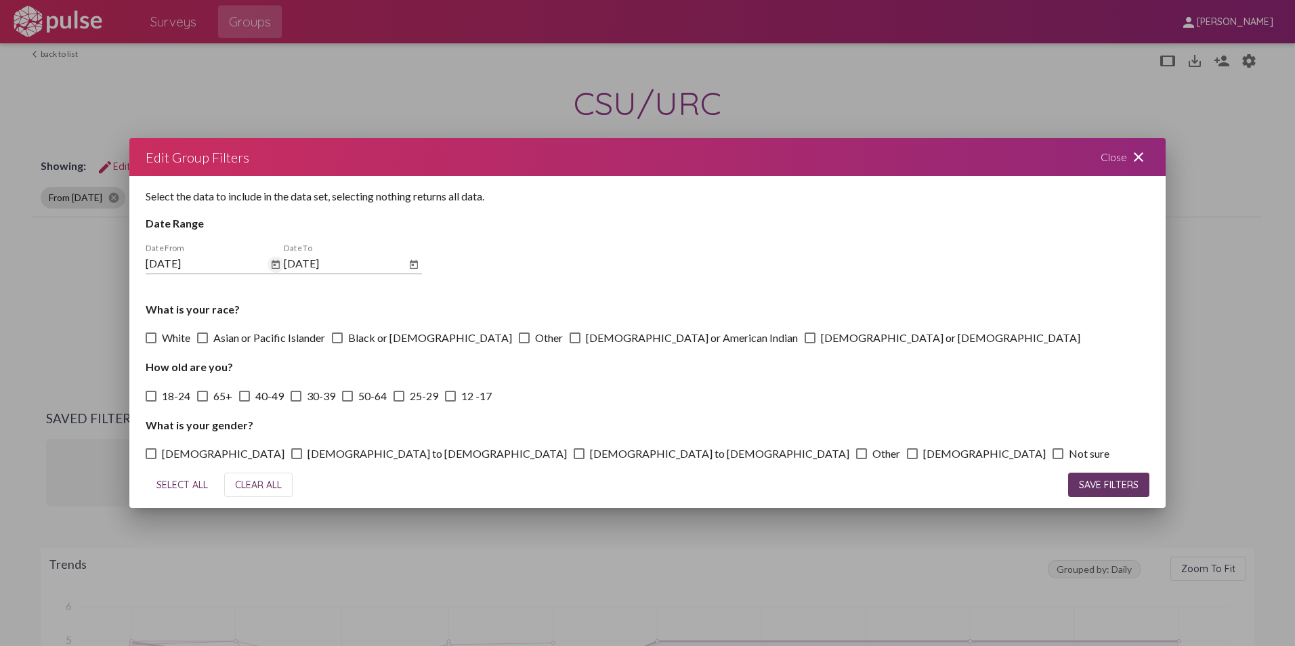
click at [271, 263] on icon "Open calendar" at bounding box center [275, 265] width 11 height 16
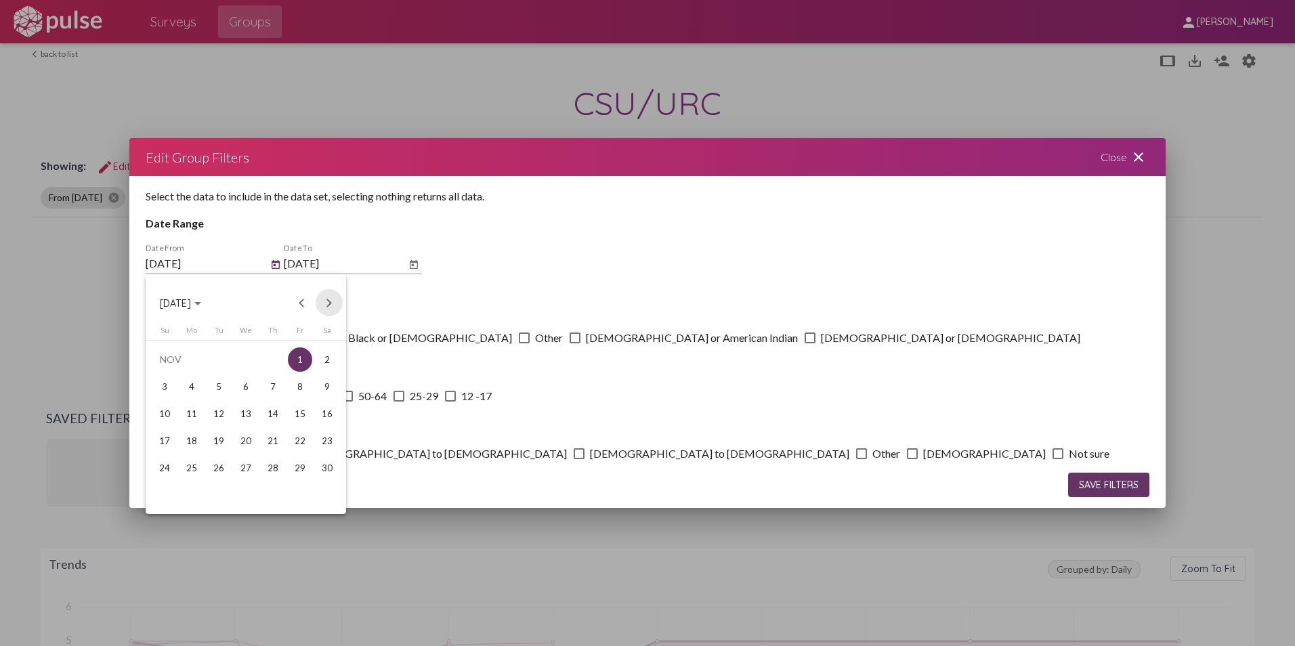
click at [329, 297] on button "Next month" at bounding box center [329, 302] width 27 height 27
click at [167, 383] on div "1" at bounding box center [164, 387] width 24 height 24
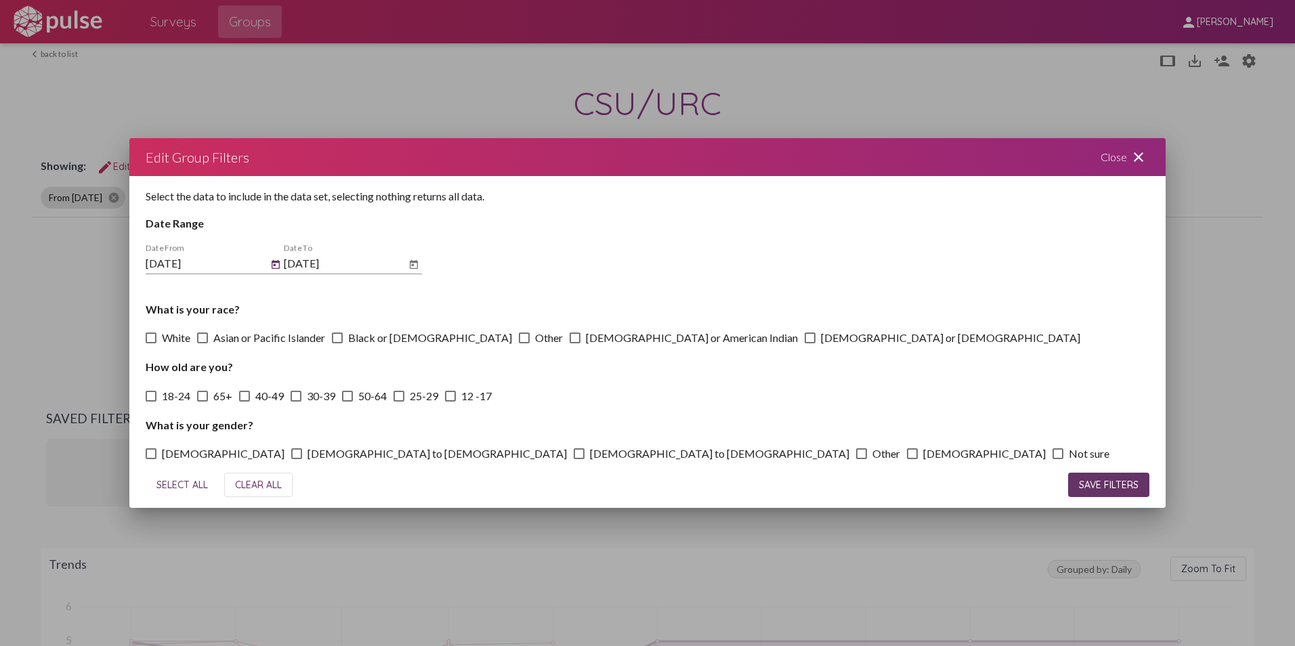
type input "12/1/2024"
click at [412, 259] on icon "Open calendar" at bounding box center [413, 265] width 11 height 16
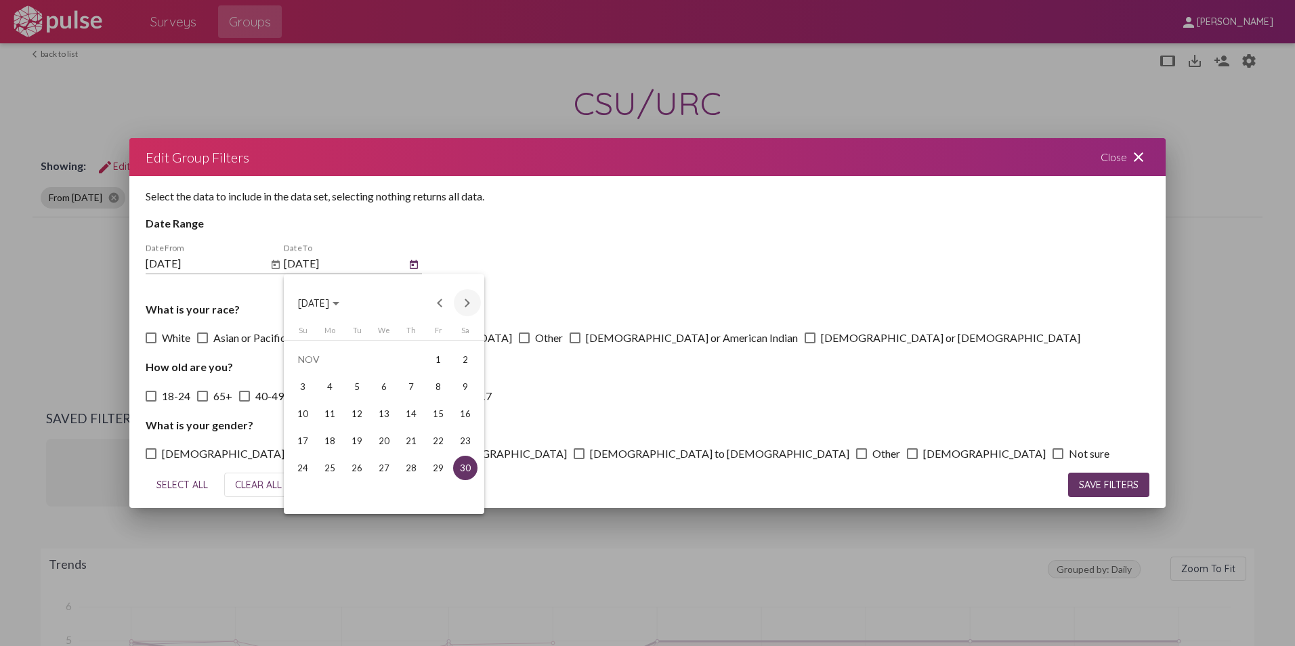
click at [471, 297] on button "Next month" at bounding box center [467, 302] width 27 height 27
click at [356, 496] on div "31" at bounding box center [357, 495] width 24 height 24
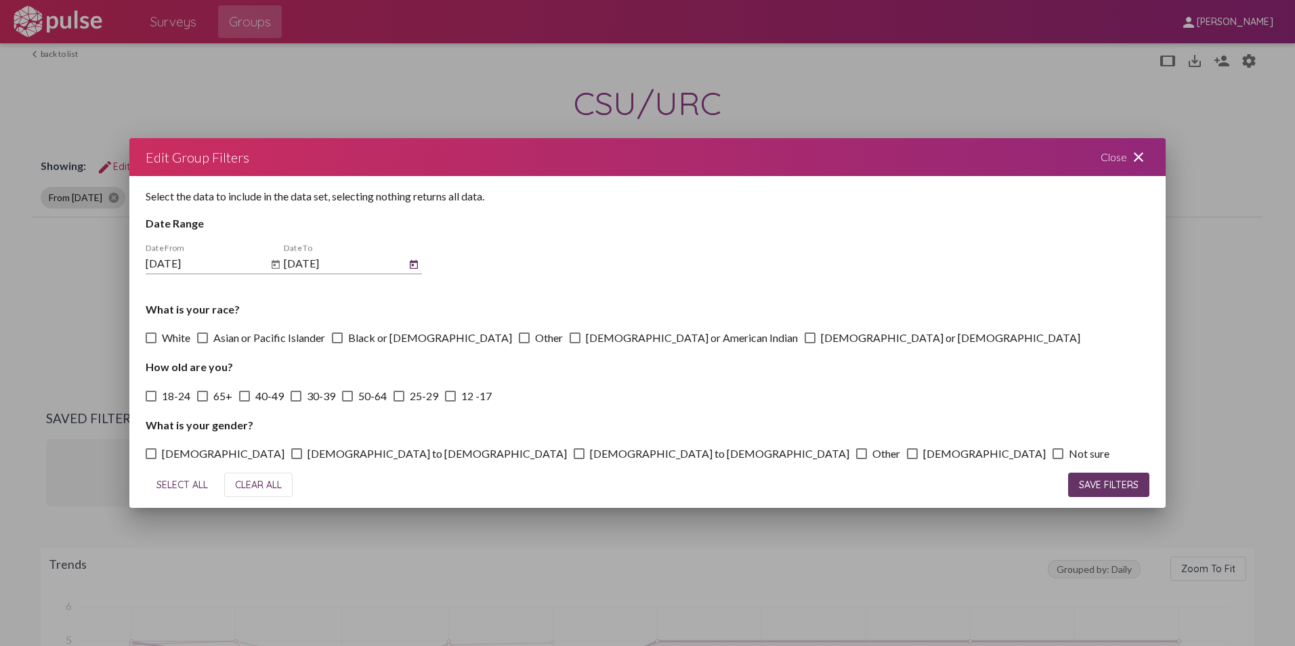
type input "12/31/2024"
click at [1135, 478] on button "SAVE FILTERS" at bounding box center [1108, 485] width 81 height 24
